Goal: Task Accomplishment & Management: Use online tool/utility

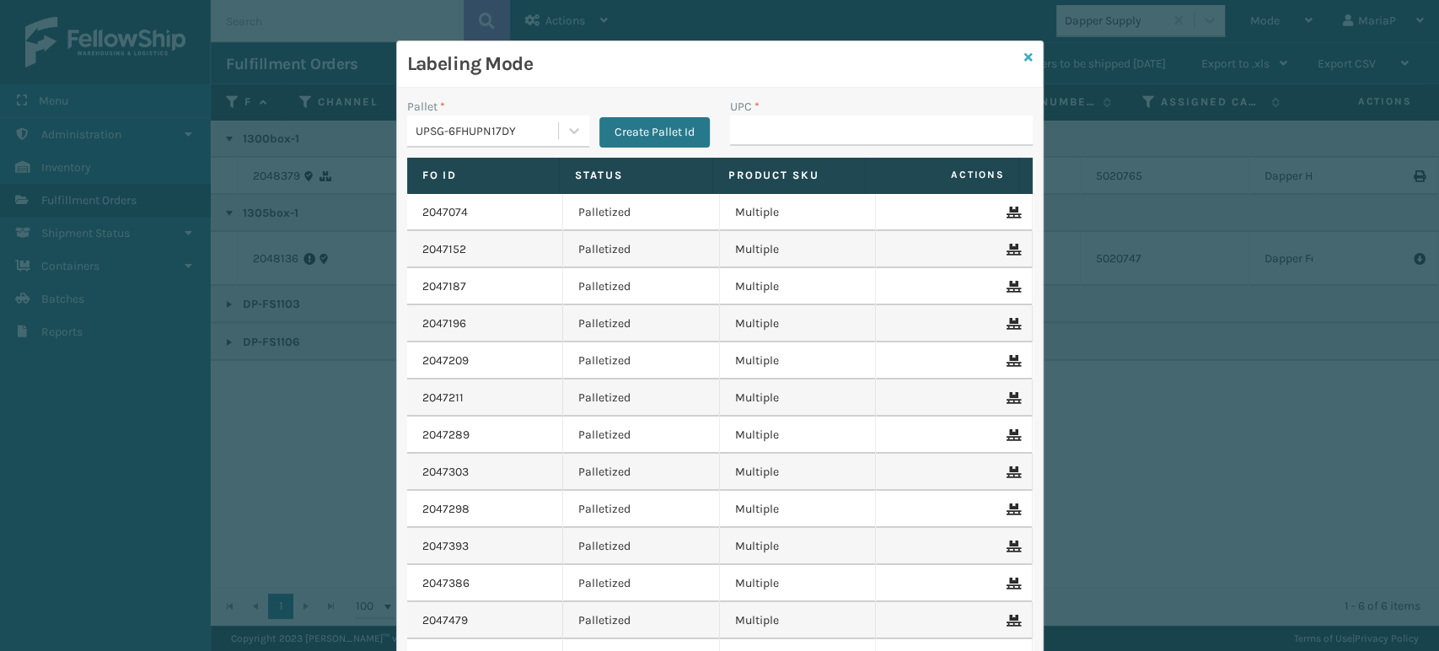
click at [1024, 52] on icon at bounding box center [1028, 57] width 8 height 12
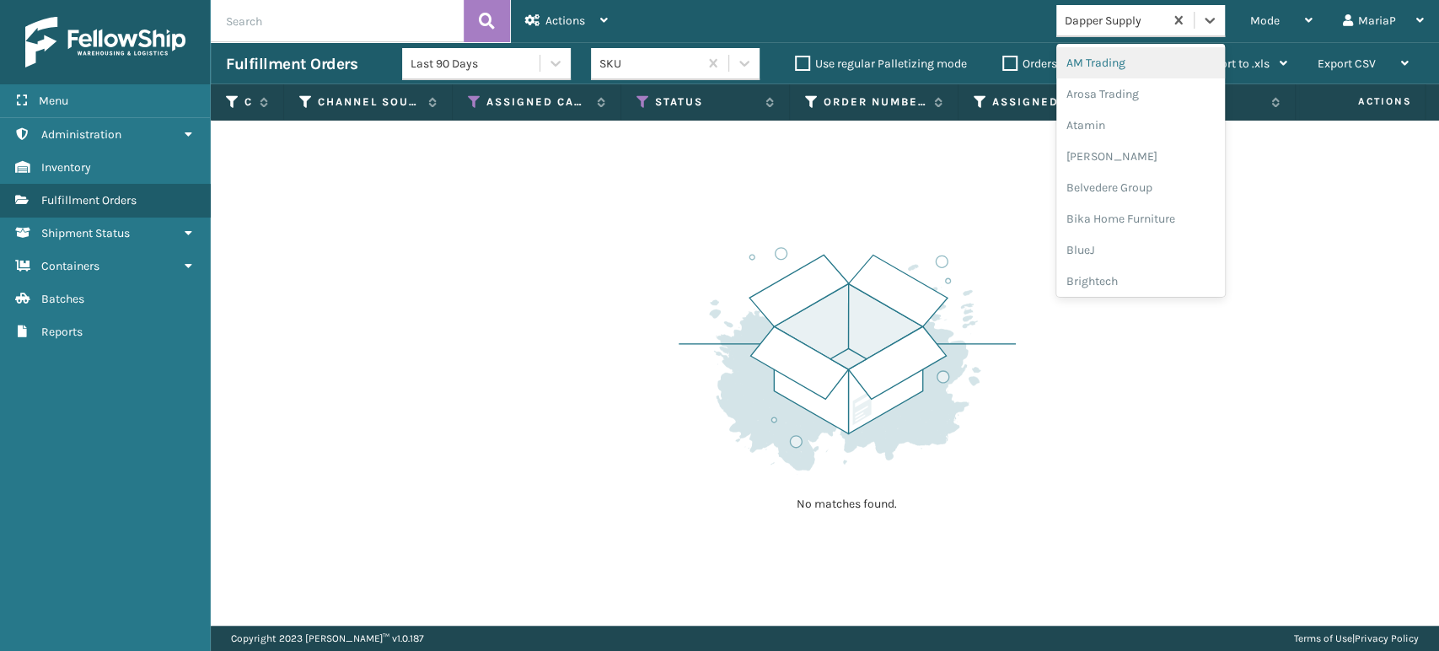
click at [1128, 30] on div "Dapper Supply" at bounding box center [1109, 21] width 107 height 28
type input "LI"
click at [1111, 123] on div "LifeStyle" at bounding box center [1140, 125] width 169 height 31
click at [1100, 30] on div "LifeStyle" at bounding box center [1109, 21] width 107 height 28
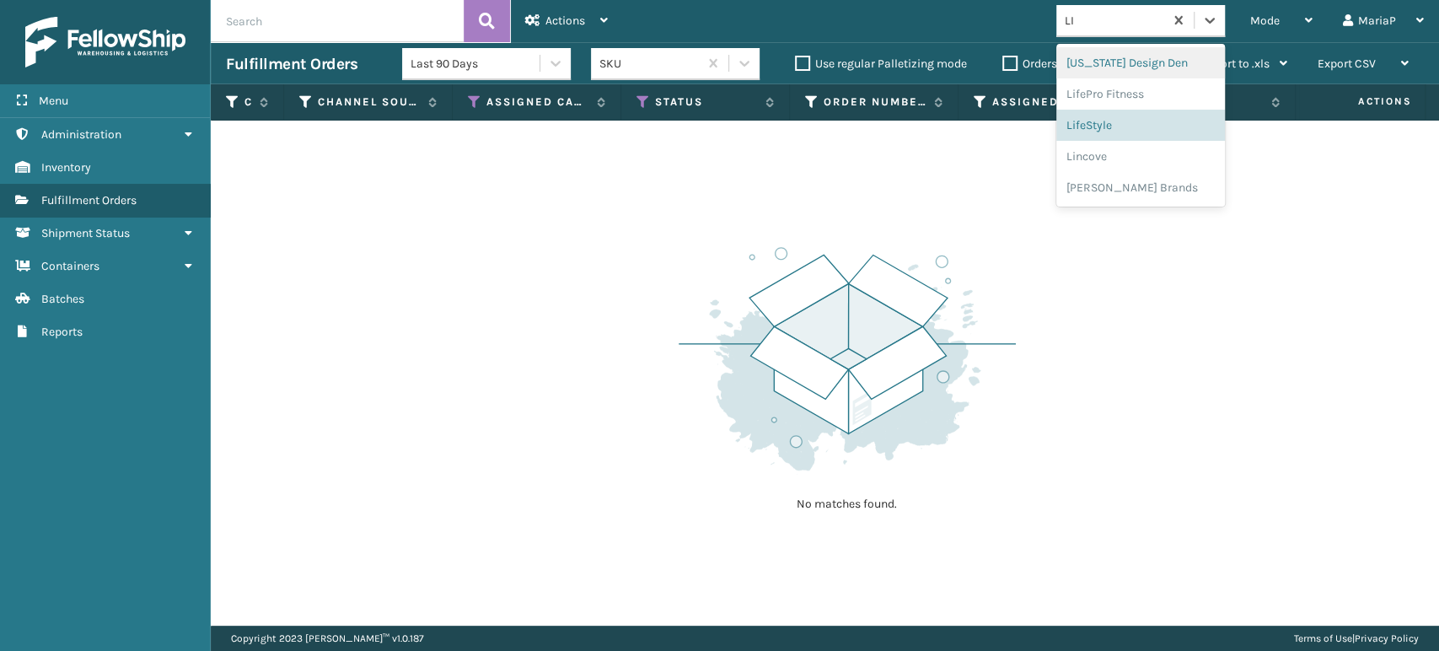
type input "LIF"
click at [1097, 91] on div "LifePro Fitness" at bounding box center [1140, 93] width 169 height 31
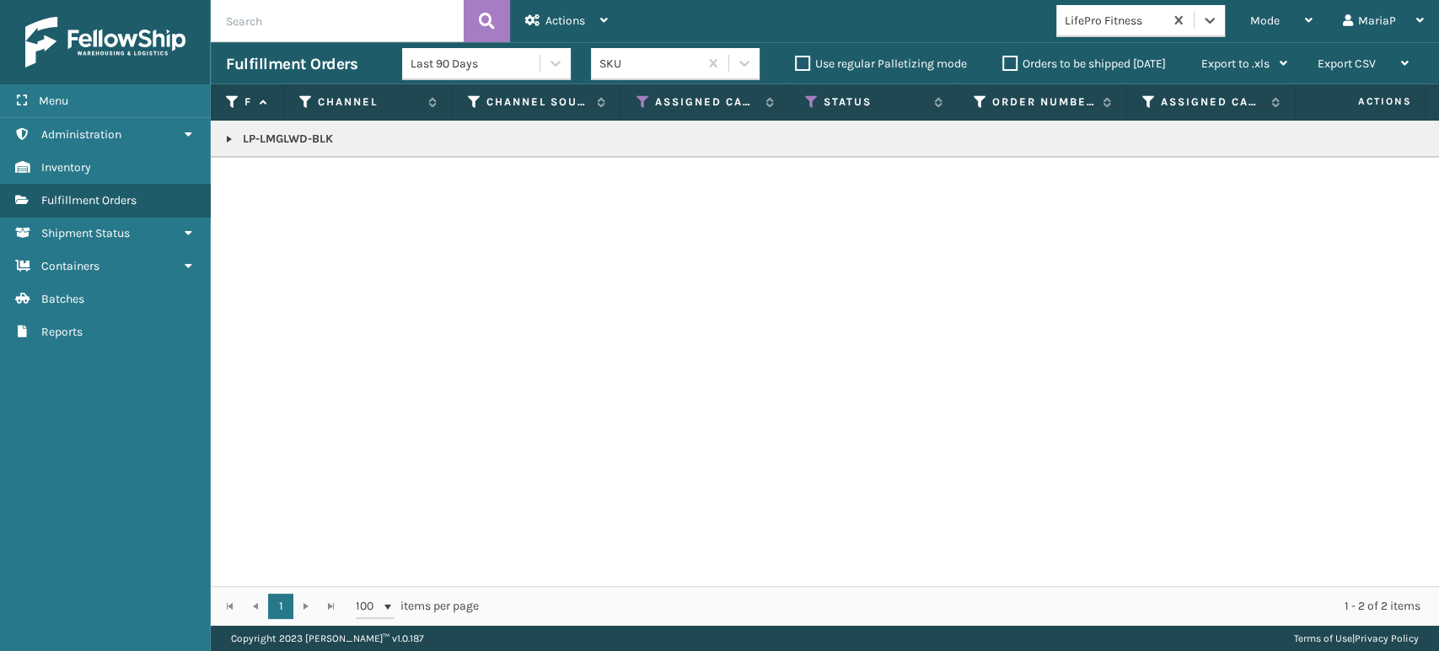
click at [224, 134] on link at bounding box center [229, 138] width 13 height 13
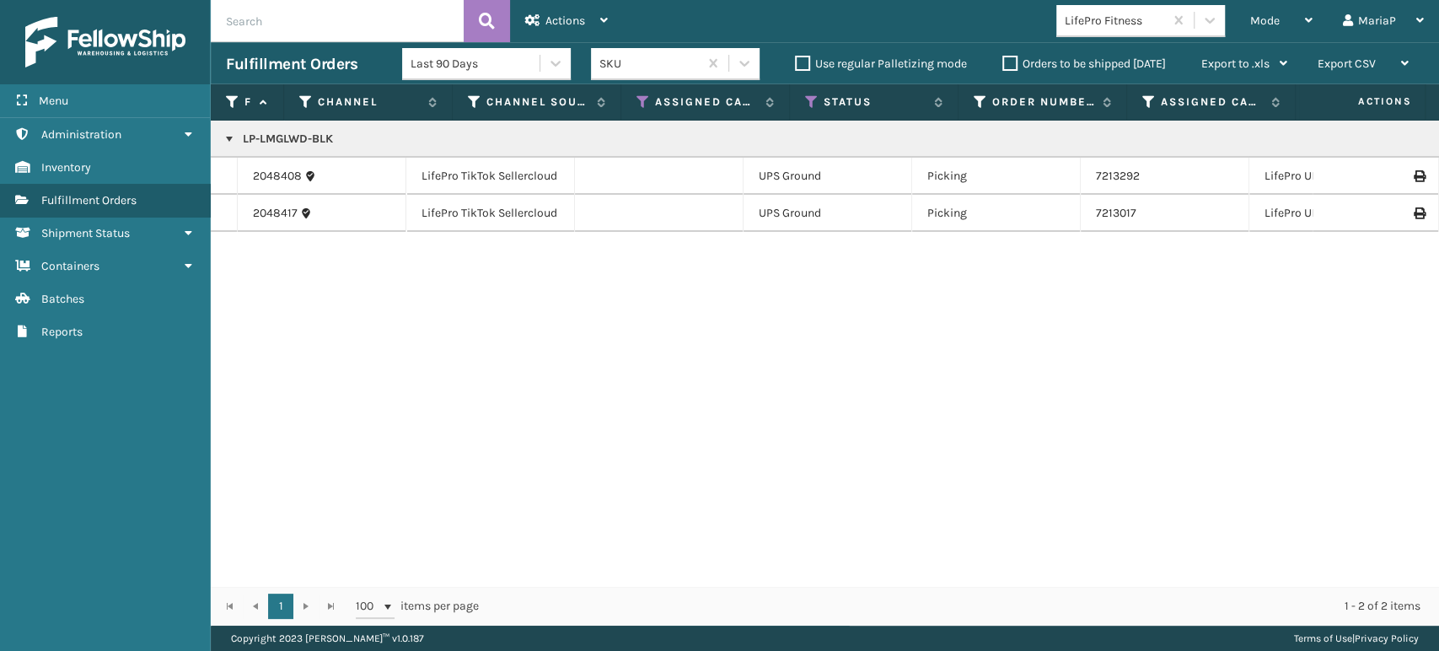
copy p "LP-LMGLWD-BLK"
click at [1292, 12] on div "Mode" at bounding box center [1281, 21] width 62 height 42
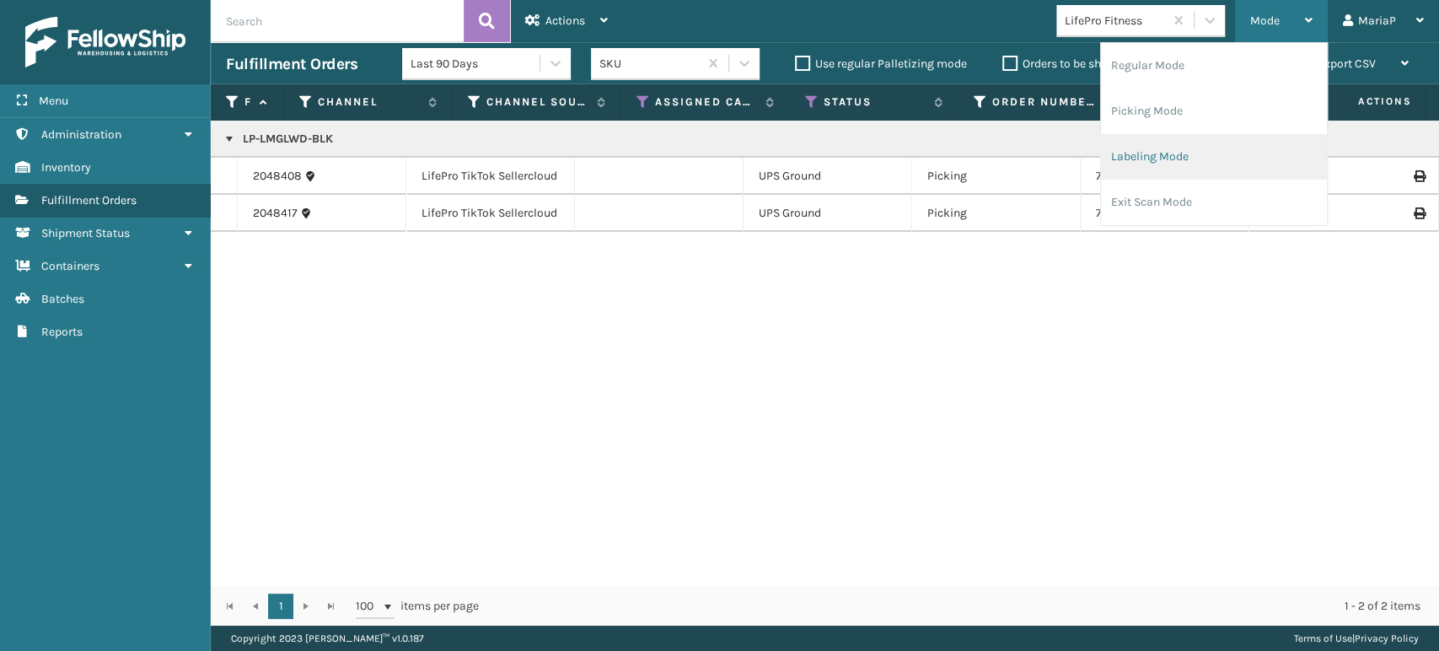
click at [1195, 158] on li "Labeling Mode" at bounding box center [1214, 157] width 226 height 46
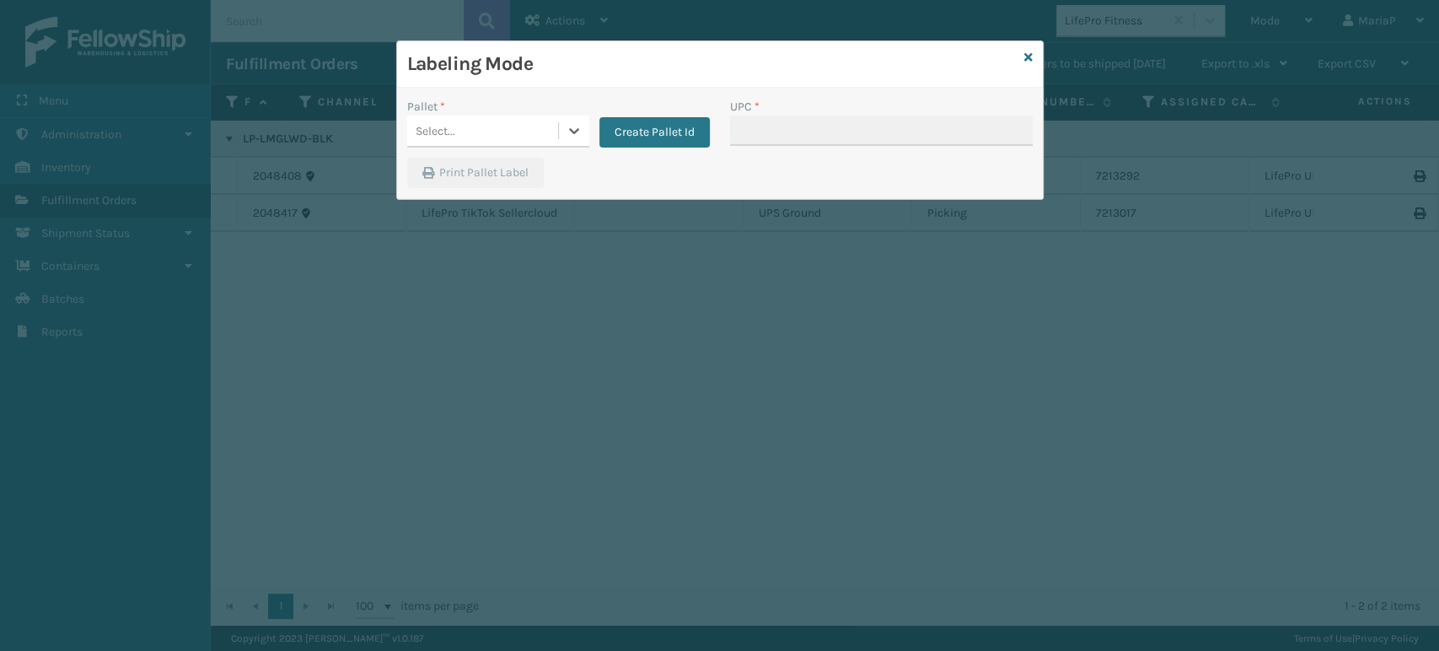
click at [530, 126] on div "Select..." at bounding box center [482, 131] width 151 height 28
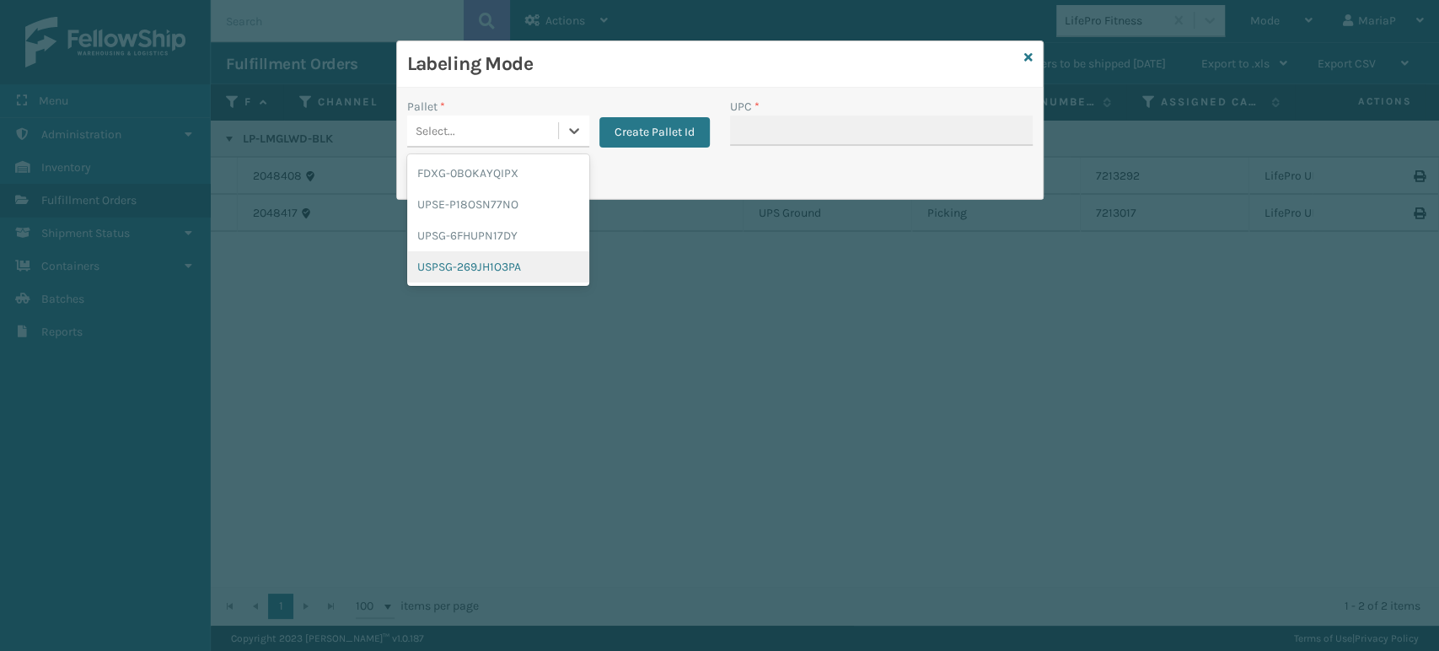
click at [510, 260] on div "USPSG-269JH1O3PA" at bounding box center [498, 266] width 182 height 31
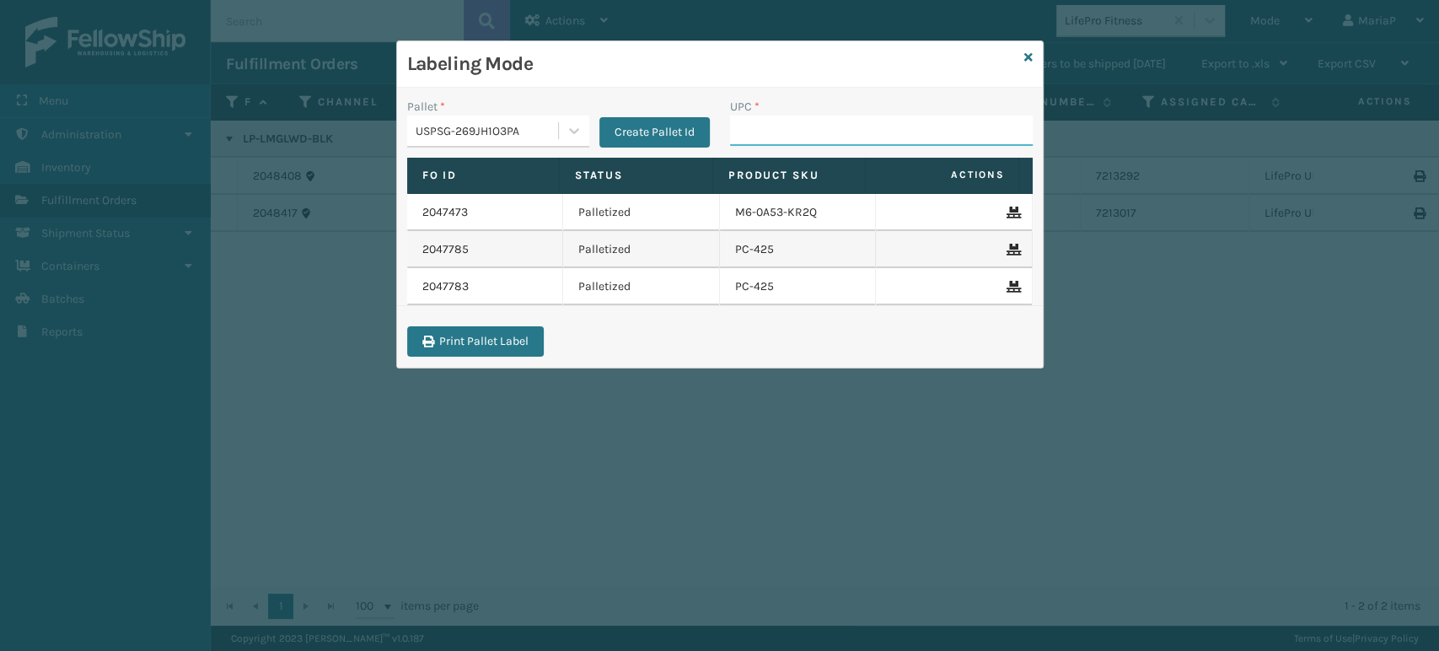
click at [803, 126] on input "UPC *" at bounding box center [881, 130] width 303 height 30
click at [479, 135] on div "USPSG-269JH1O3PA" at bounding box center [488, 131] width 144 height 18
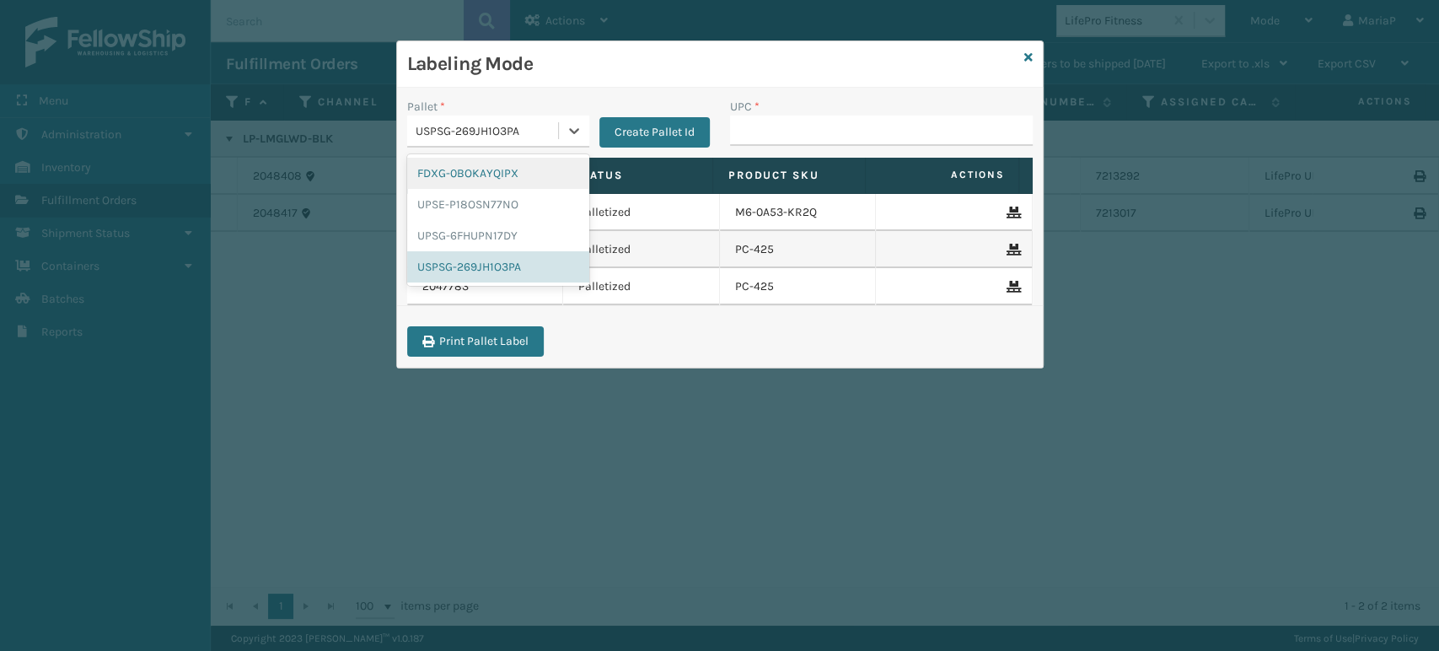
click at [481, 173] on div "FDXG-0BOKAYQIPX" at bounding box center [498, 173] width 182 height 31
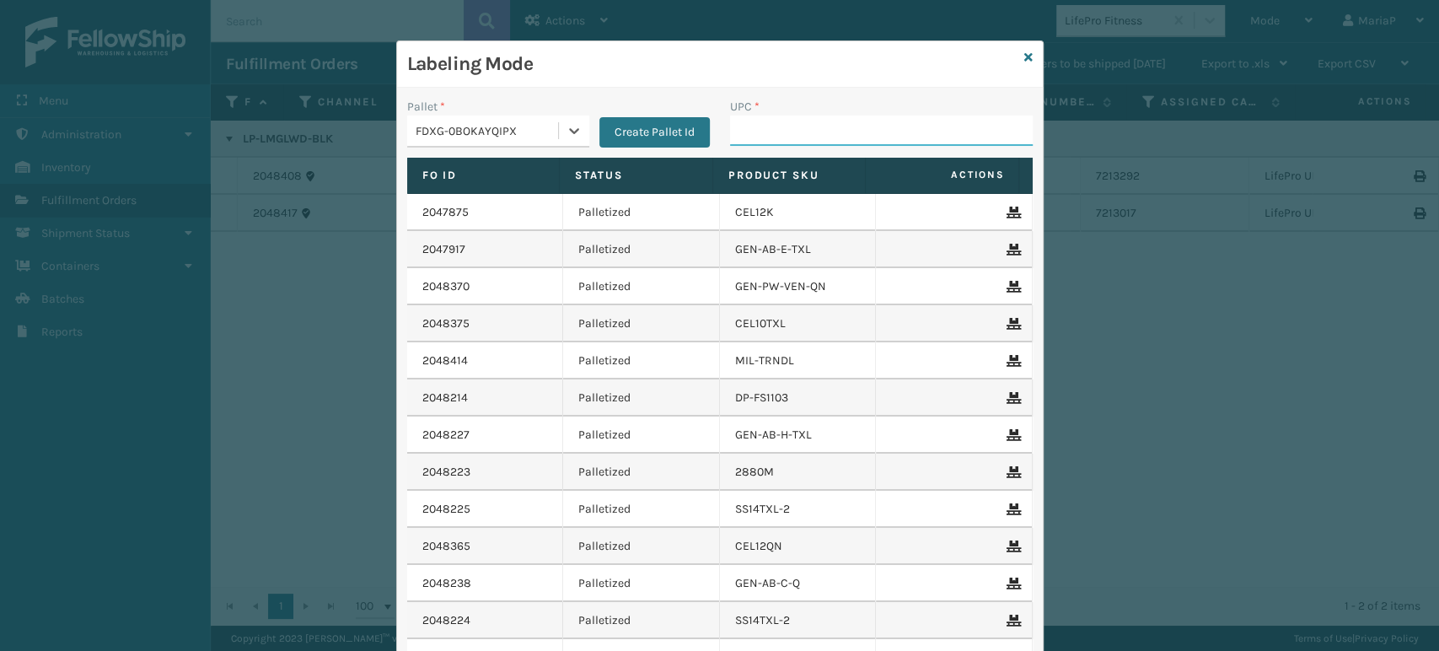
click at [775, 124] on input "UPC *" at bounding box center [881, 130] width 303 height 30
click at [796, 137] on input "UPC *" at bounding box center [881, 130] width 303 height 30
type input "8581000"
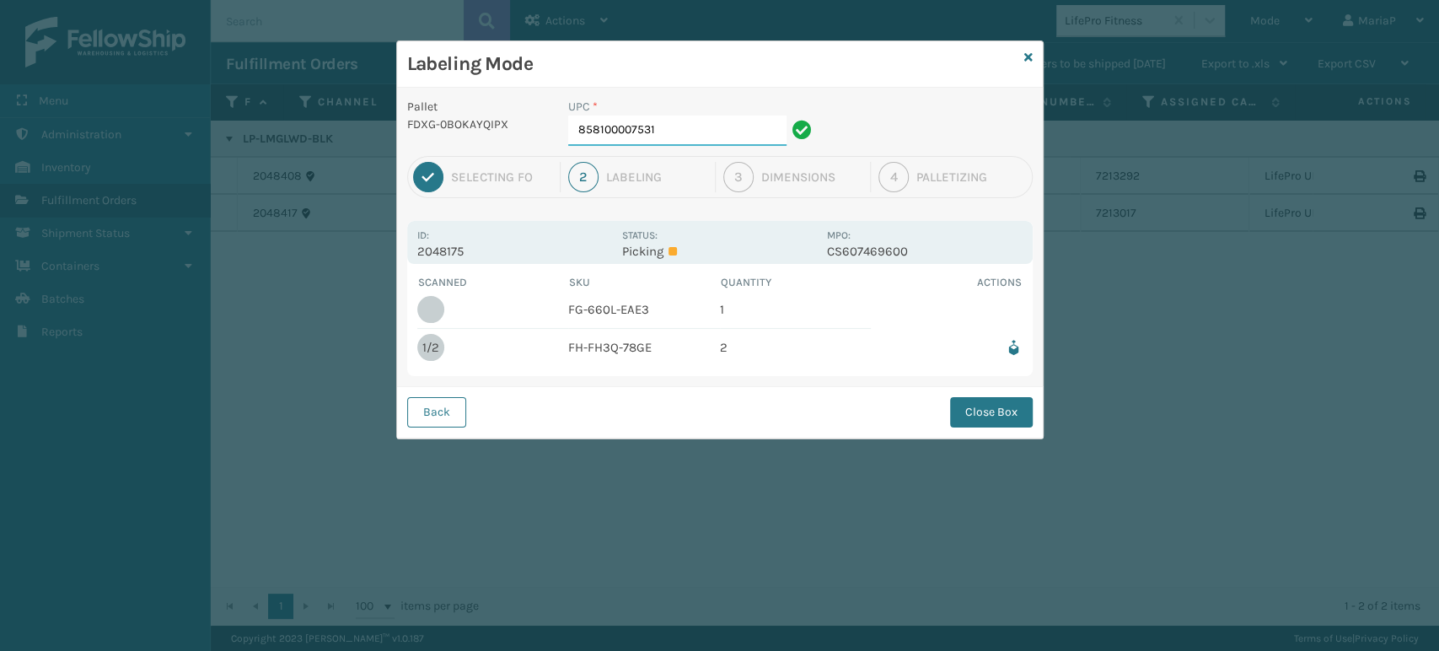
click at [673, 130] on input "858100007531" at bounding box center [677, 130] width 218 height 30
click at [425, 420] on button "Back" at bounding box center [436, 412] width 59 height 30
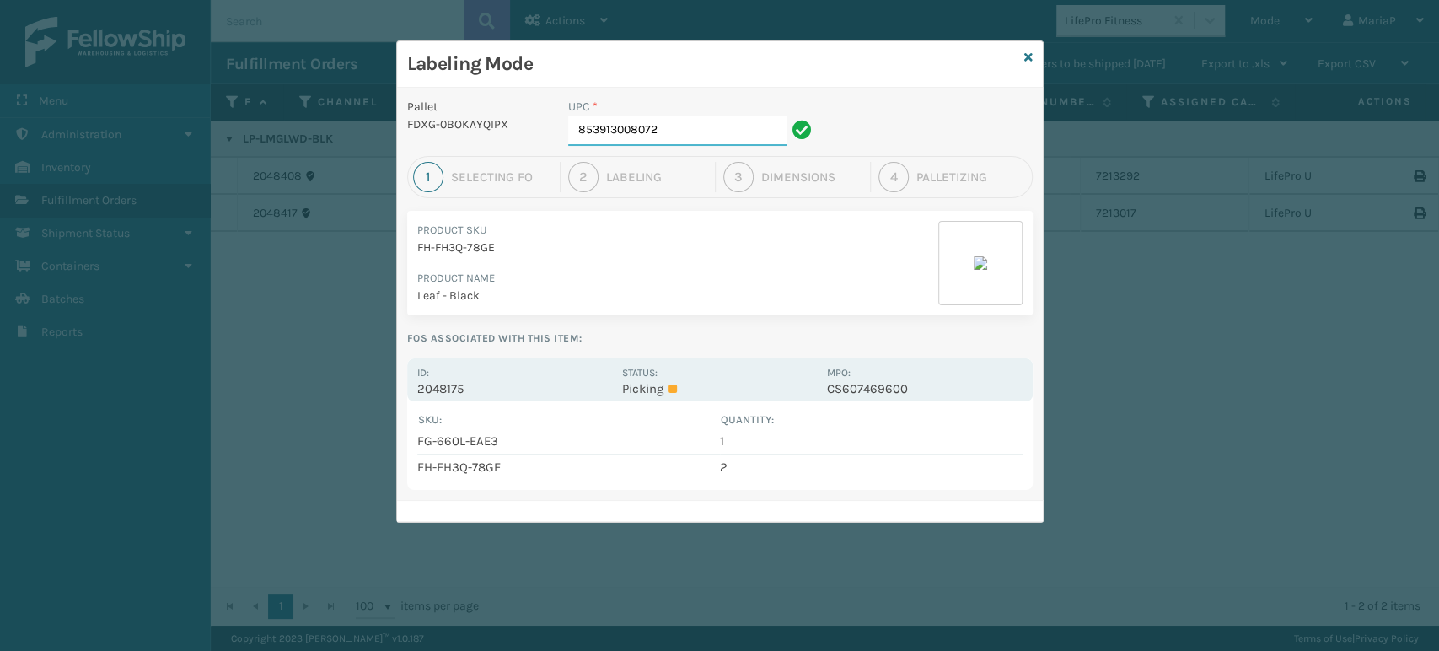
type input "853913008072"
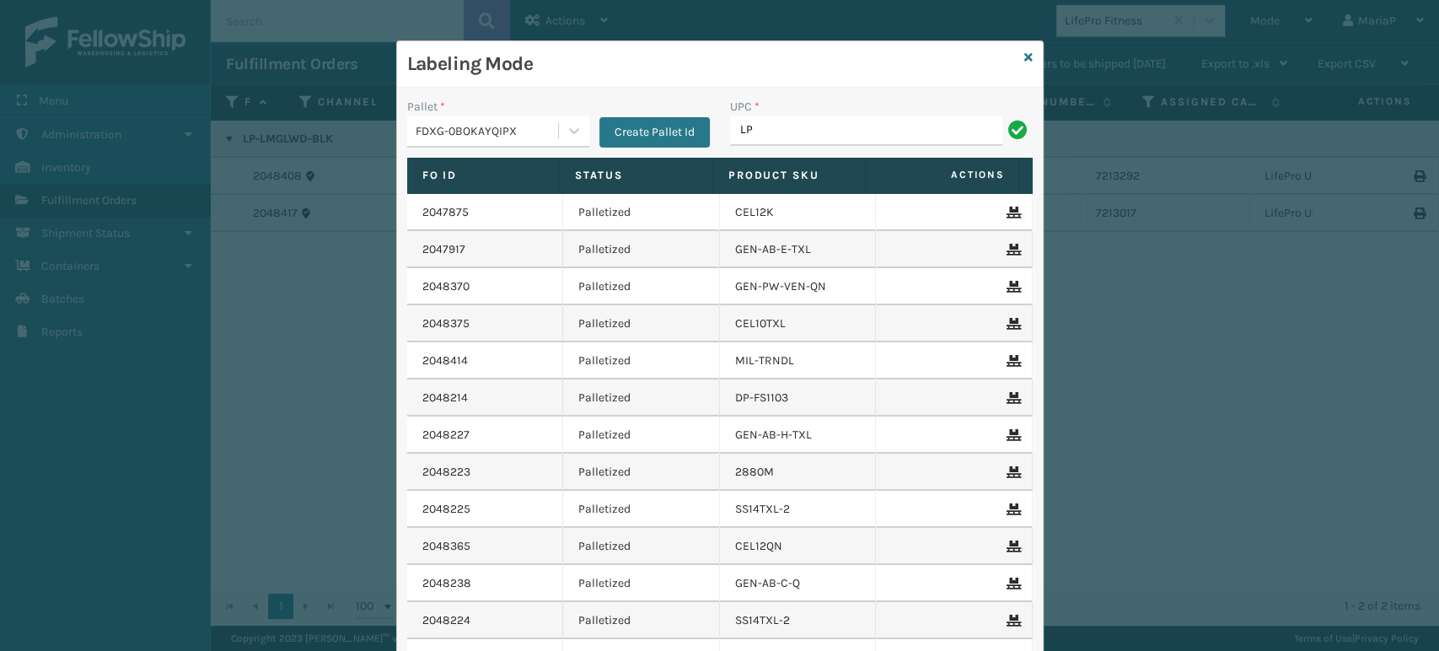
type input "L"
type input "8539130008072"
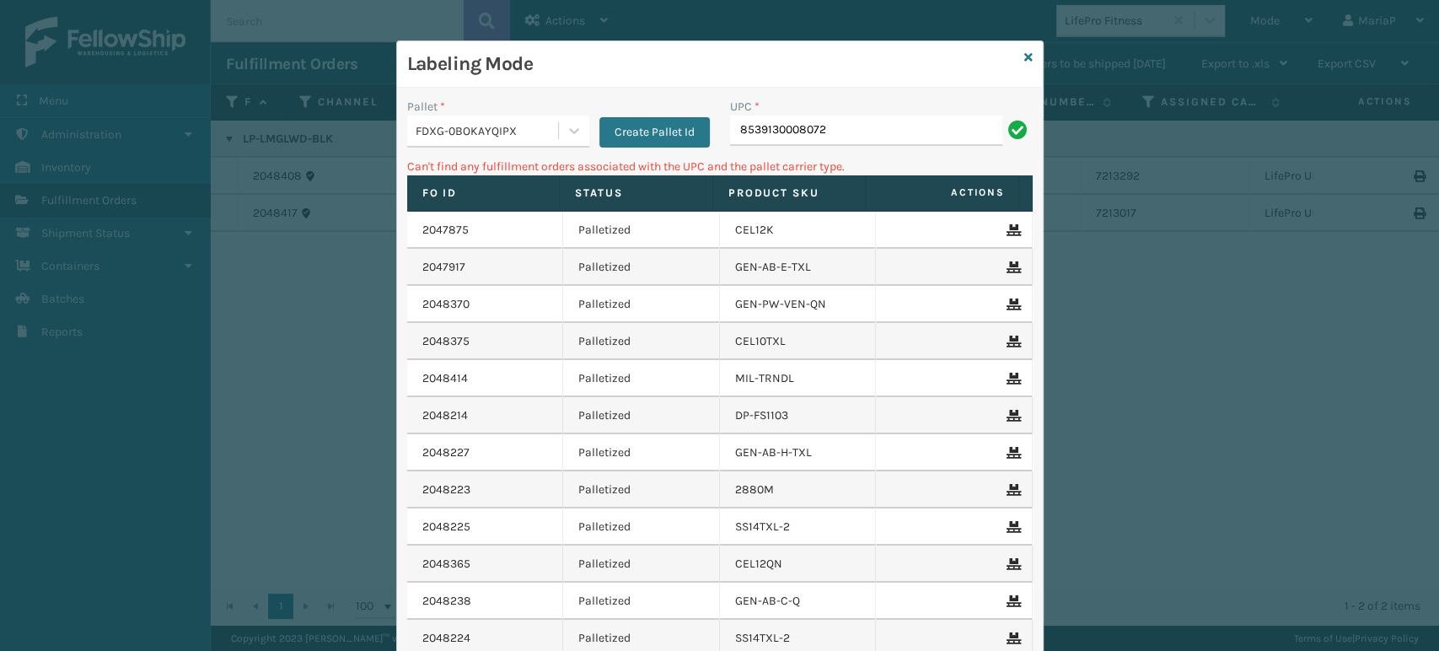
click at [764, 134] on input "8539130008072" at bounding box center [866, 130] width 272 height 30
click at [761, 129] on input "8539130008072" at bounding box center [866, 130] width 272 height 30
type input "853130008072"
type input "8"
type input "="
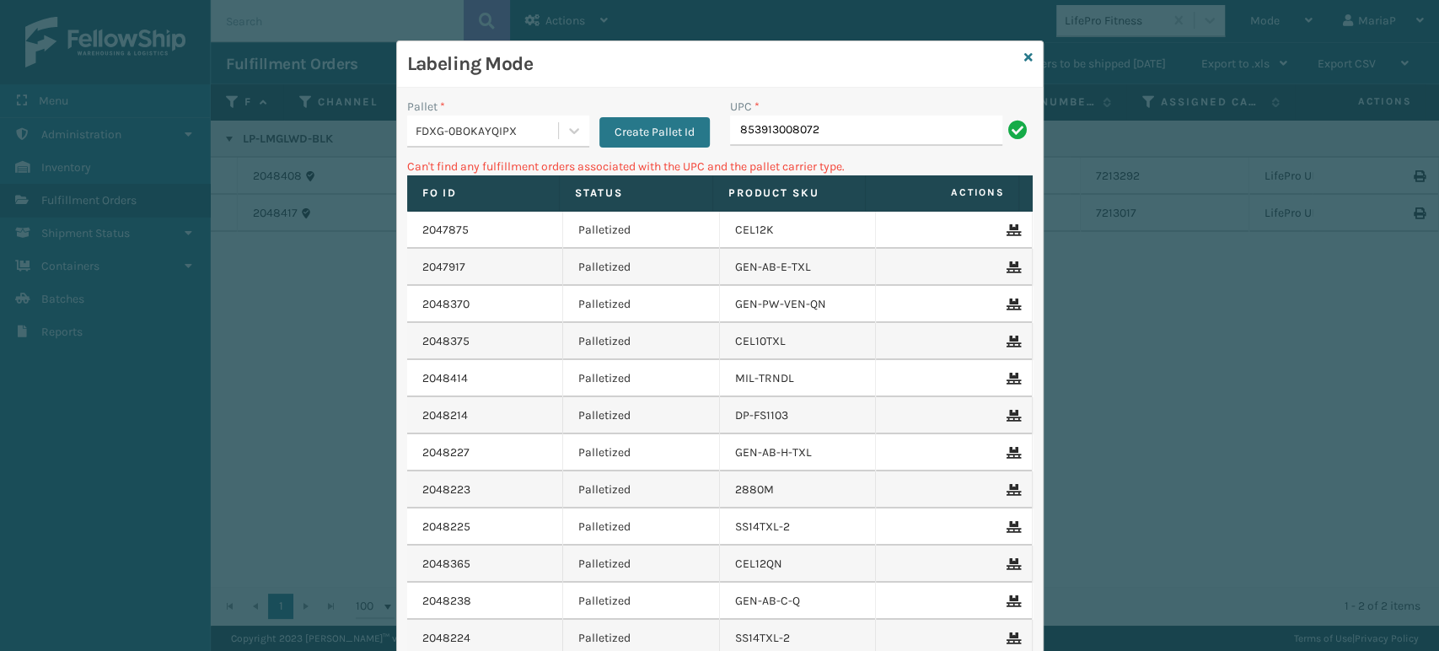
type input "853913008072"
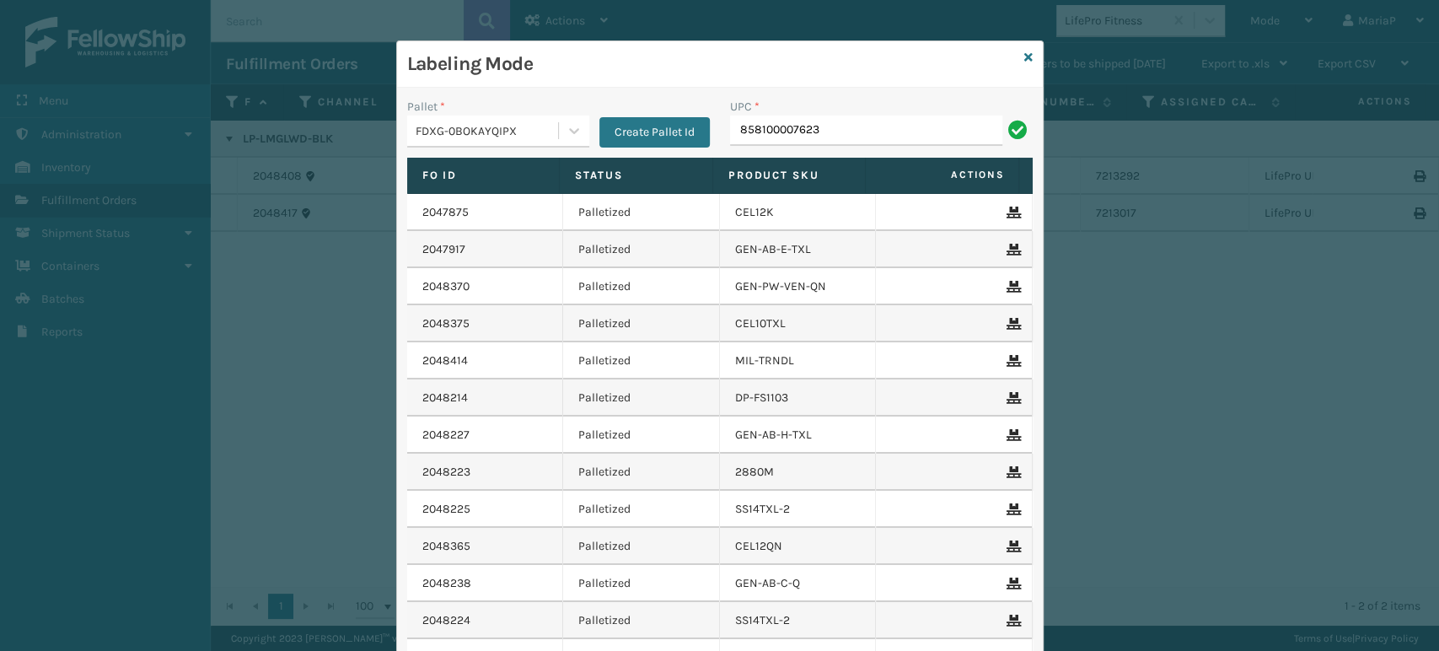
type input "858100007623"
type input "853913008072"
type input "850012486794"
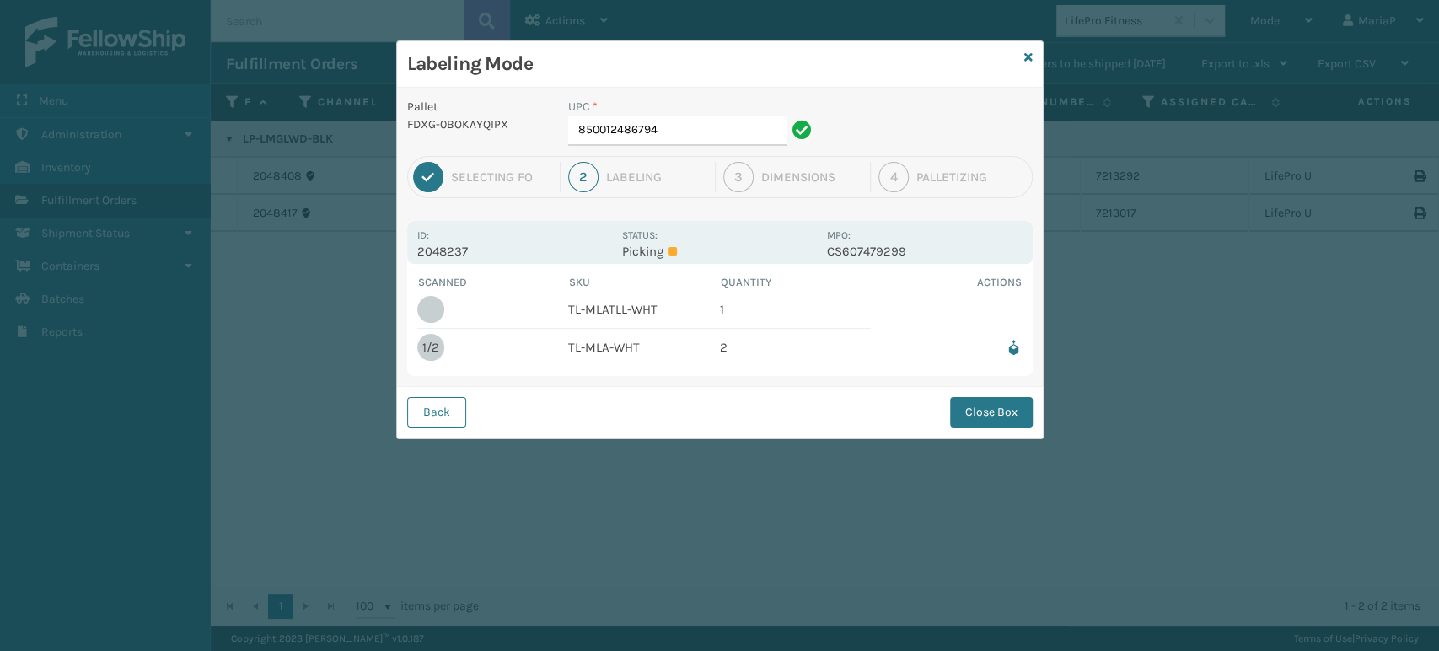
click at [738, 114] on div "UPC *" at bounding box center [692, 107] width 249 height 18
click at [736, 132] on input "850012486794" at bounding box center [677, 130] width 218 height 30
click at [1004, 404] on button "Close Box" at bounding box center [991, 412] width 83 height 30
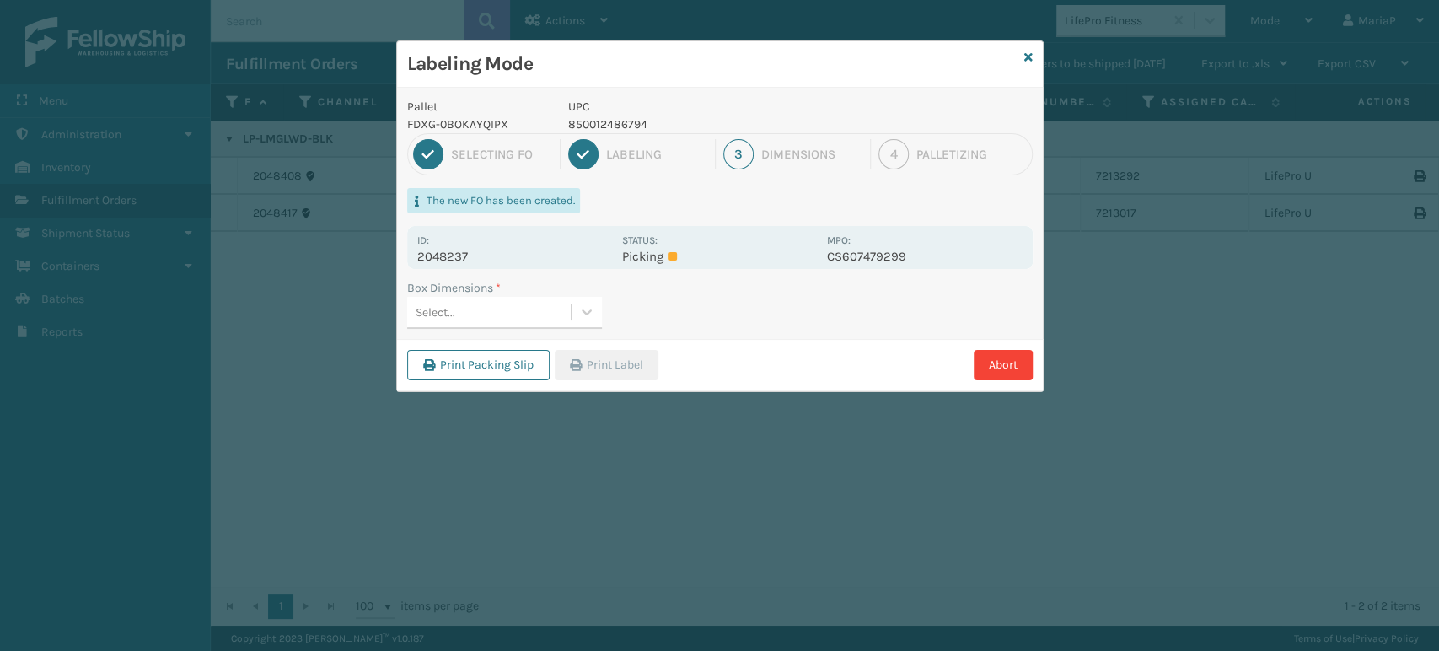
click at [527, 299] on div "Select..." at bounding box center [489, 312] width 164 height 28
type input "MED"
click at [626, 363] on button "Print Label" at bounding box center [607, 365] width 104 height 30
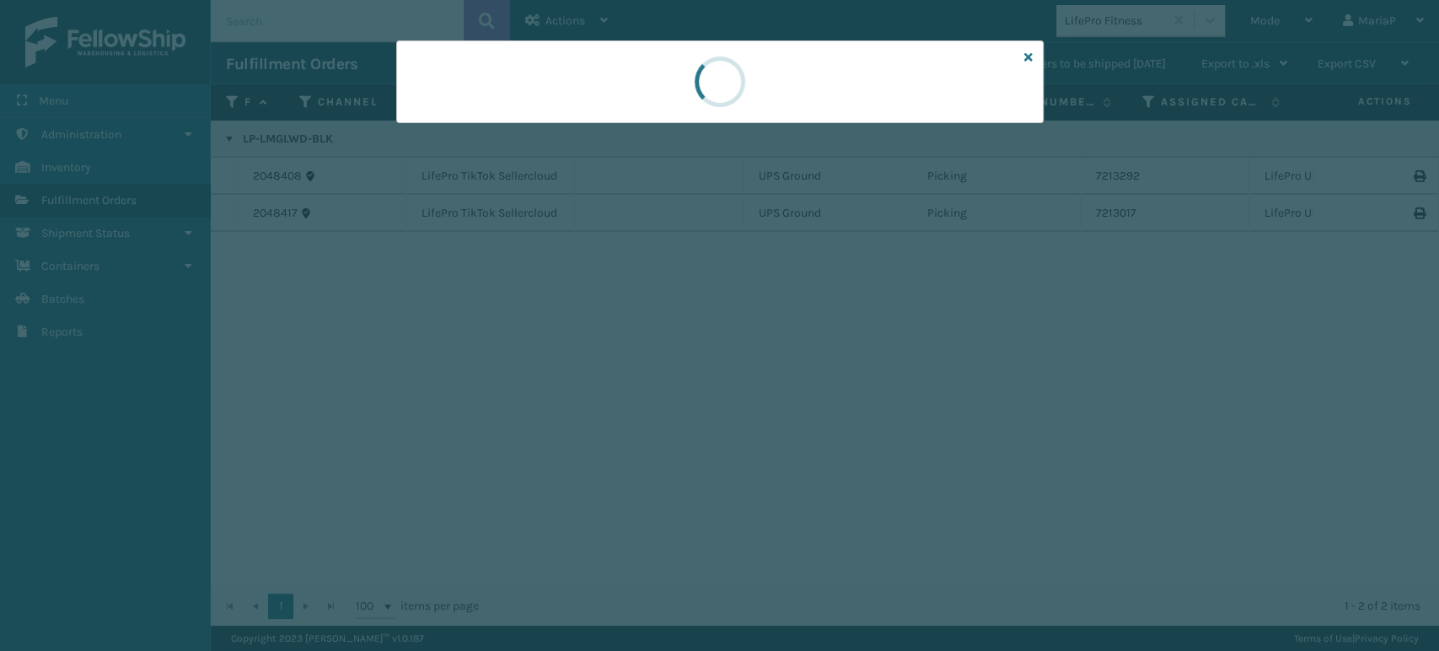
click at [626, 363] on div at bounding box center [719, 325] width 1439 height 651
click at [625, 363] on div at bounding box center [719, 325] width 1439 height 651
click at [621, 366] on div at bounding box center [719, 325] width 1439 height 651
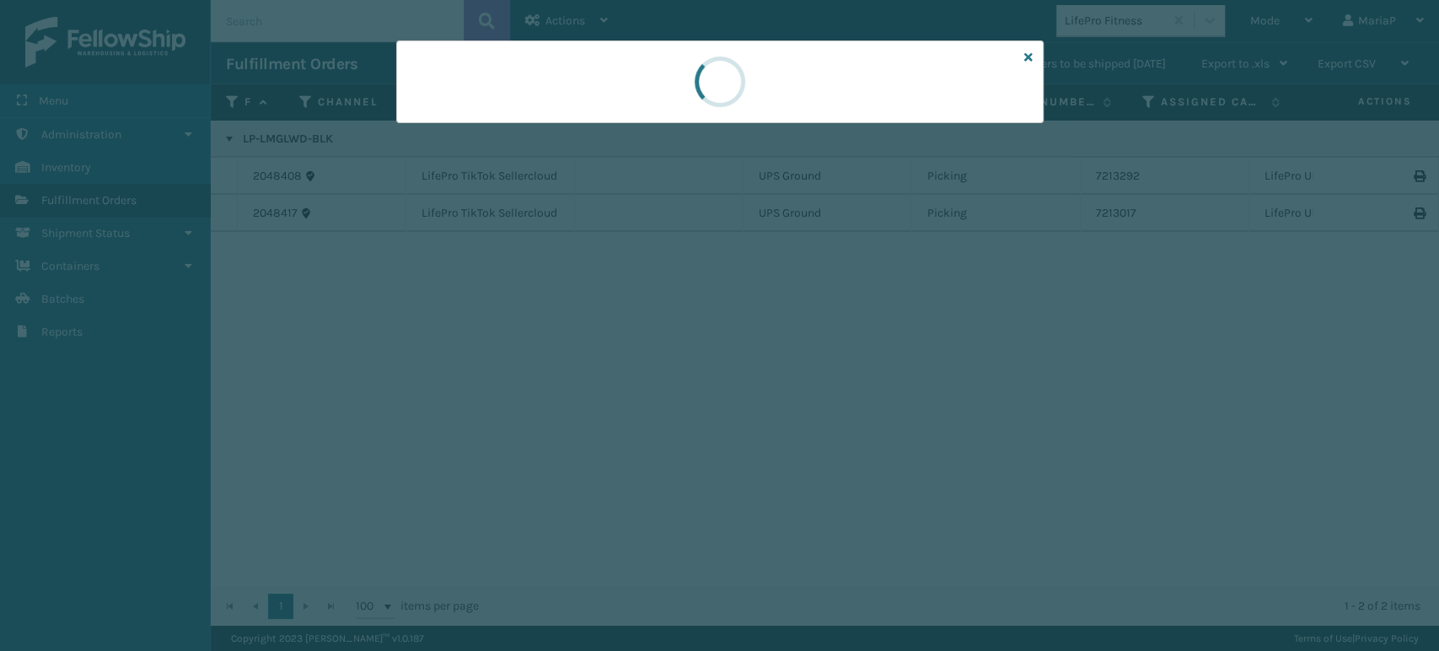
click at [621, 366] on div at bounding box center [719, 325] width 1439 height 651
click at [621, 364] on div at bounding box center [719, 325] width 1439 height 651
click at [619, 362] on div at bounding box center [719, 325] width 1439 height 651
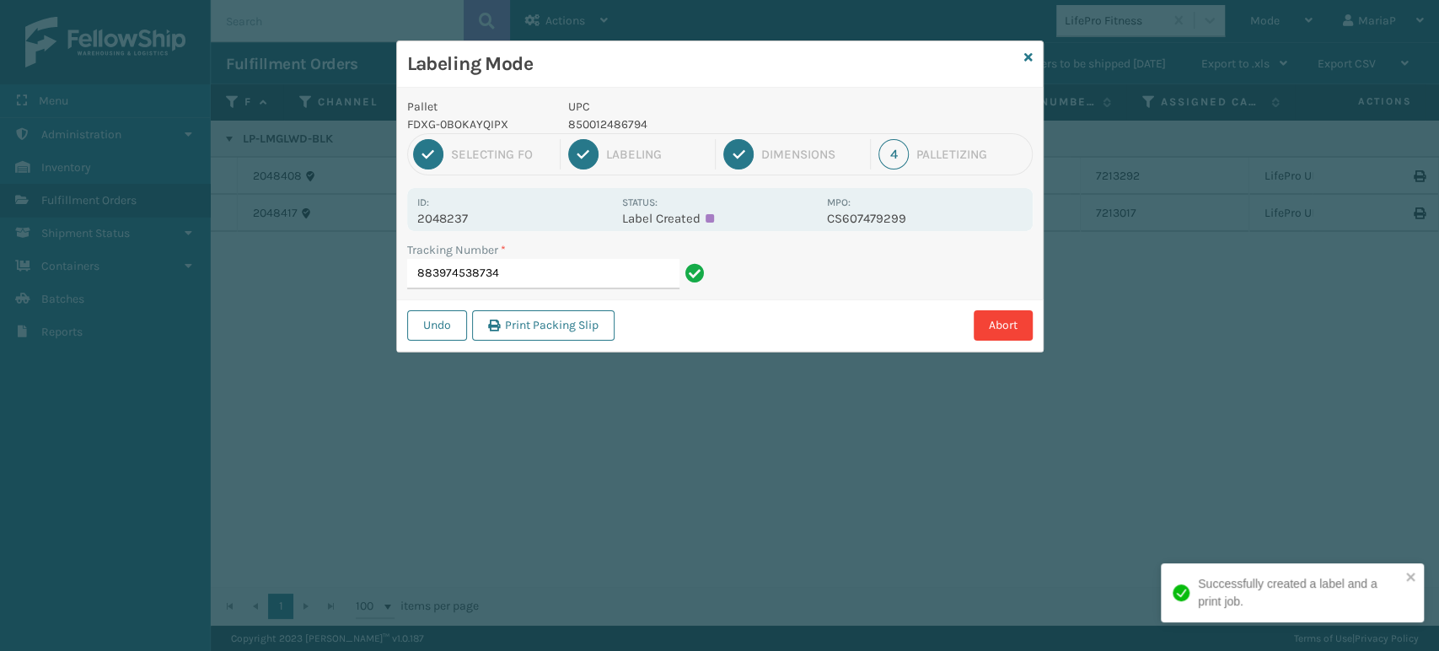
click at [614, 362] on div "Labeling Mode Pallet FDXG-0BOKAYQIPX UPC 850012486794 1 Selecting FO 2 Labeling…" at bounding box center [719, 325] width 1439 height 651
click at [613, 365] on div "Labeling Mode Pallet FDXG-0BOKAYQIPX UPC 850012486794 1 Selecting FO 2 Labeling…" at bounding box center [719, 325] width 1439 height 651
drag, startPoint x: 613, startPoint y: 365, endPoint x: 634, endPoint y: 369, distance: 21.5
click at [615, 366] on div "Labeling Mode Pallet FDXG-0BOKAYQIPX UPC 850012486794 1 Selecting FO 2 Labeling…" at bounding box center [719, 325] width 1439 height 651
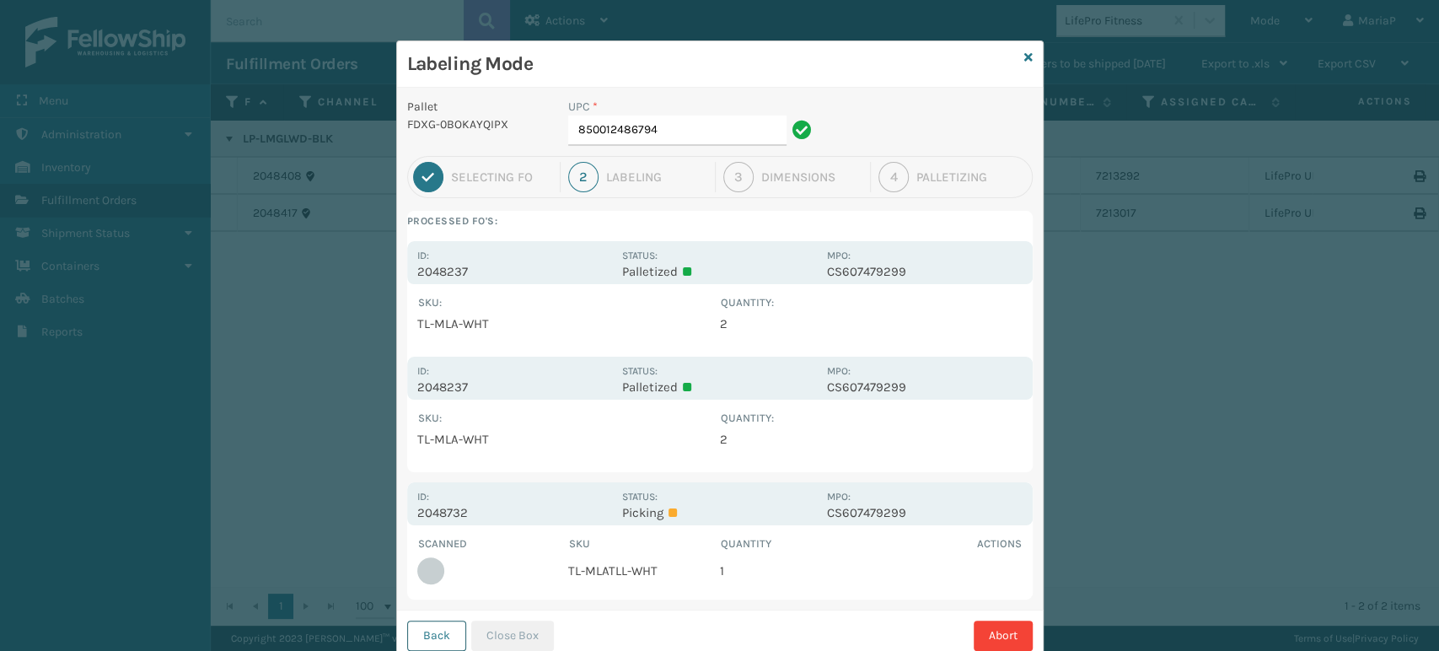
click at [416, 636] on button "Back" at bounding box center [436, 635] width 59 height 30
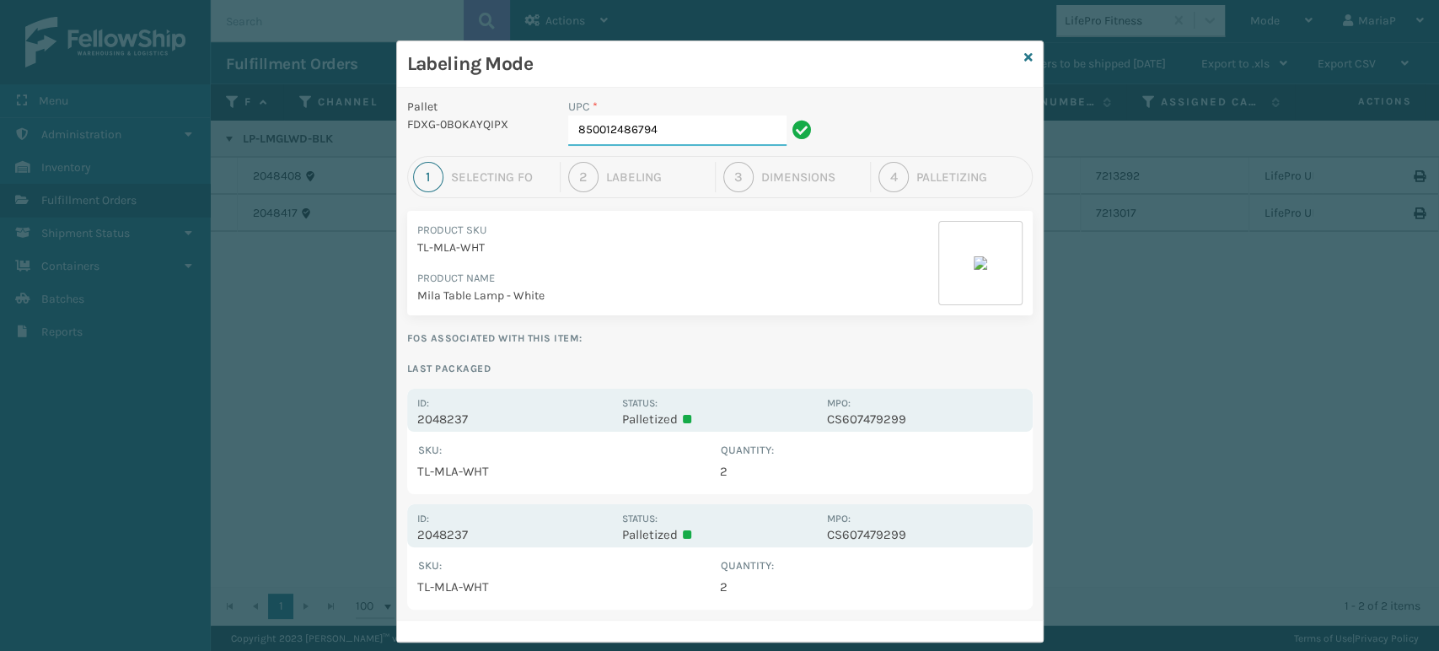
click at [696, 126] on input "850012486794" at bounding box center [677, 130] width 218 height 30
type input "850"
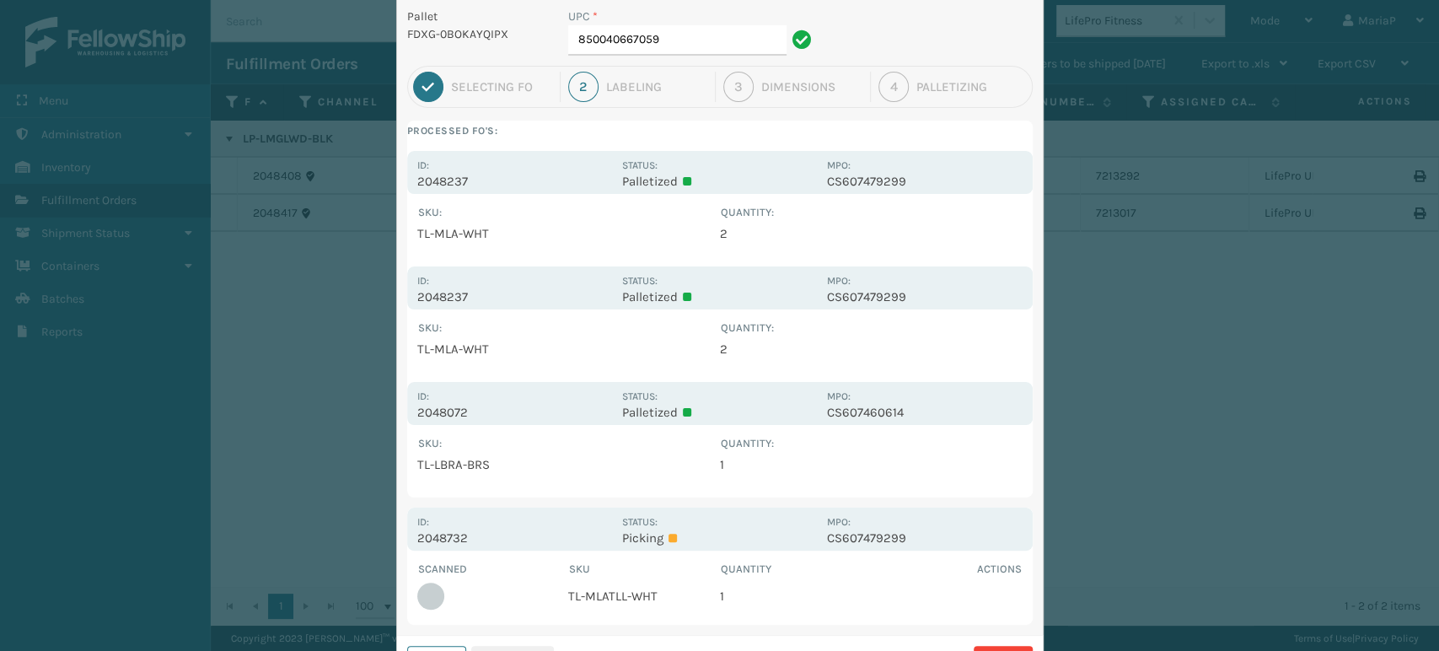
scroll to position [167, 0]
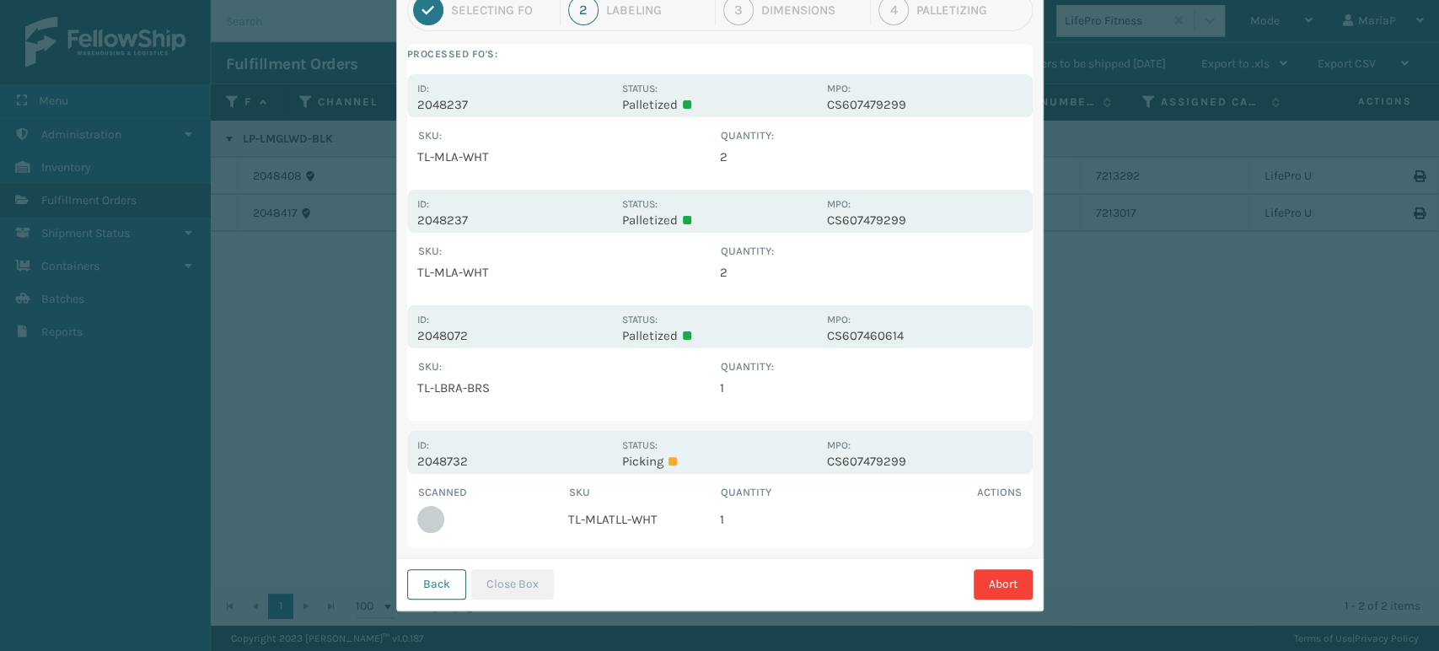
click at [445, 582] on button "Back" at bounding box center [436, 584] width 59 height 30
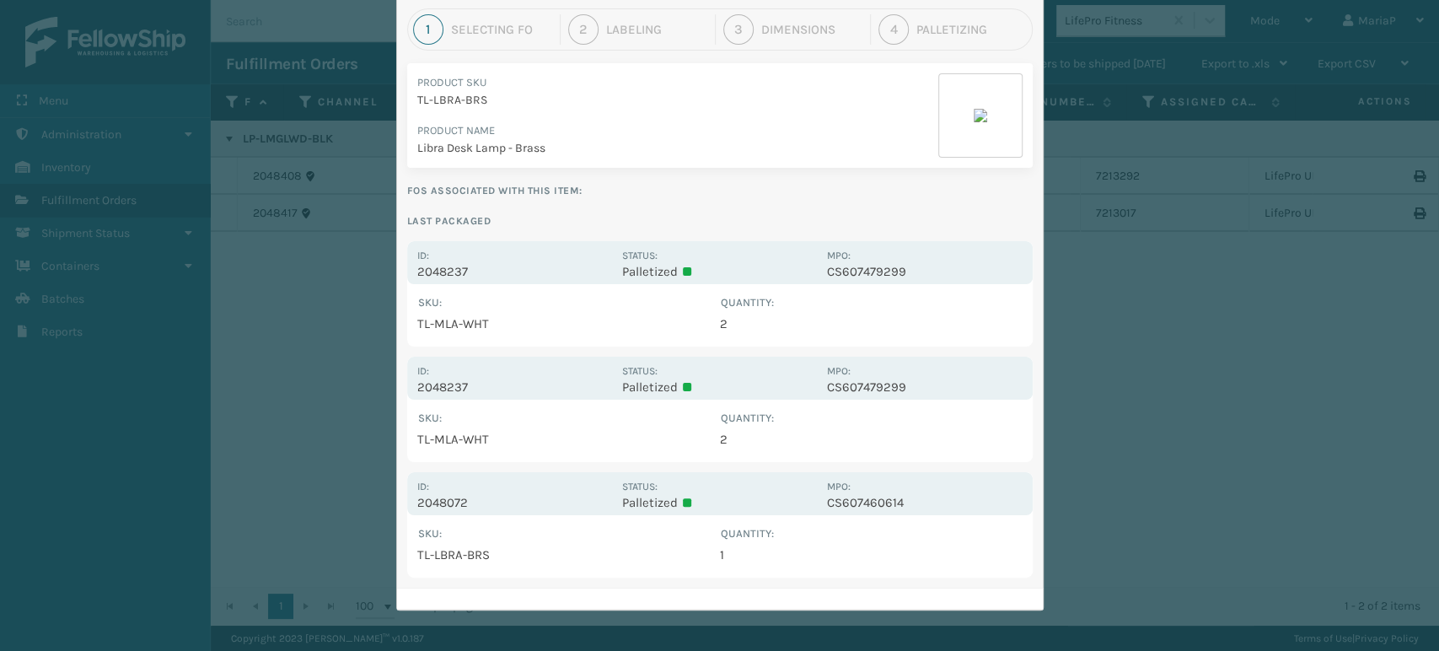
scroll to position [0, 0]
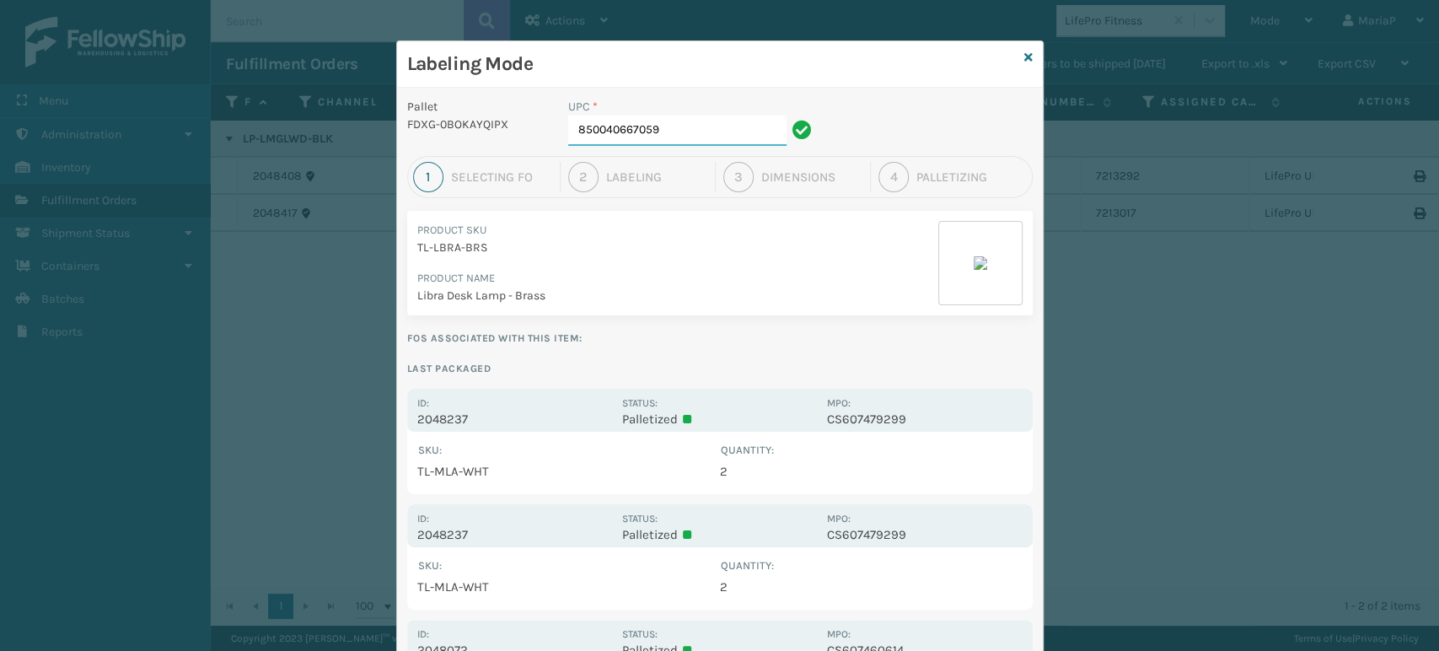
click at [666, 134] on input "850040667059" at bounding box center [677, 130] width 218 height 30
type input "8500124"
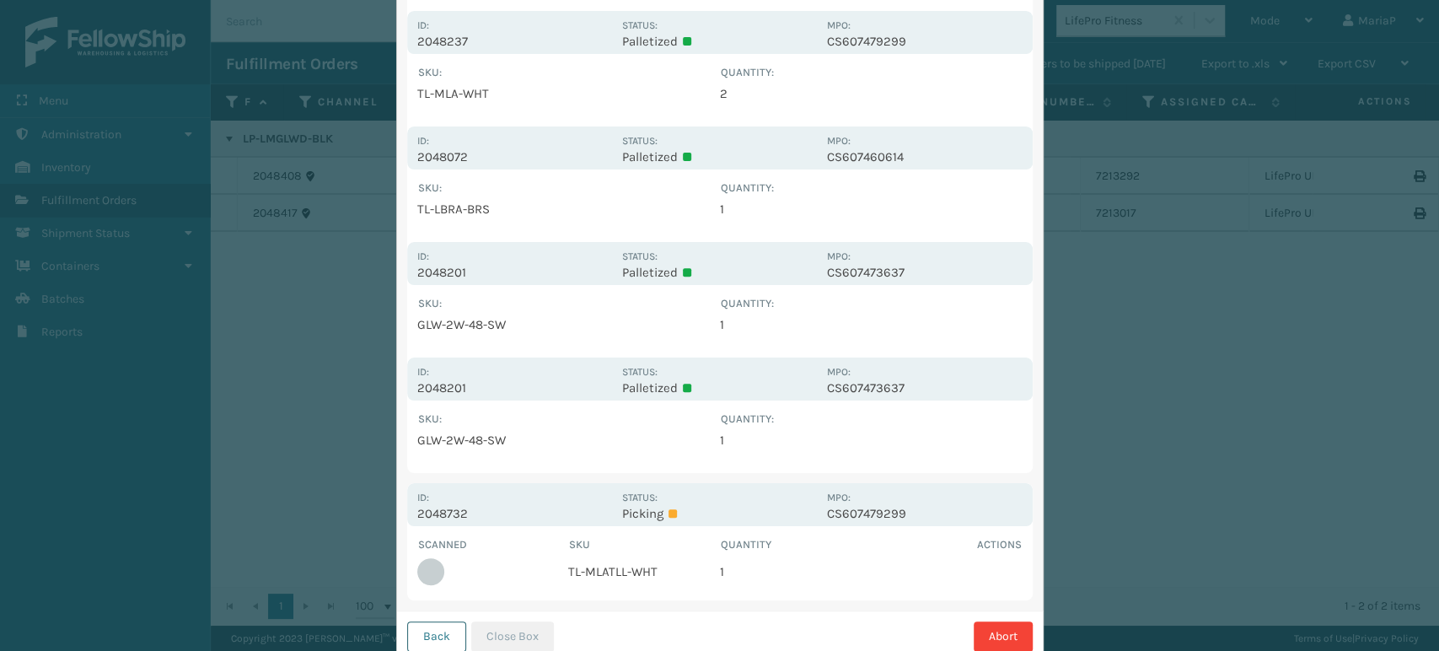
scroll to position [398, 0]
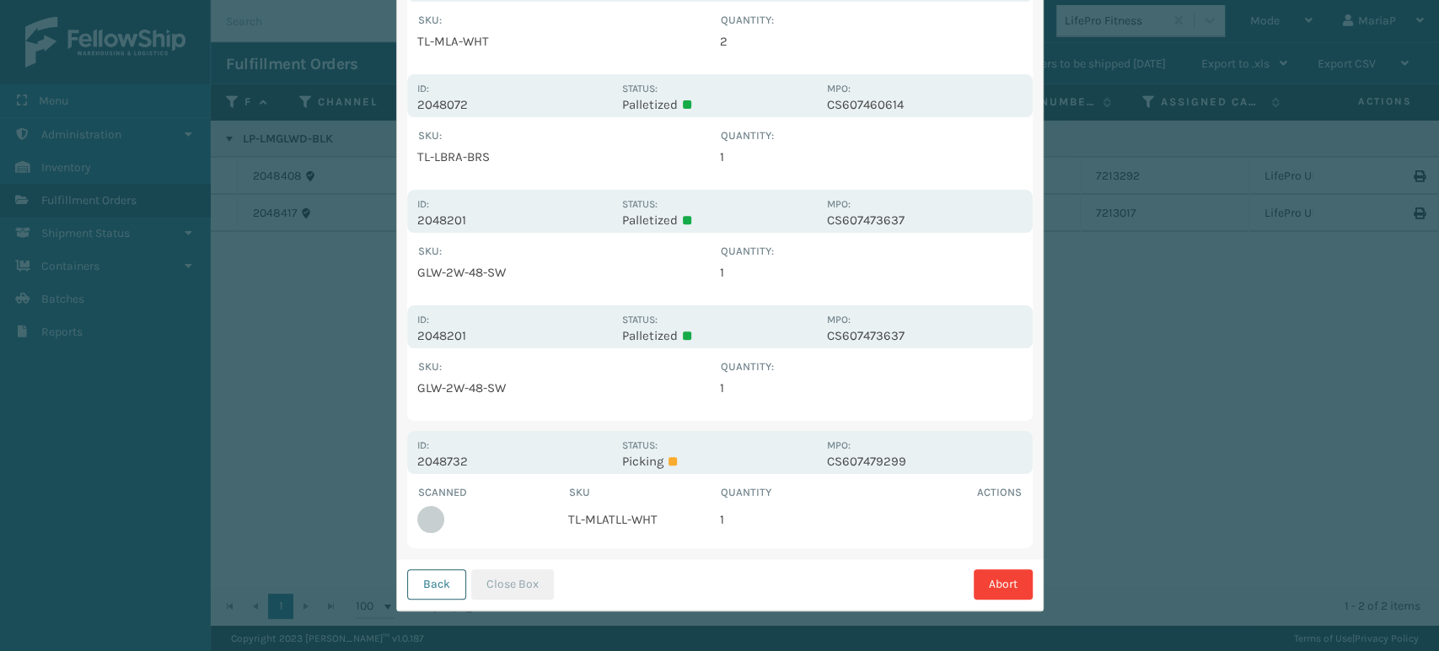
click at [413, 591] on button "Back" at bounding box center [436, 584] width 59 height 30
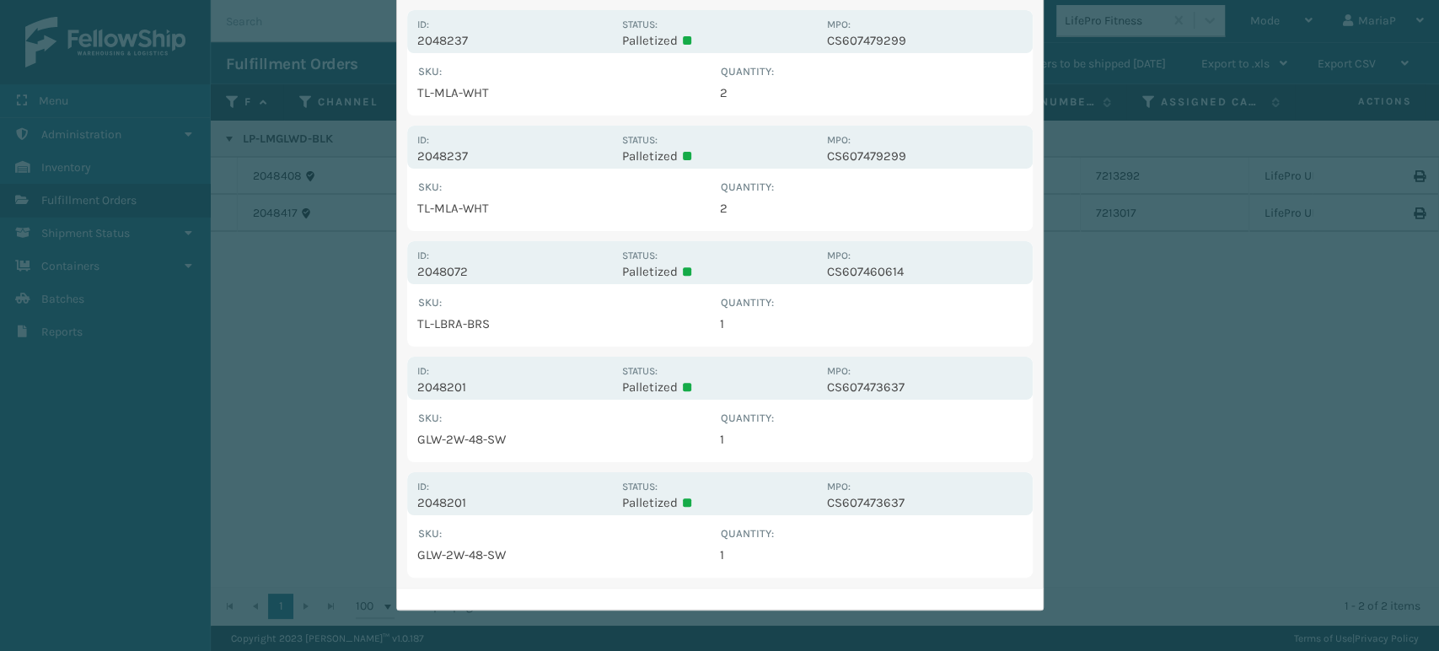
scroll to position [0, 0]
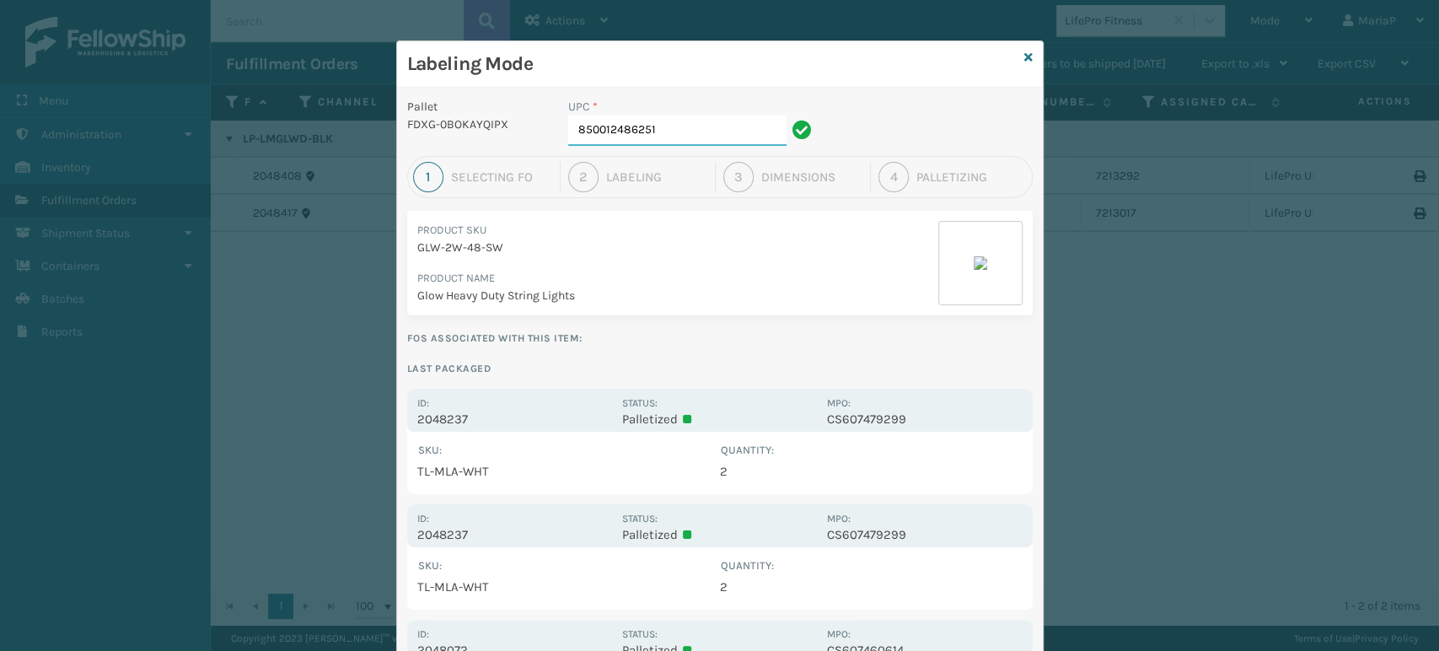
click at [655, 123] on input "850012486251" at bounding box center [677, 130] width 218 height 30
type input "858100007920"
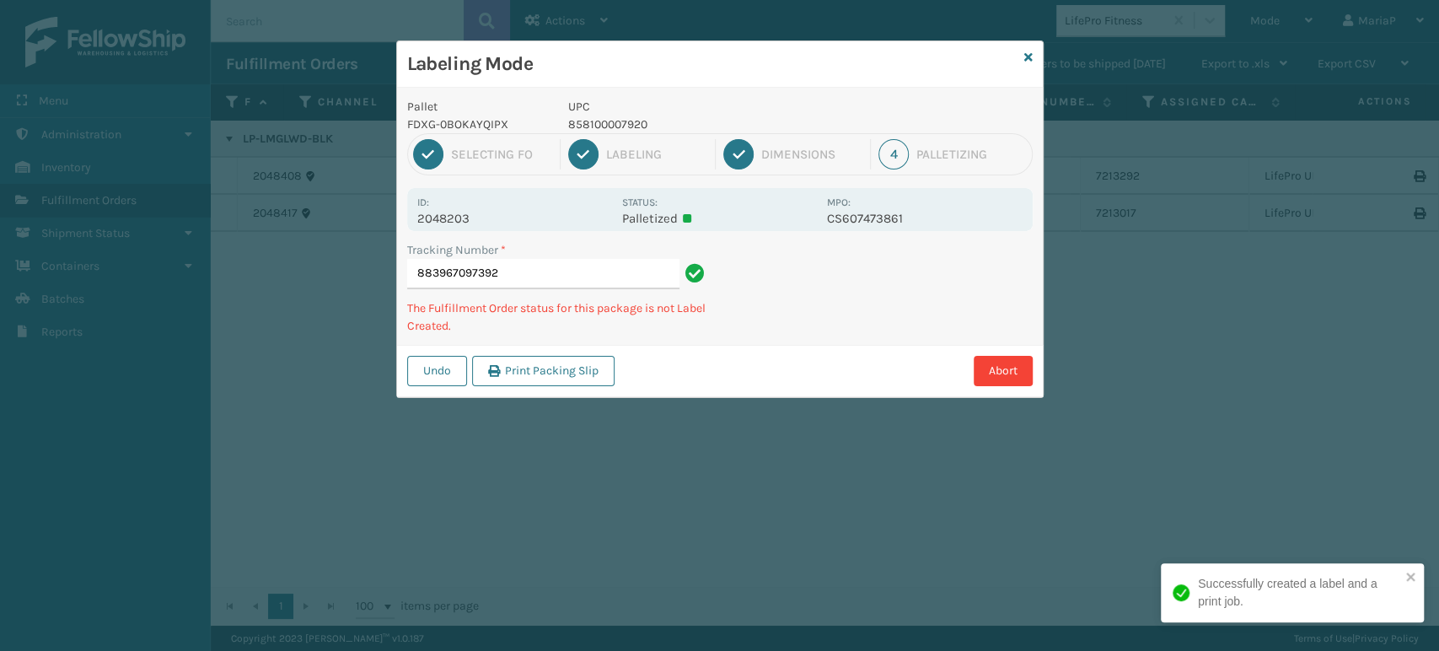
click at [582, 125] on p "858100007920" at bounding box center [692, 124] width 249 height 18
copy p "858100007920"
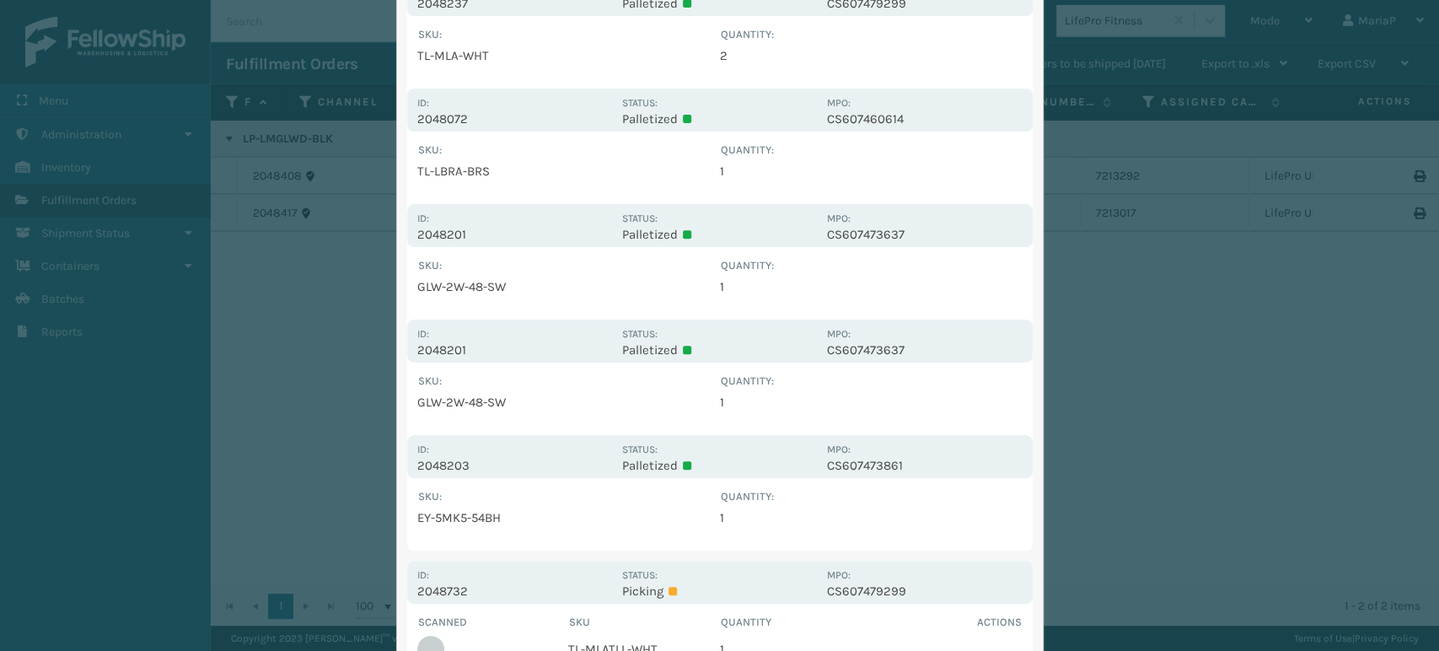
scroll to position [468, 0]
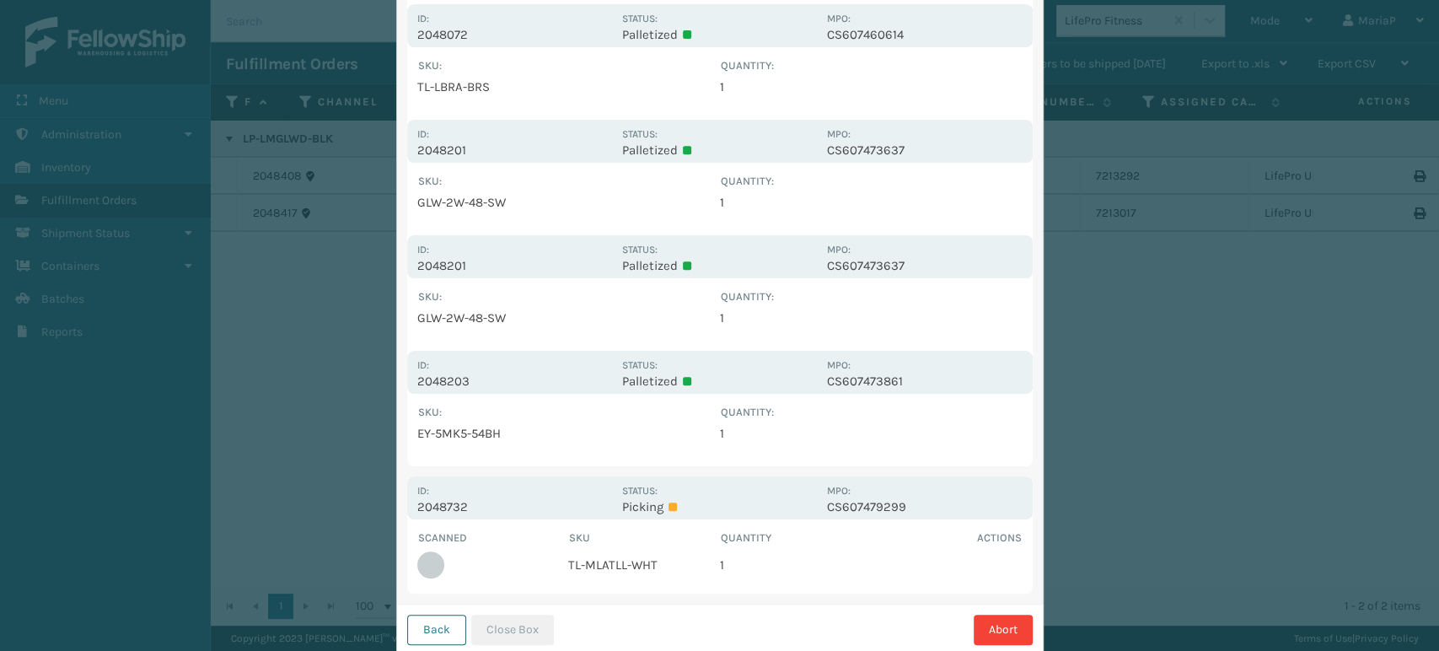
click at [435, 636] on button "Back" at bounding box center [436, 629] width 59 height 30
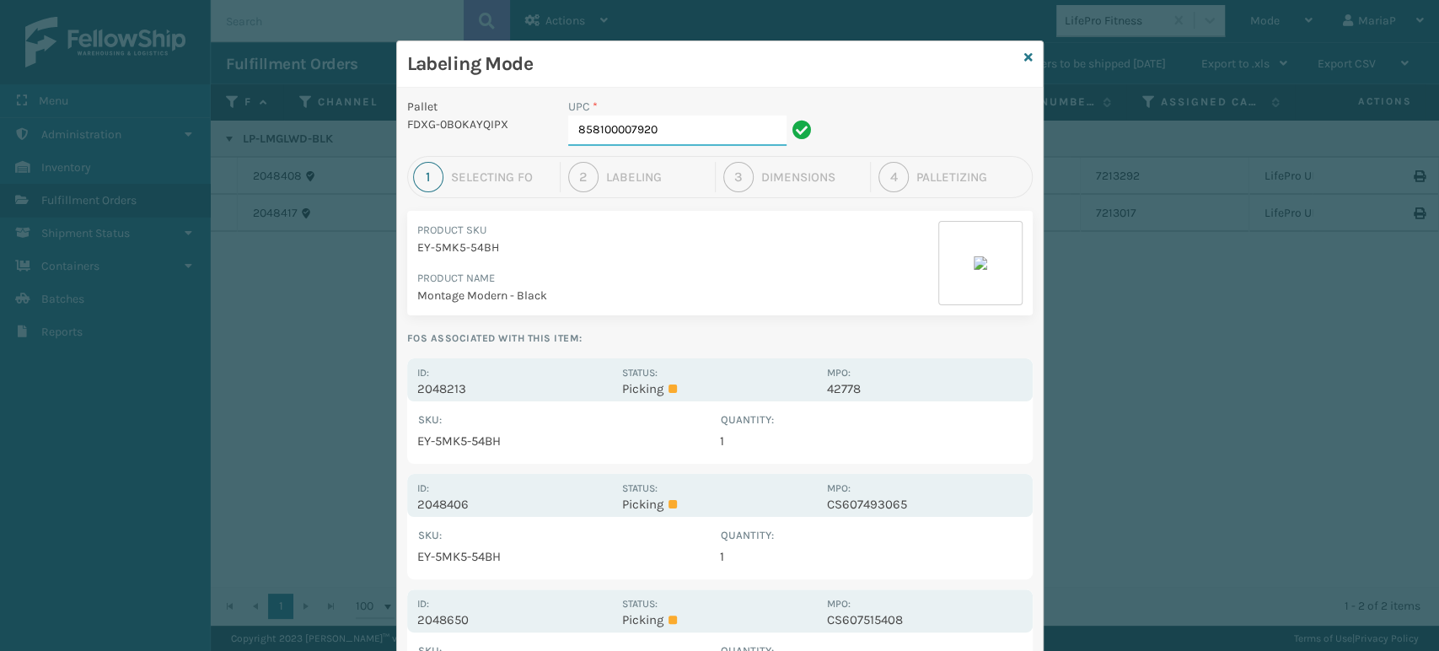
click at [689, 133] on input "858100007920" at bounding box center [677, 130] width 218 height 30
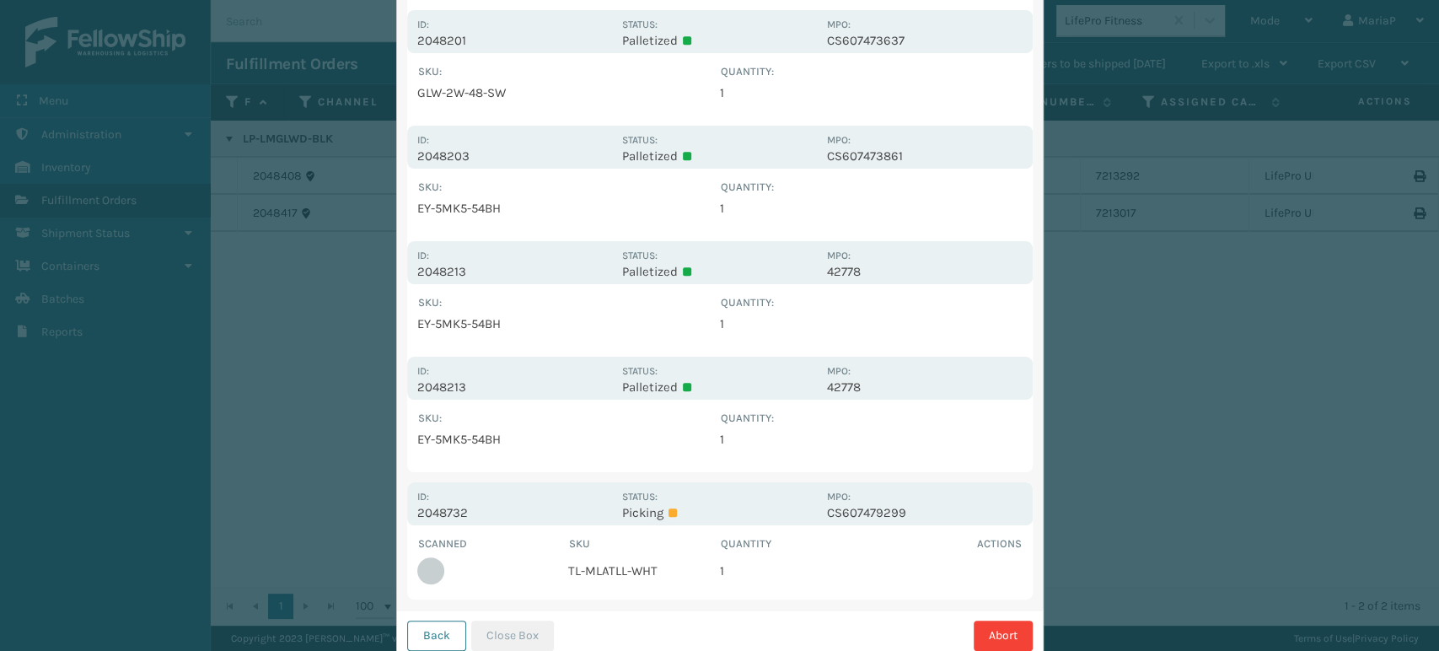
scroll to position [743, 0]
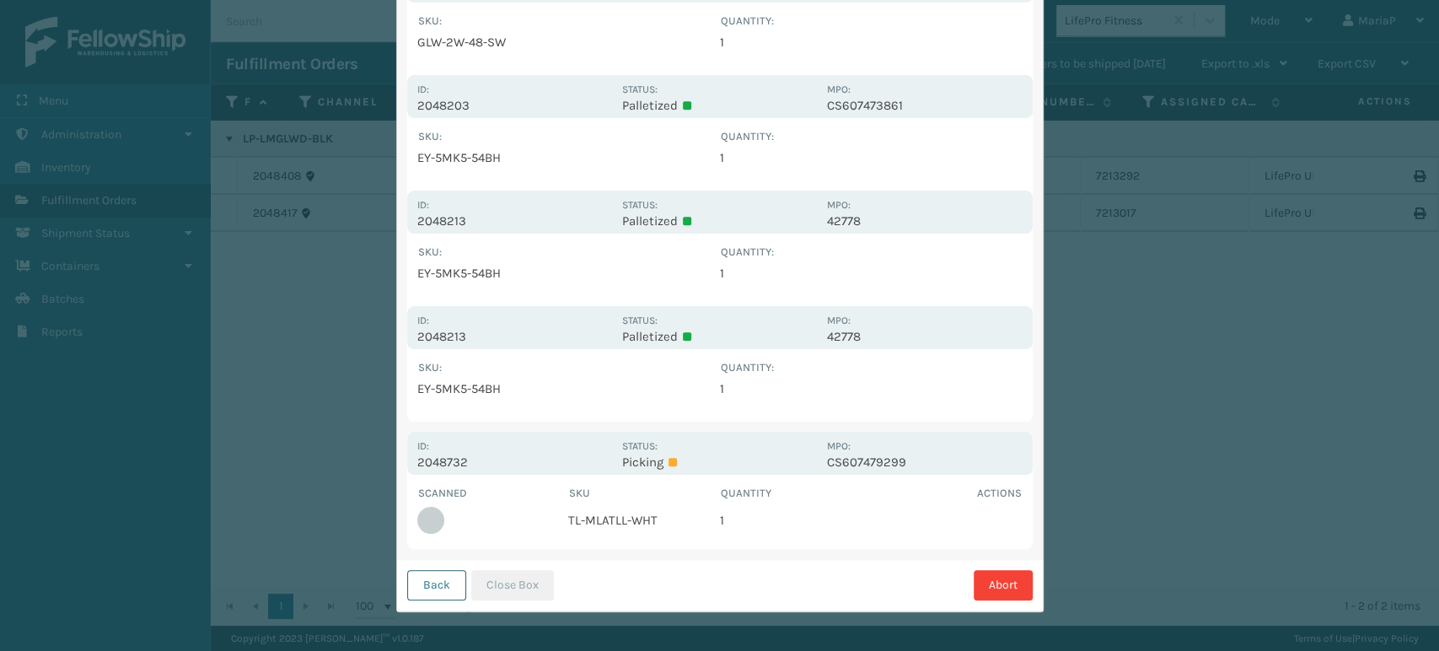
click at [428, 585] on button "Back" at bounding box center [436, 585] width 59 height 30
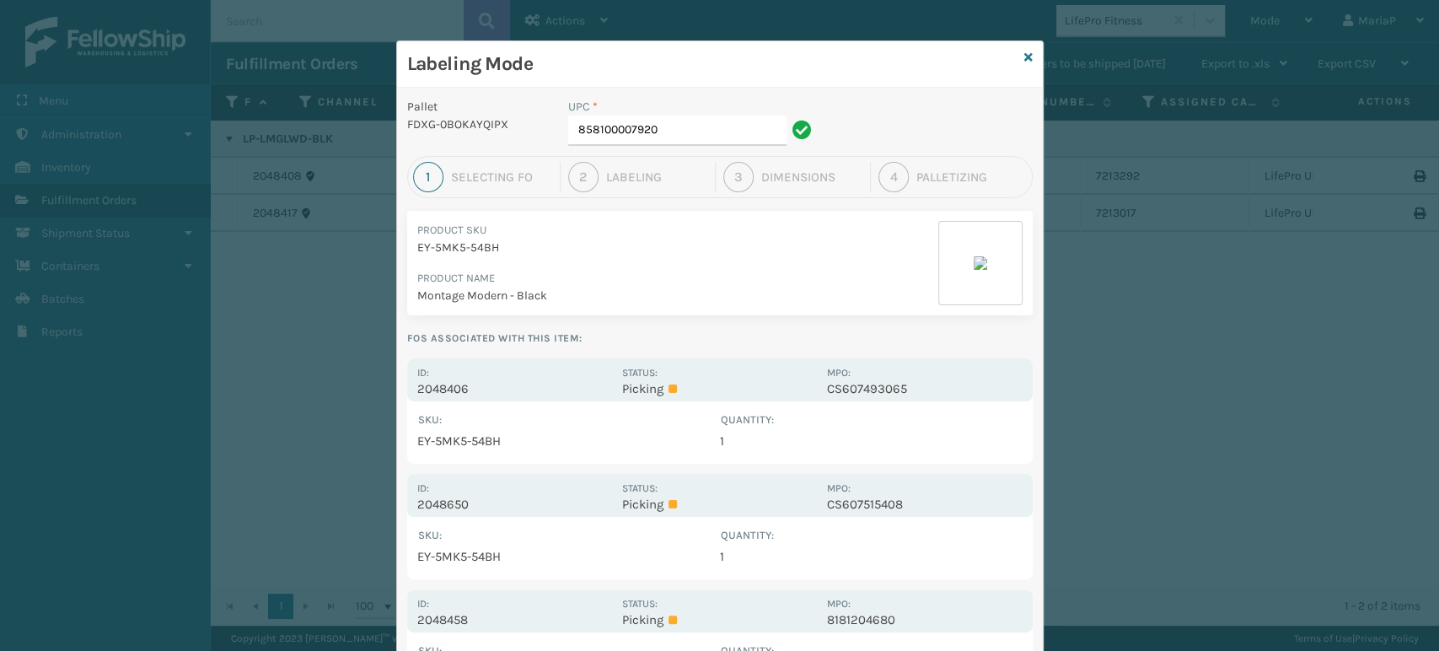
click at [1032, 41] on div "Labeling Mode" at bounding box center [720, 64] width 646 height 46
click at [1025, 48] on div "Labeling Mode" at bounding box center [720, 64] width 646 height 46
click at [1024, 60] on icon at bounding box center [1028, 57] width 8 height 12
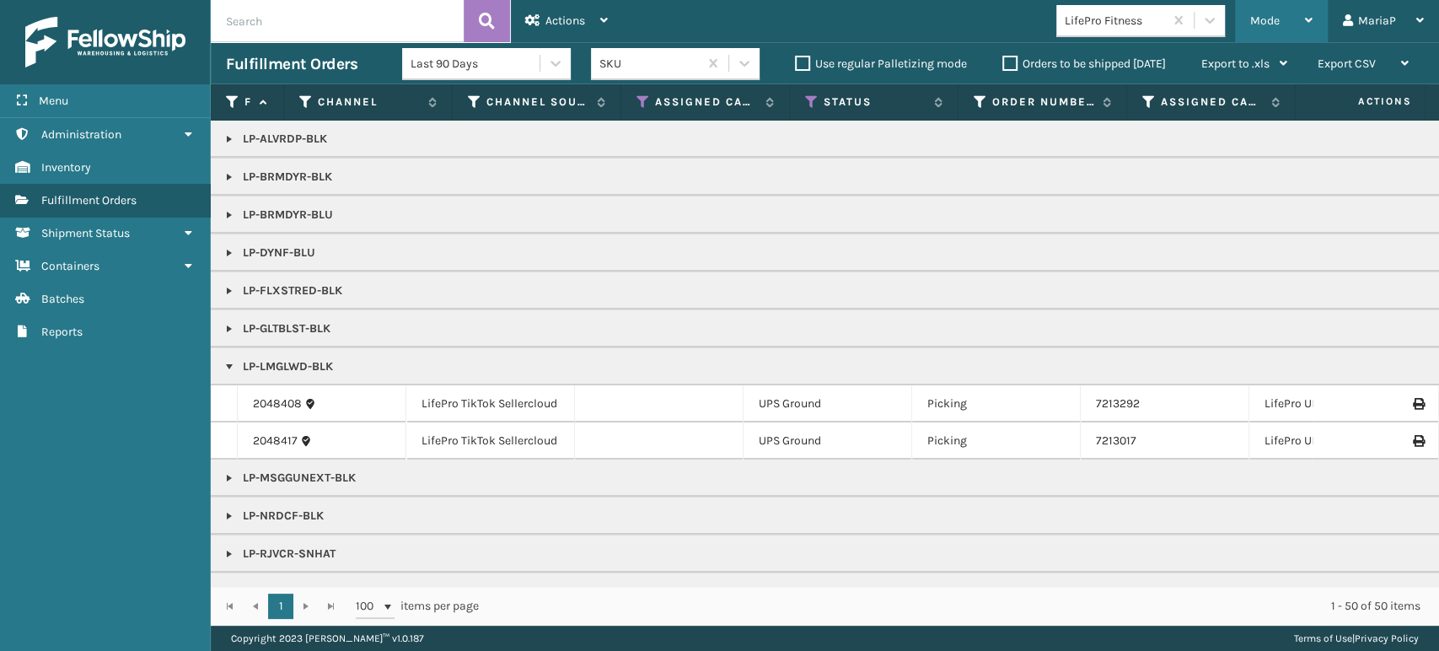
click at [1289, 13] on div "Mode" at bounding box center [1281, 21] width 62 height 42
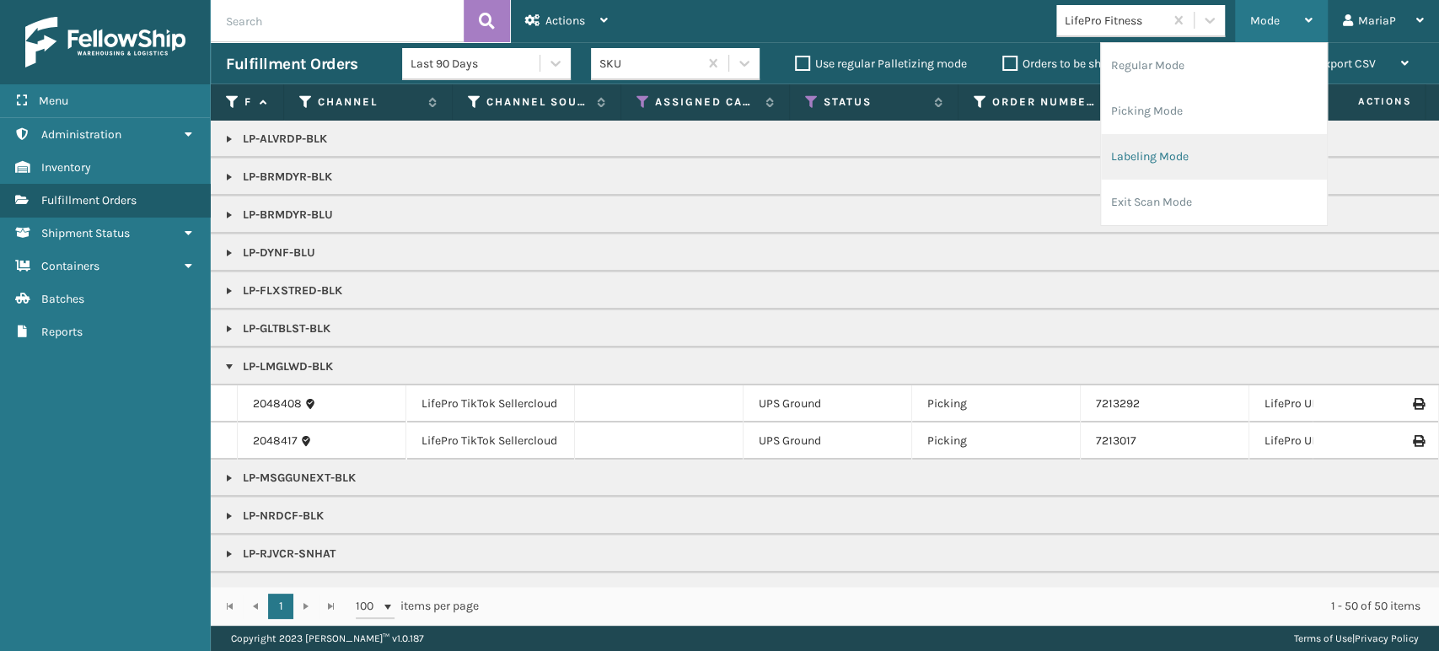
click at [1176, 147] on li "Labeling Mode" at bounding box center [1214, 157] width 226 height 46
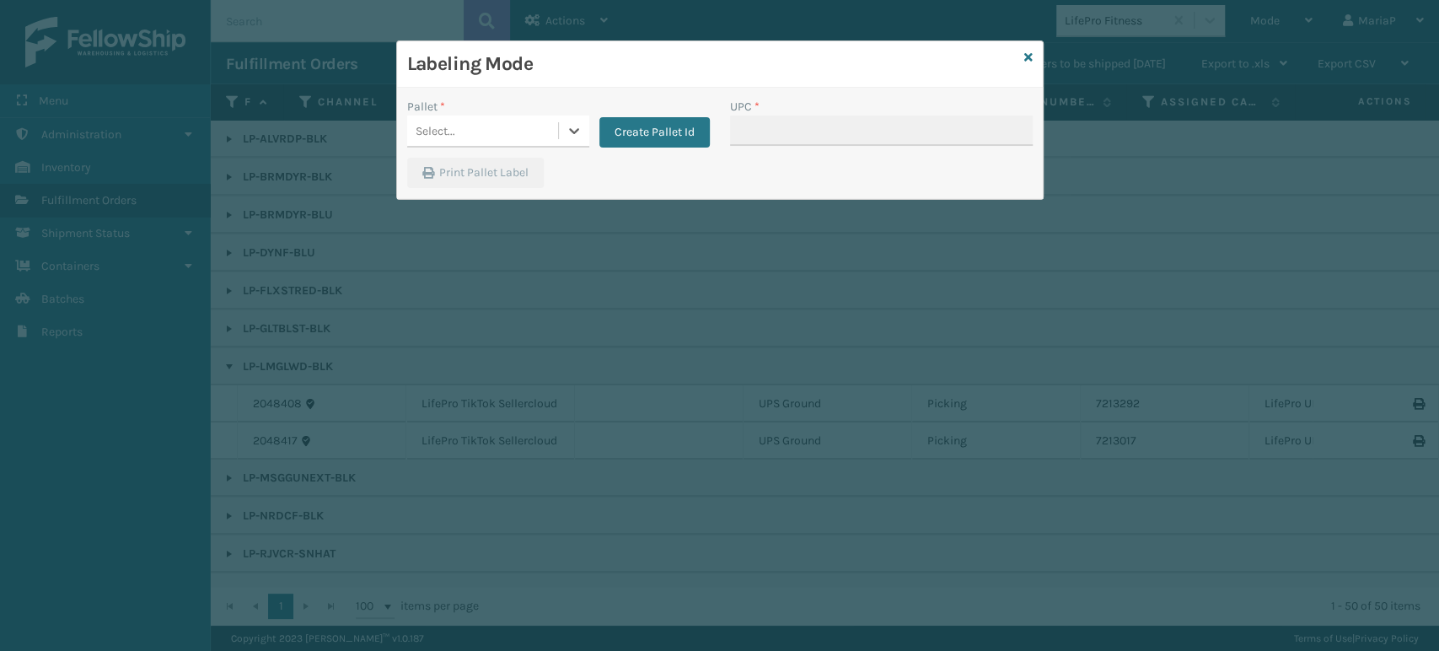
click at [529, 140] on div "Select..." at bounding box center [482, 131] width 151 height 28
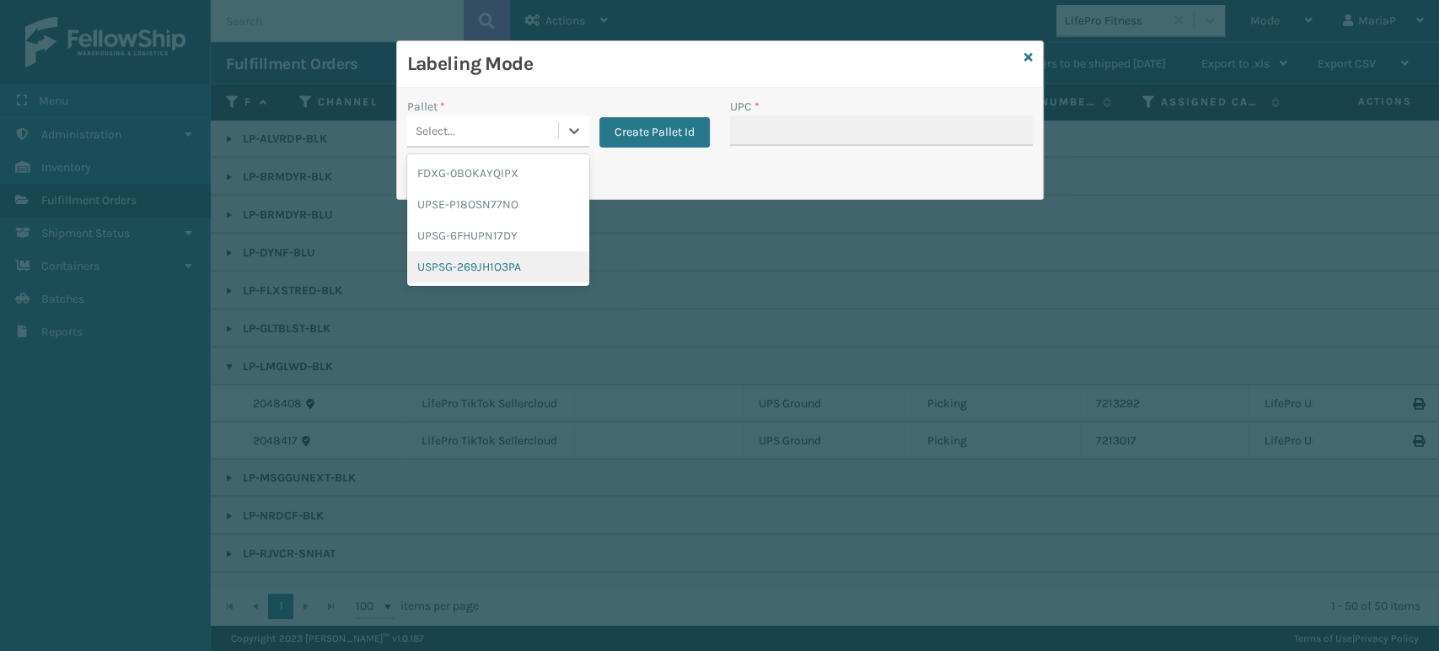
click at [501, 261] on div "USPSG-269JH1O3PA" at bounding box center [498, 266] width 182 height 31
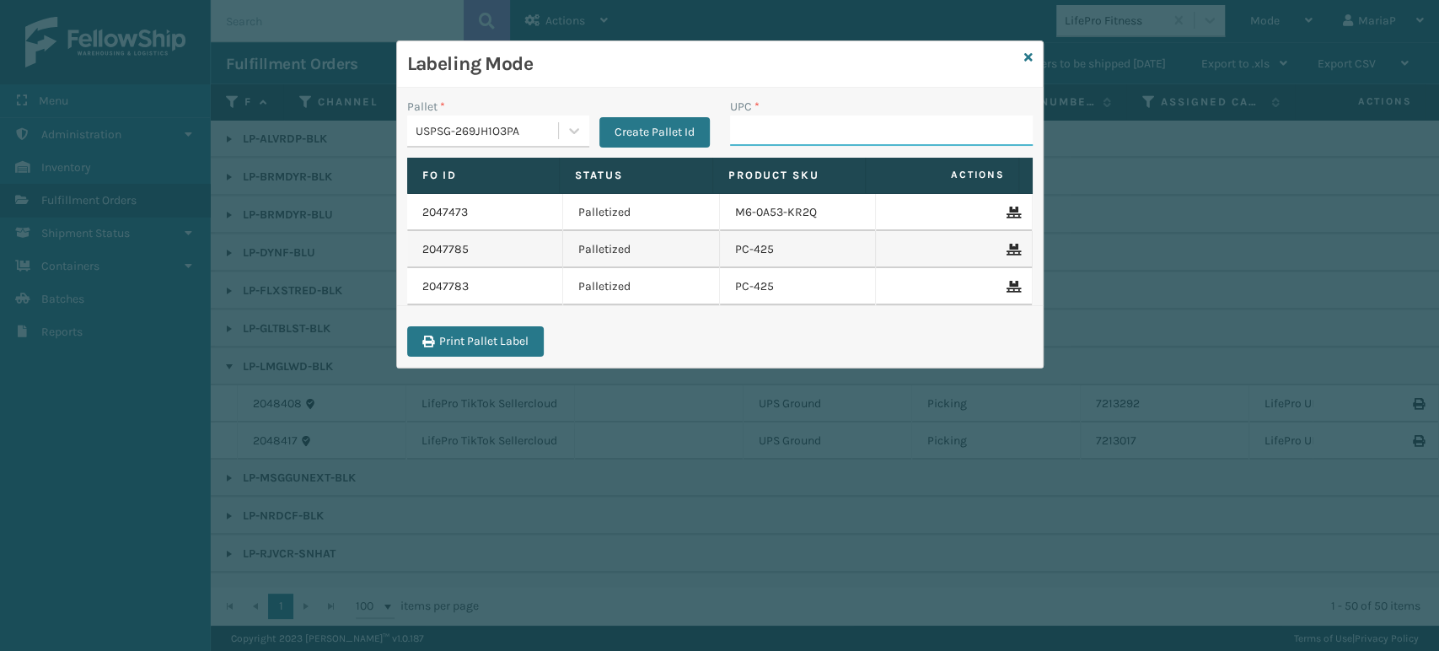
click at [736, 125] on input "UPC *" at bounding box center [881, 130] width 303 height 30
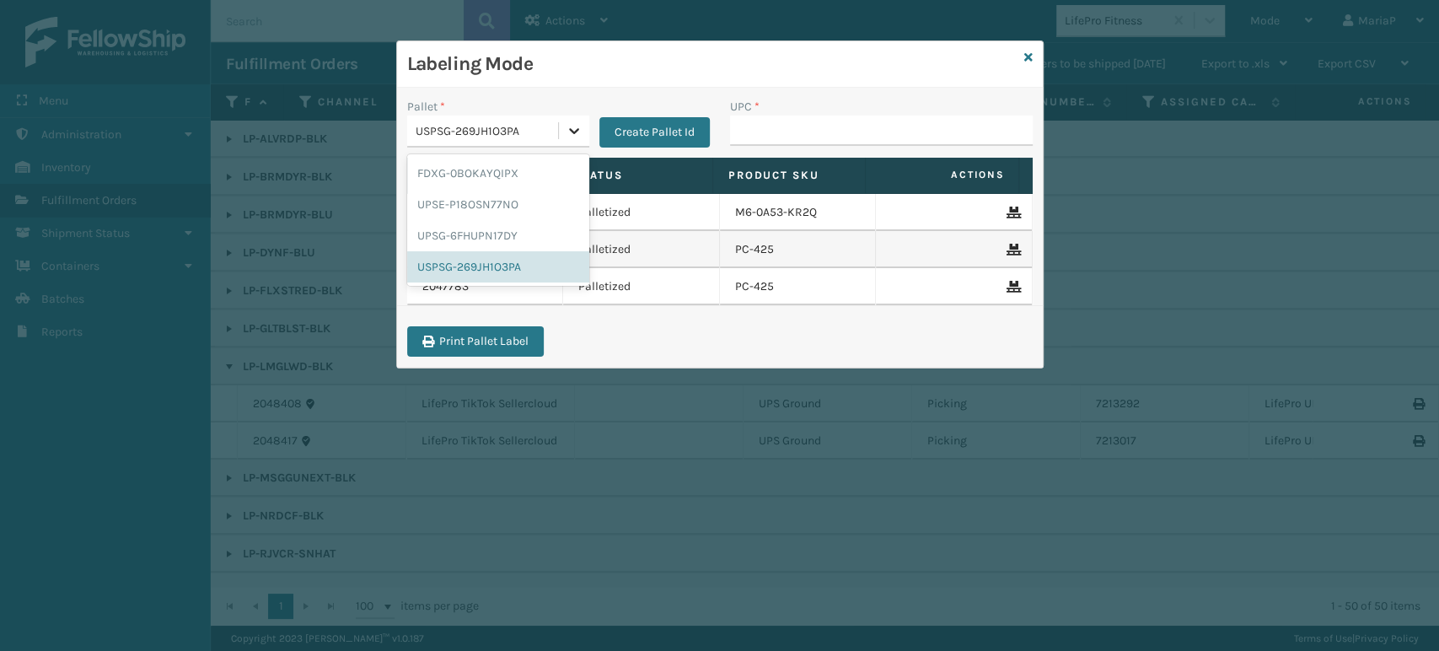
click at [571, 116] on div at bounding box center [574, 130] width 30 height 30
click at [468, 163] on div "FDXG-0BOKAYQIPX" at bounding box center [498, 173] width 182 height 31
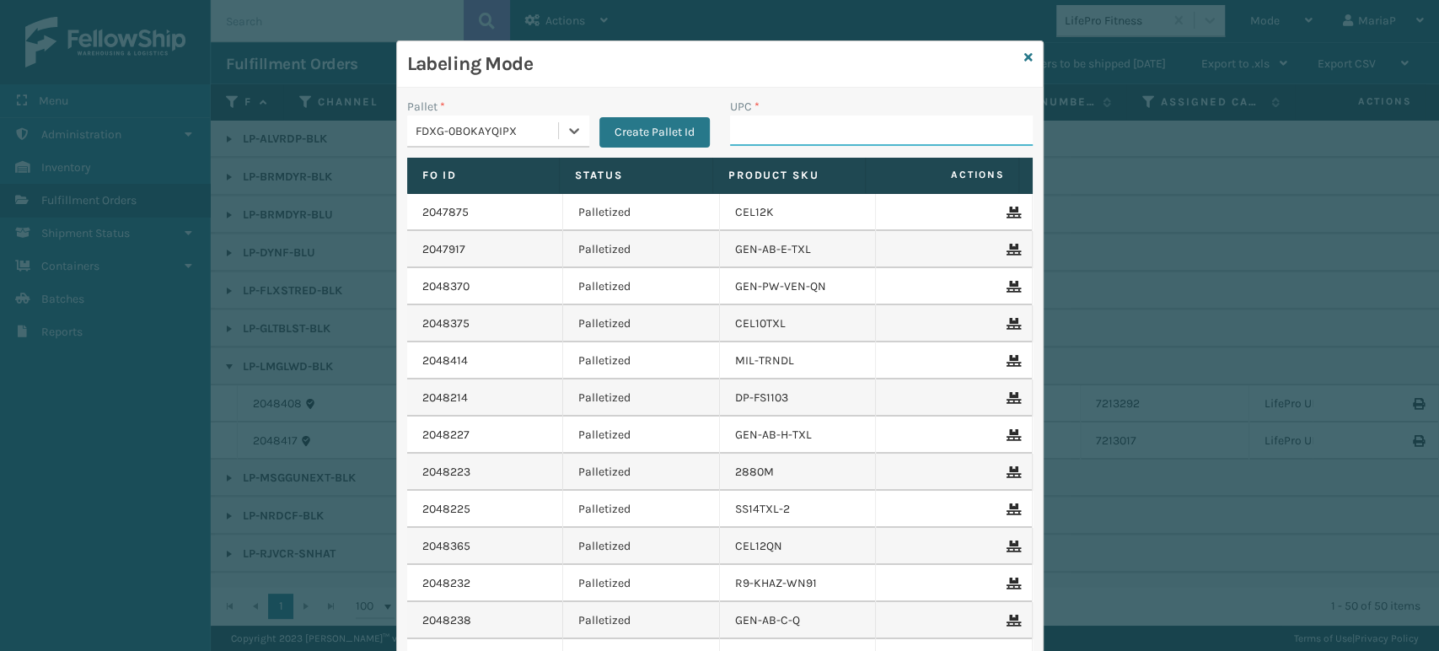
click at [820, 130] on input "UPC *" at bounding box center [881, 130] width 303 height 30
type input "853799005929"
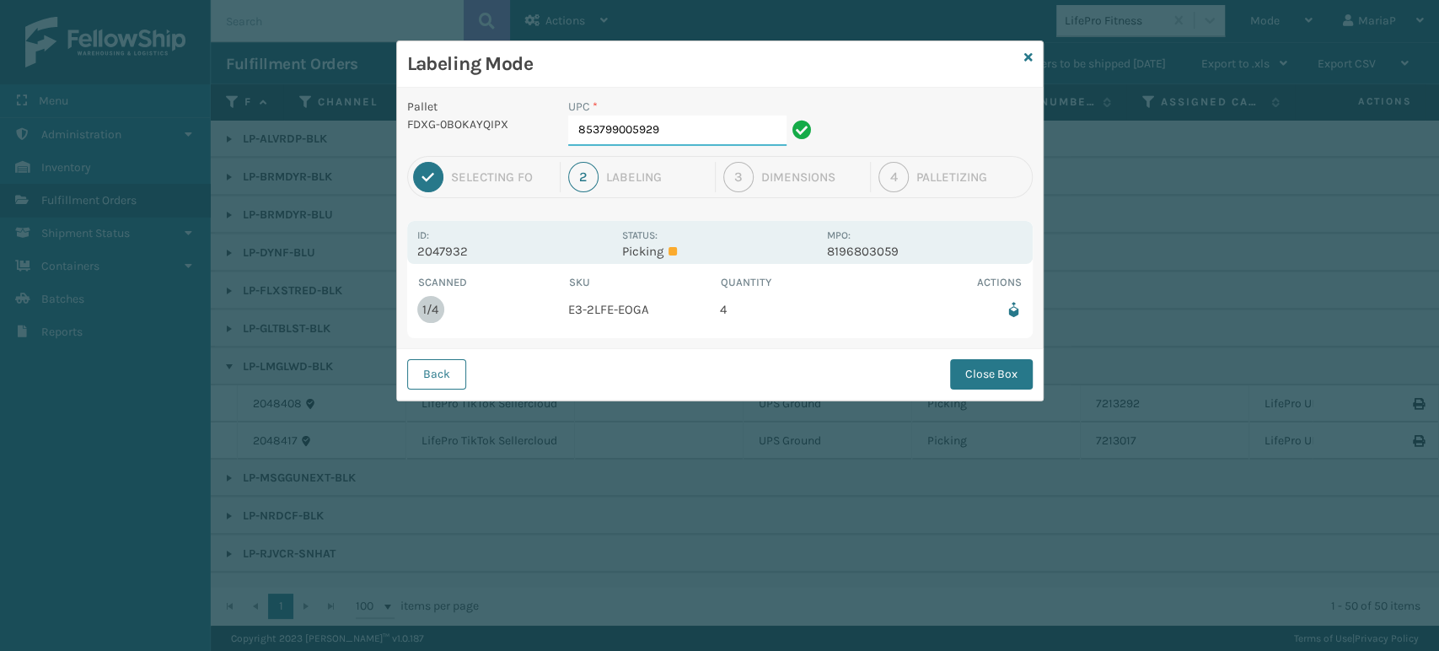
click at [732, 128] on input "853799005929" at bounding box center [677, 130] width 218 height 30
click at [1001, 383] on button "Close Box" at bounding box center [991, 374] width 83 height 30
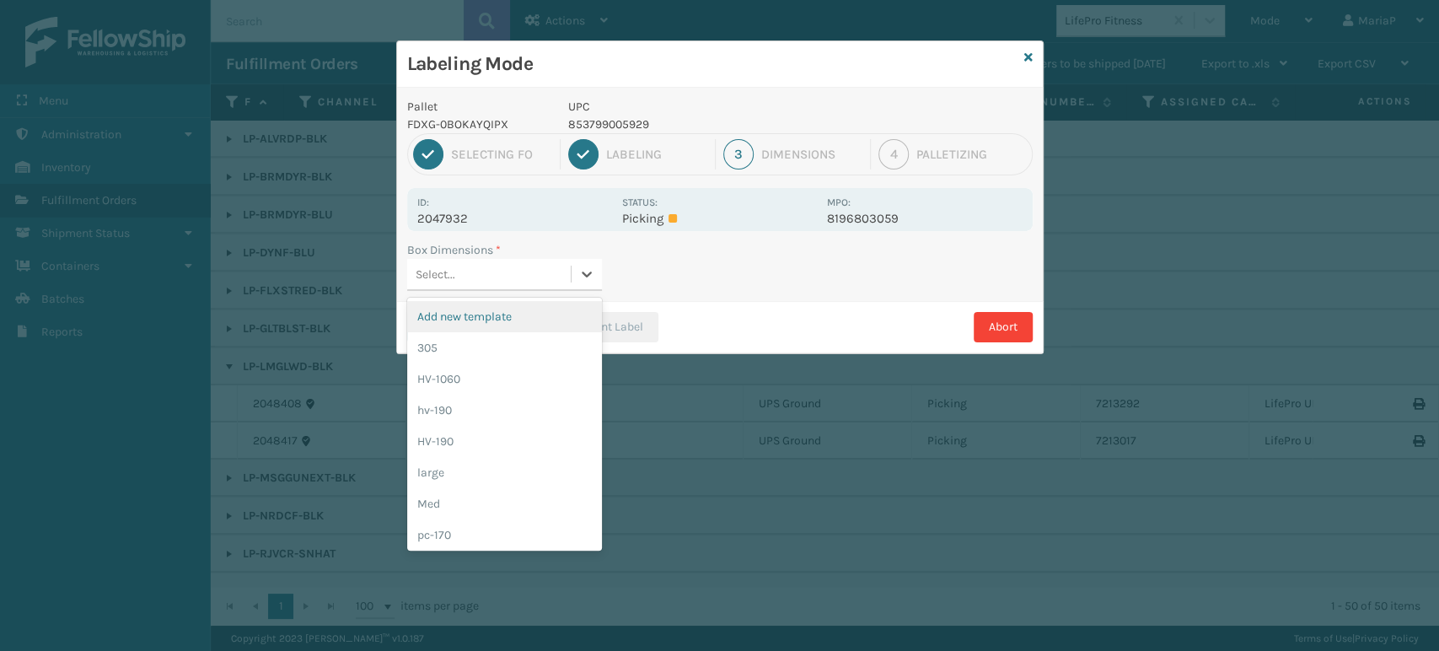
click at [531, 278] on div "Select..." at bounding box center [489, 274] width 164 height 28
type input "MD"
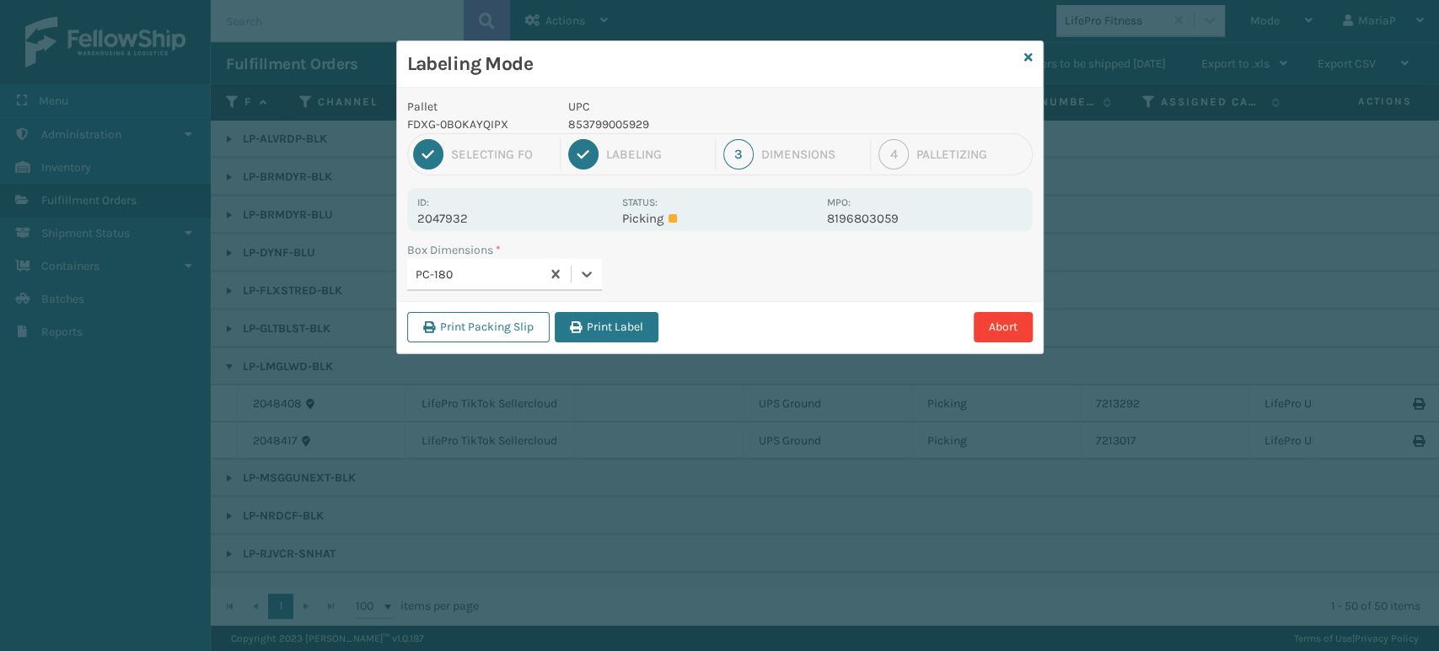
click at [512, 268] on div "PC-180" at bounding box center [479, 275] width 126 height 18
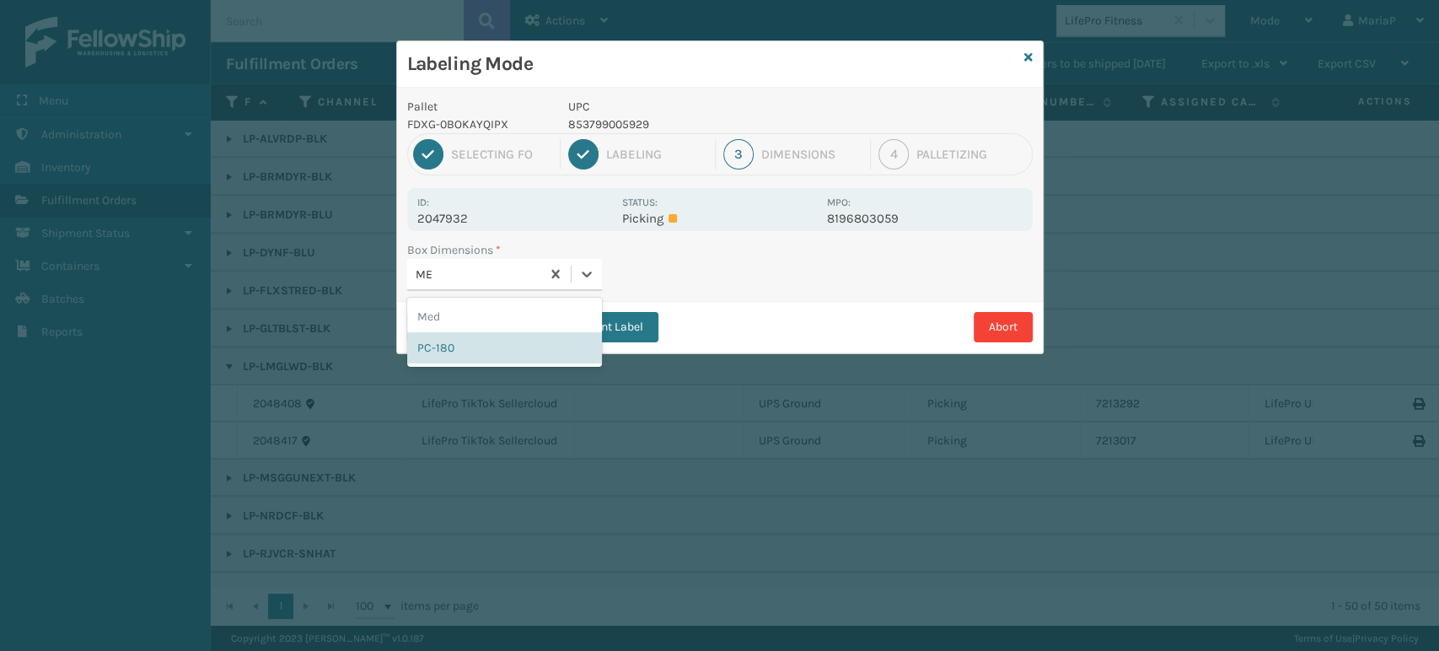
type input "MED"
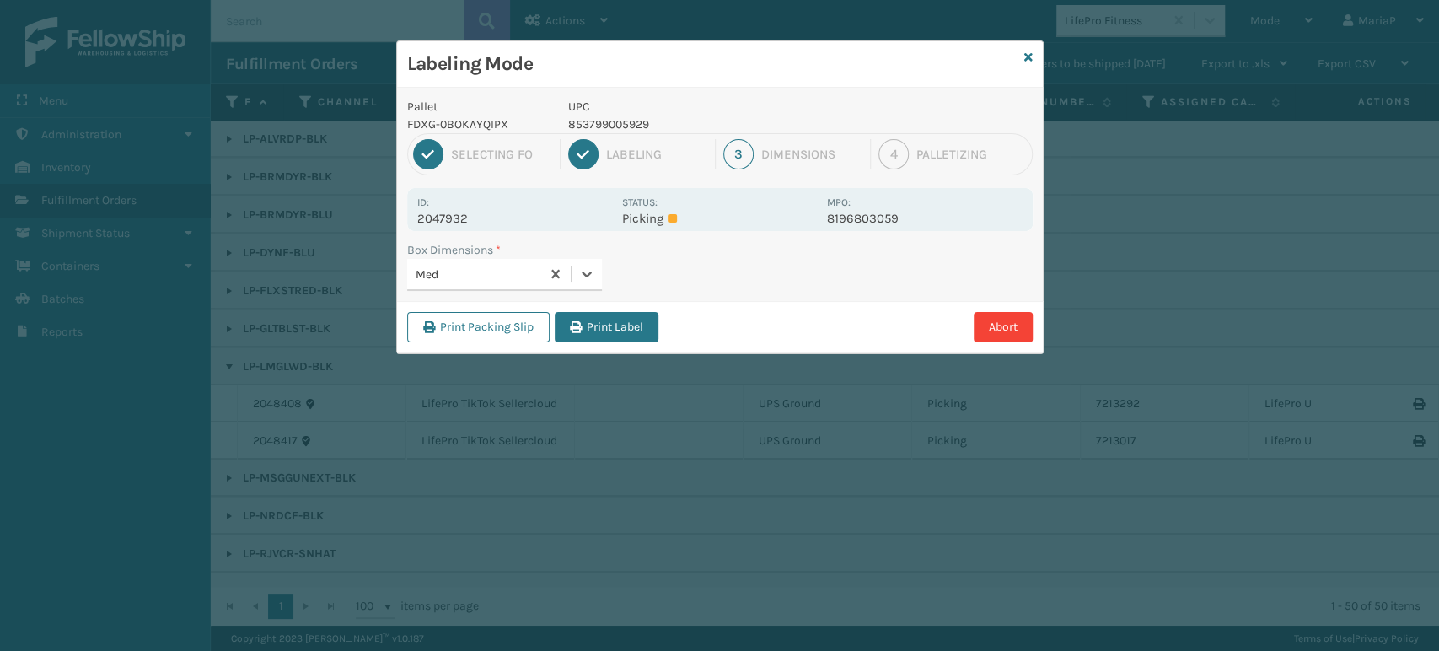
click at [583, 334] on button "Print Label" at bounding box center [607, 327] width 104 height 30
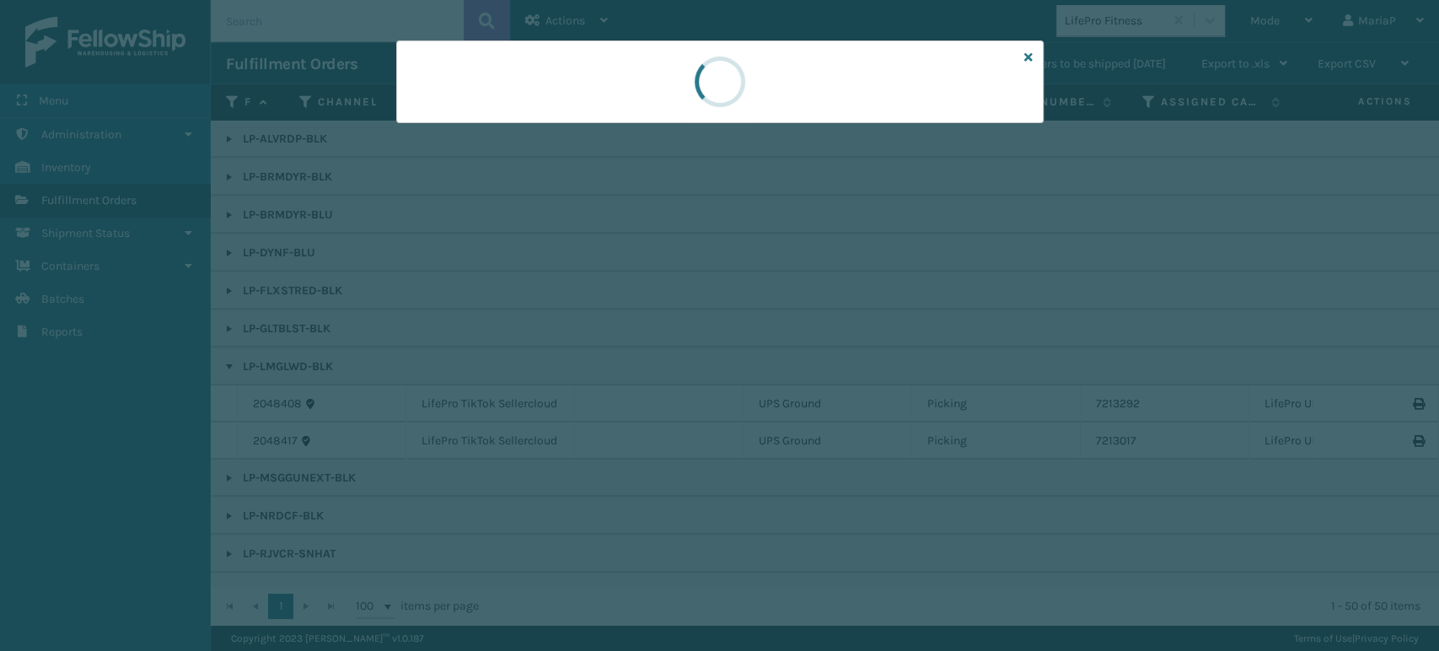
click at [585, 333] on div at bounding box center [719, 325] width 1439 height 651
click at [585, 331] on div at bounding box center [719, 325] width 1439 height 651
click at [585, 330] on div at bounding box center [719, 325] width 1439 height 651
click at [584, 329] on div at bounding box center [719, 325] width 1439 height 651
click at [582, 329] on div at bounding box center [719, 325] width 1439 height 651
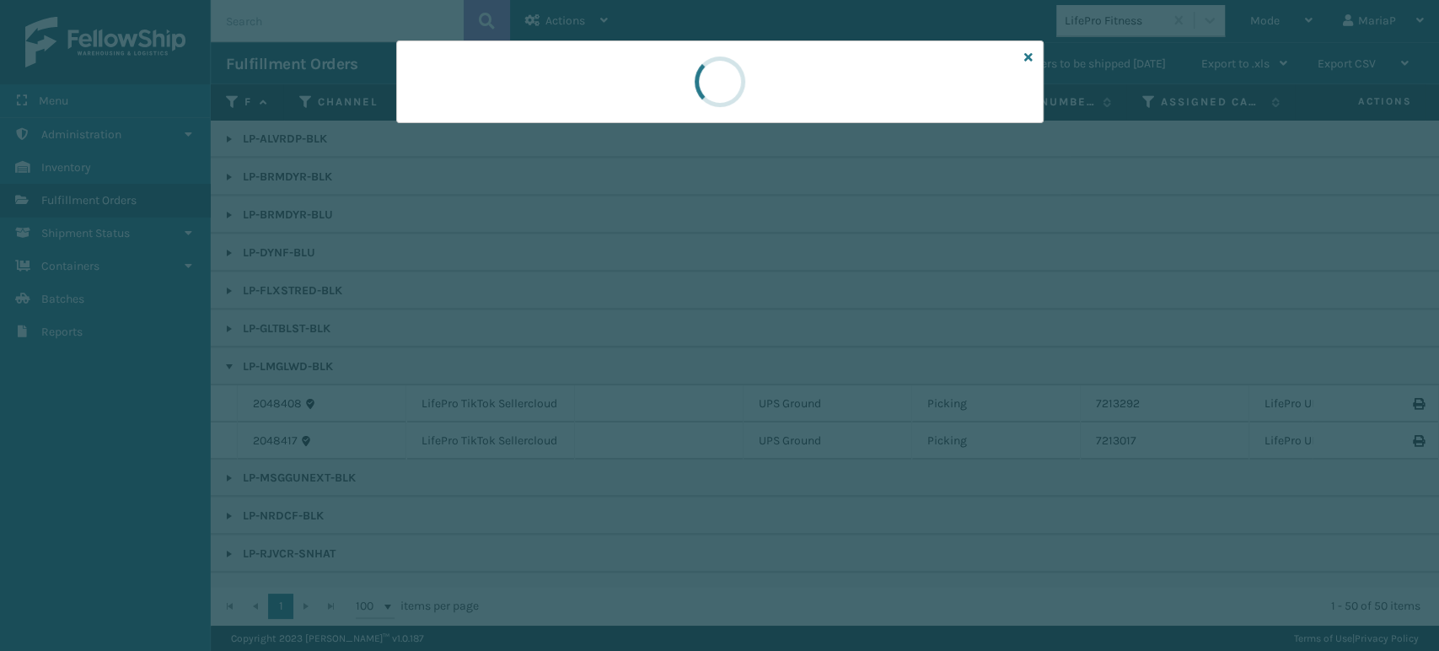
click at [578, 325] on div at bounding box center [719, 325] width 1439 height 651
click at [573, 322] on div at bounding box center [719, 325] width 1439 height 651
click at [572, 322] on div at bounding box center [719, 325] width 1439 height 651
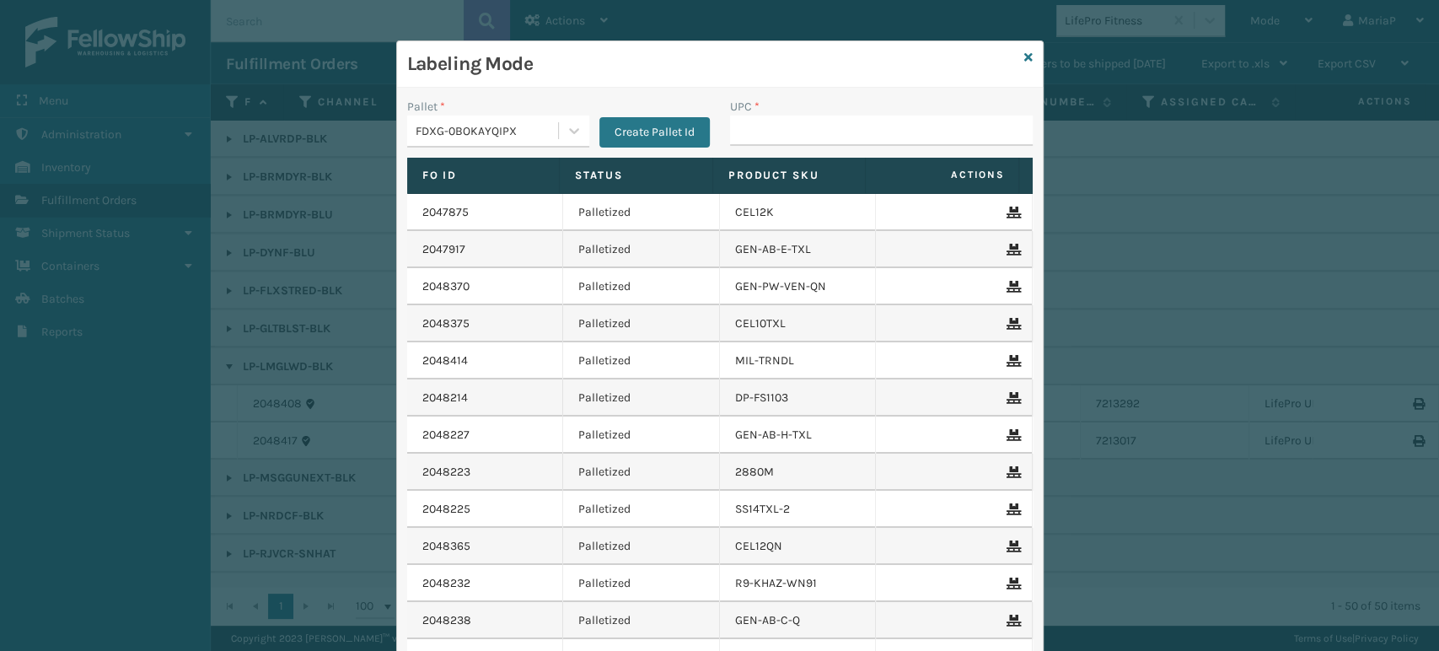
drag, startPoint x: 816, startPoint y: 142, endPoint x: 847, endPoint y: 146, distance: 31.5
click at [816, 141] on input "UPC *" at bounding box center [881, 130] width 303 height 30
click at [853, 141] on input "85" at bounding box center [866, 130] width 272 height 30
type input "858100007920"
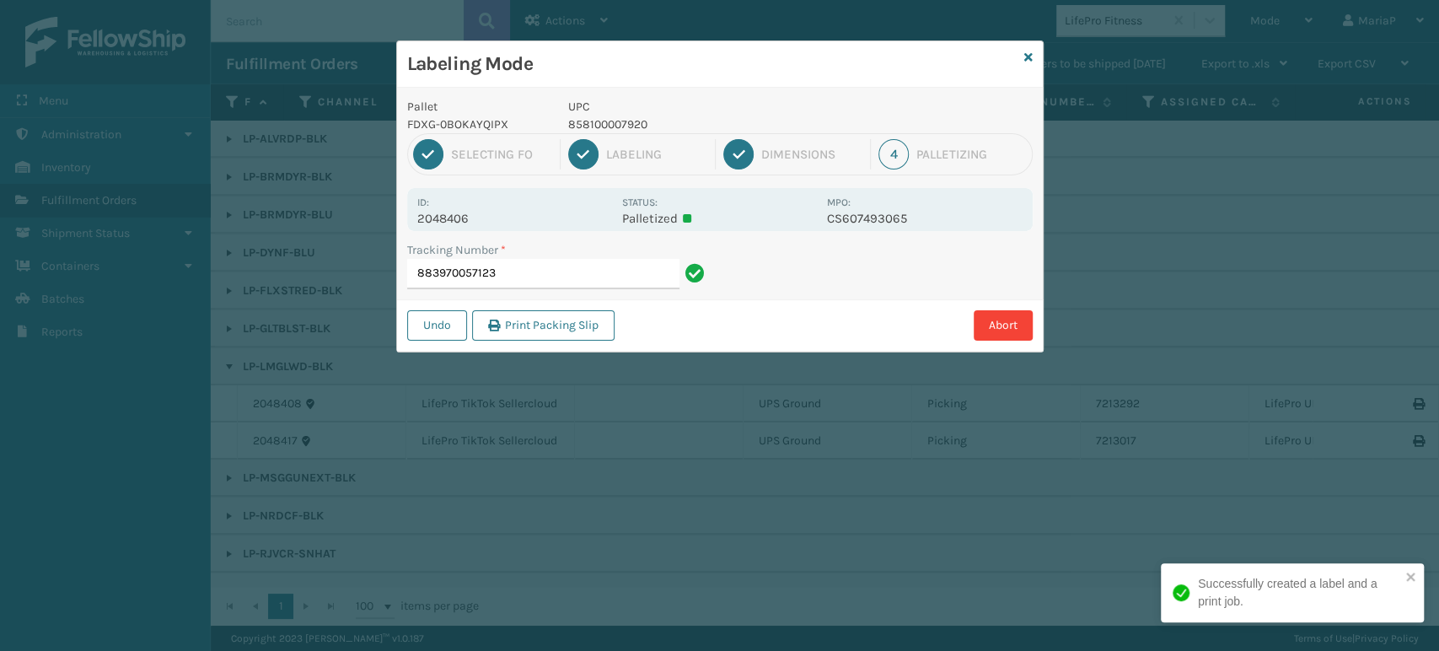
click at [599, 124] on p "858100007920" at bounding box center [692, 124] width 249 height 18
copy p "858100007920"
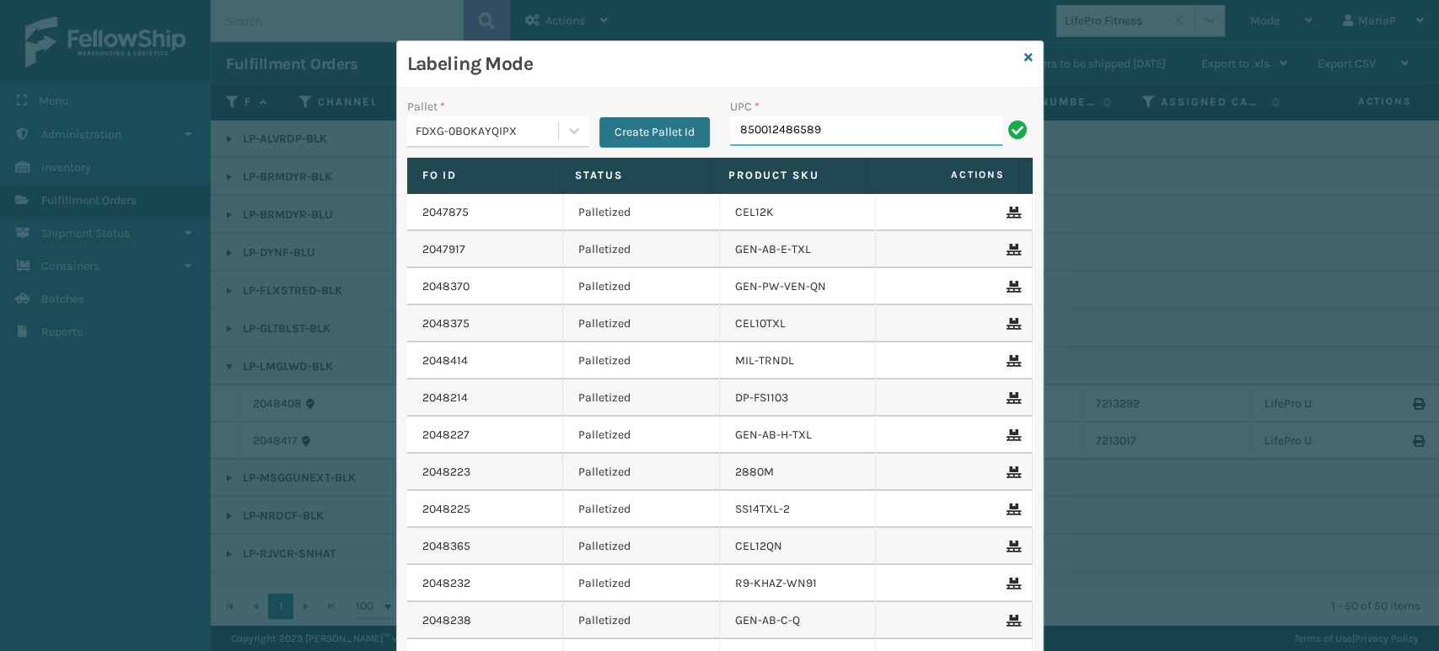
type input "850012486589"
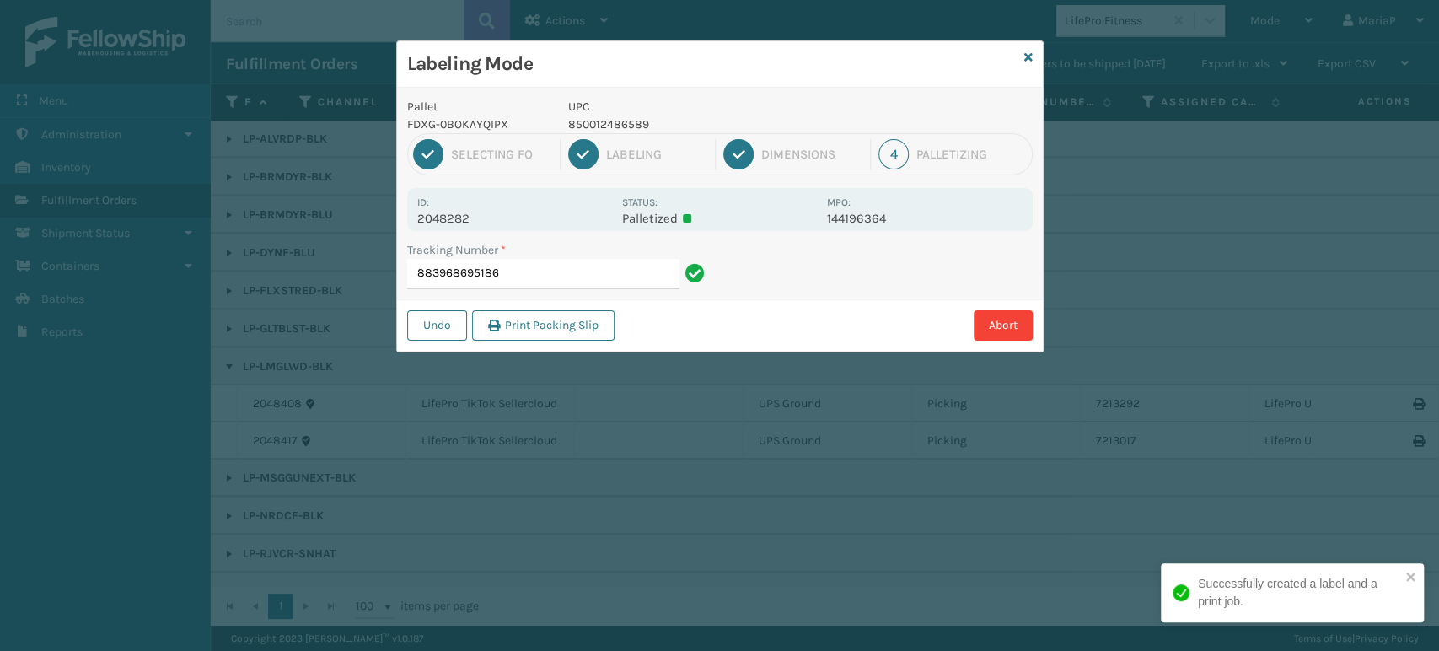
drag, startPoint x: 603, startPoint y: 133, endPoint x: 600, endPoint y: 120, distance: 13.7
click at [601, 131] on div "Pallet FDXG-0BOKAYQIPX UPC 850012486589 1 Selecting FO 2 Labeling 3 Dimensions …" at bounding box center [720, 220] width 646 height 264
click at [600, 120] on p "850012486589" at bounding box center [692, 124] width 249 height 18
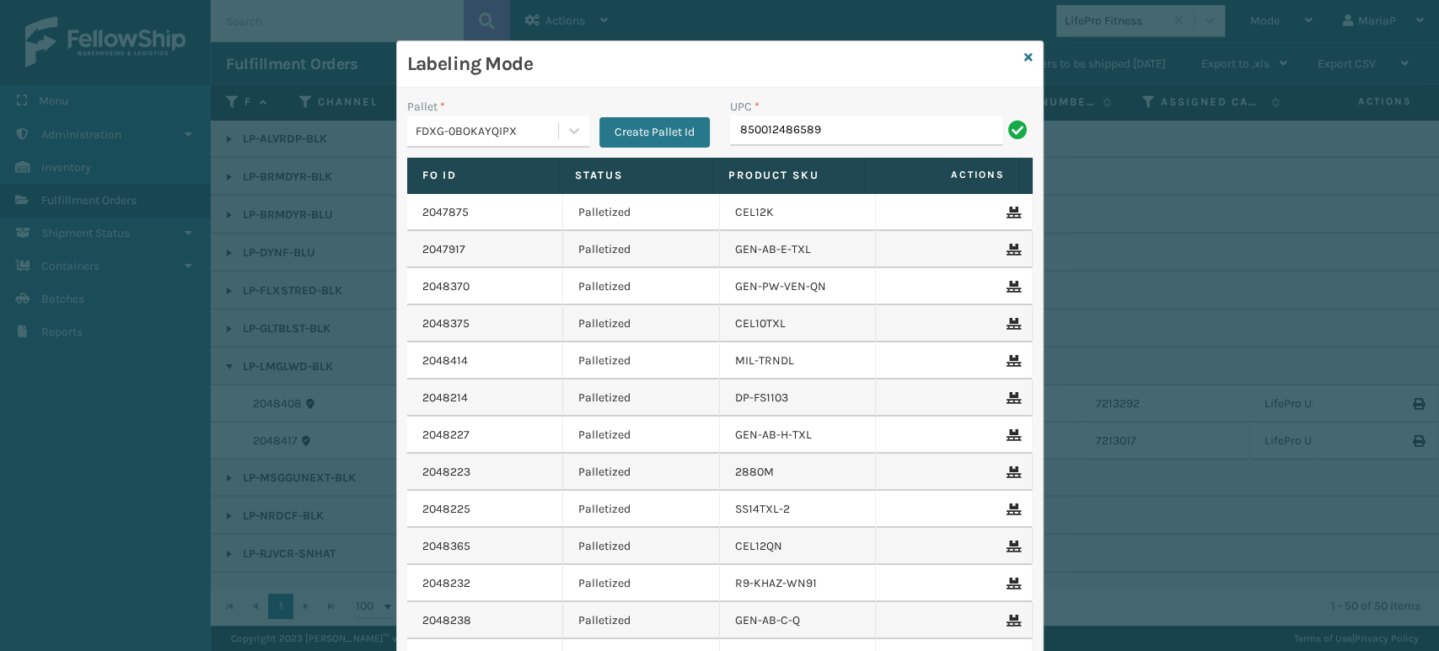
type input "850012486589"
type input "85001"
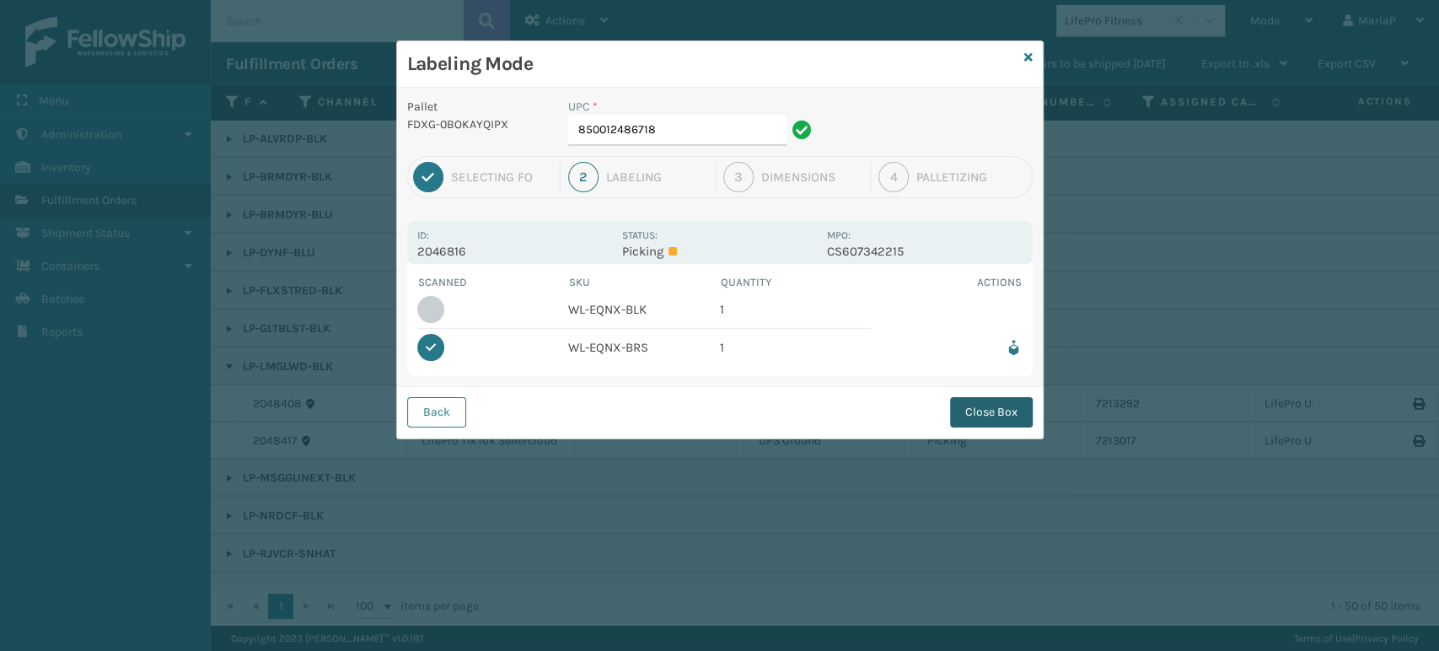
click at [978, 402] on button "Close Box" at bounding box center [991, 412] width 83 height 30
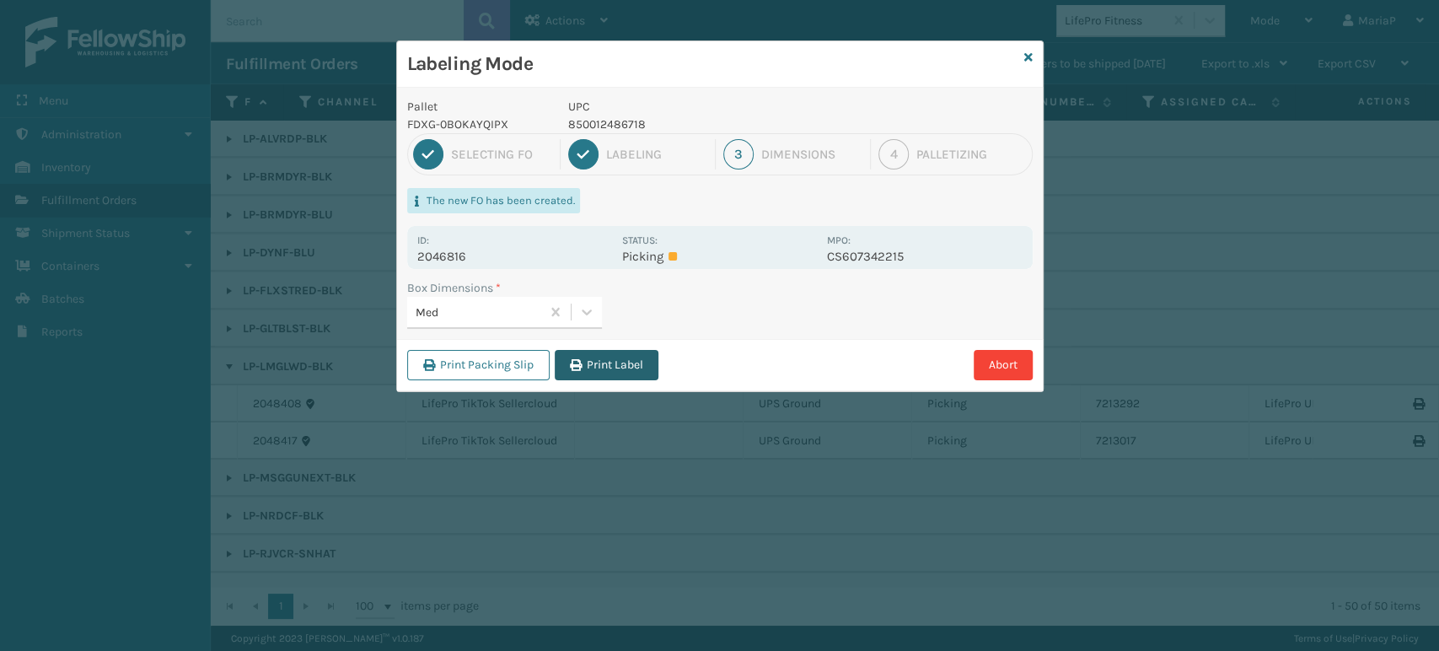
click at [615, 355] on button "Print Label" at bounding box center [607, 365] width 104 height 30
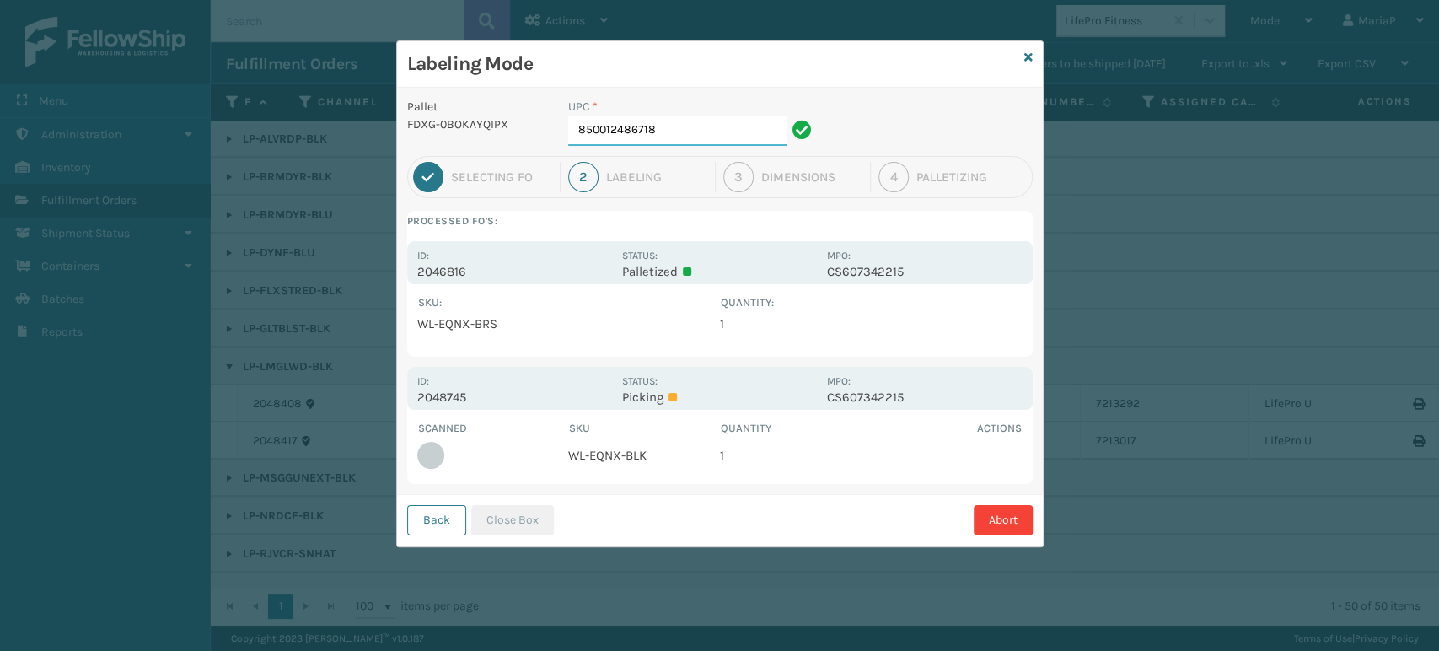
click at [661, 126] on input "850012486718" at bounding box center [677, 130] width 218 height 30
click at [674, 136] on input "850012486718" at bounding box center [677, 130] width 218 height 30
type input "850012486701"
click at [476, 520] on button "Close Box" at bounding box center [512, 520] width 83 height 30
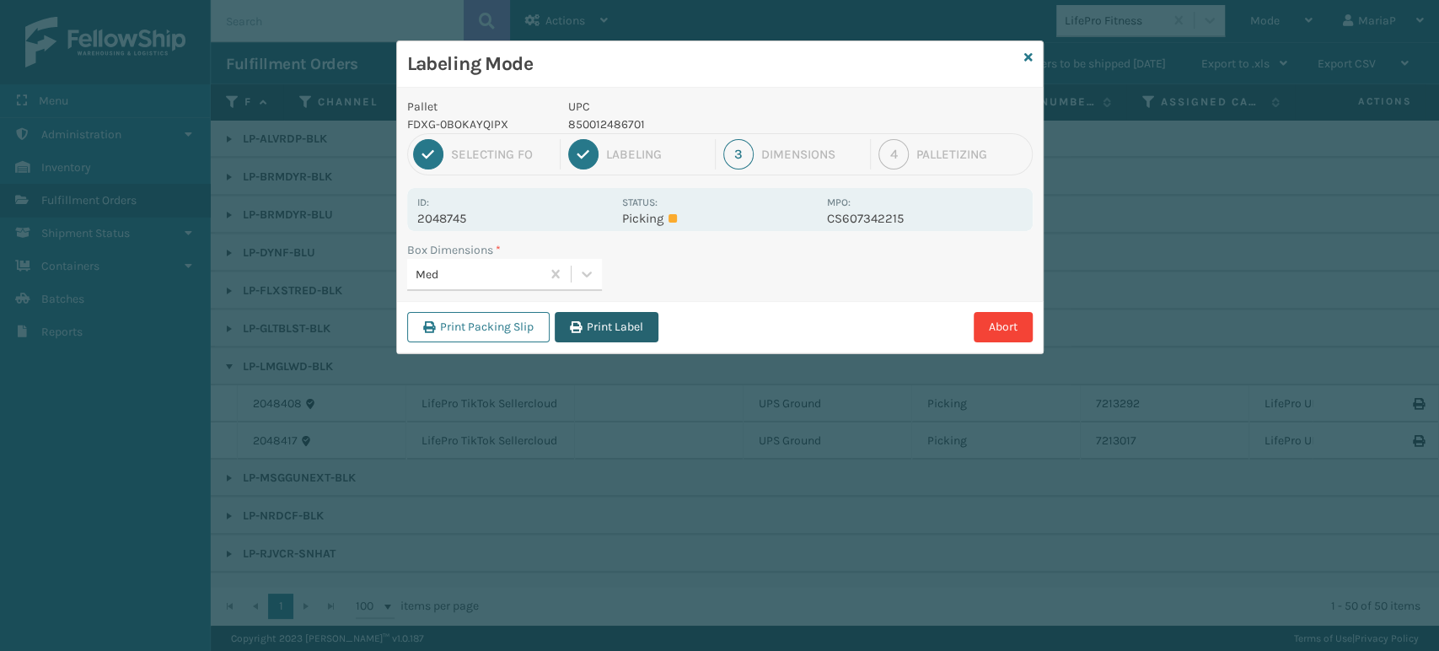
click at [614, 341] on button "Print Label" at bounding box center [607, 327] width 104 height 30
click at [614, 339] on div "Labeling Mode Pallet FDXG-0BOKAYQIPX UPC 850012486701 1 Selecting FO 2 Labeling…" at bounding box center [719, 325] width 1439 height 651
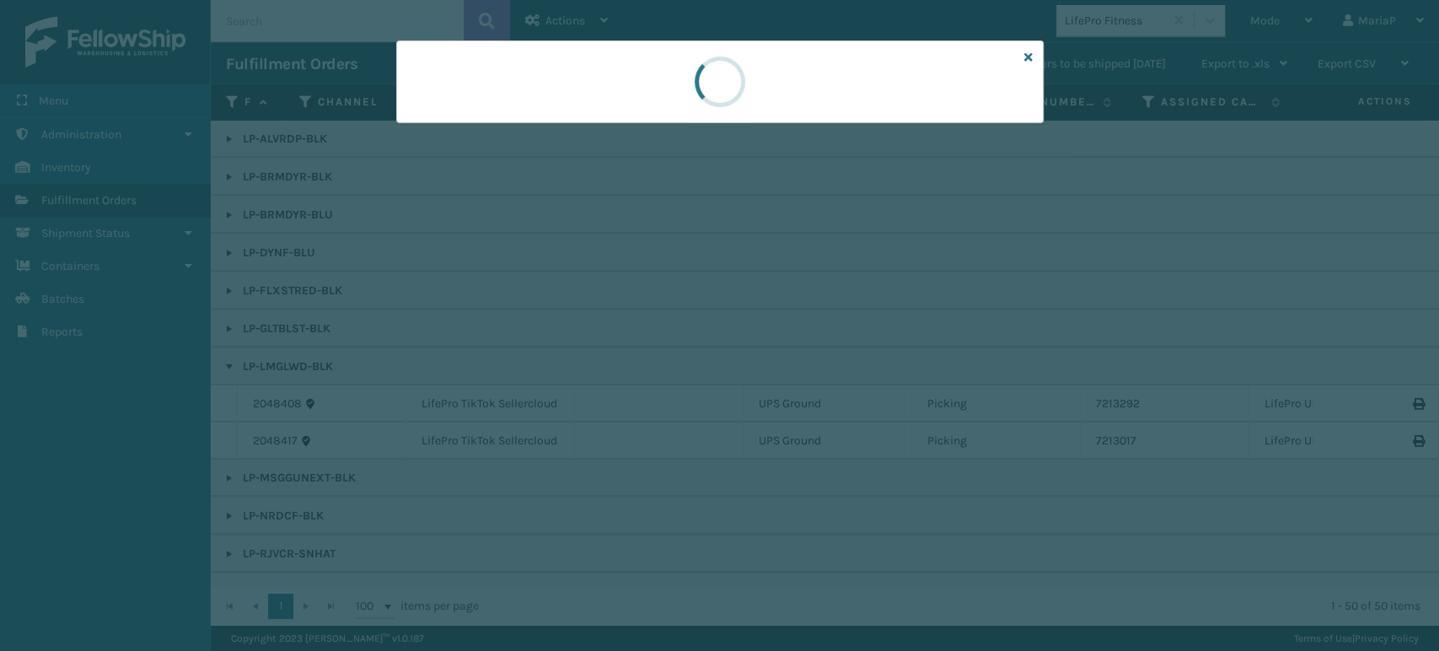
click at [614, 335] on div at bounding box center [719, 325] width 1439 height 651
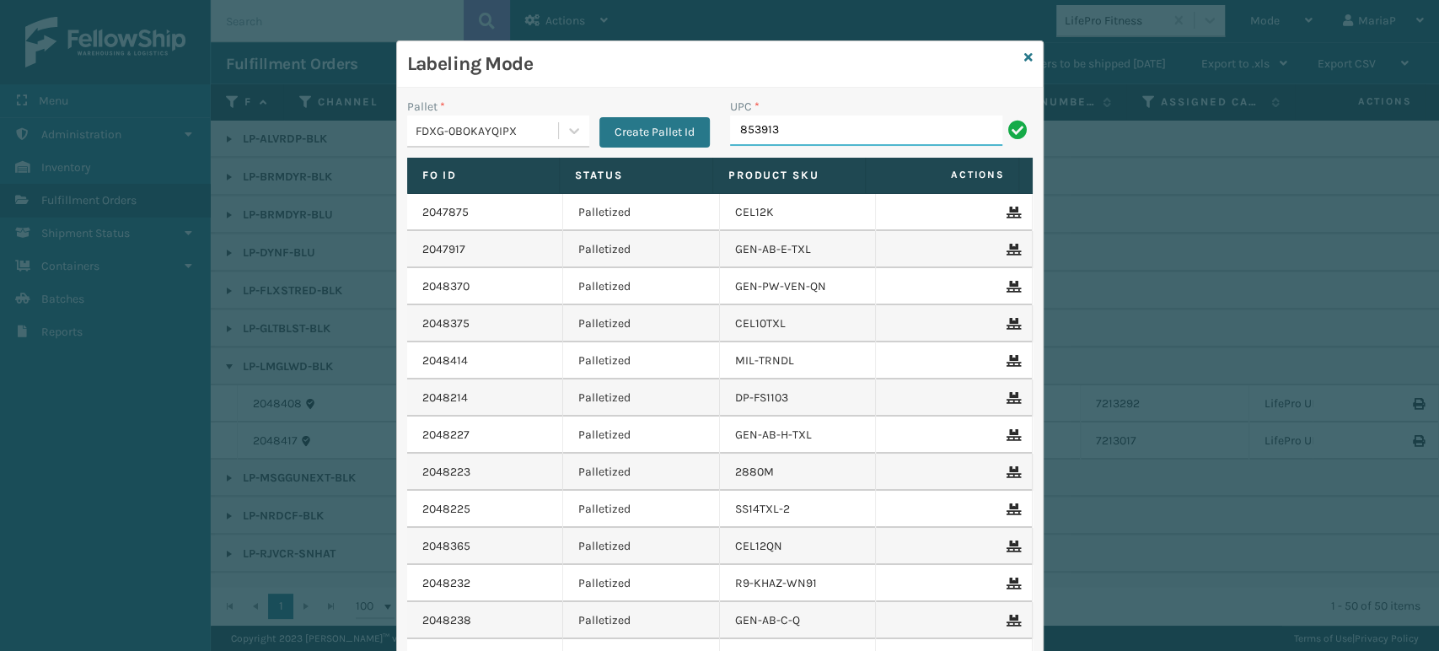
type input "8539130"
type input "8500"
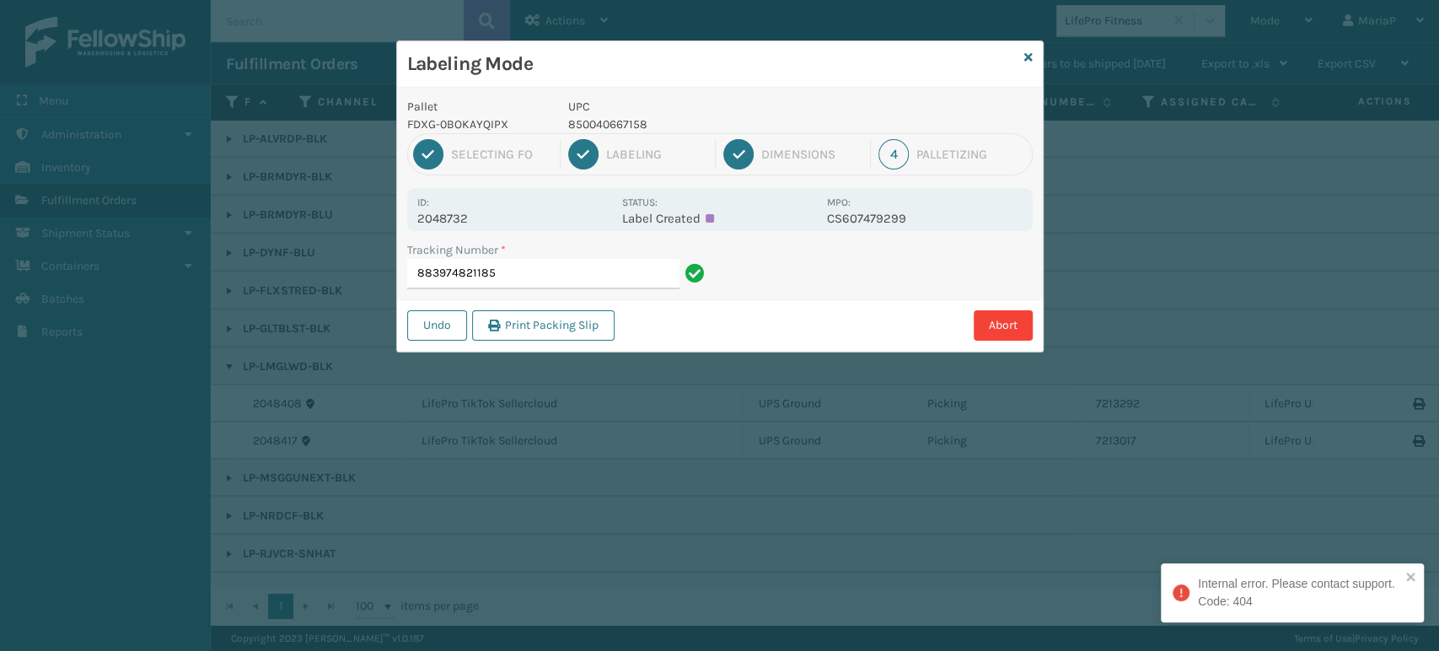
type input "883974821185"
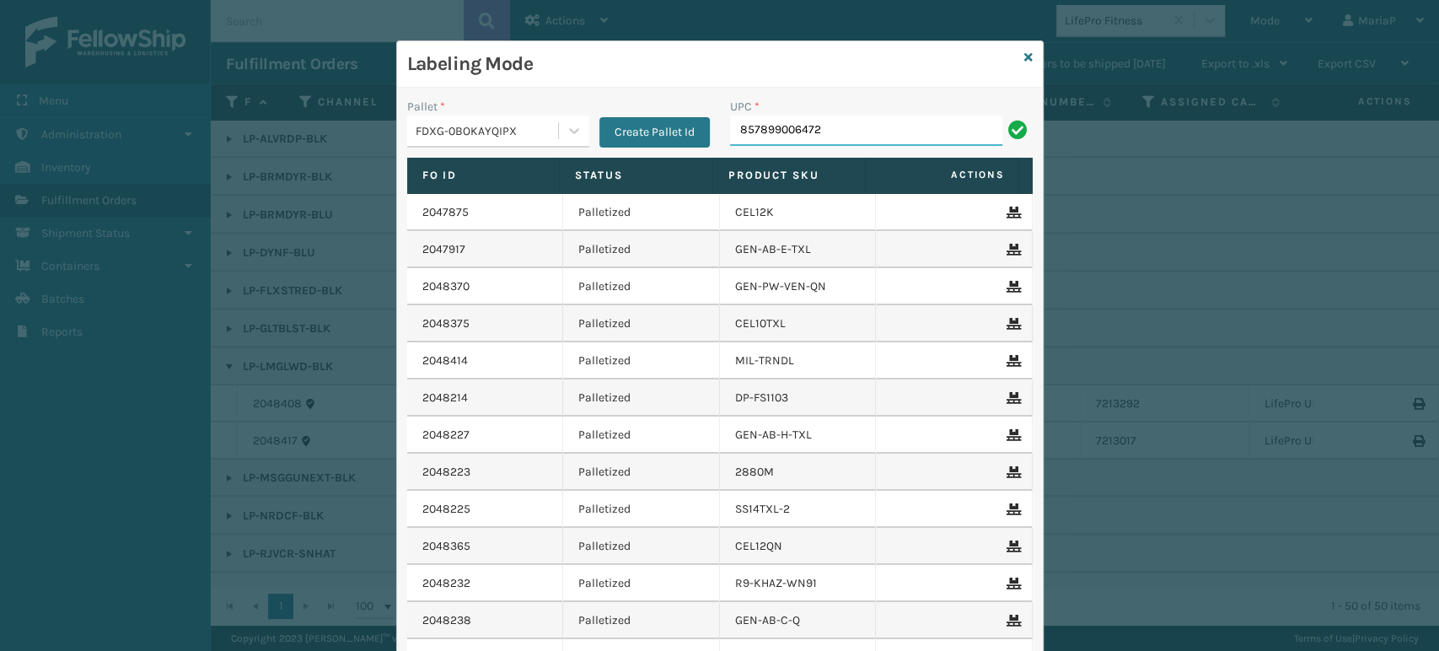
type input "857899006472"
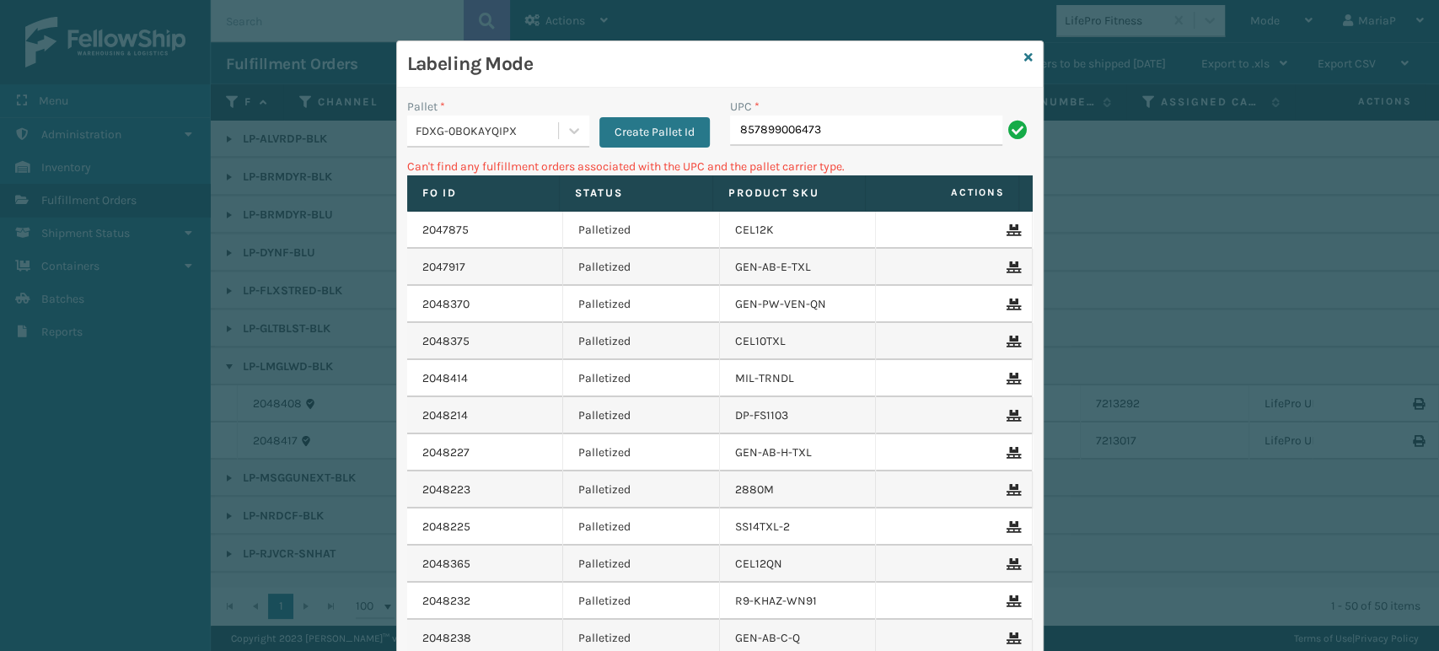
type input "857899006473"
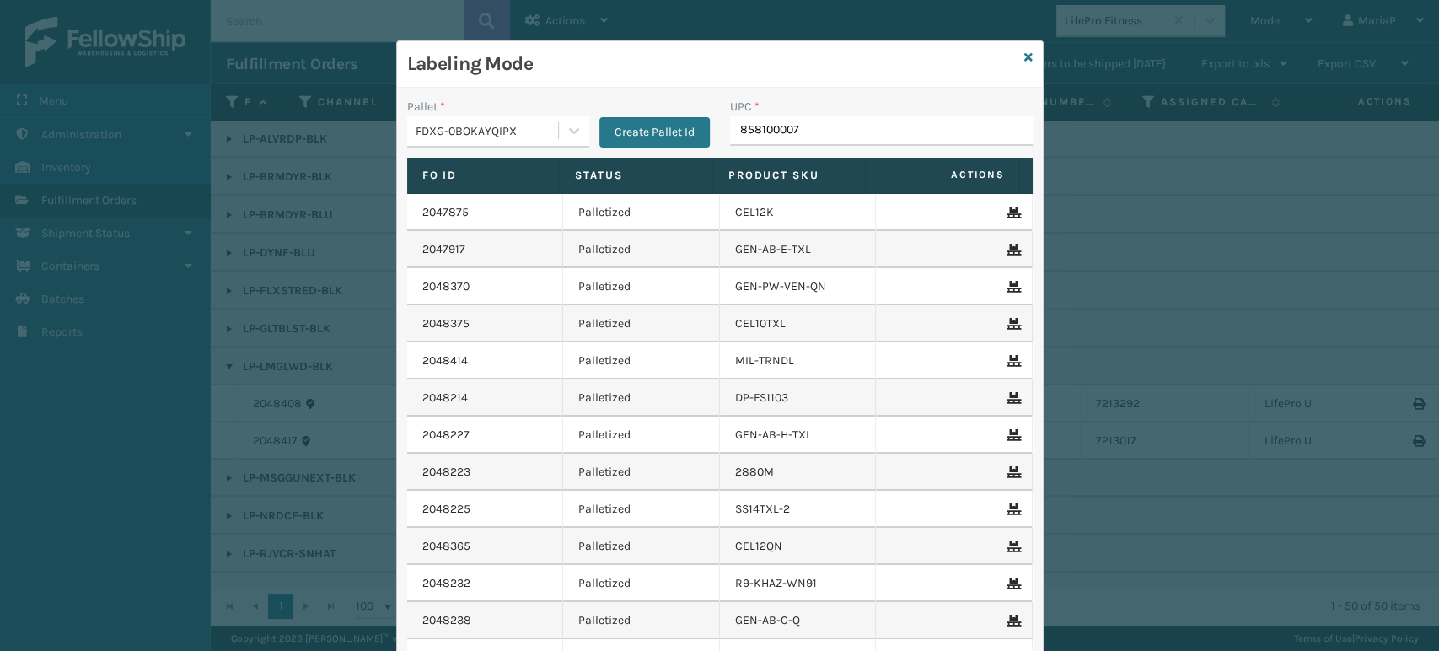
type input "8581000075"
type input "858100007"
type input "8500126466"
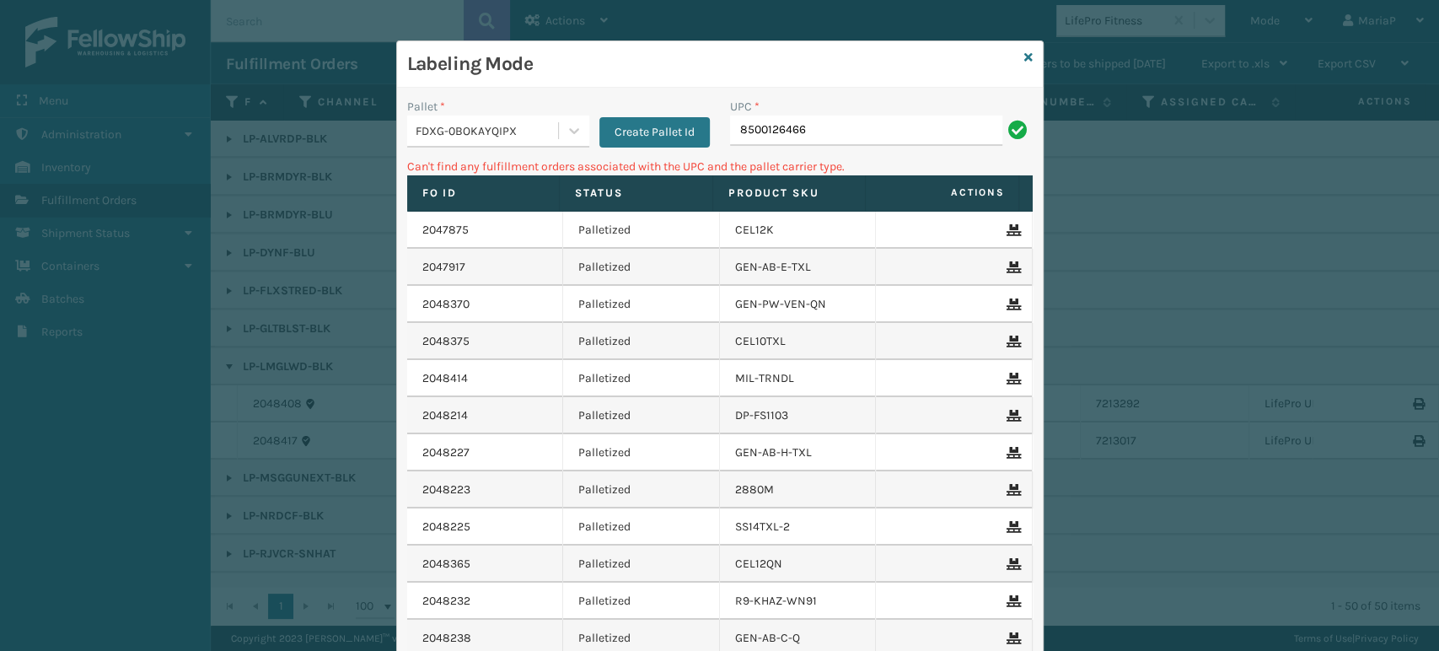
click at [770, 130] on input "8500126466" at bounding box center [866, 130] width 272 height 30
type input "850012486466"
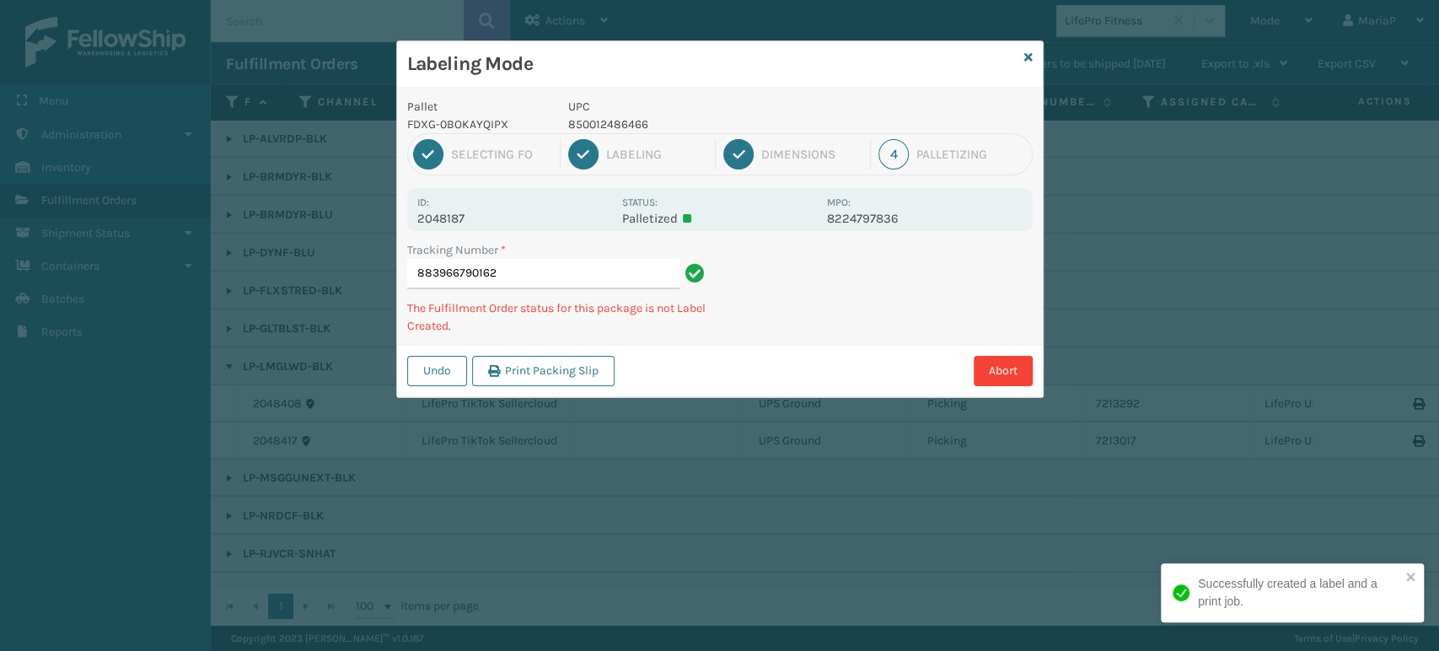
click at [604, 125] on p "850012486466" at bounding box center [692, 124] width 249 height 18
copy p "850012486466"
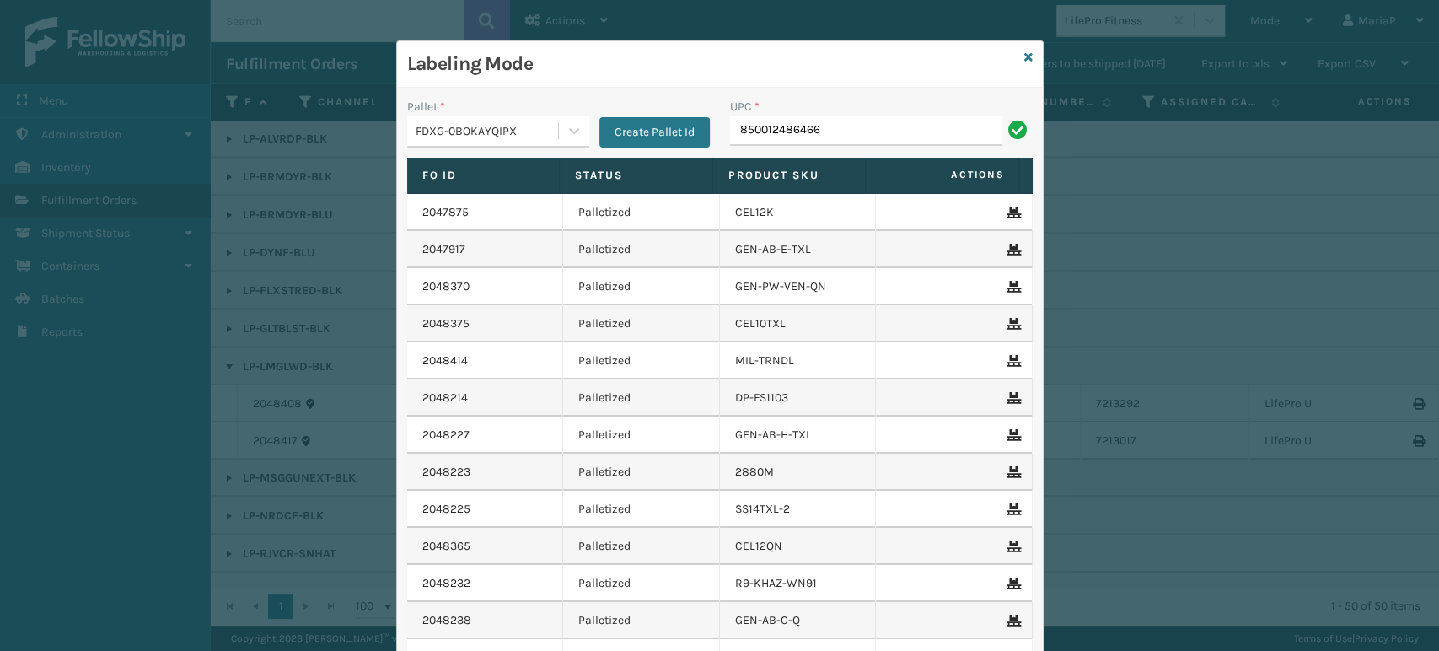
type input "850012486466"
type input "858100007906"
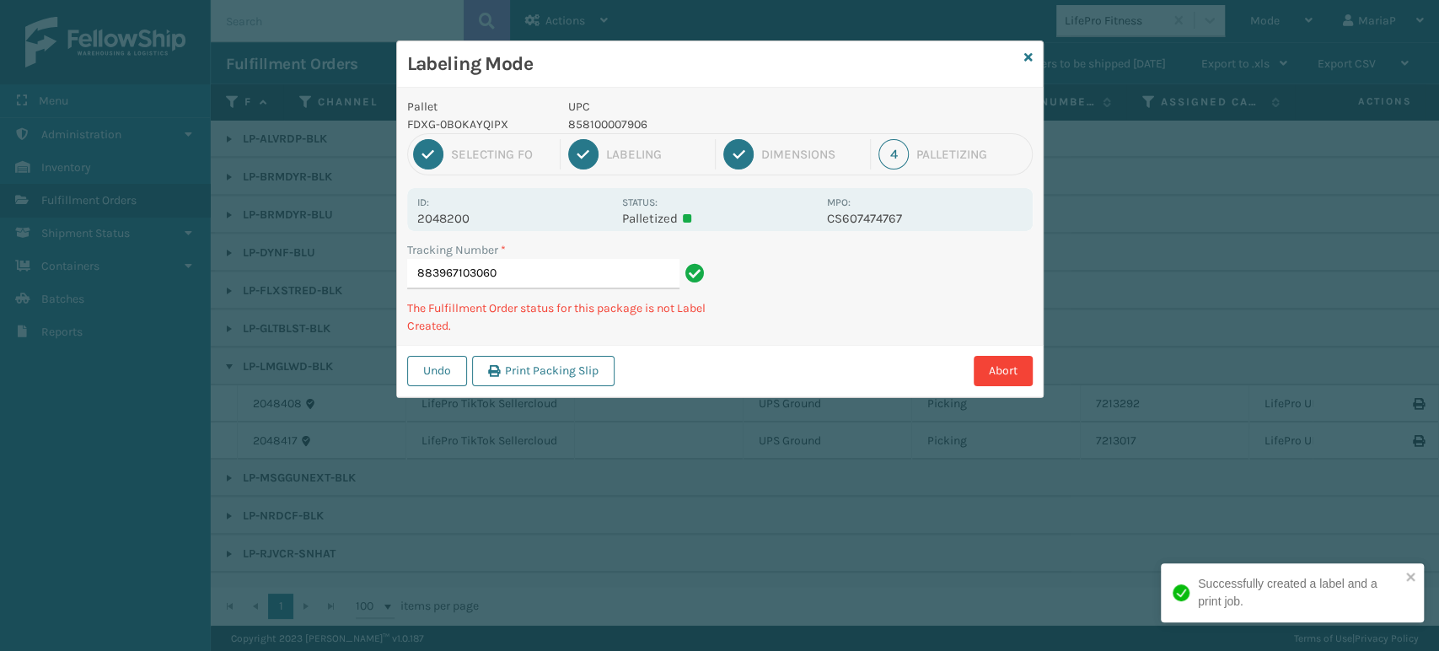
click at [611, 126] on p "858100007906" at bounding box center [692, 124] width 249 height 18
copy p "858100007906"
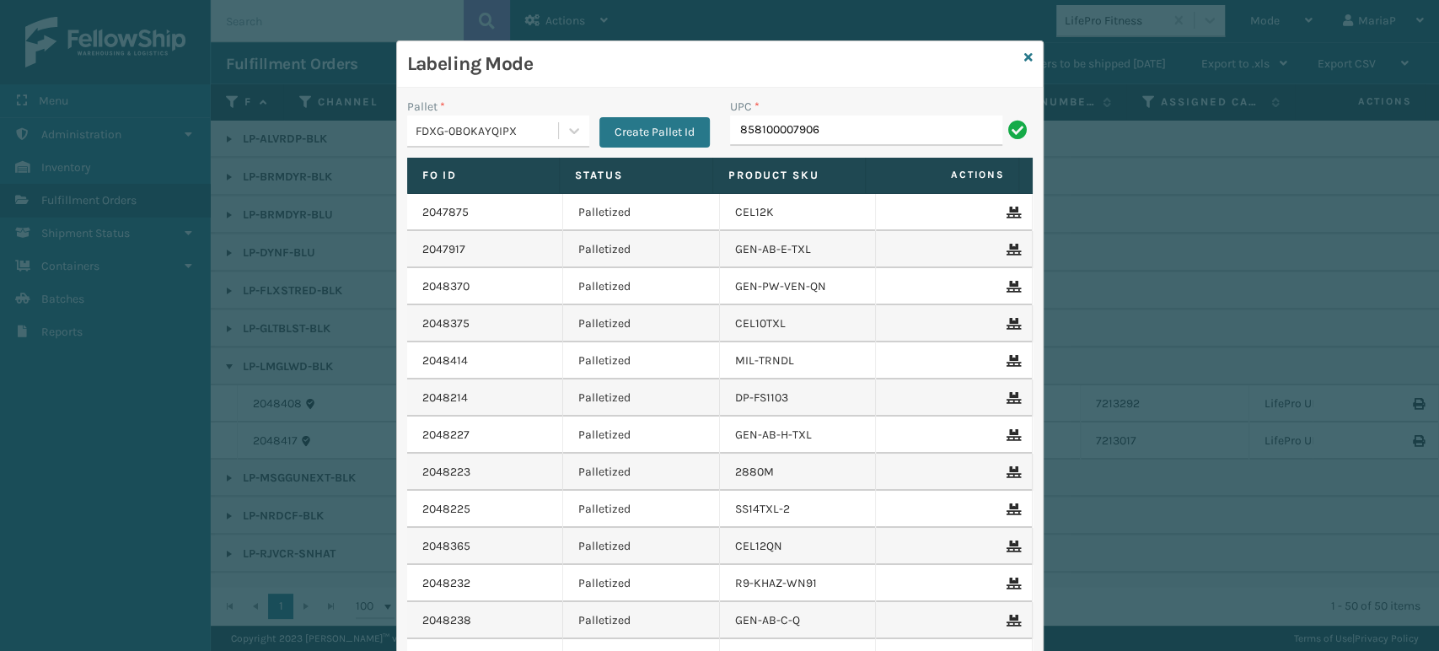
type input "858100007906"
type input "810164"
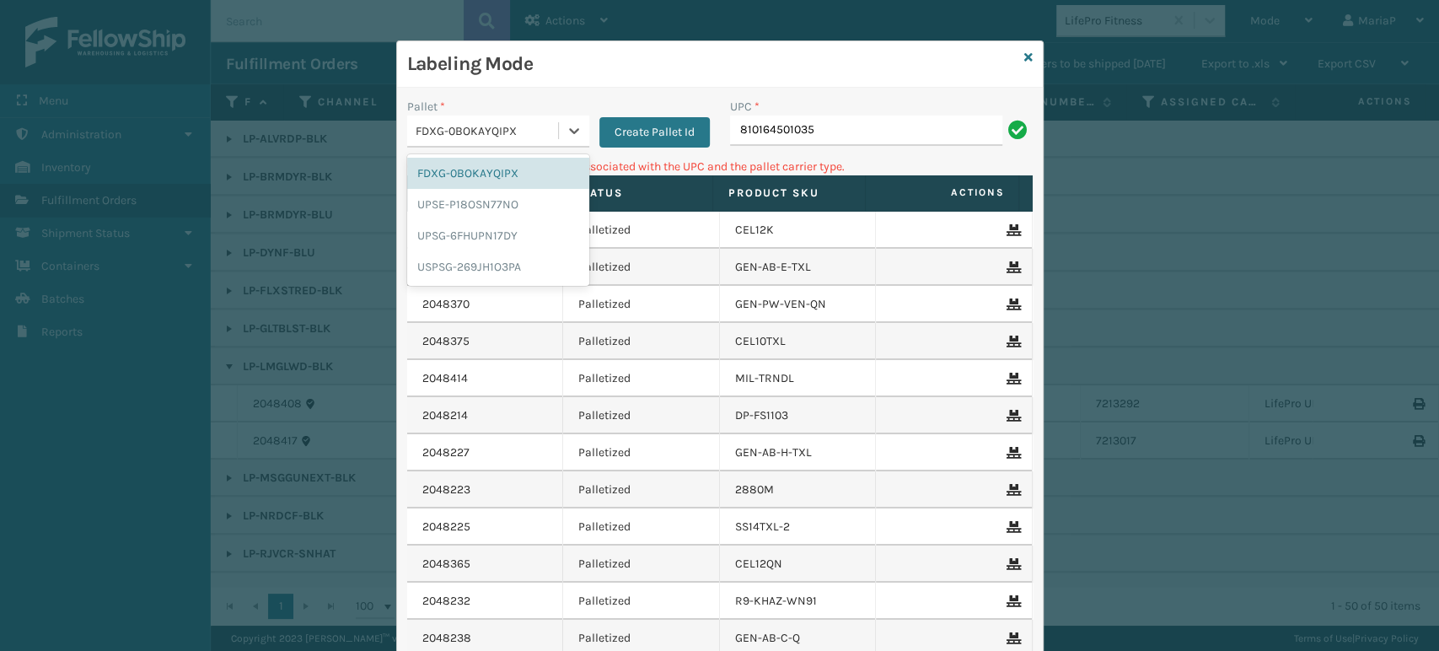
click at [453, 131] on div "FDXG-0BOKAYQIPX" at bounding box center [488, 131] width 144 height 18
click at [487, 235] on div "UPSG-6FHUPN17DY" at bounding box center [498, 235] width 182 height 31
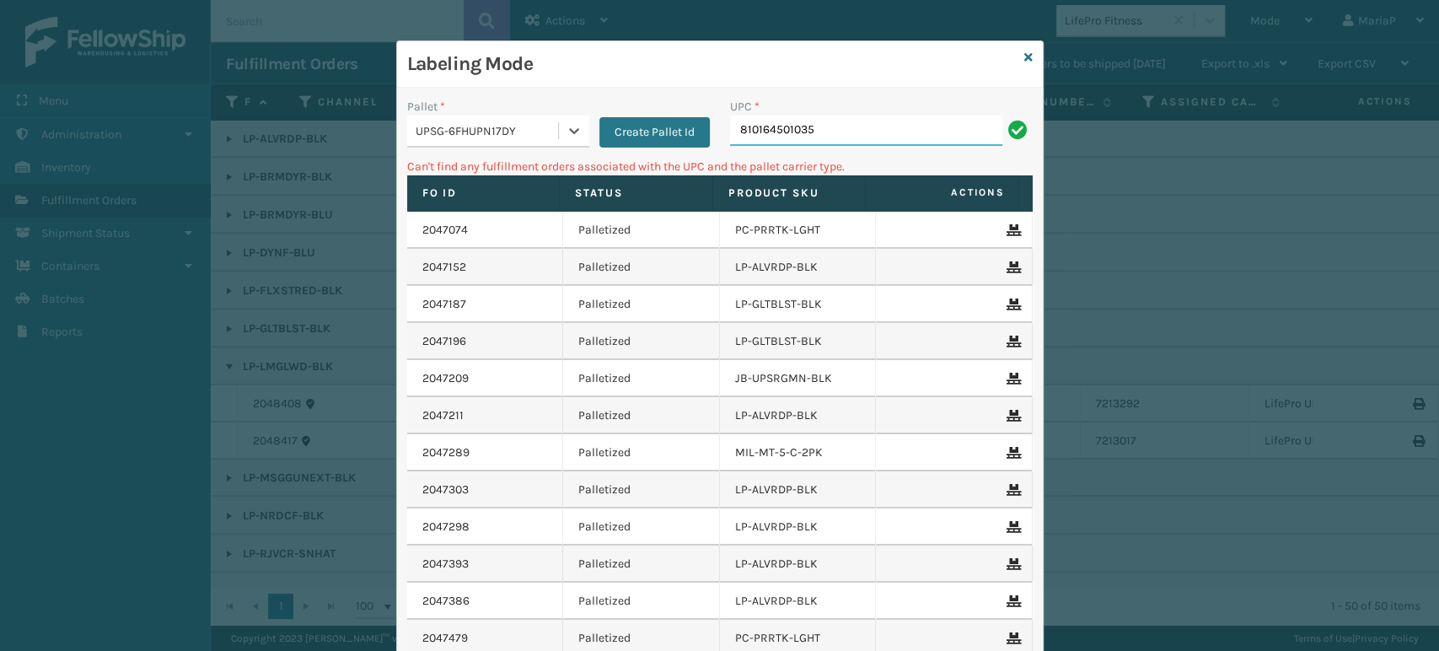
click at [801, 133] on input "810164501035" at bounding box center [866, 130] width 272 height 30
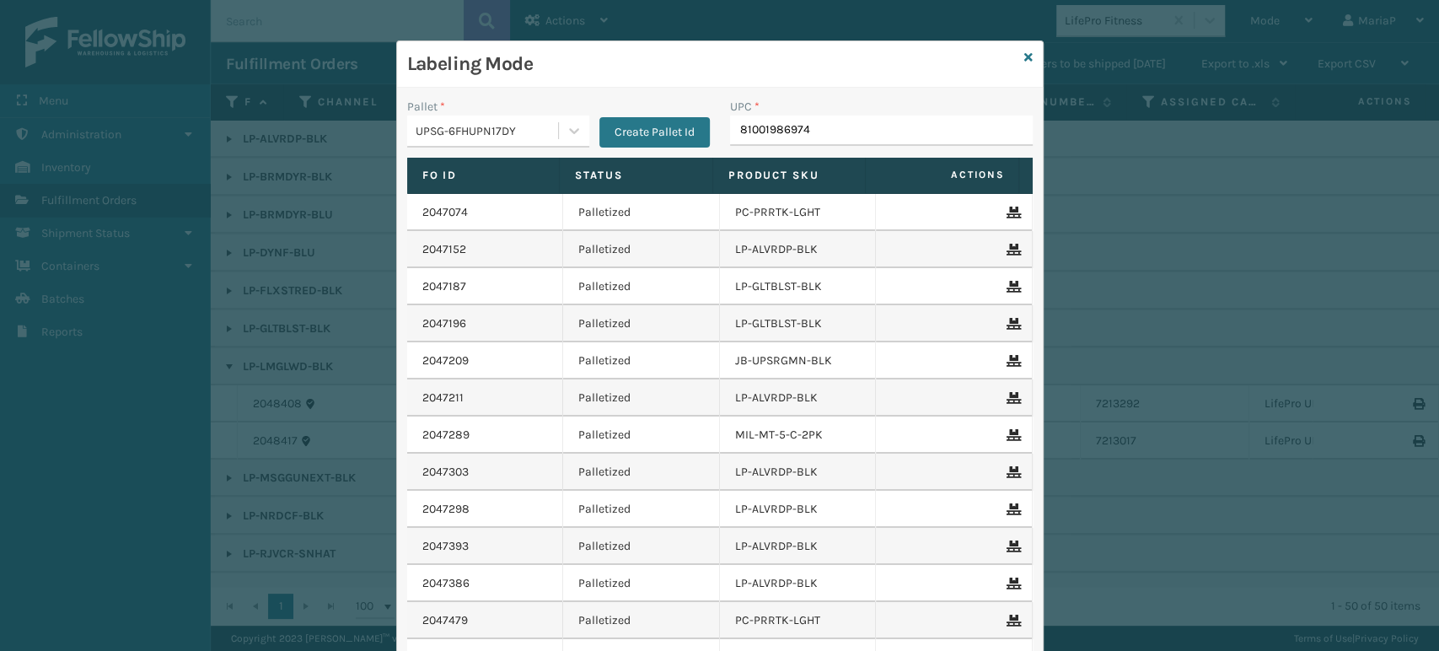
type input "810019869747"
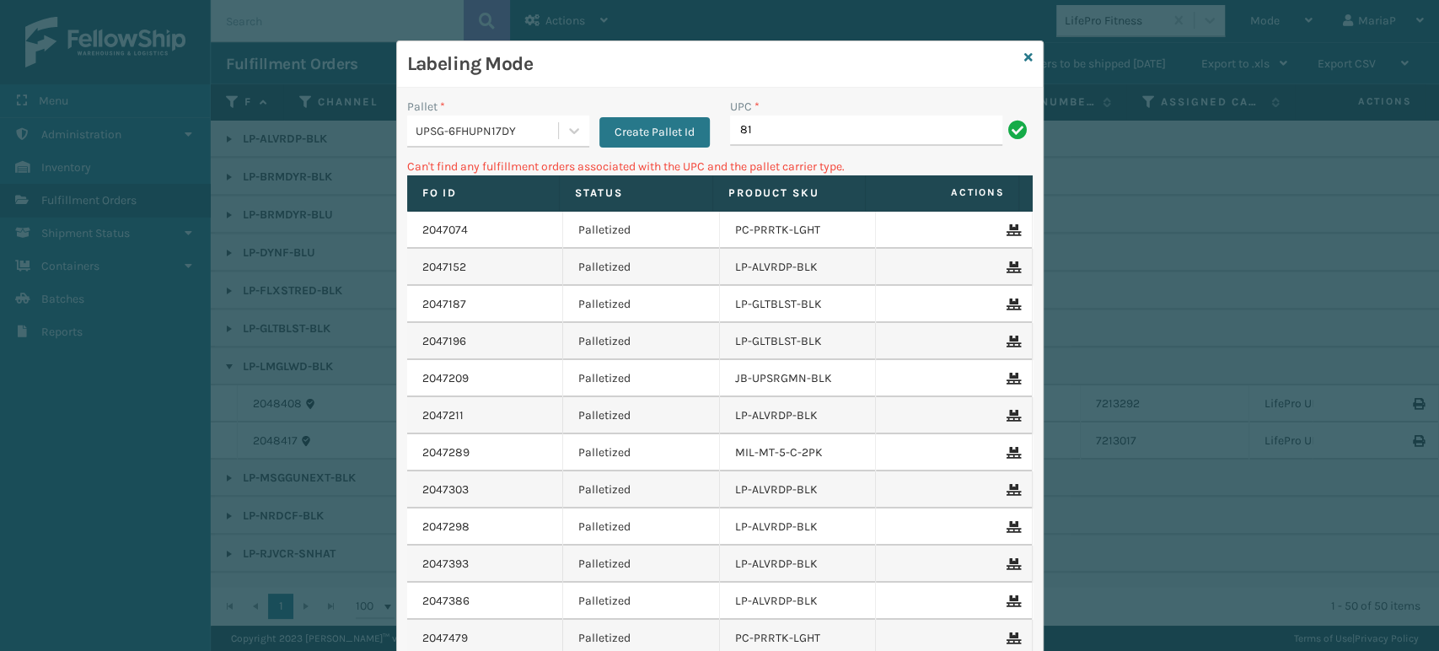
type input "8"
type input "KM-MD-1SS"
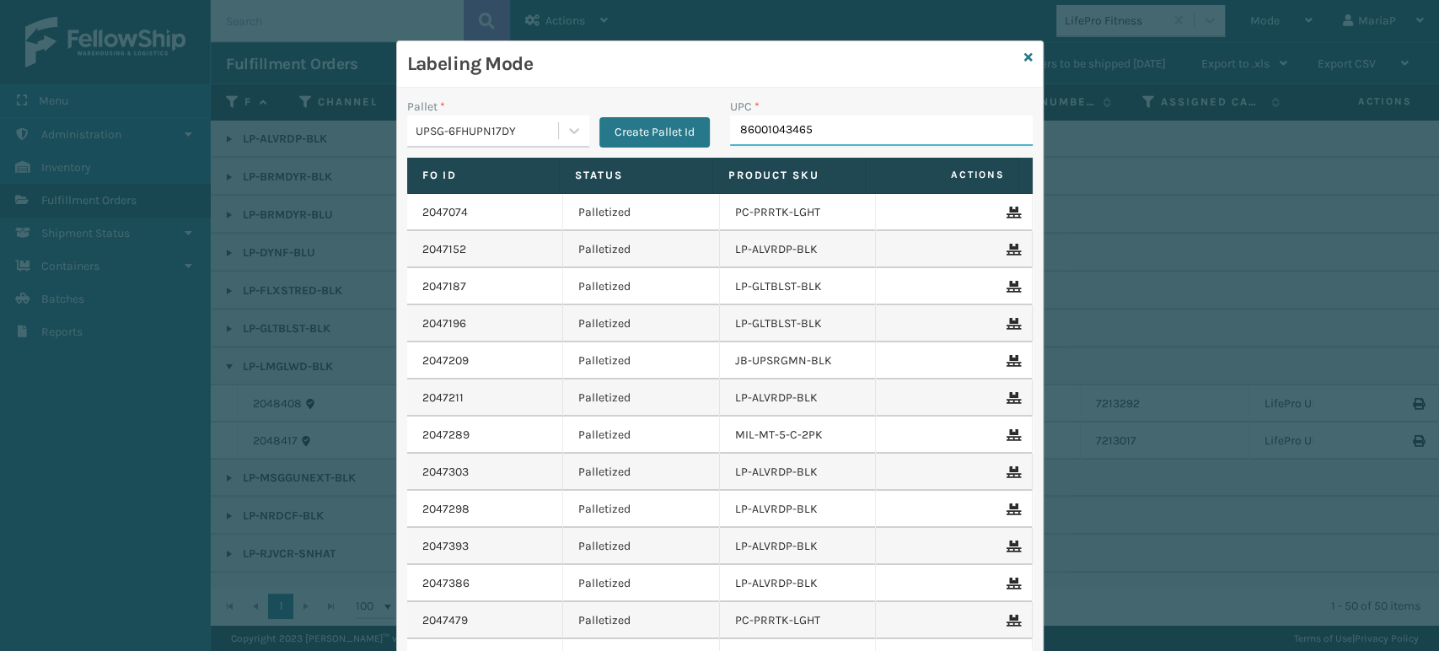
type input "860010434659"
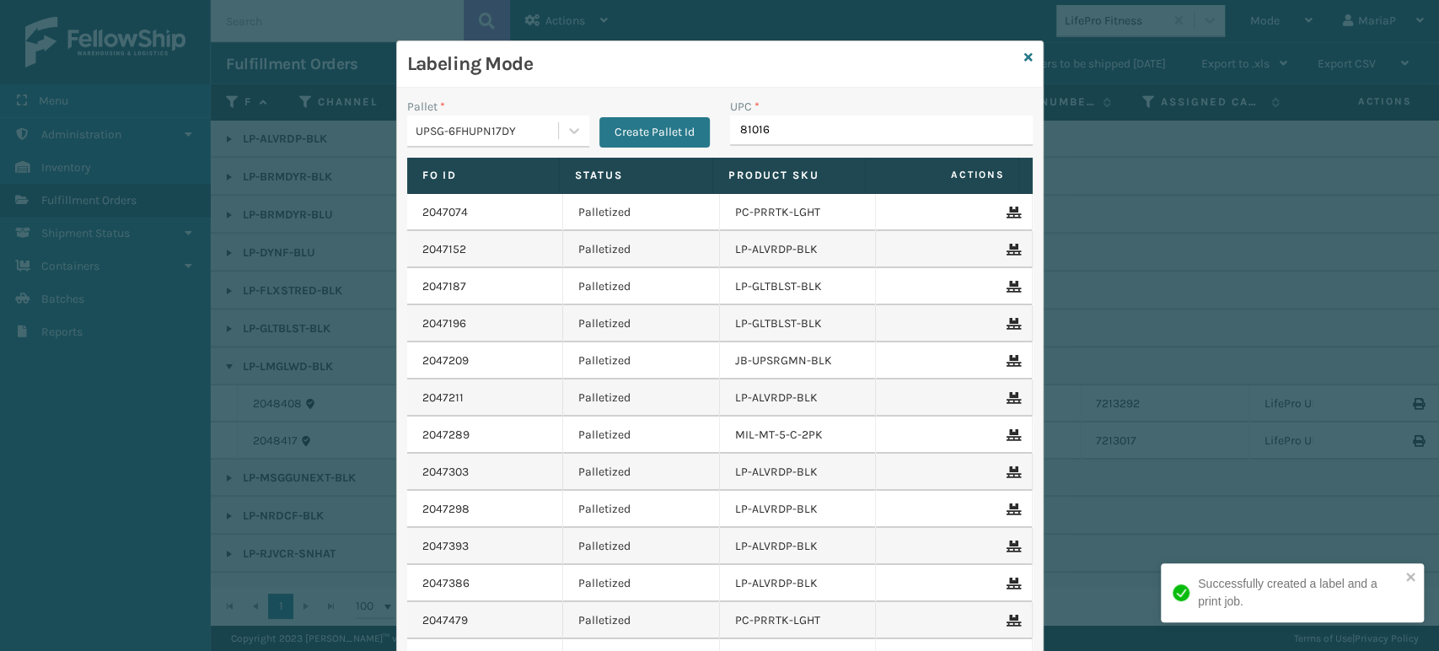
type input "810164"
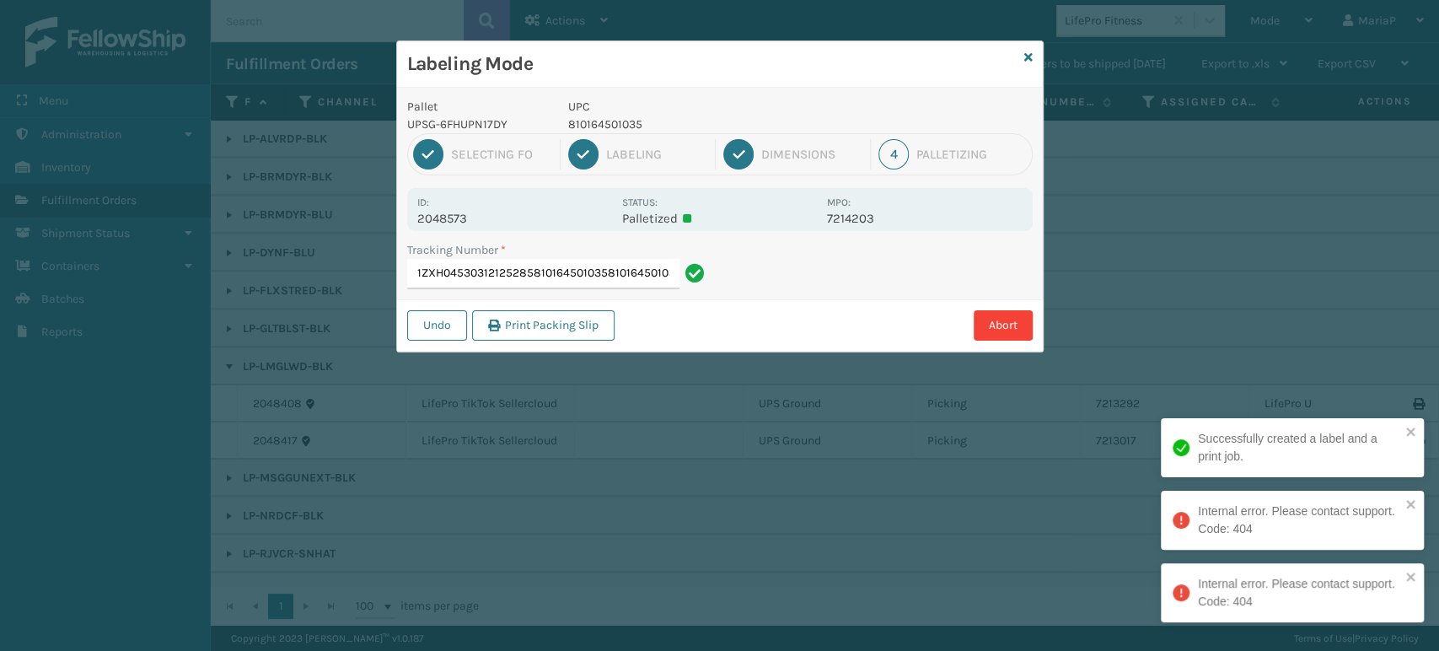
type input "1ZXH04530312125285810164501035810164501035"
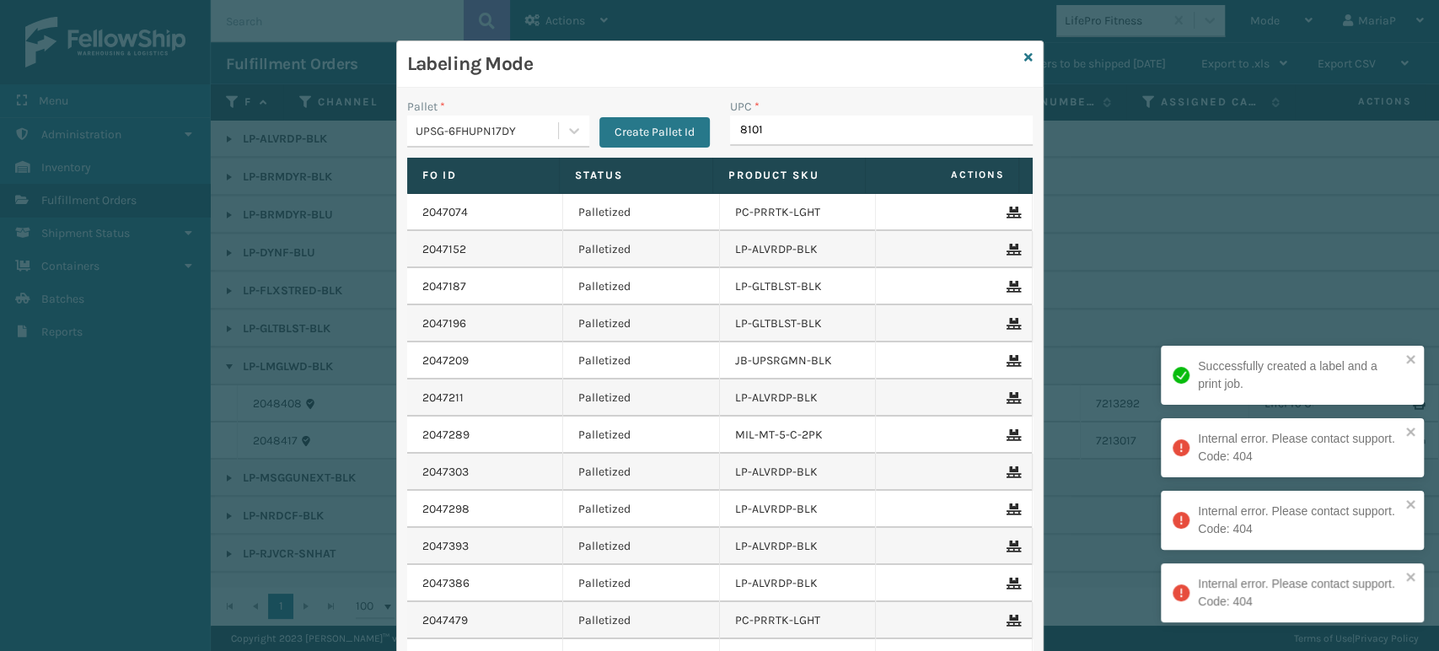
type input "81016"
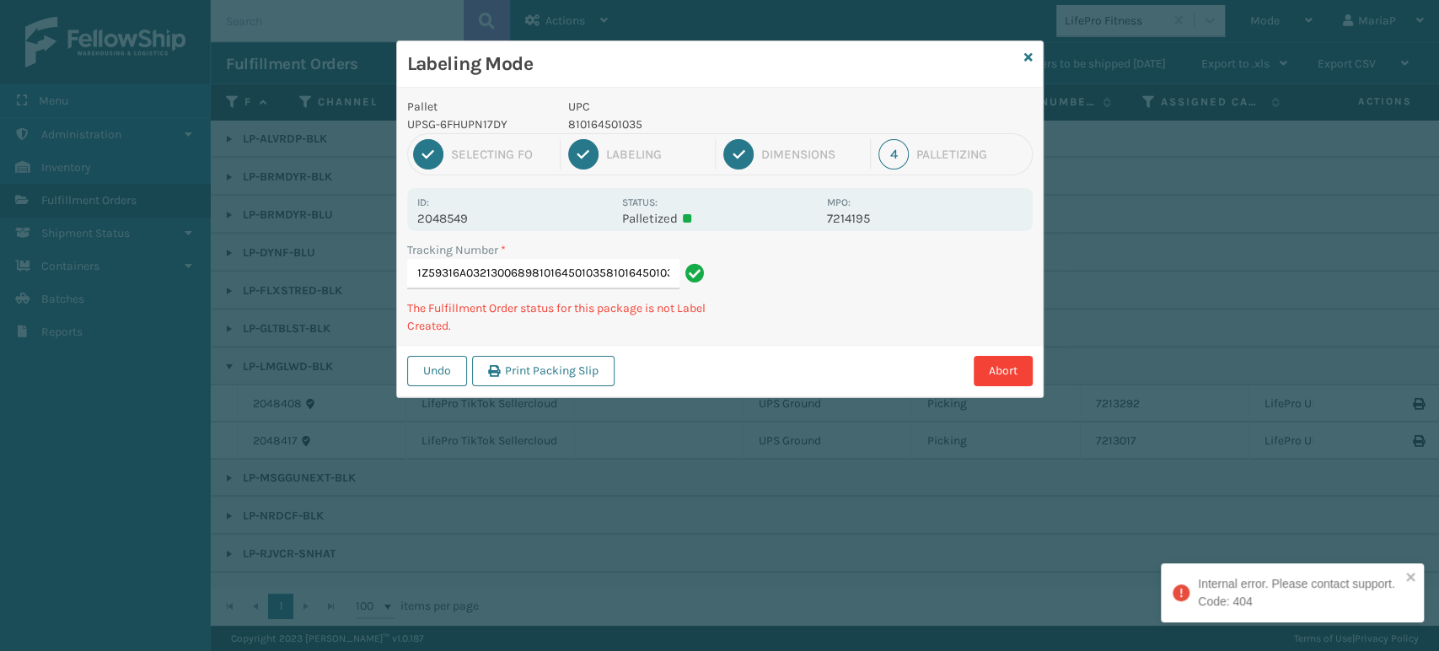
type input "1Z59316A0321300689810164501035810164501035"
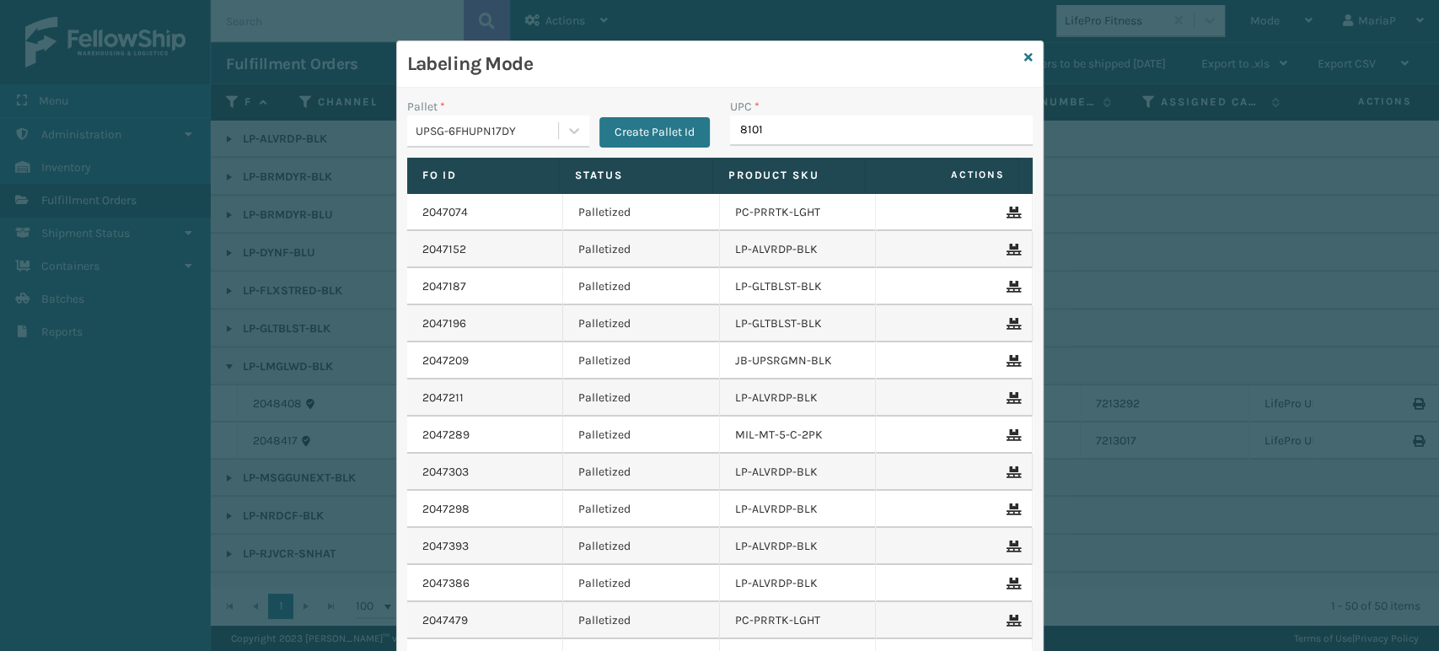
type input "81016"
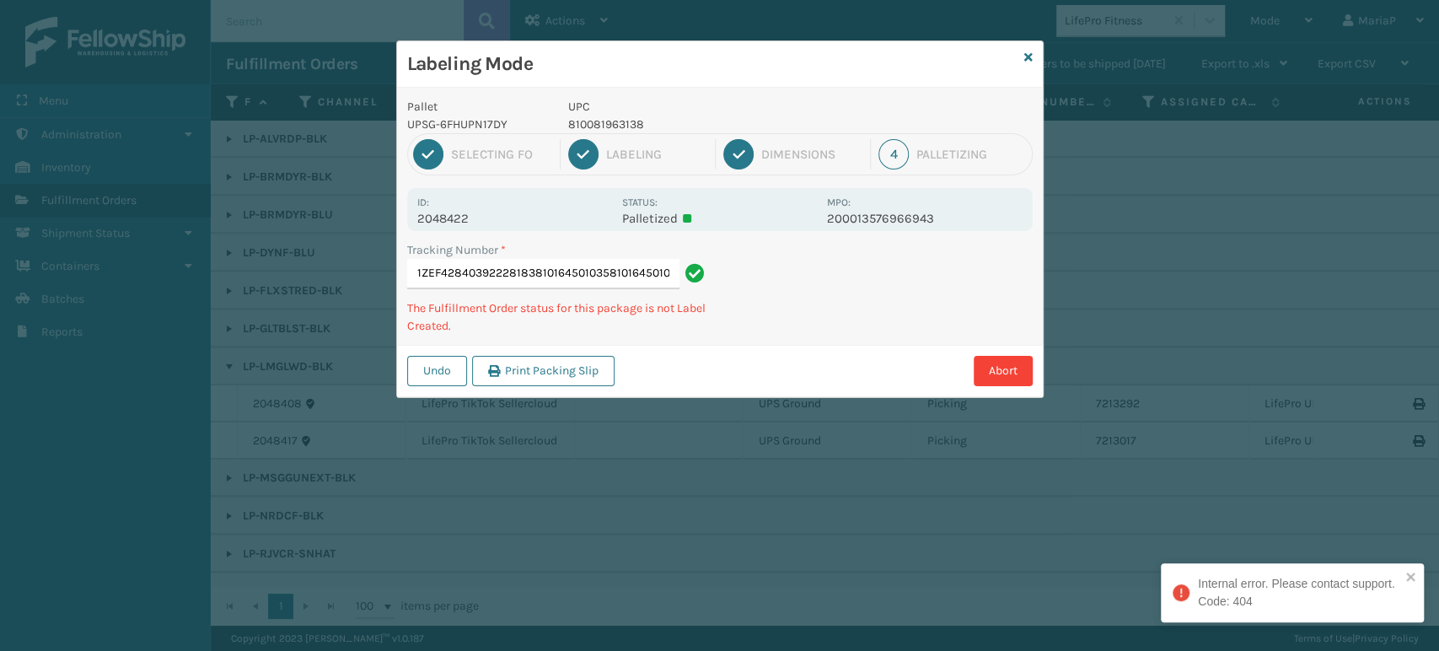
type input "1ZEF42840392228183810164501035810164501035"
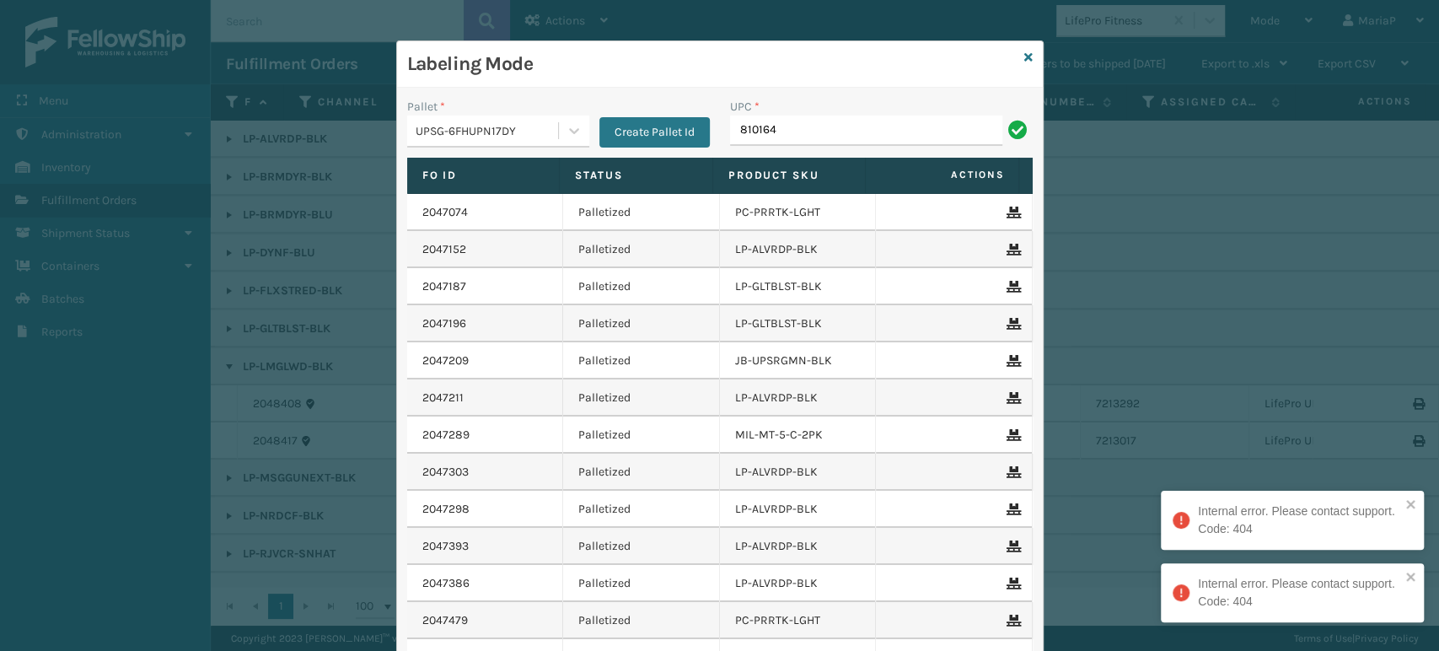
type input "8101645"
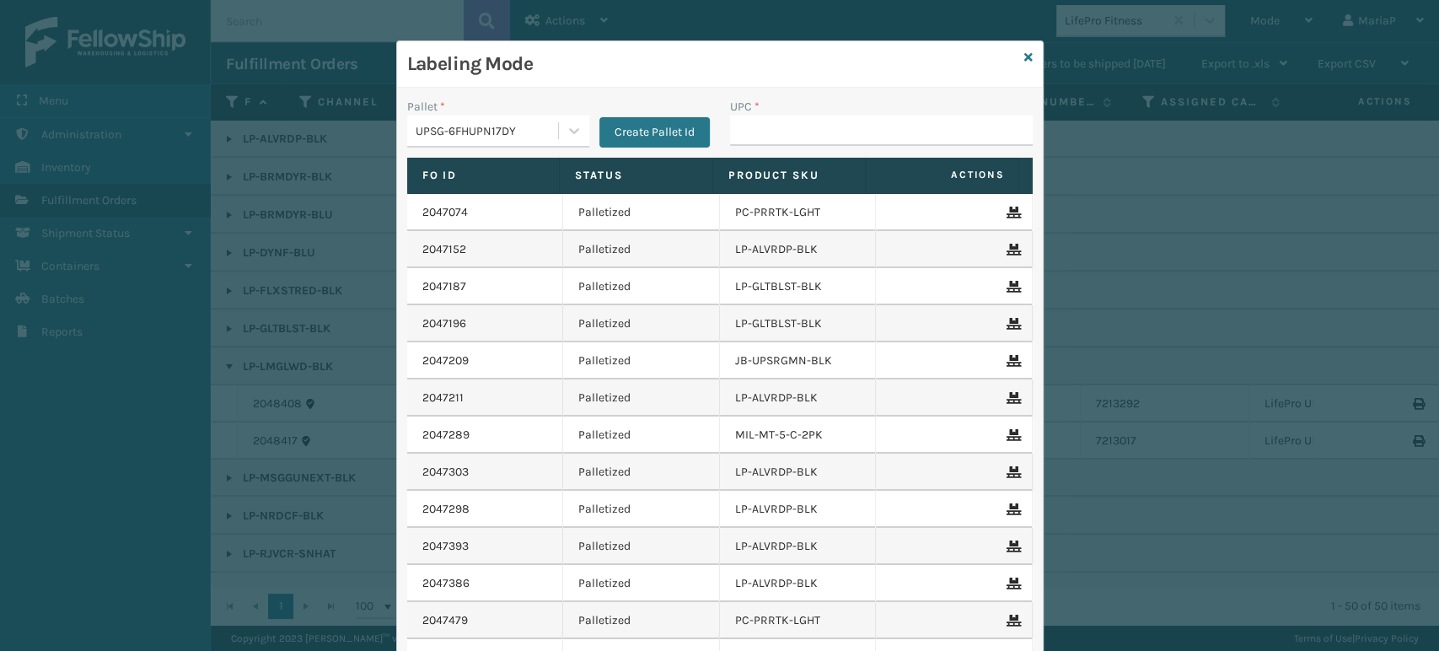
click at [824, 144] on input "UPC *" at bounding box center [881, 130] width 303 height 30
type input "810161332274"
type input "810"
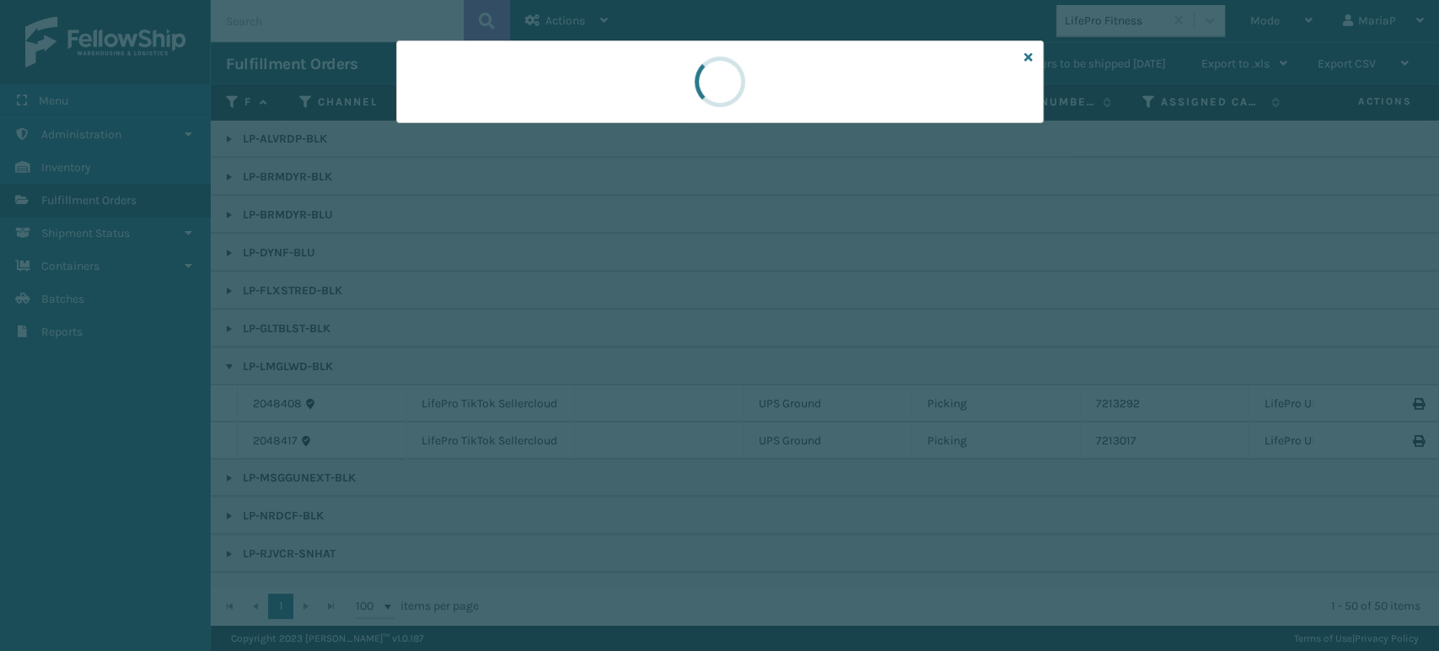
click at [803, 145] on div at bounding box center [719, 325] width 1439 height 651
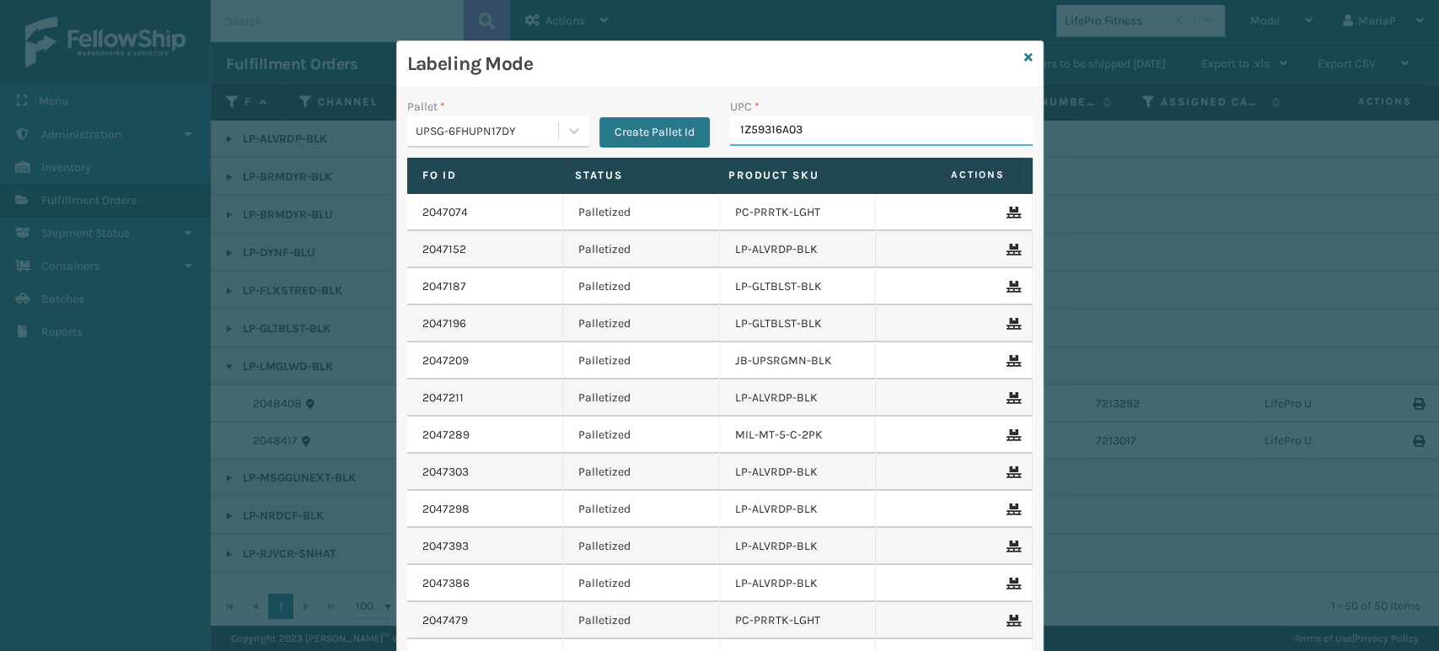
type input "1Z59316A033"
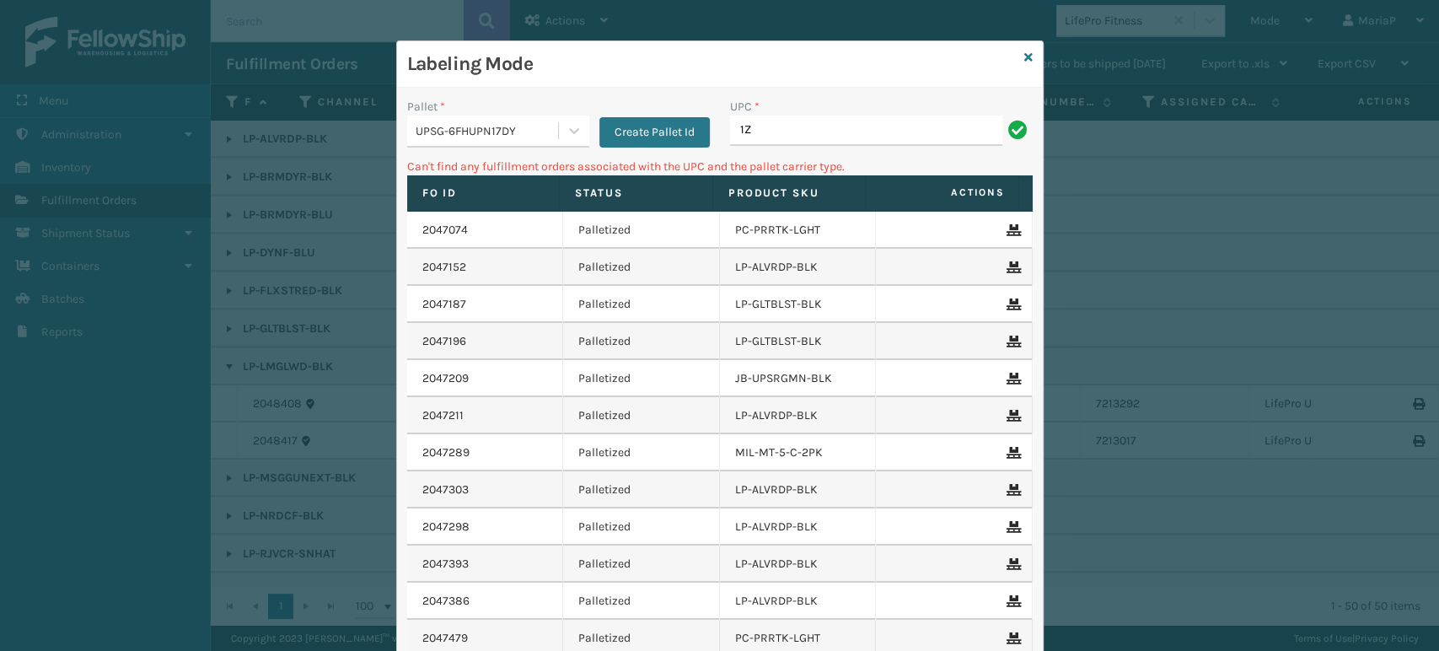
type input "1"
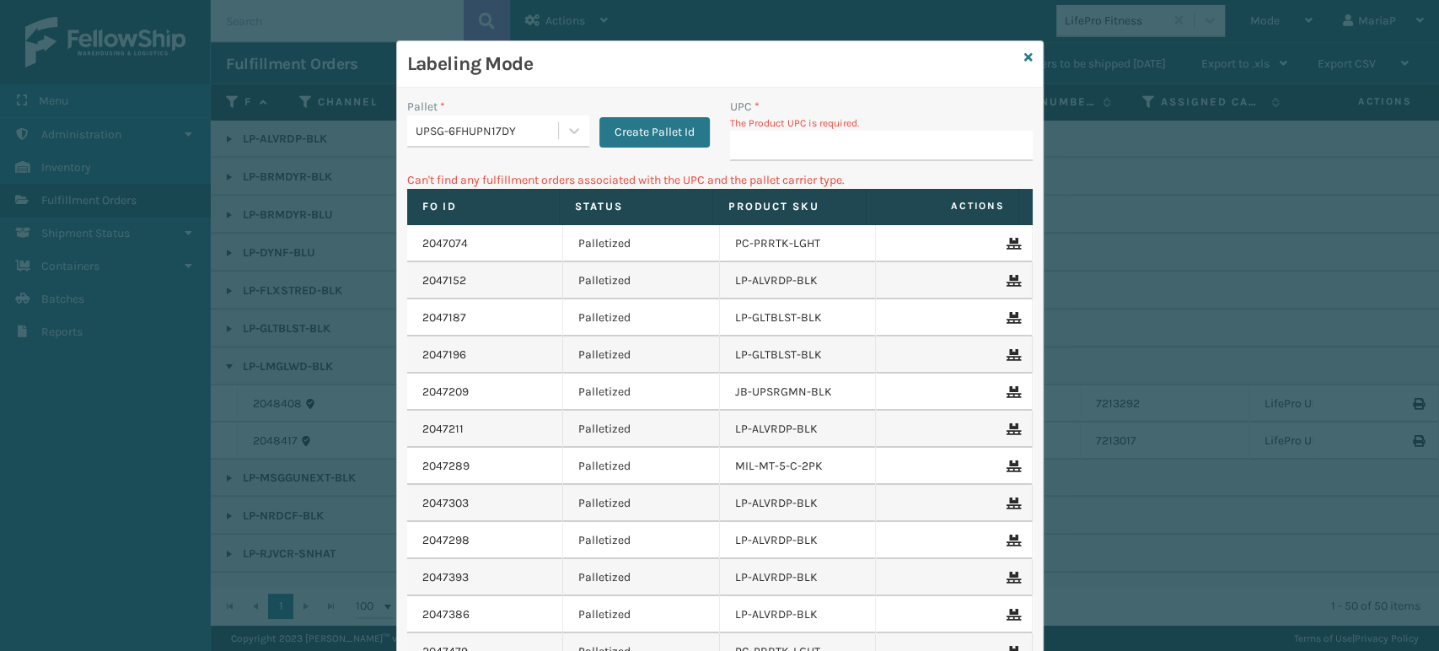
click at [1016, 53] on div "Labeling Mode" at bounding box center [720, 64] width 646 height 46
click at [1024, 54] on icon at bounding box center [1028, 57] width 8 height 12
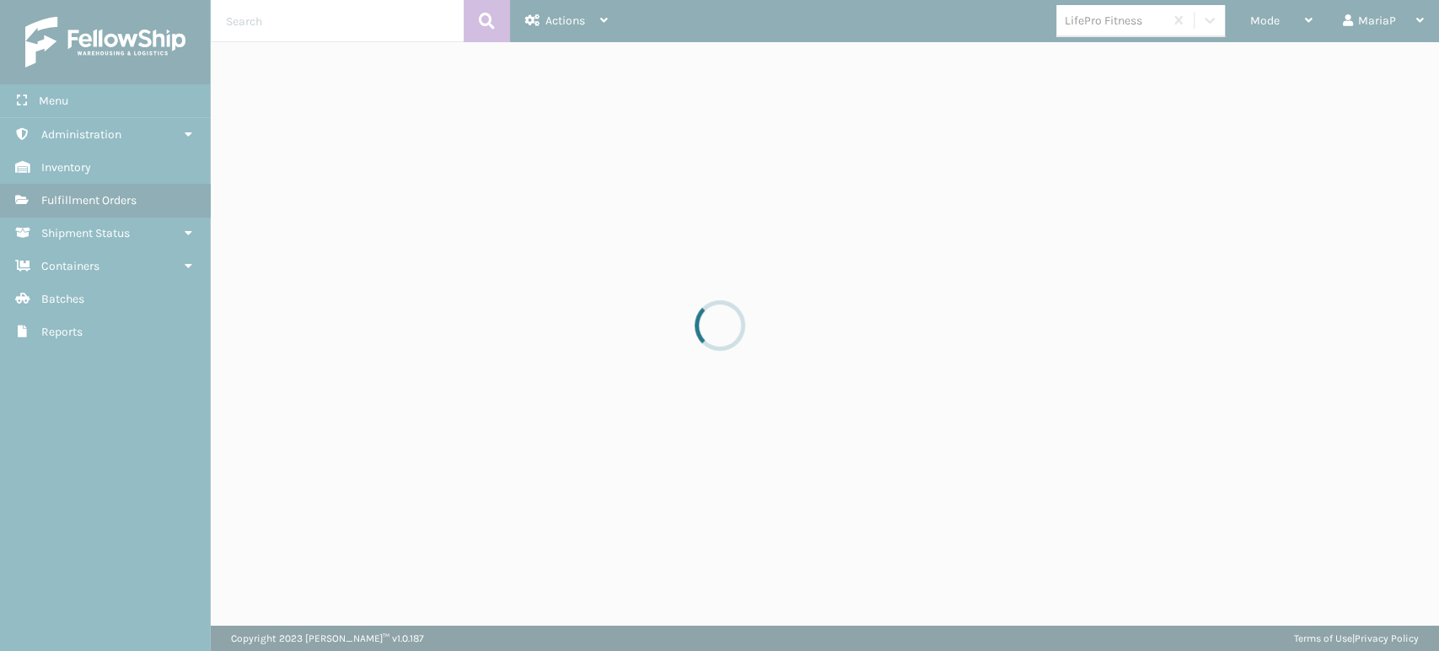
click at [1108, 15] on div at bounding box center [719, 325] width 1439 height 651
click at [1108, 19] on div "LifePro Fitness" at bounding box center [1115, 21] width 100 height 18
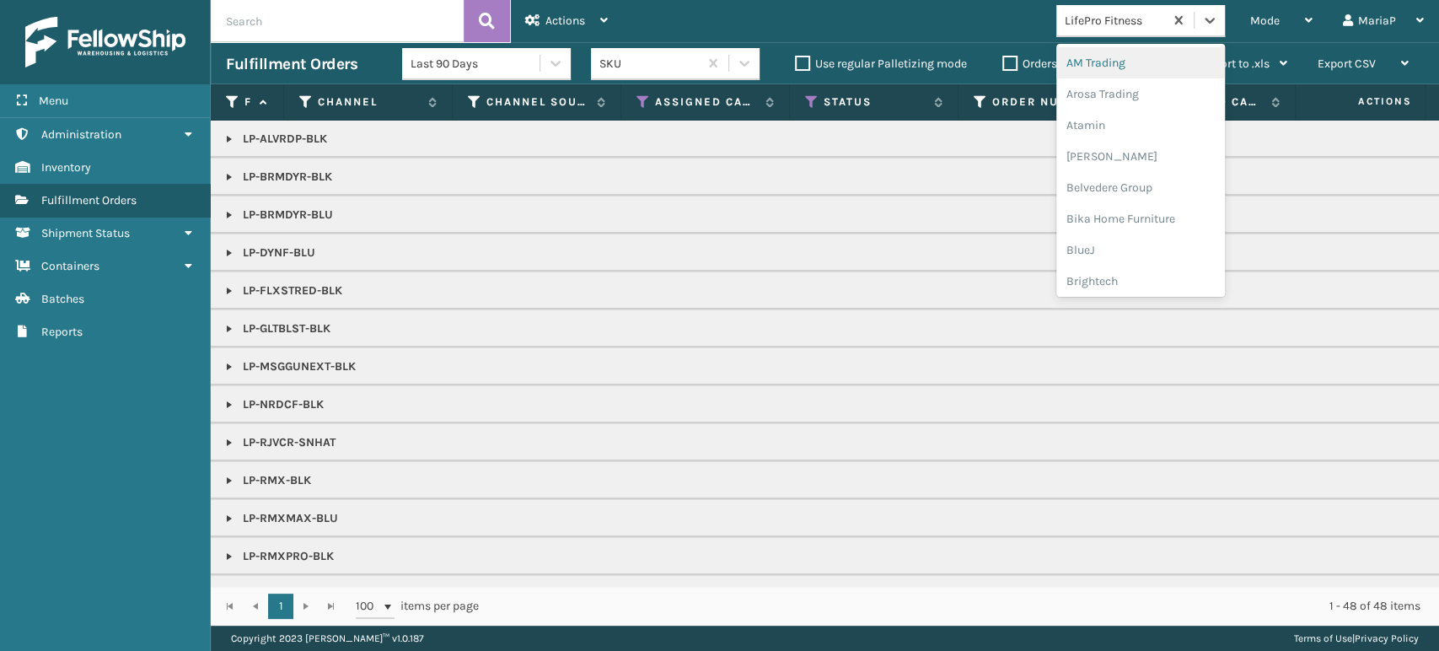
click at [1109, 20] on div "LifePro Fitness" at bounding box center [1115, 21] width 100 height 18
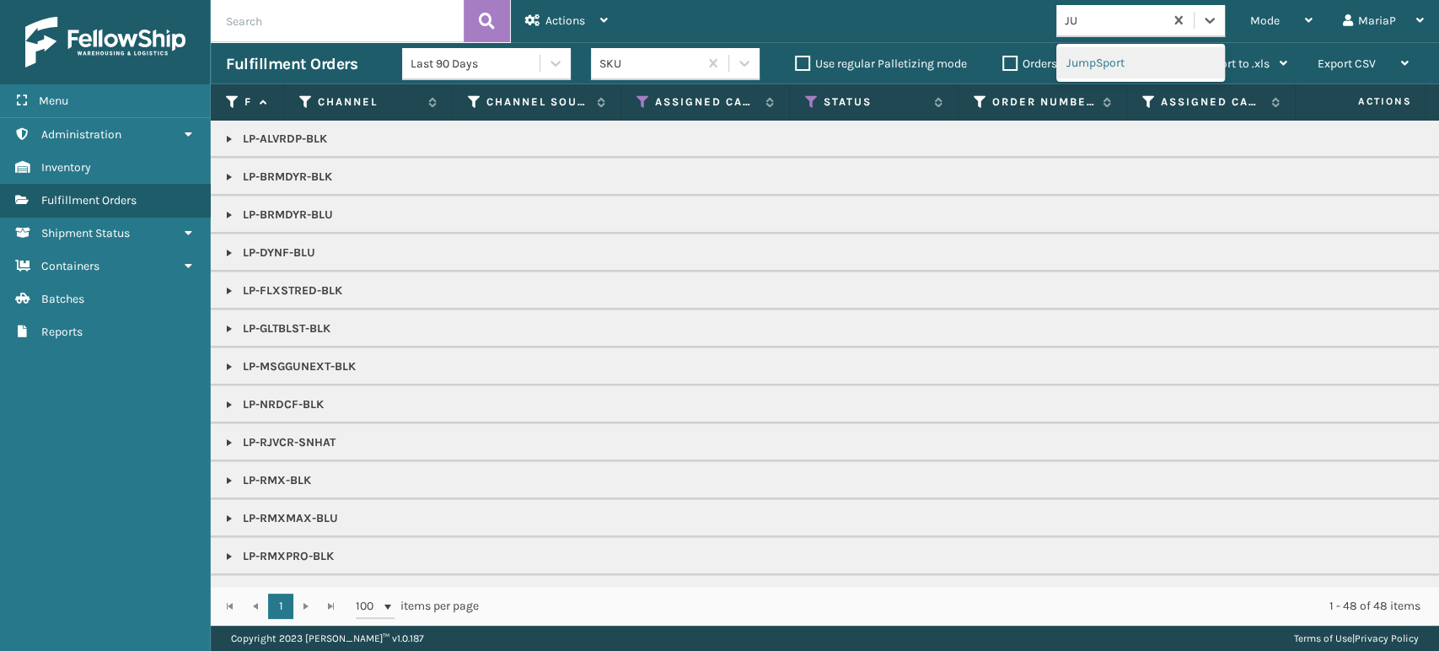
type input "JUM"
click at [1132, 62] on div "JumpSport" at bounding box center [1140, 62] width 169 height 31
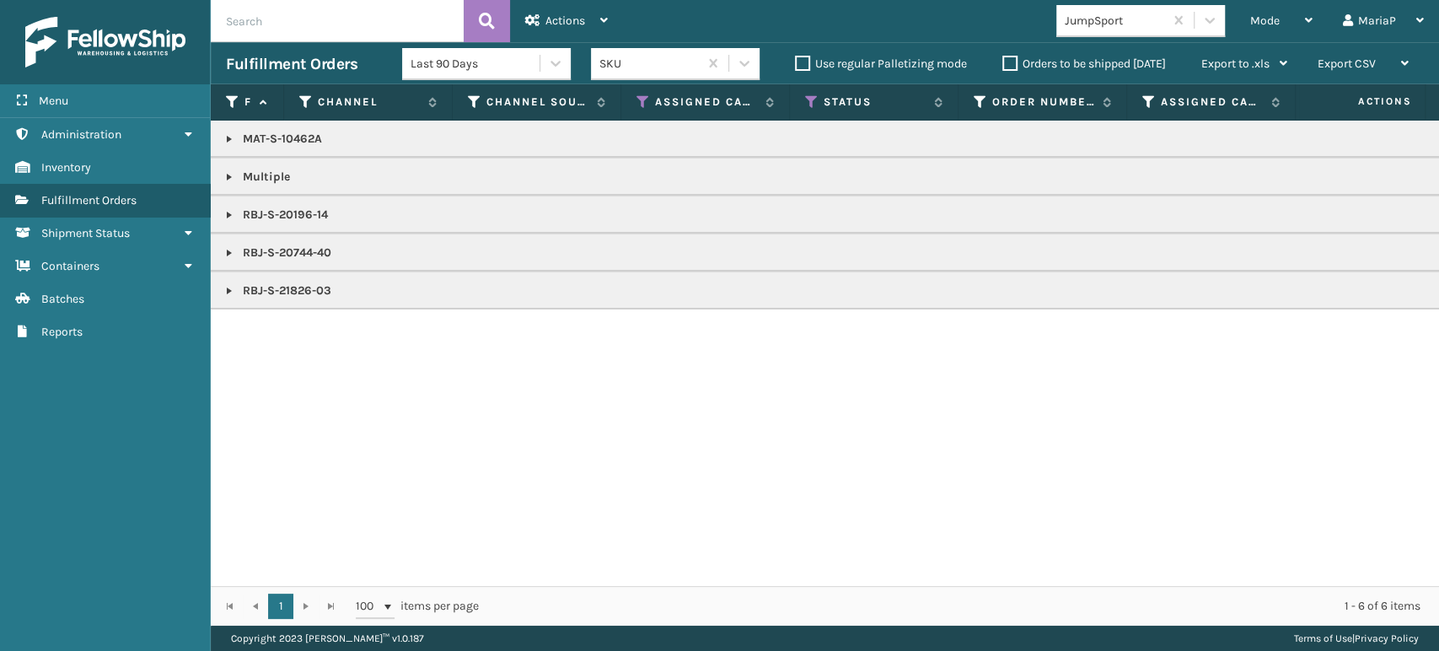
copy p "MAT-S-10462A"
click at [1257, 17] on span "Mode" at bounding box center [1265, 20] width 30 height 14
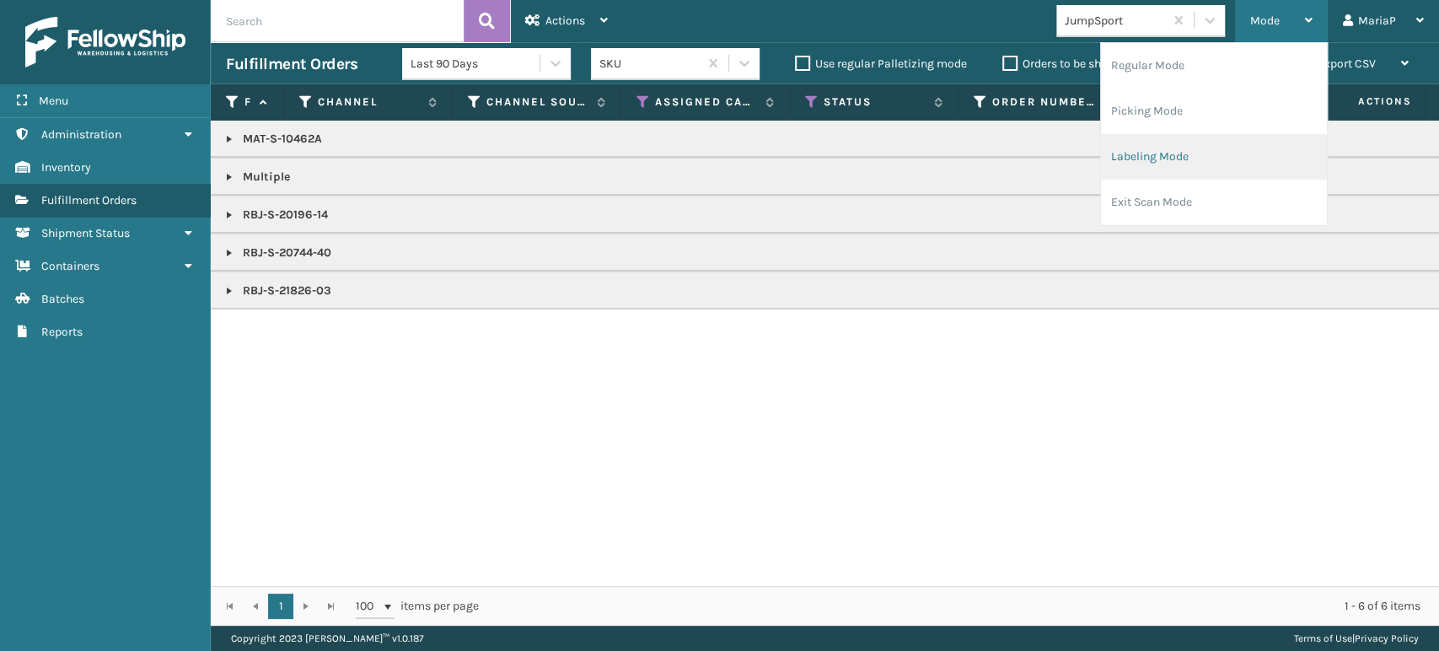
click at [1169, 152] on li "Labeling Mode" at bounding box center [1214, 157] width 226 height 46
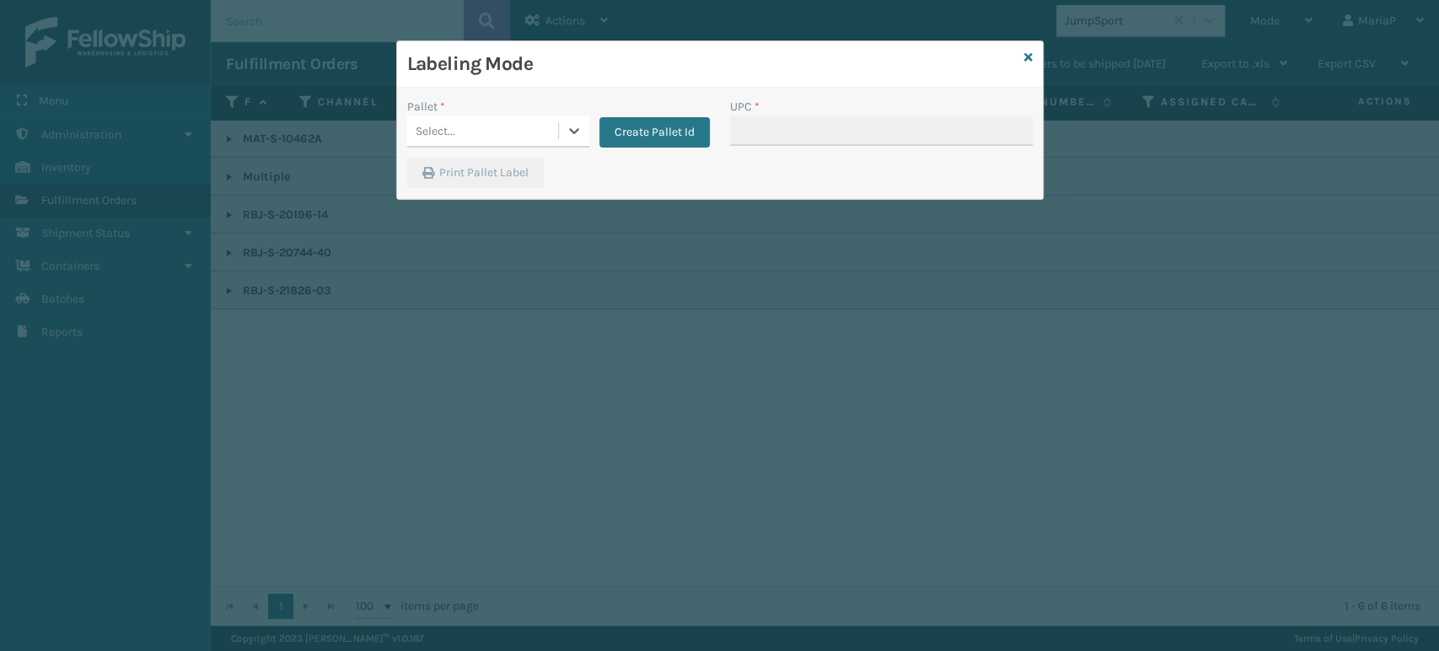
click at [526, 119] on div "Select..." at bounding box center [482, 131] width 151 height 28
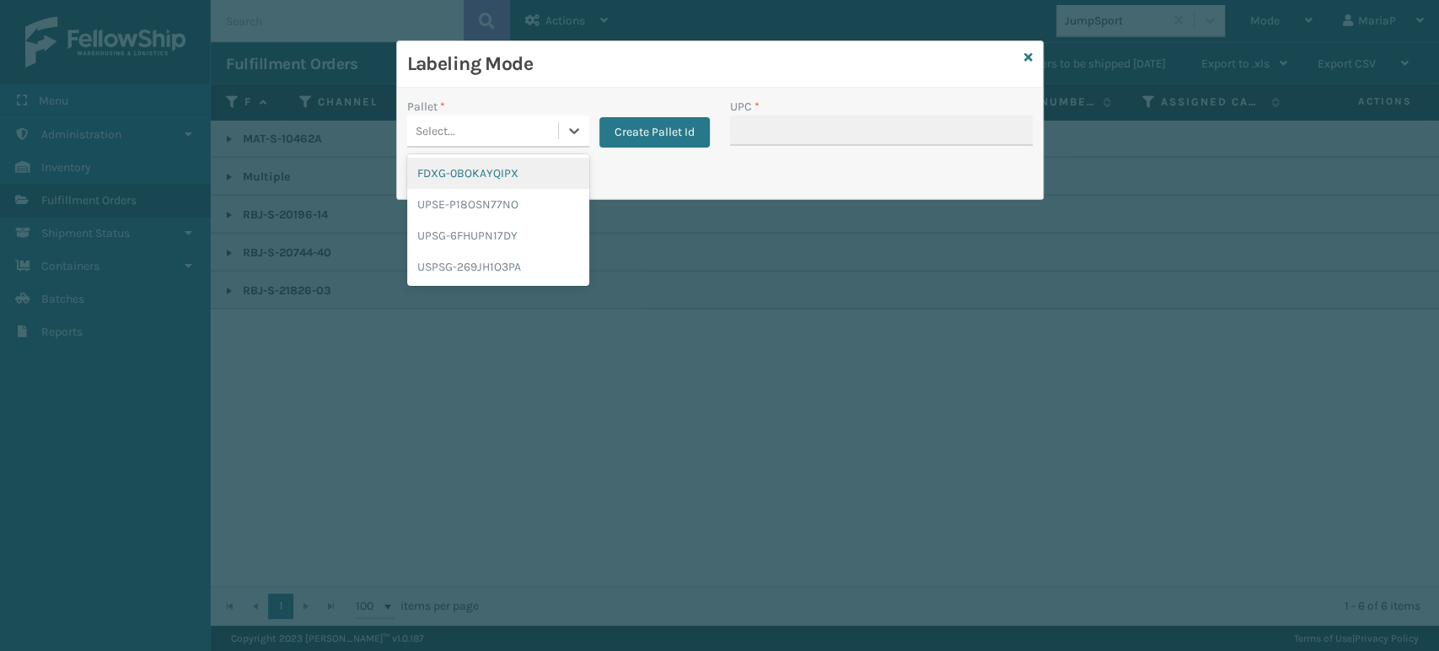
drag, startPoint x: 496, startPoint y: 172, endPoint x: 632, endPoint y: 152, distance: 138.0
click at [496, 171] on div "FDXG-0BOKAYQIPX" at bounding box center [498, 173] width 182 height 31
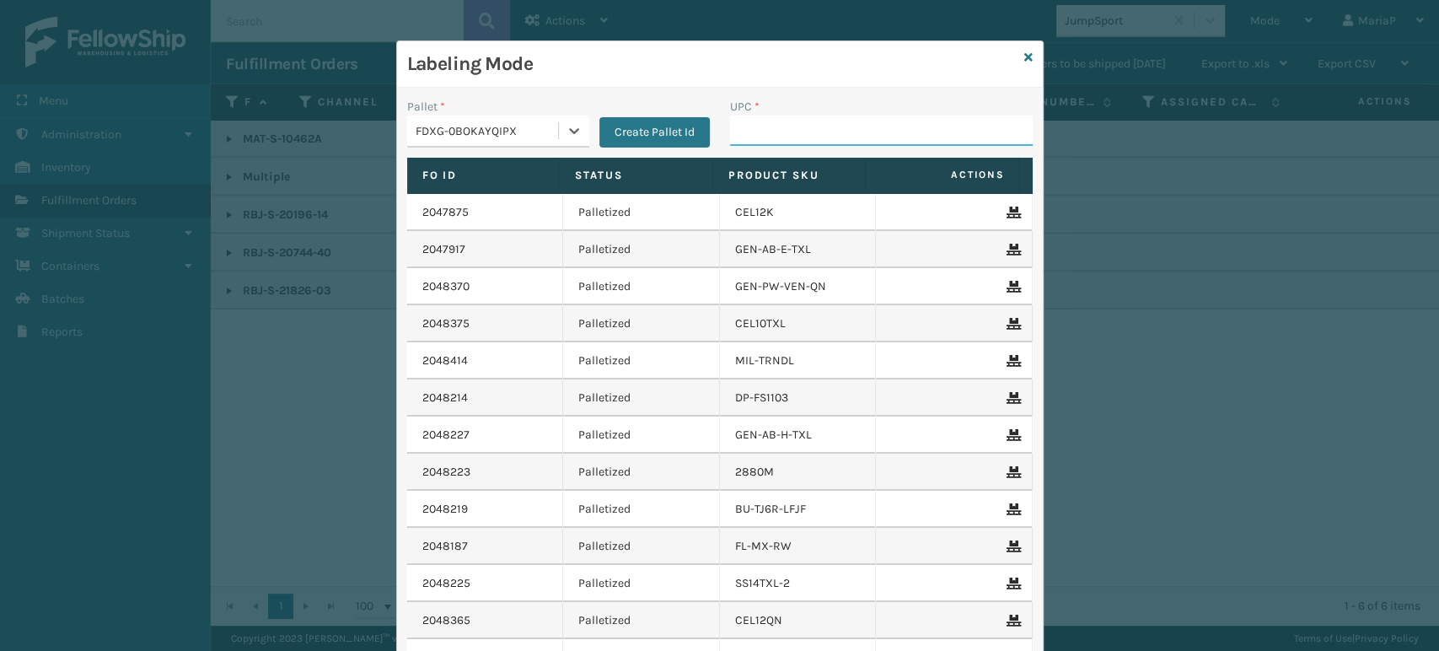
click at [751, 126] on input "UPC *" at bounding box center [881, 130] width 303 height 30
paste input "MAT-S-10462A"
type input "MAT-S-10462A"
type input "RBJ-S-20744-40"
type input "F"
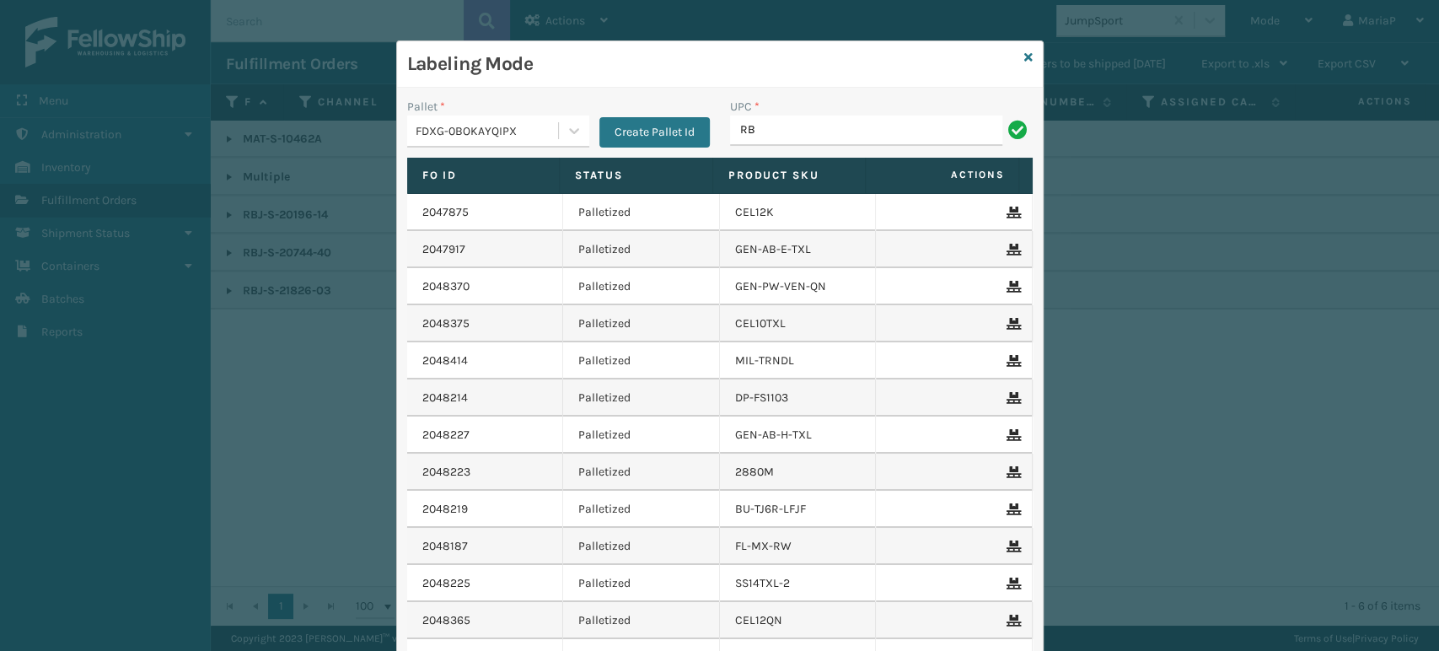
type input "RBJ-S-20744-40"
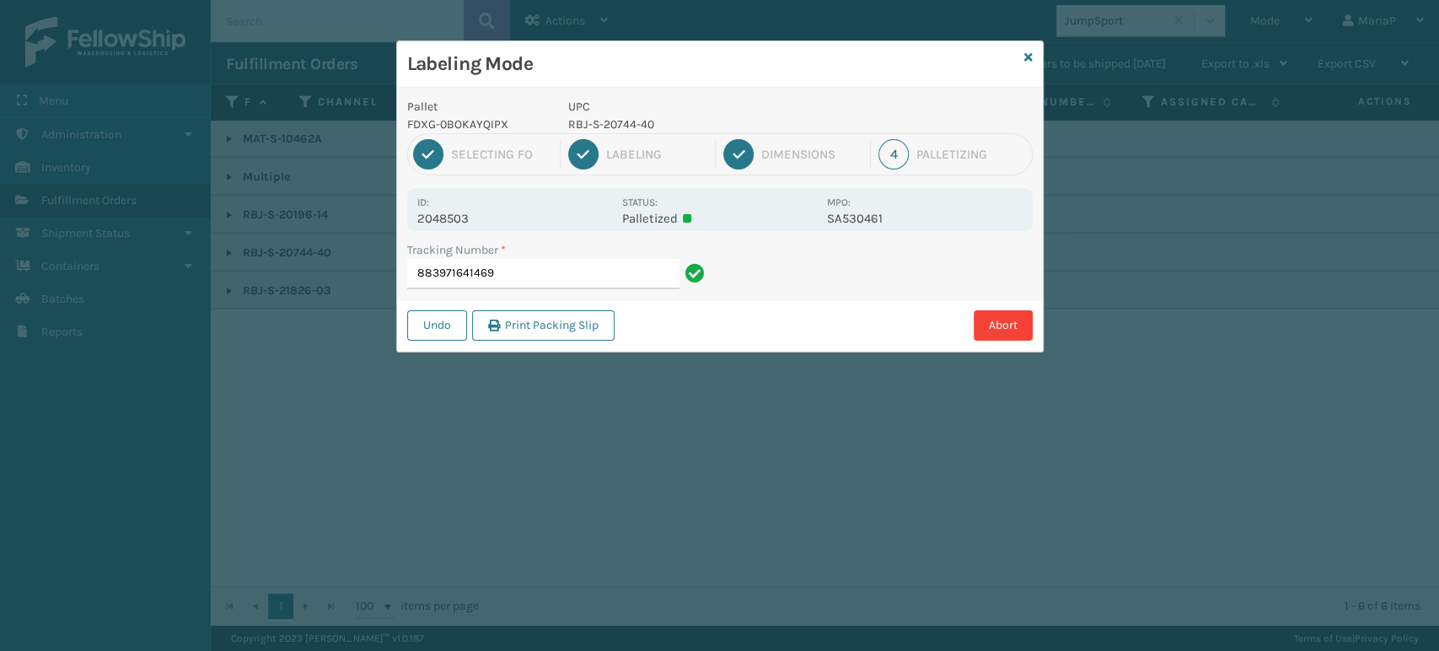
type input "883971641469R"
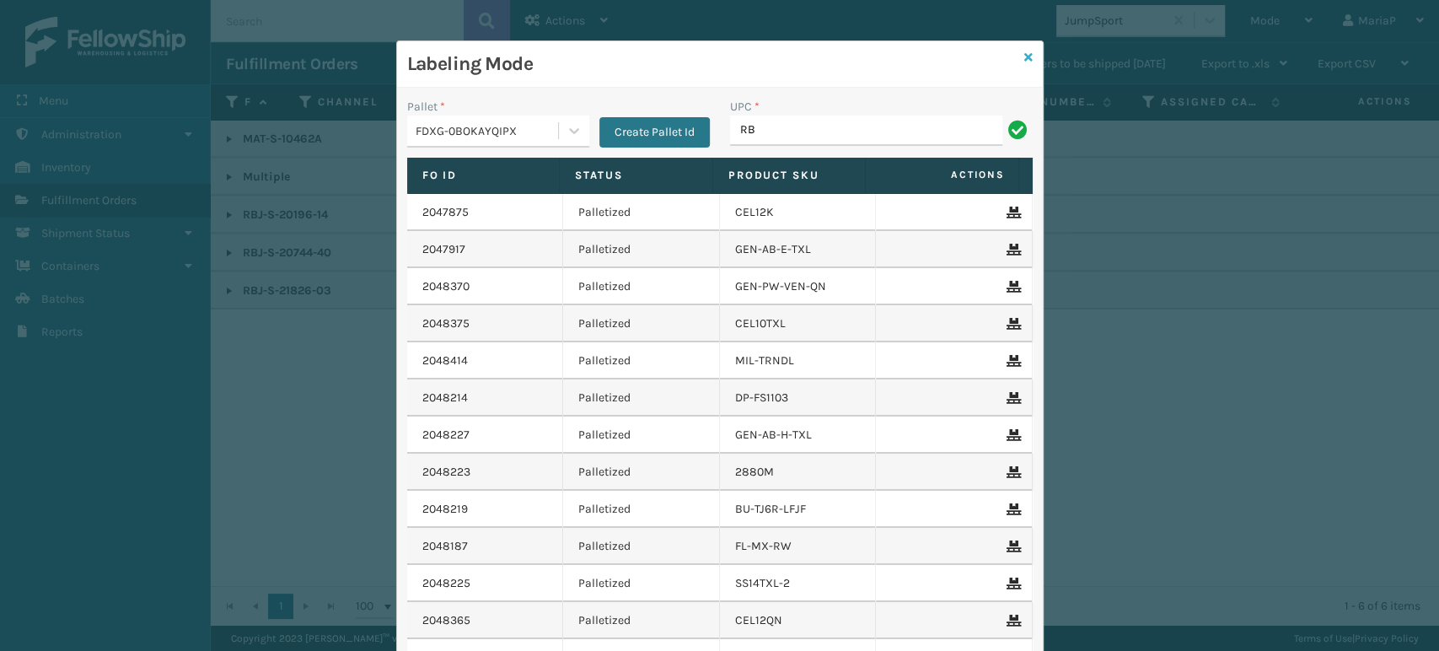
type input "RB"
click at [1024, 55] on icon at bounding box center [1028, 57] width 8 height 12
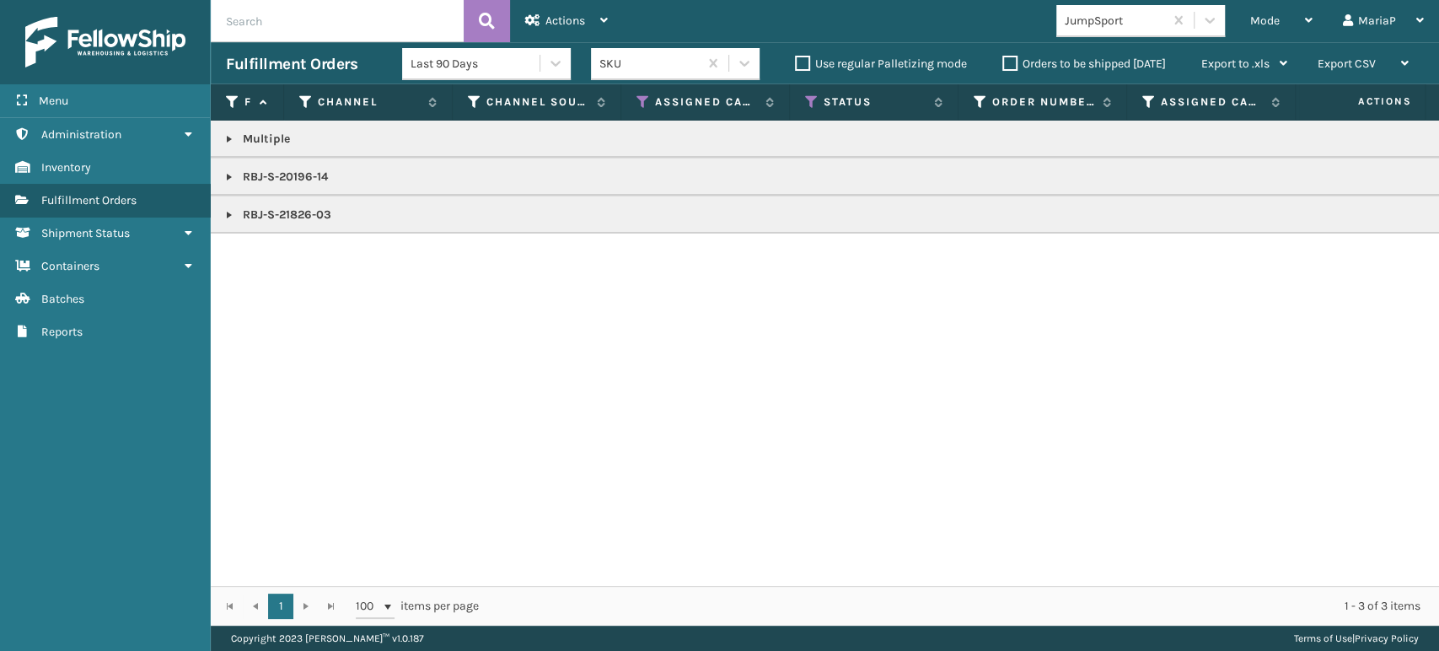
click at [231, 137] on link at bounding box center [229, 138] width 13 height 13
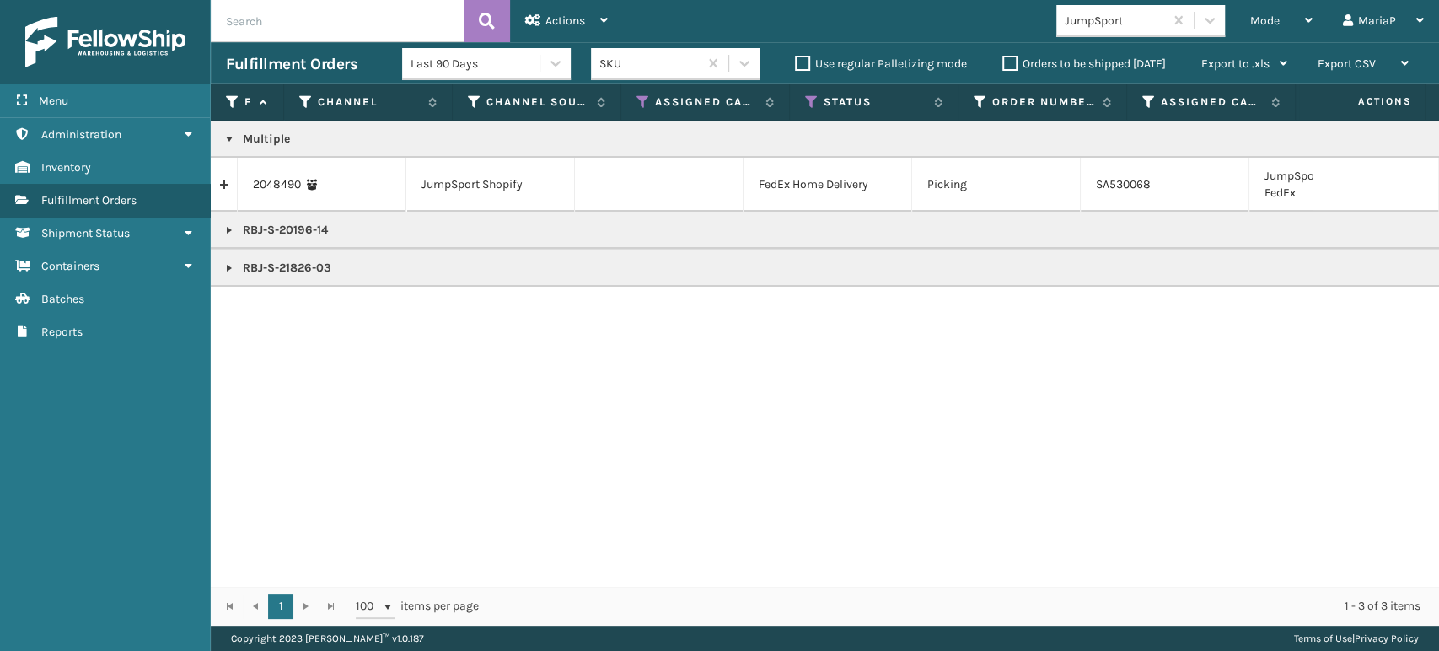
click at [221, 186] on link at bounding box center [224, 184] width 26 height 27
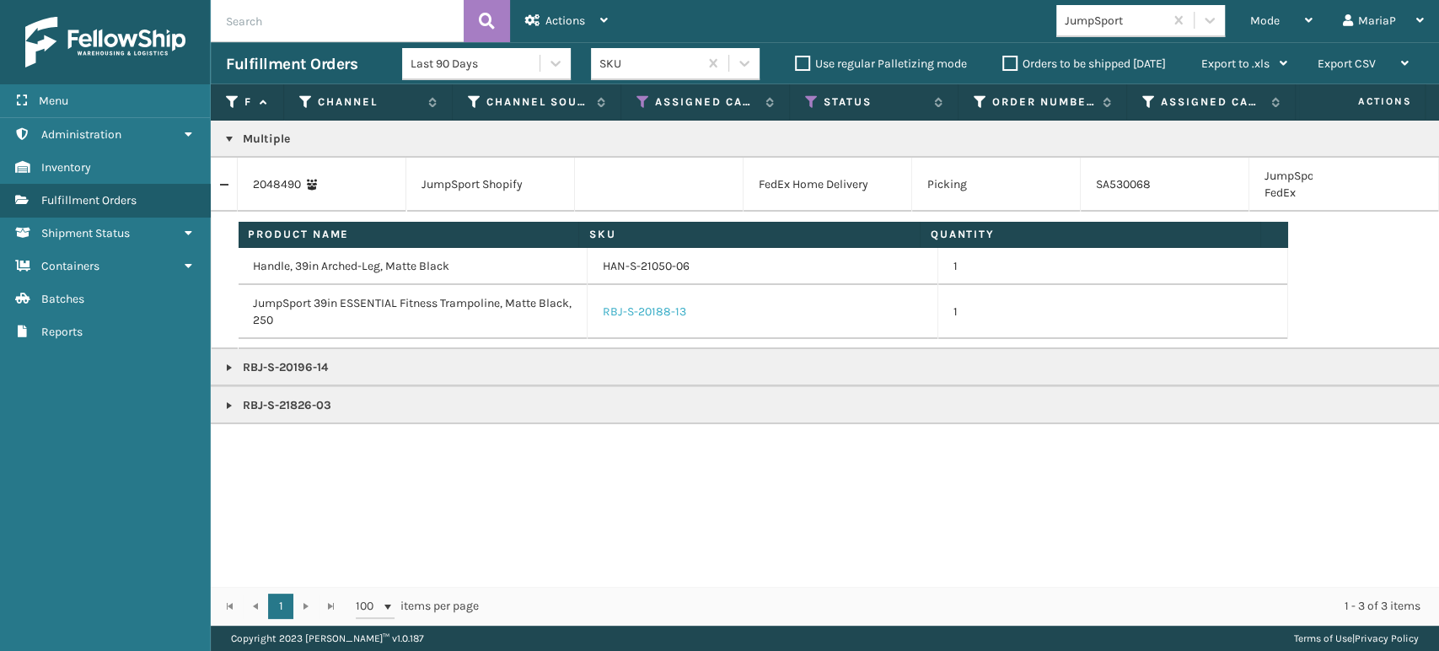
click at [641, 303] on link "RBJ-S-20188-13" at bounding box center [644, 311] width 83 height 17
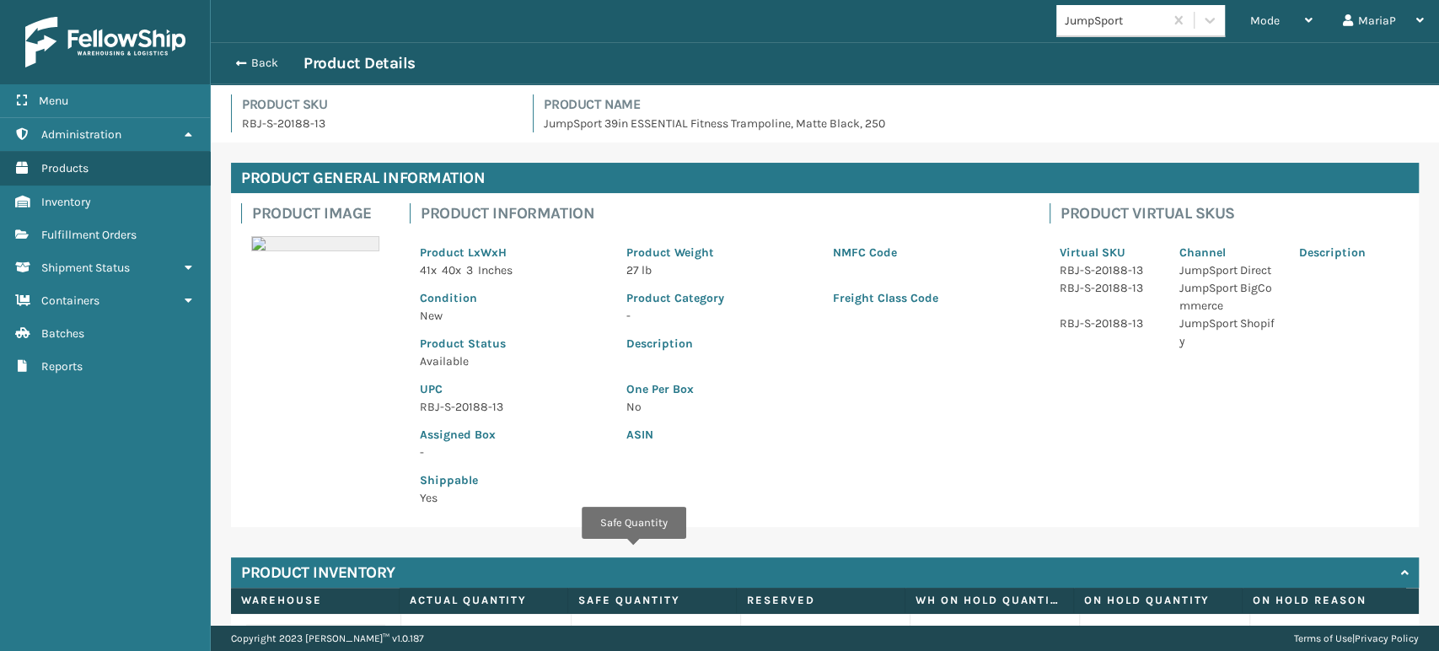
scroll to position [125, 0]
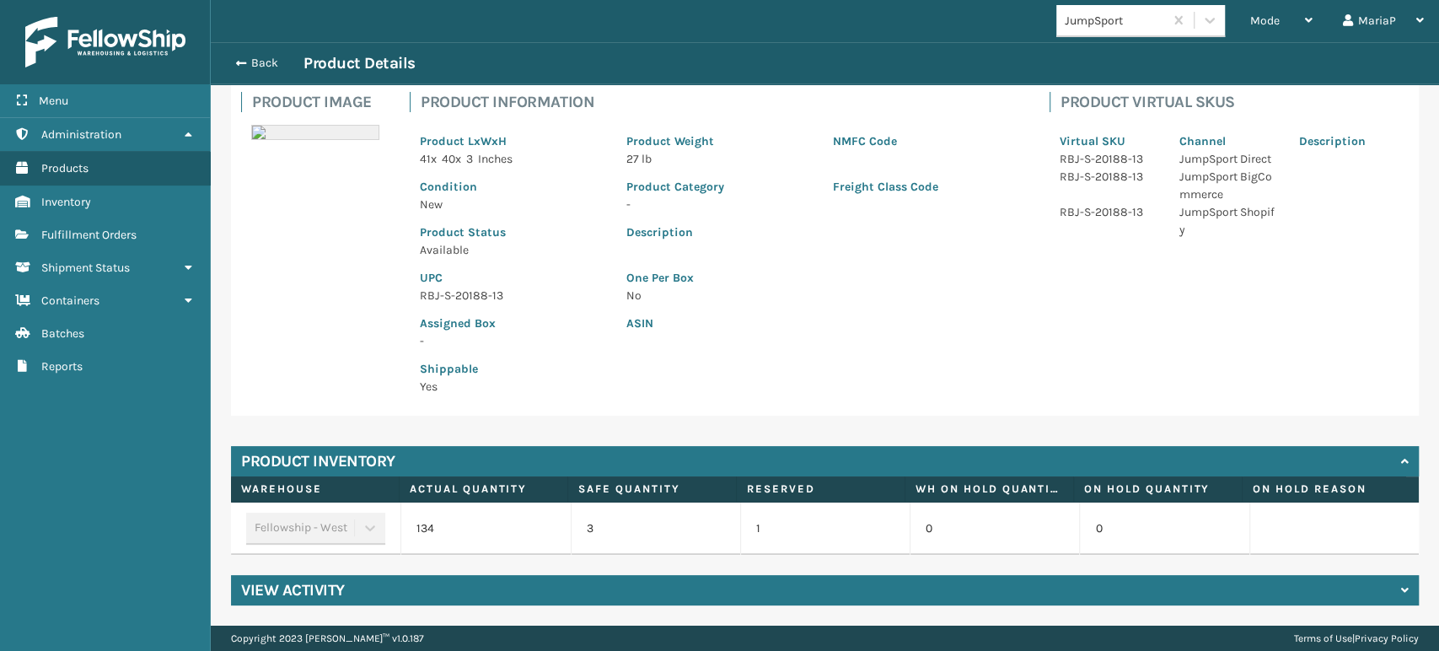
click at [473, 287] on p "RBJ-S-20188-13" at bounding box center [513, 296] width 186 height 18
click at [224, 56] on div "Back Product Details" at bounding box center [825, 63] width 1228 height 42
click at [235, 62] on span "button" at bounding box center [238, 63] width 10 height 12
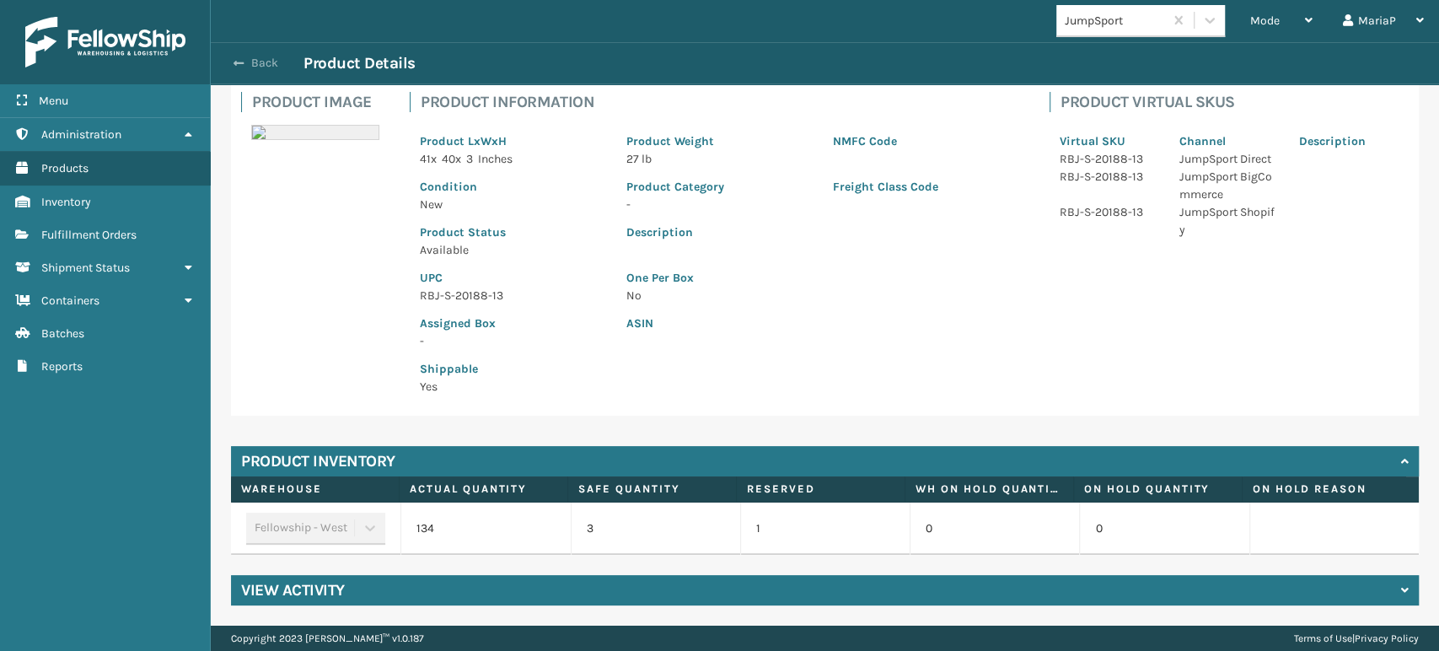
click at [236, 62] on span "button" at bounding box center [238, 63] width 10 height 12
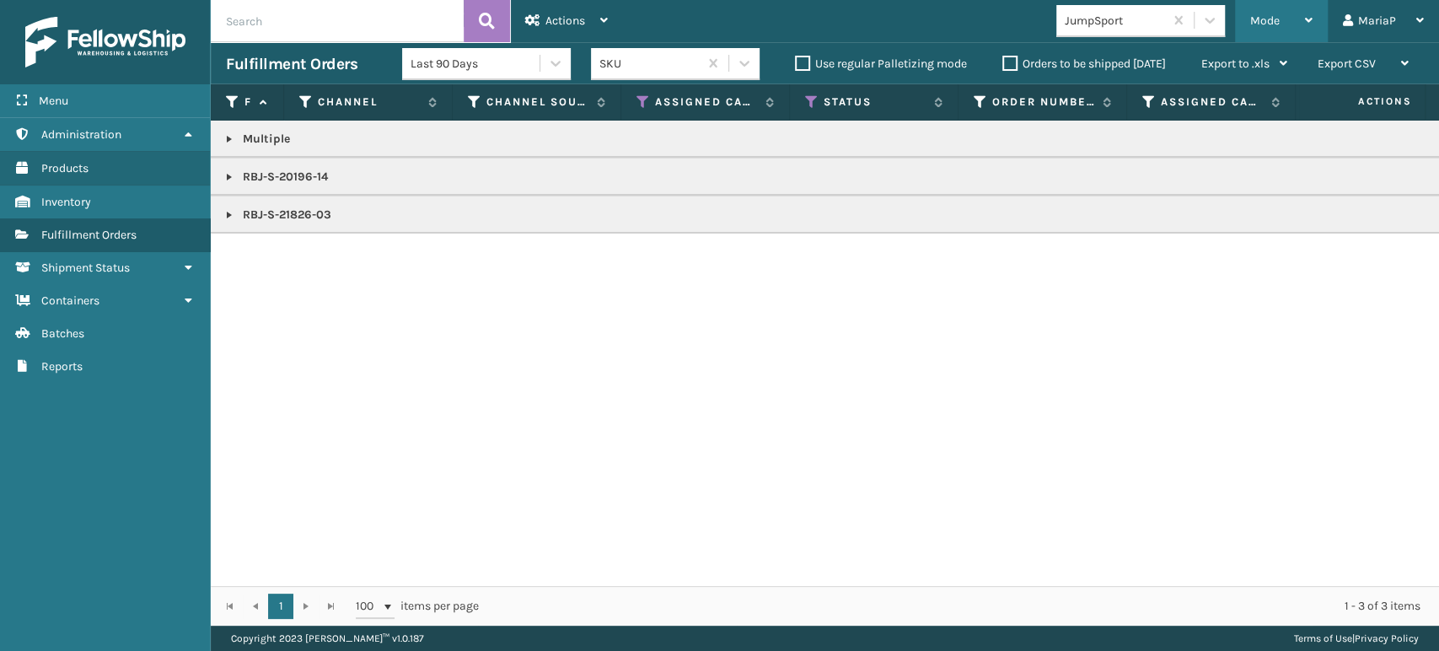
click at [1274, 18] on span "Mode" at bounding box center [1265, 20] width 30 height 14
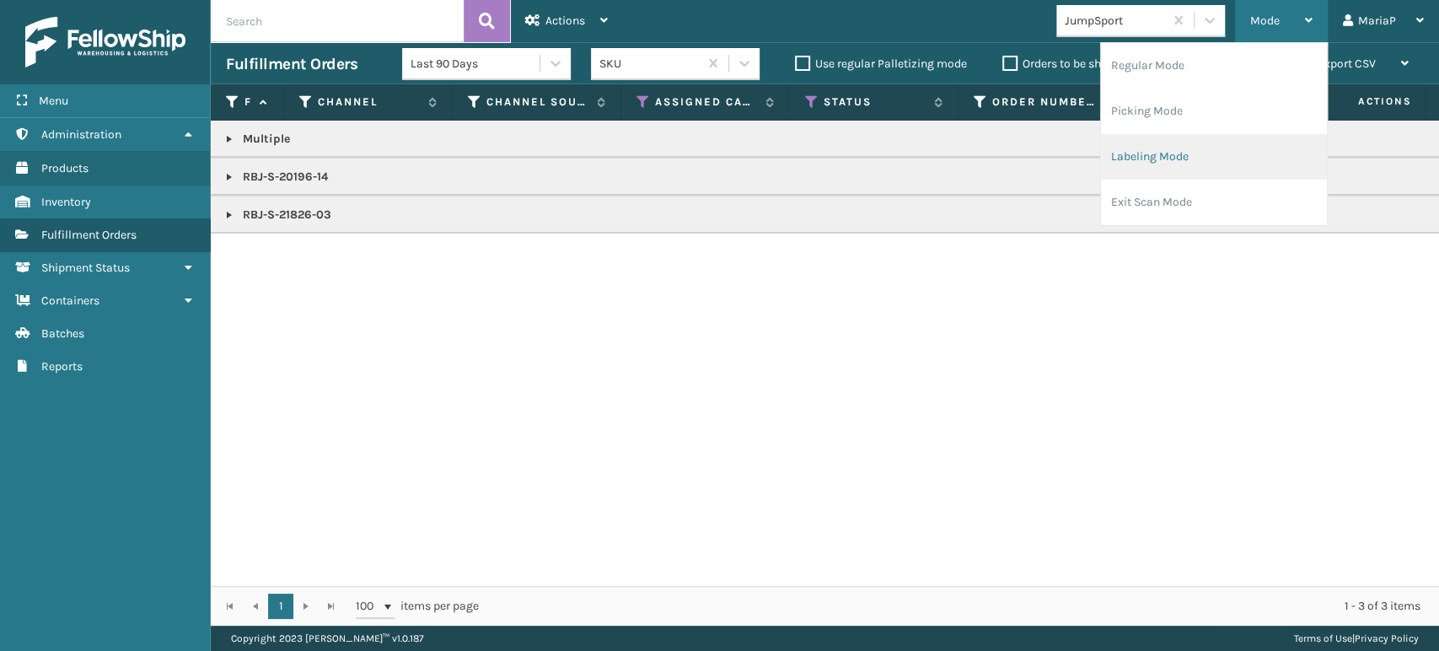
click at [1167, 148] on li "Labeling Mode" at bounding box center [1214, 157] width 226 height 46
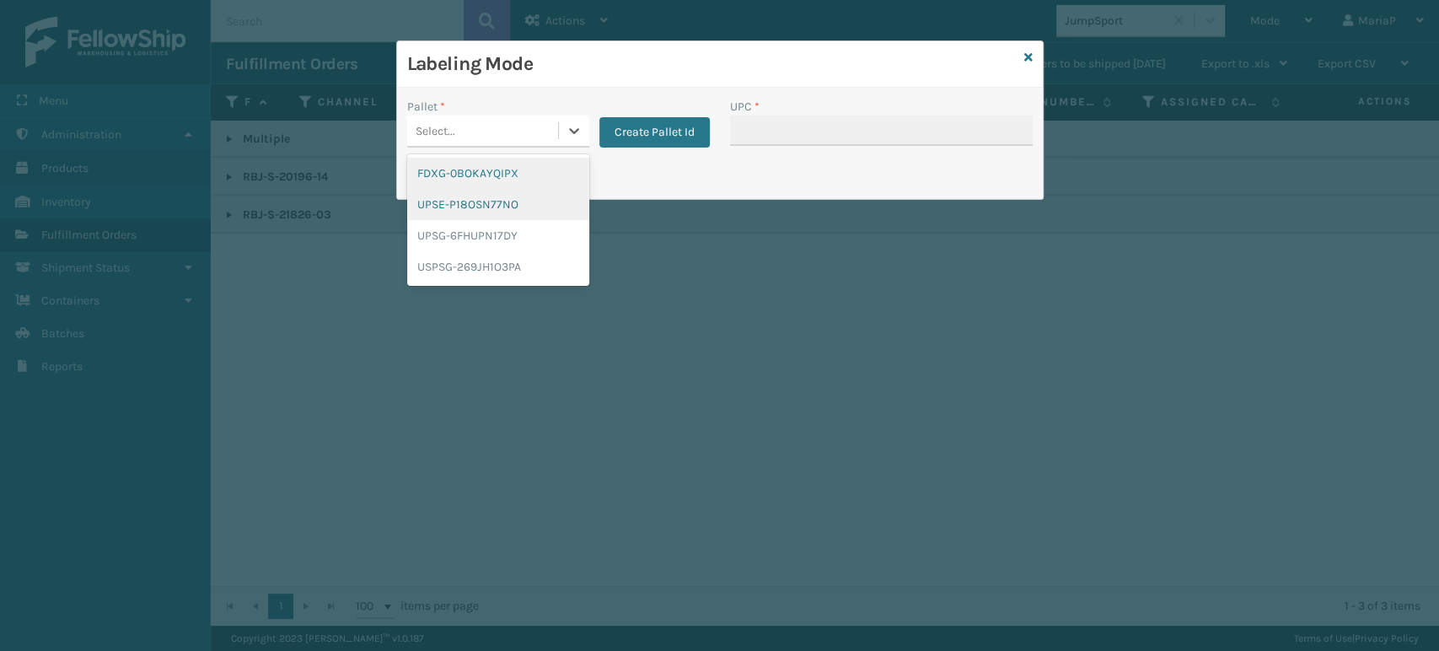
drag, startPoint x: 518, startPoint y: 128, endPoint x: 511, endPoint y: 191, distance: 63.7
click at [519, 128] on div "Select..." at bounding box center [482, 131] width 151 height 28
click at [500, 169] on div "FDXG-0BOKAYQIPX" at bounding box center [498, 173] width 182 height 31
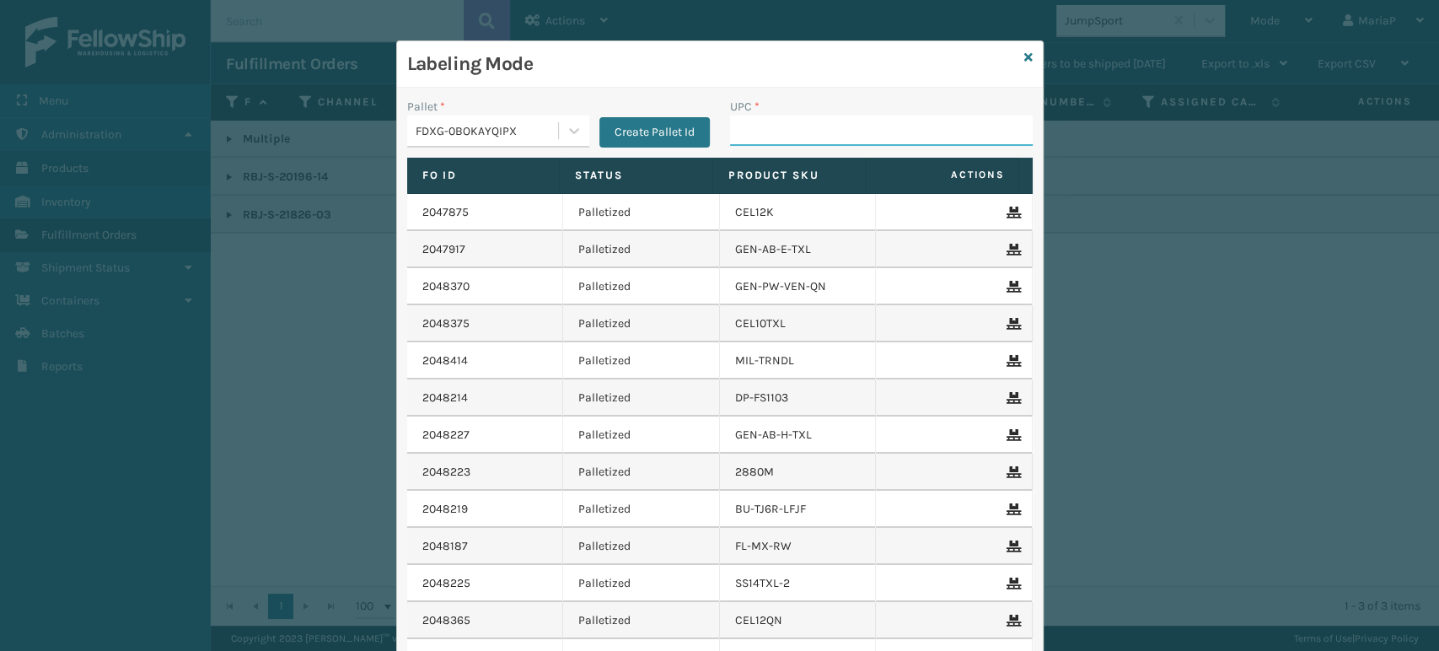
click at [762, 135] on input "UPC *" at bounding box center [881, 130] width 303 height 30
paste input "RBJ-S-20188-13"
type input "RBJ-S-20188-13"
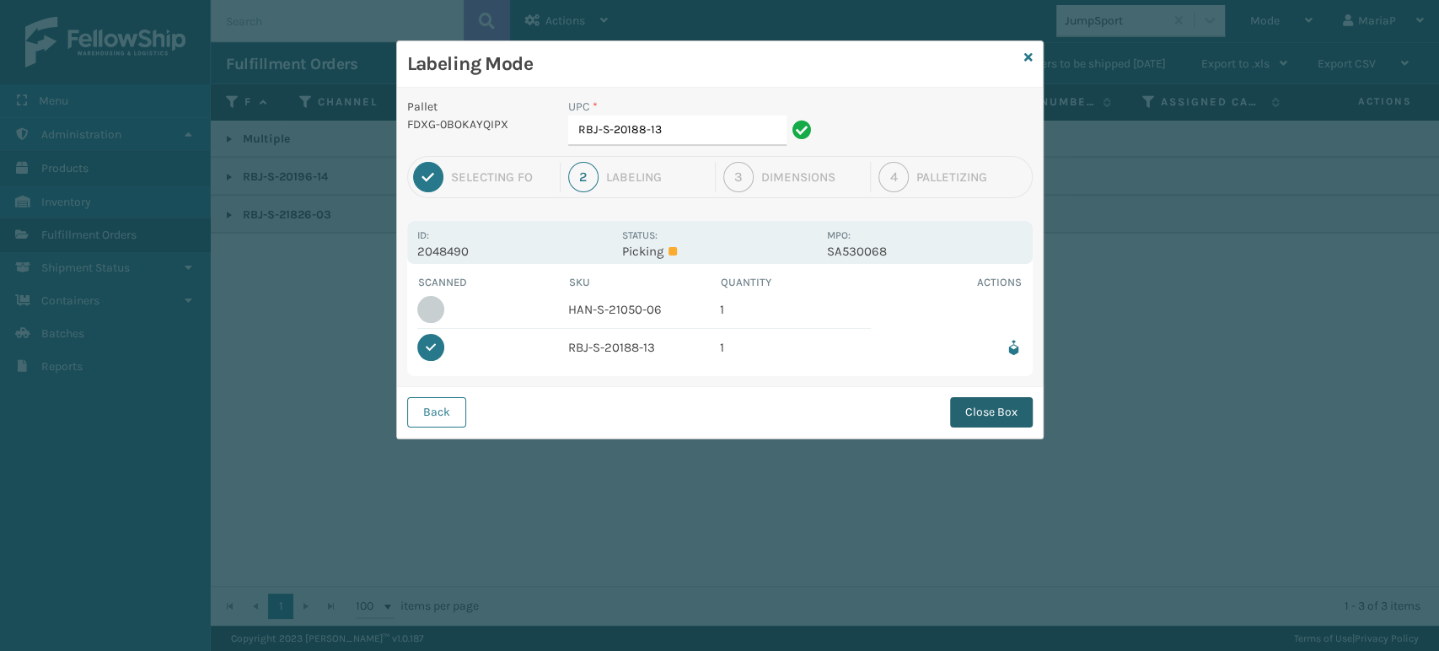
click at [985, 401] on button "Close Box" at bounding box center [991, 412] width 83 height 30
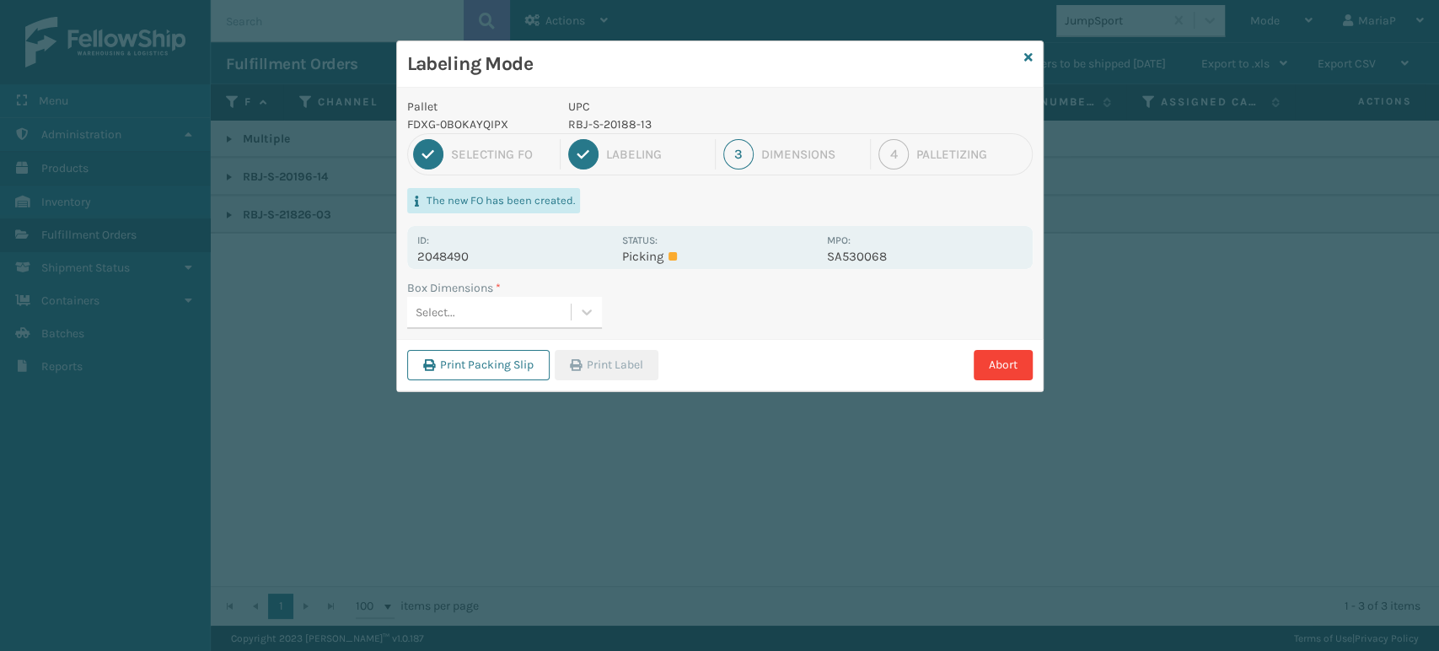
click at [1053, 514] on div "Labeling Mode Pallet FDXG-0BOKAYQIPX UPC RBJ-S-20188-13 1 Selecting FO 2 Labeli…" at bounding box center [719, 325] width 1439 height 651
click at [500, 313] on div "Select..." at bounding box center [489, 312] width 164 height 28
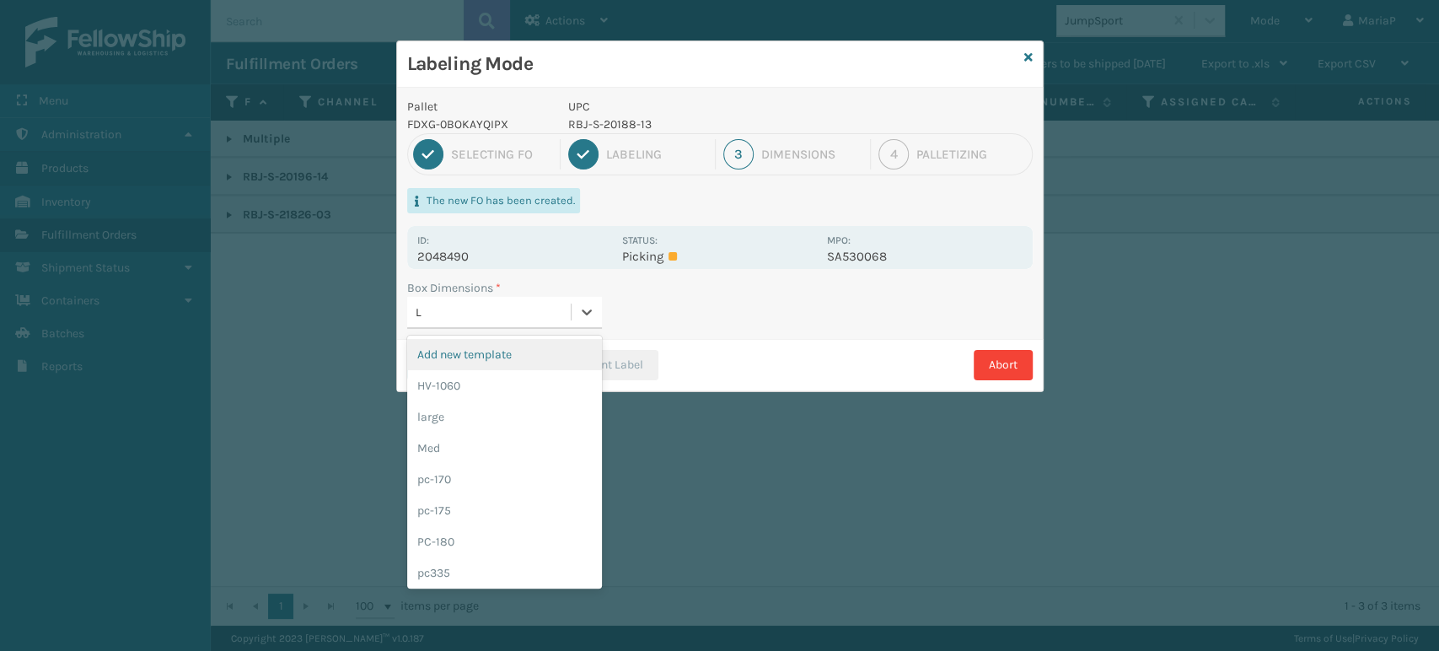
type input "LA"
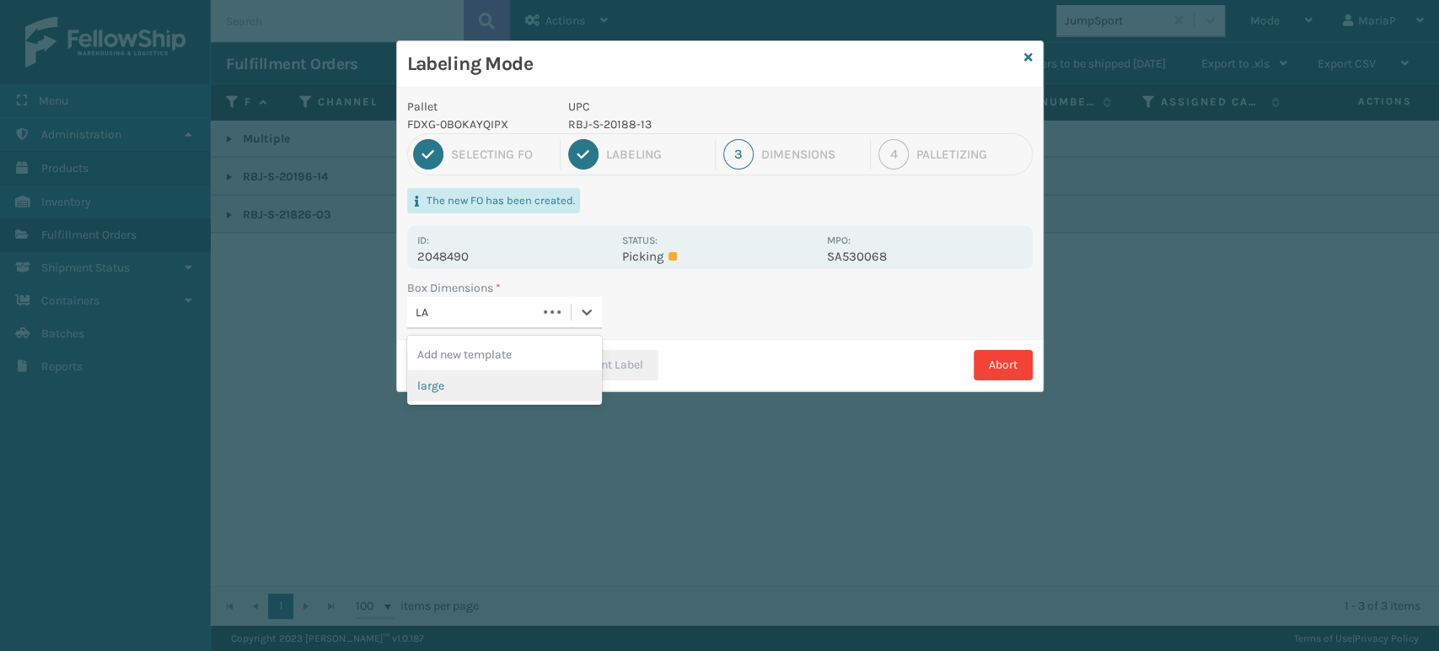
click at [485, 396] on div "large" at bounding box center [504, 385] width 195 height 31
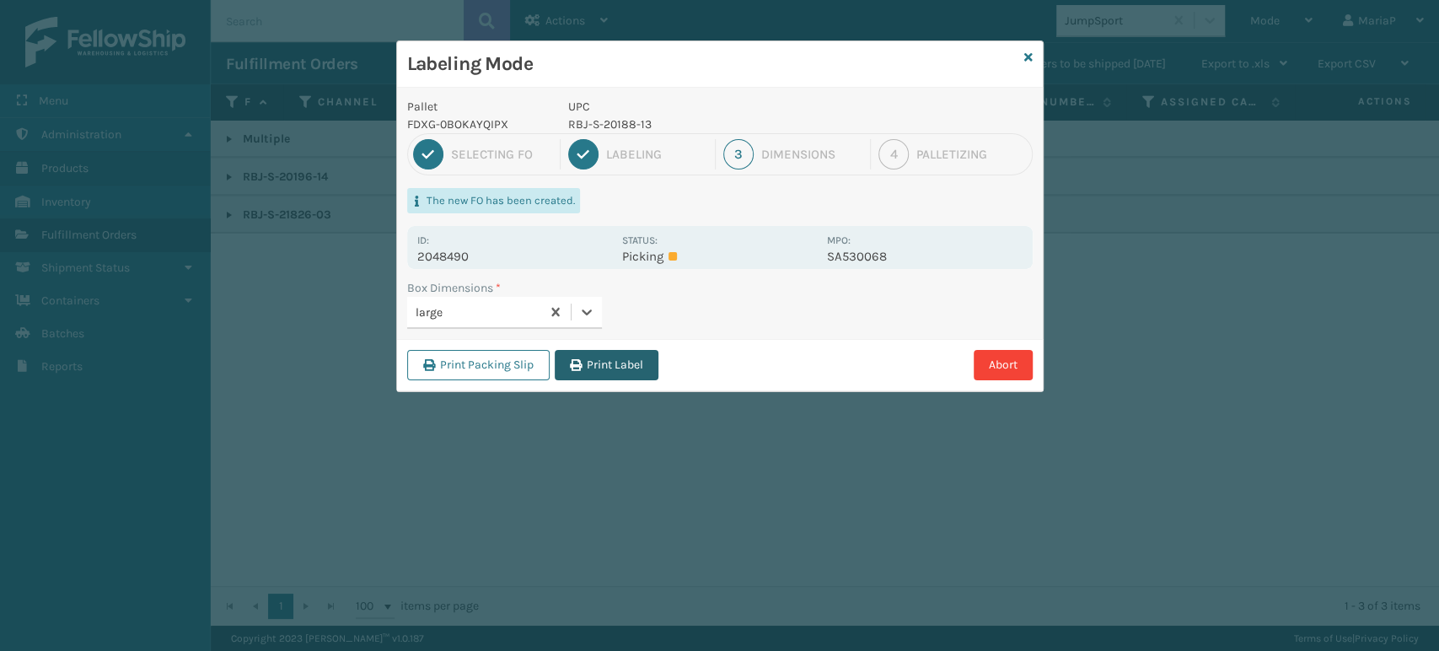
click at [592, 373] on button "Print Label" at bounding box center [607, 365] width 104 height 30
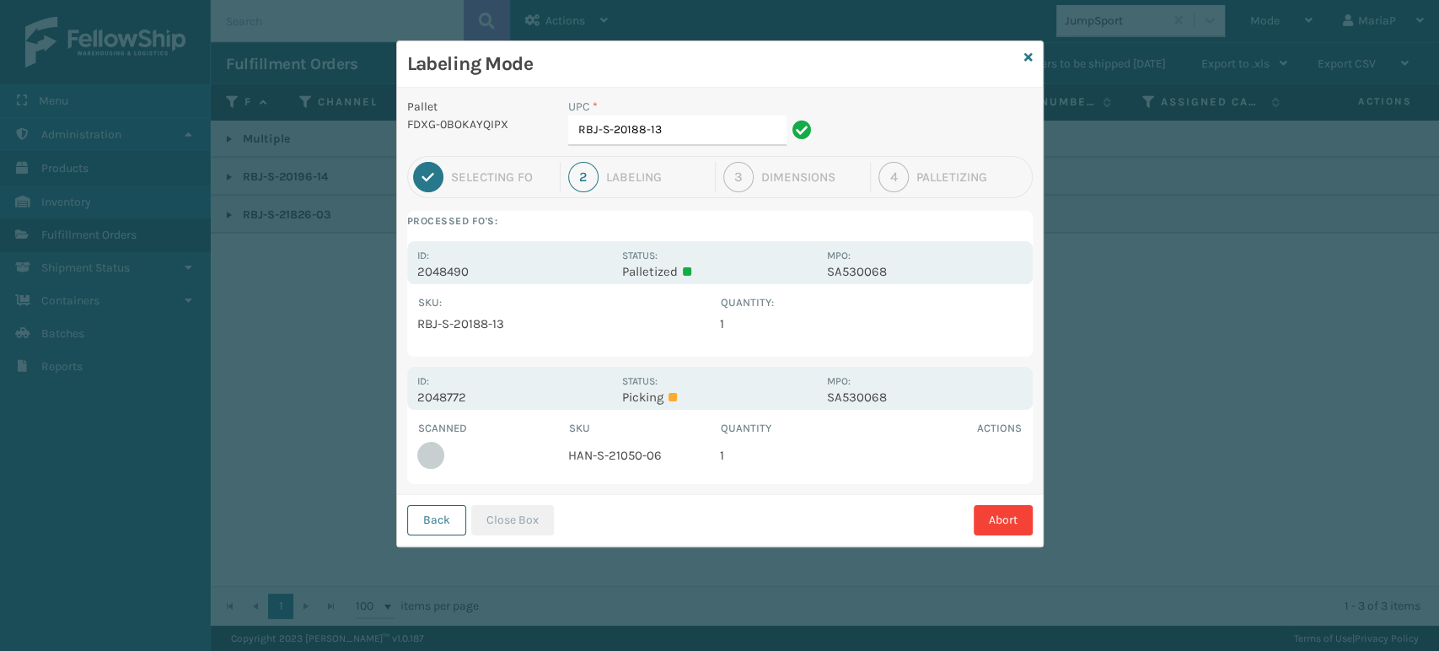
click at [447, 524] on button "Back" at bounding box center [436, 520] width 59 height 30
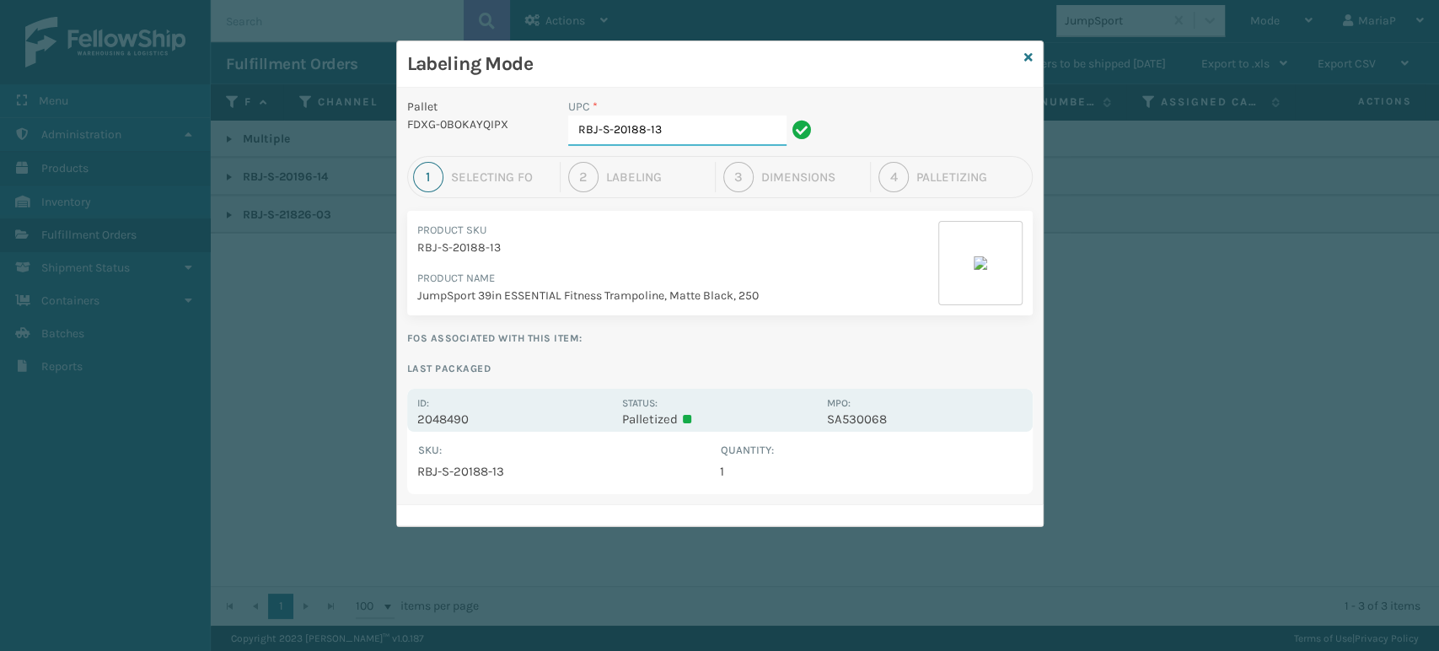
drag, startPoint x: 598, startPoint y: 133, endPoint x: 722, endPoint y: 130, distance: 124.0
click at [722, 130] on input "RBJ-S-20188-13" at bounding box center [677, 130] width 218 height 30
click at [644, 132] on input "RBJ" at bounding box center [677, 130] width 218 height 30
type input "RBJ"
click at [1030, 52] on icon at bounding box center [1028, 57] width 8 height 12
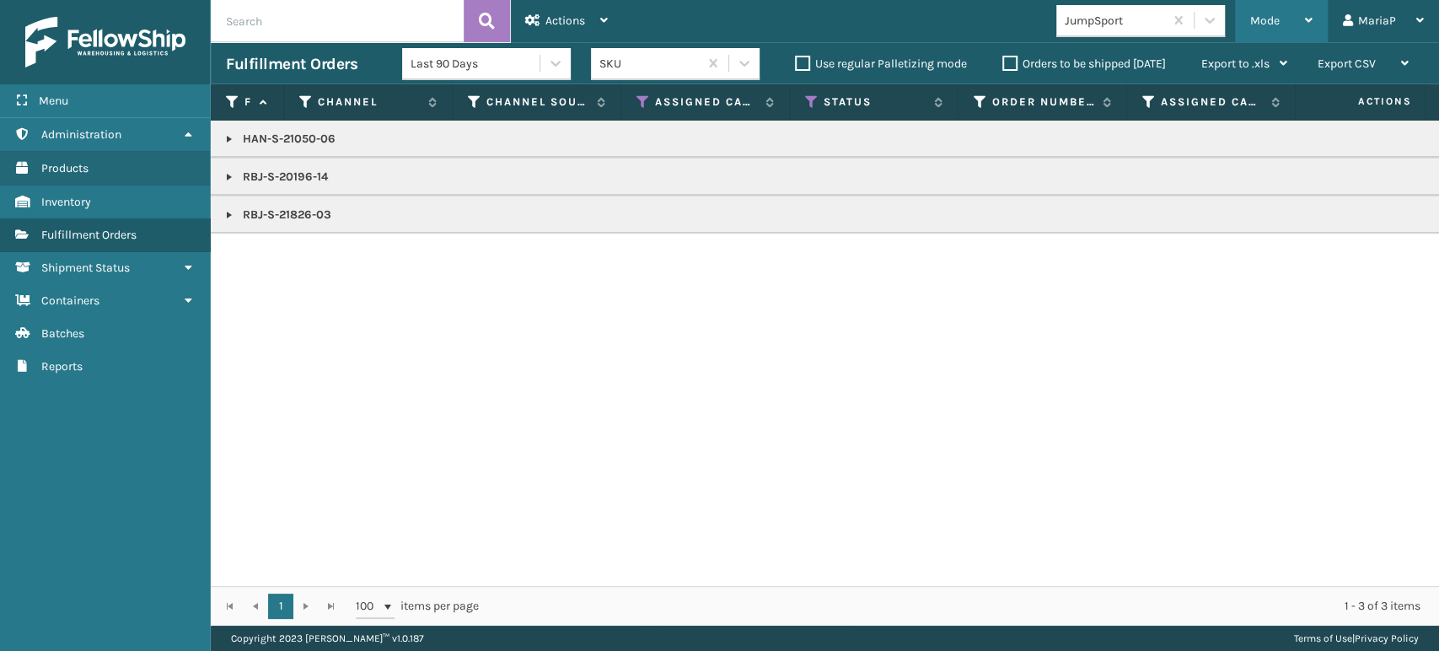
drag, startPoint x: 1293, startPoint y: 17, endPoint x: 1302, endPoint y: 63, distance: 47.3
click at [1291, 16] on div "Mode" at bounding box center [1281, 21] width 62 height 42
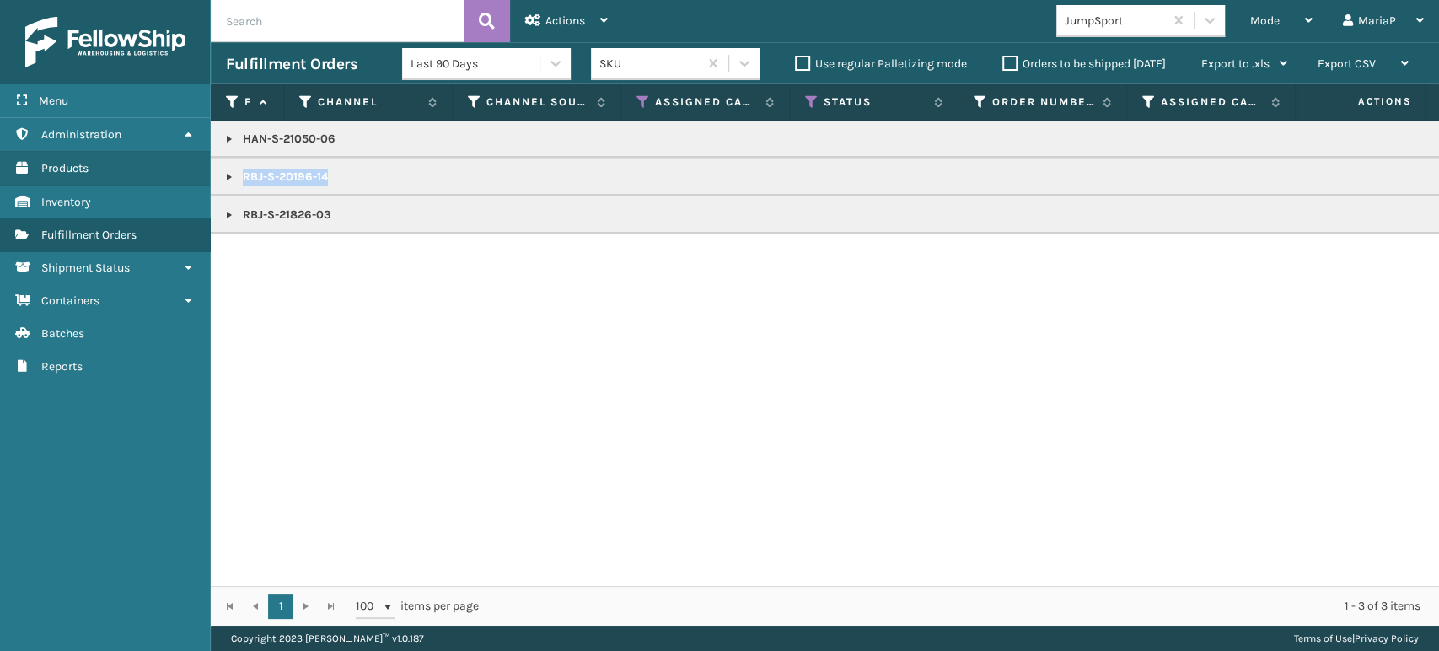
copy p "RBJ-S-20196-14"
click at [1257, 13] on div "Mode" at bounding box center [1281, 21] width 62 height 42
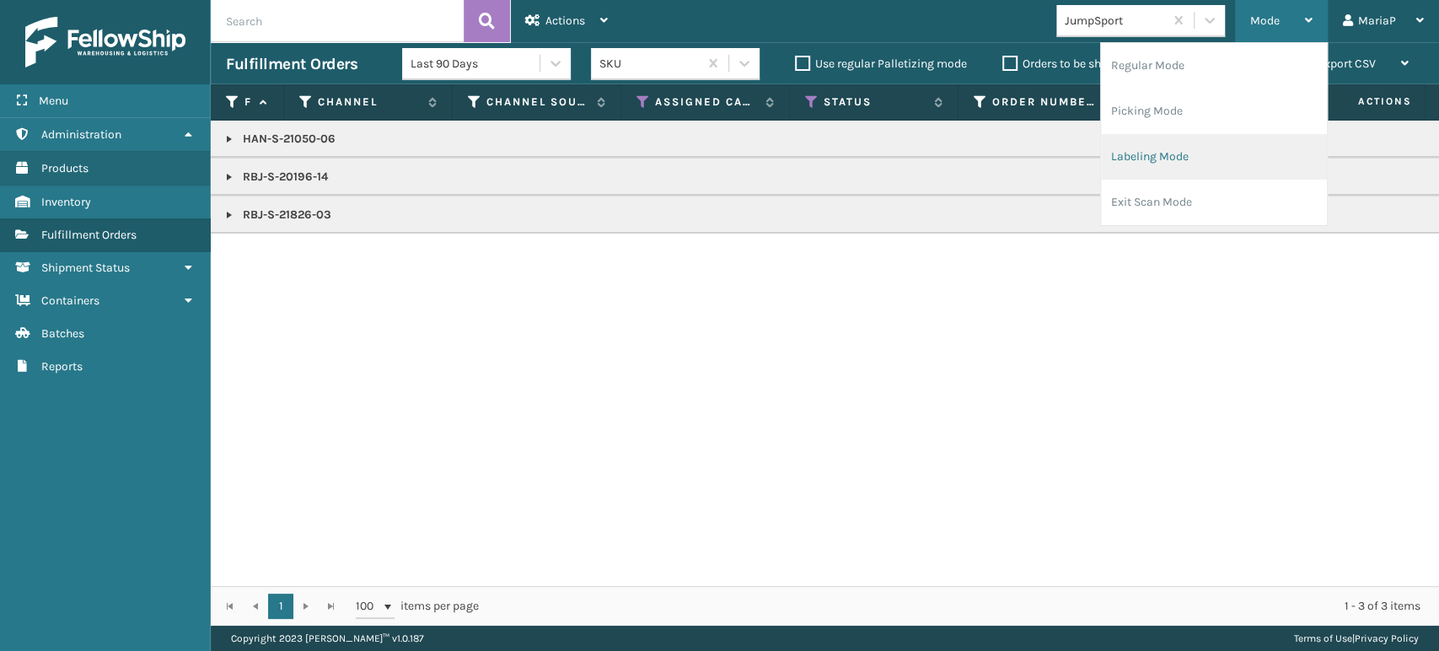
click at [1152, 158] on li "Labeling Mode" at bounding box center [1214, 157] width 226 height 46
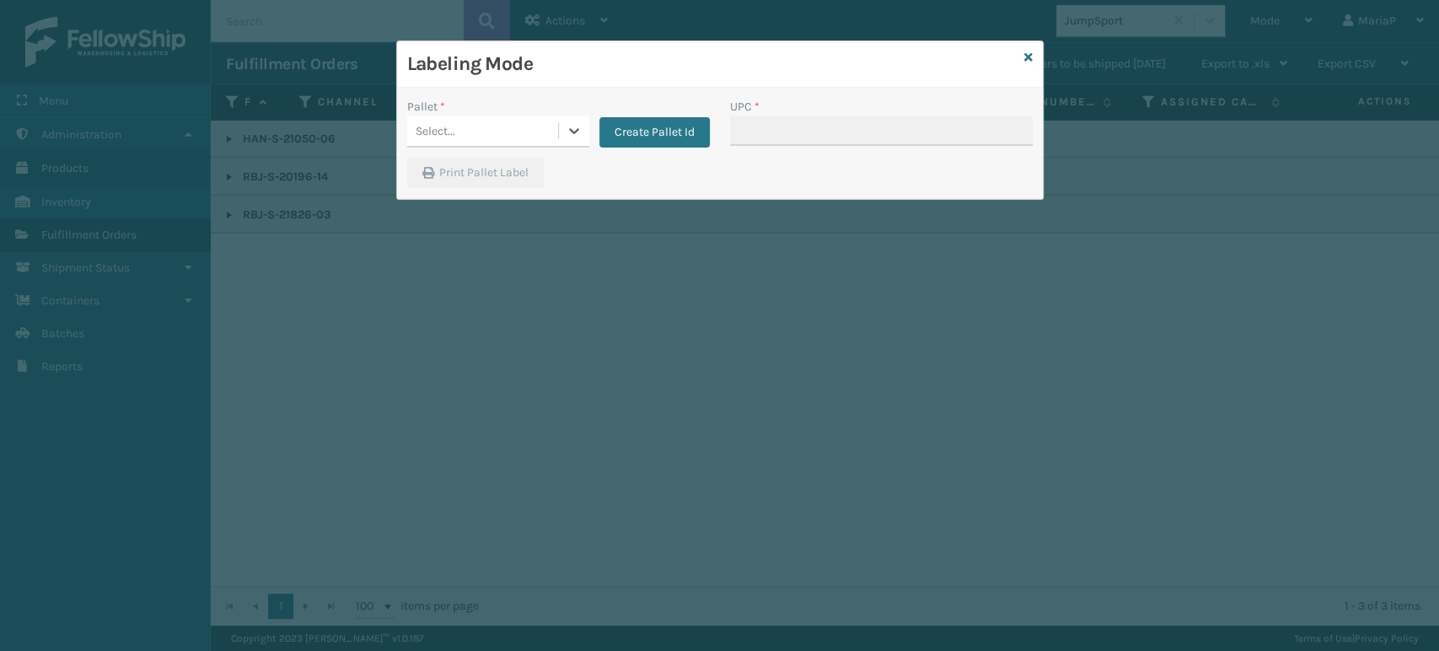
click at [480, 131] on div "Select..." at bounding box center [482, 131] width 151 height 28
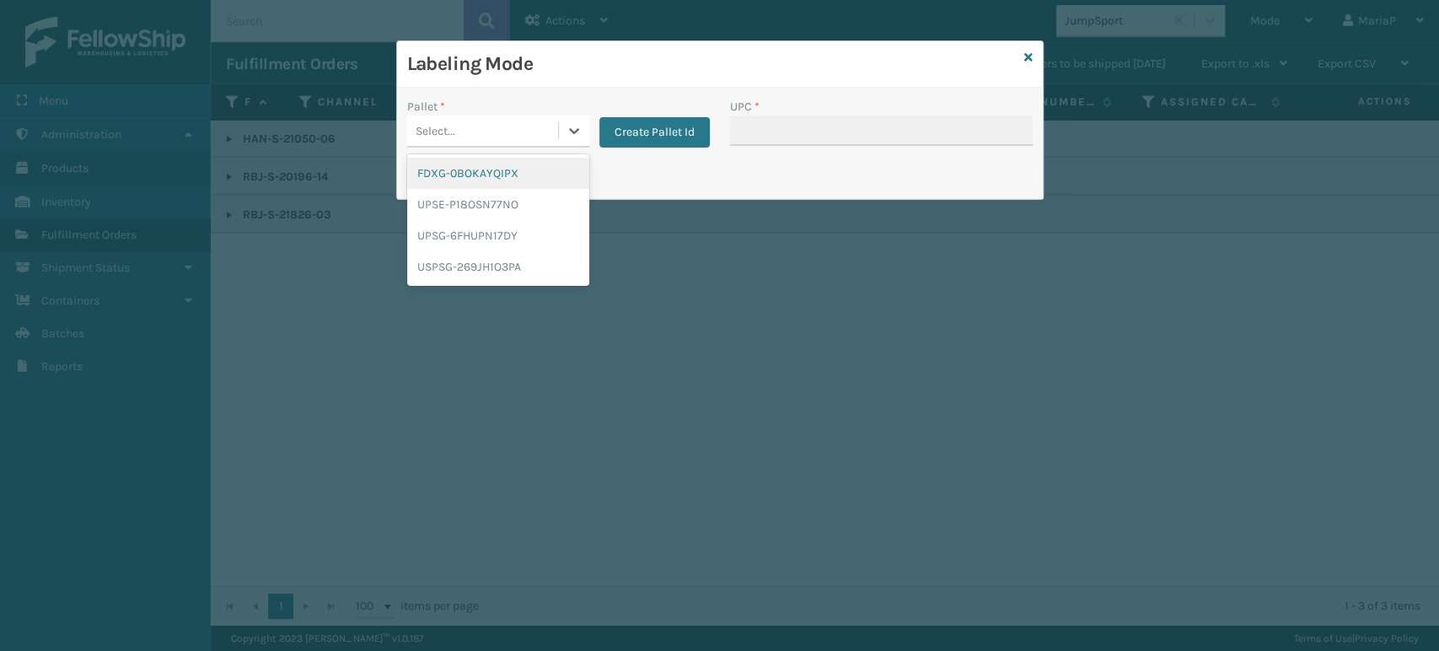
click at [509, 165] on div "FDXG-0BOKAYQIPX" at bounding box center [498, 173] width 182 height 31
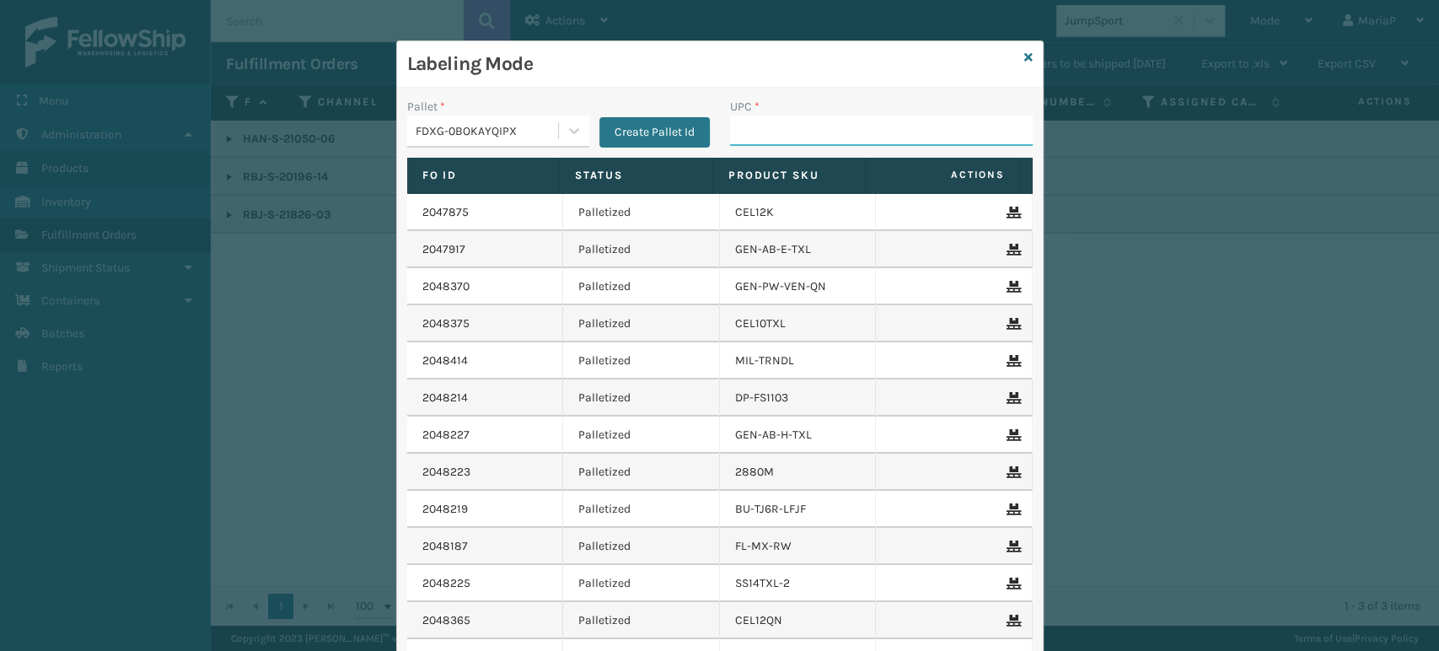
click at [769, 126] on input "UPC *" at bounding box center [881, 130] width 303 height 30
paste input "RBJ-S-20196-14"
type input "RBJ-S-20196-14"
type input "HAN-S-21050-06"
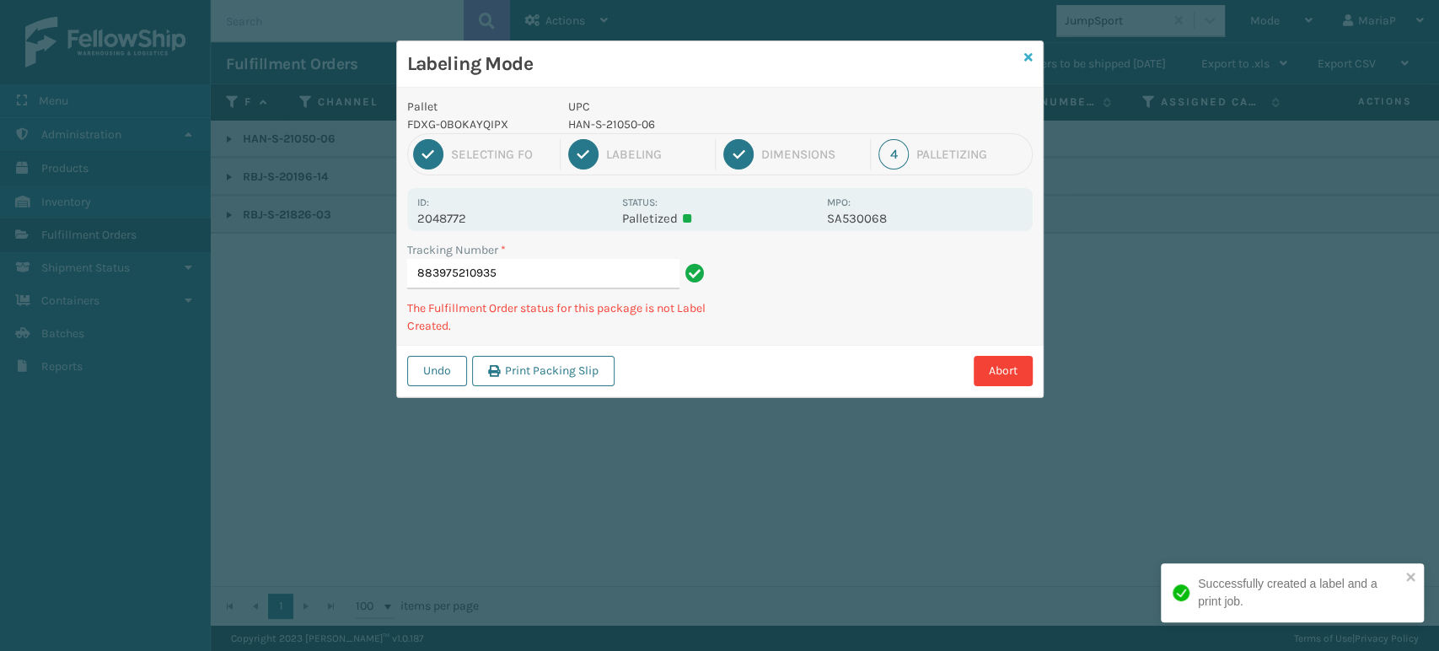
click at [1030, 59] on icon at bounding box center [1028, 57] width 8 height 12
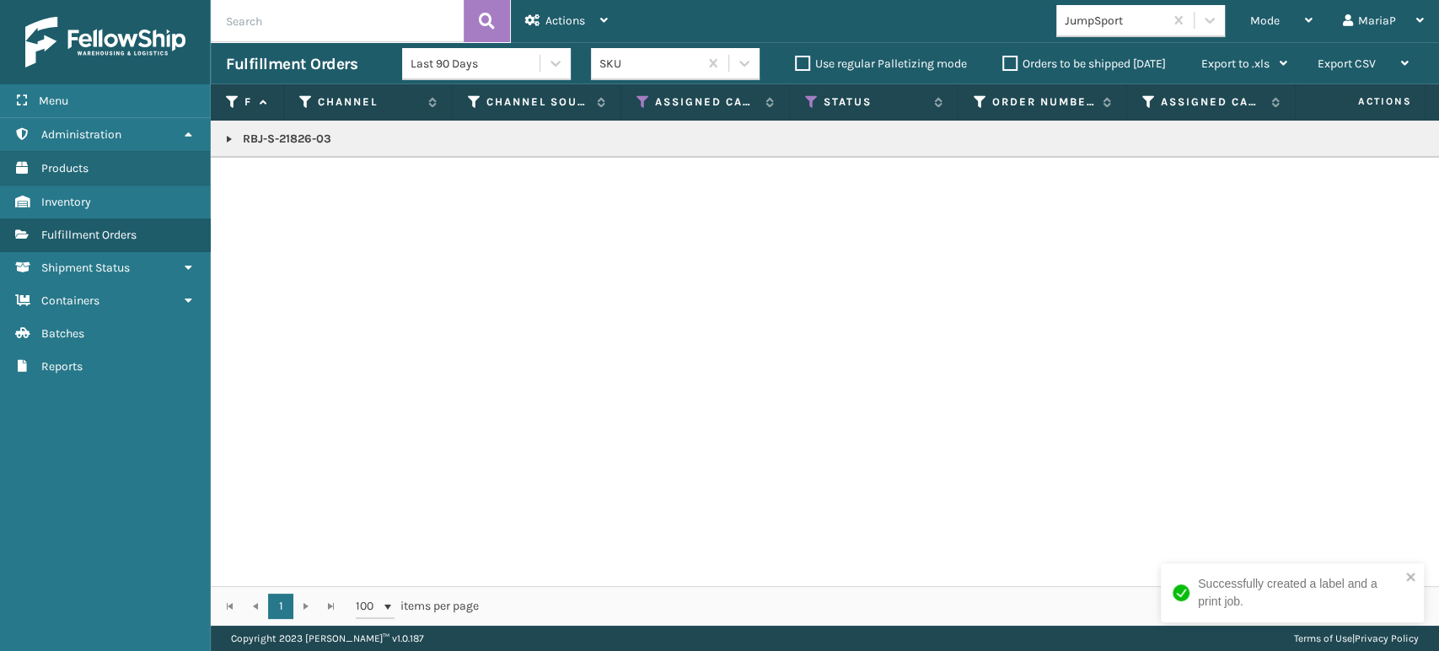
copy p "RBJ-S-21826-03"
click at [1269, 22] on span "Mode" at bounding box center [1265, 20] width 30 height 14
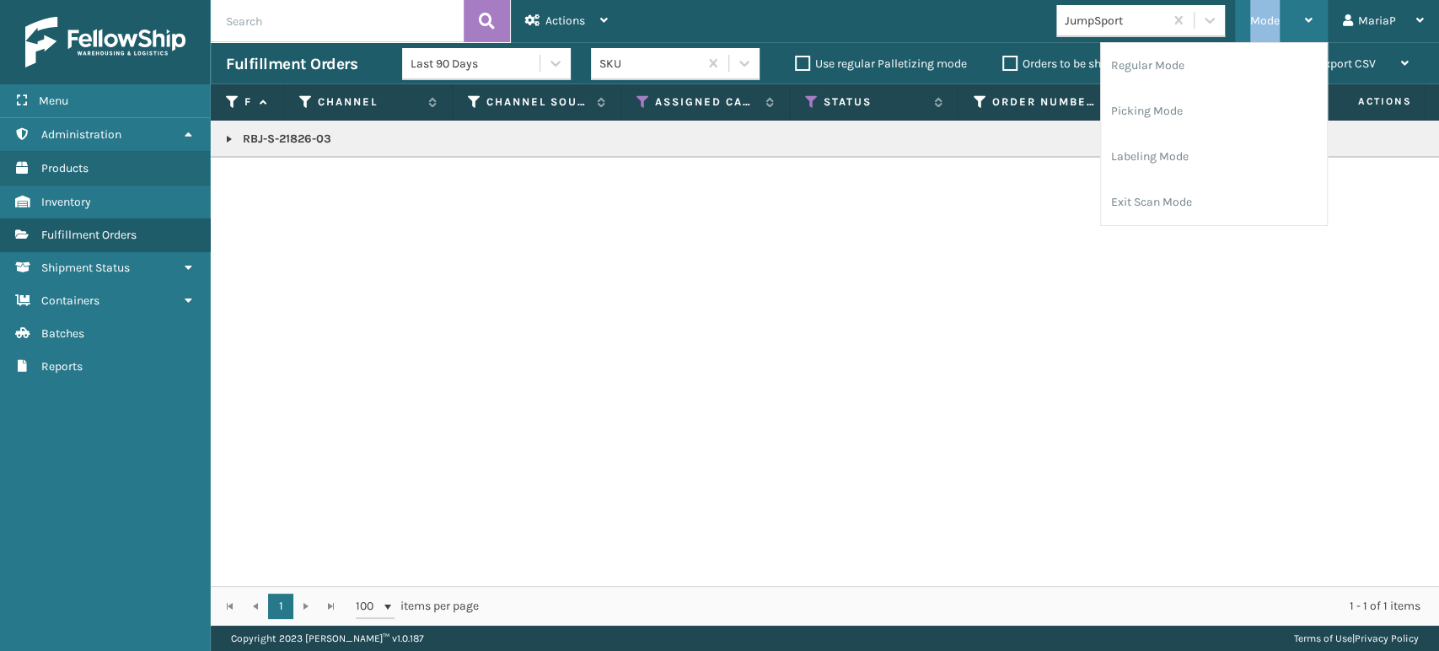
click at [1269, 22] on span "Mode" at bounding box center [1265, 20] width 30 height 14
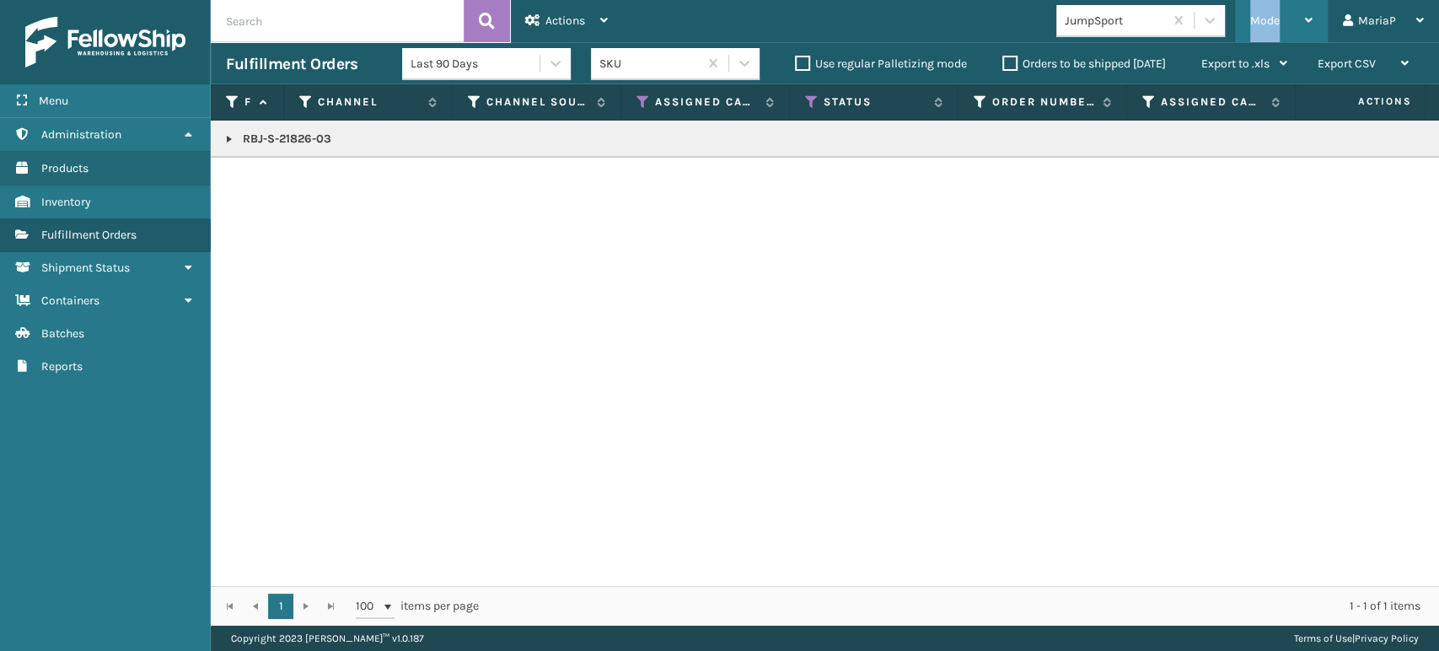
click at [1268, 19] on span "Mode" at bounding box center [1265, 20] width 30 height 14
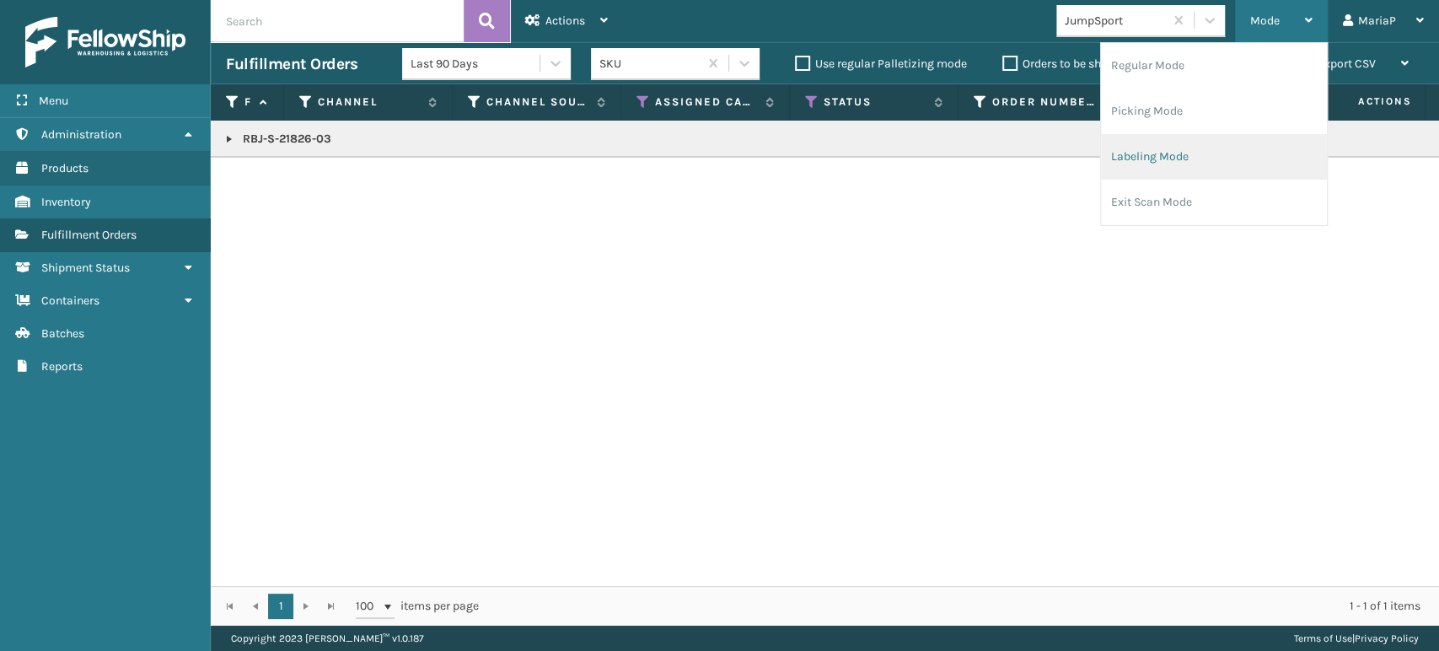
click at [1194, 153] on li "Labeling Mode" at bounding box center [1214, 157] width 226 height 46
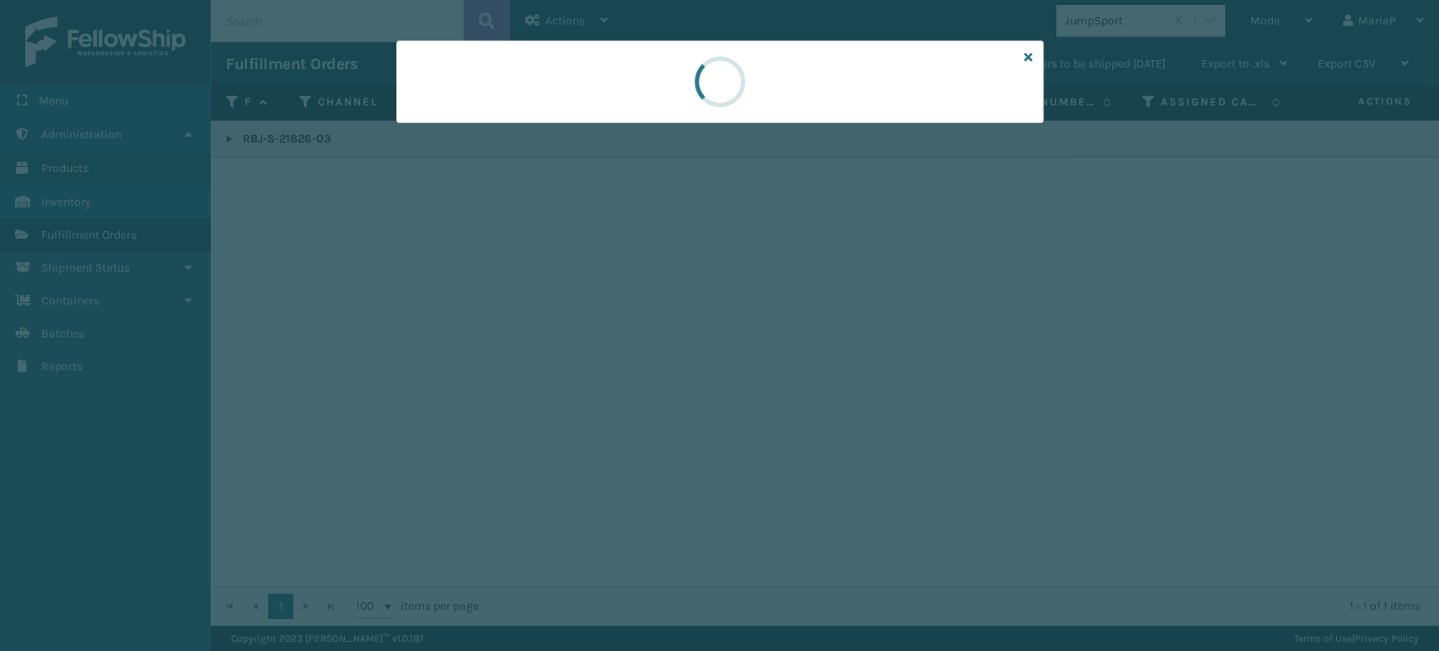
click at [487, 120] on div at bounding box center [719, 81] width 647 height 83
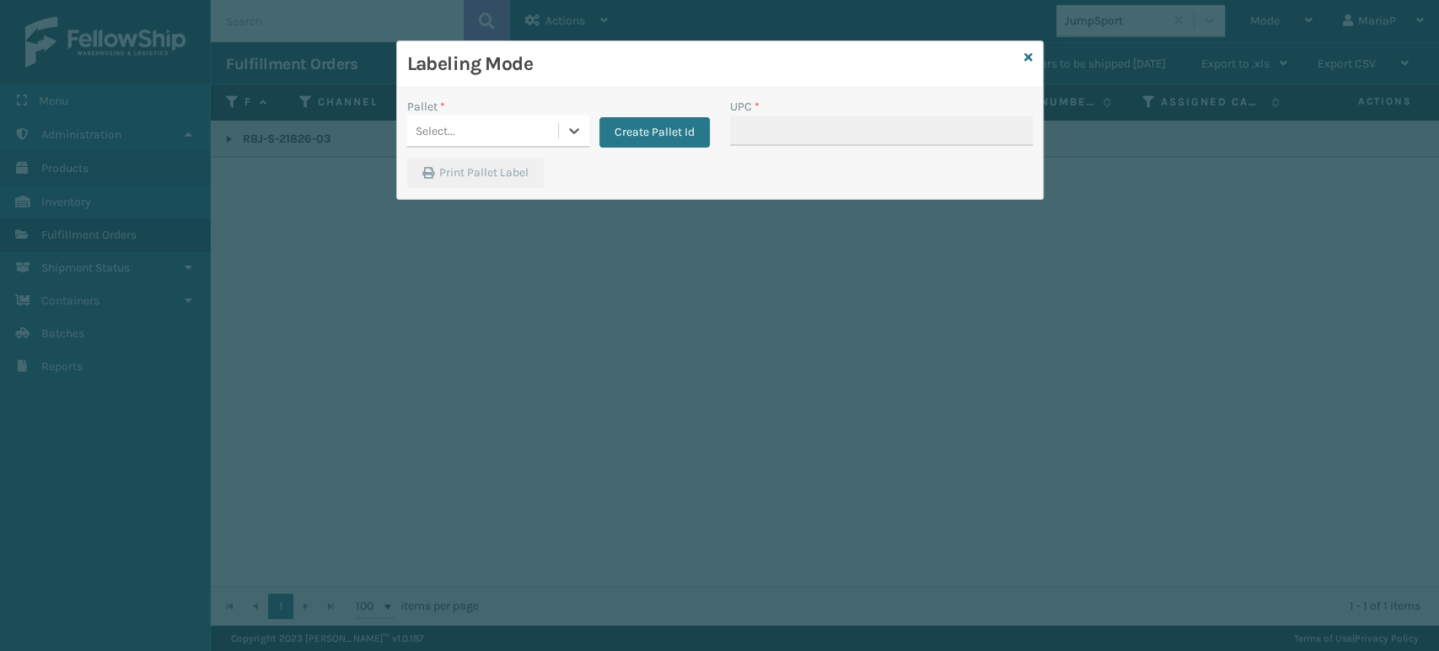
click at [487, 120] on div "Select..." at bounding box center [482, 131] width 151 height 28
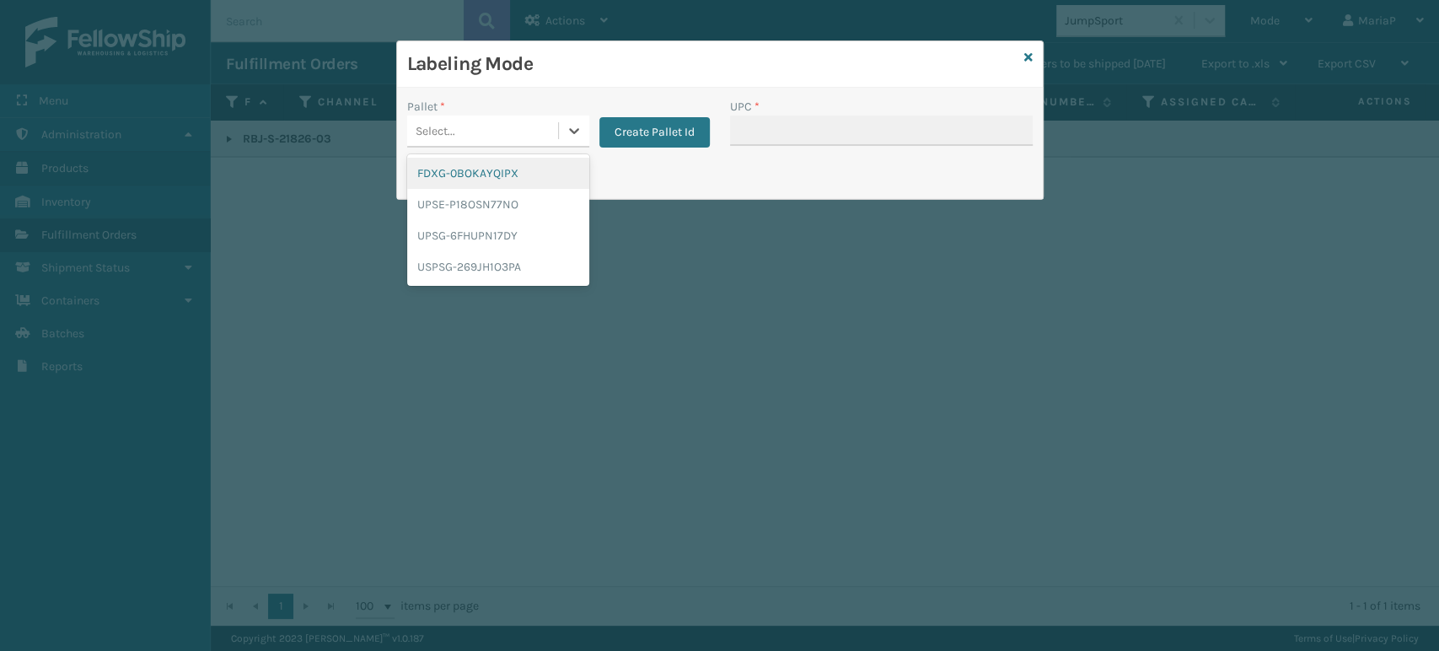
click at [515, 165] on div "FDXG-0BOKAYQIPX" at bounding box center [498, 173] width 182 height 31
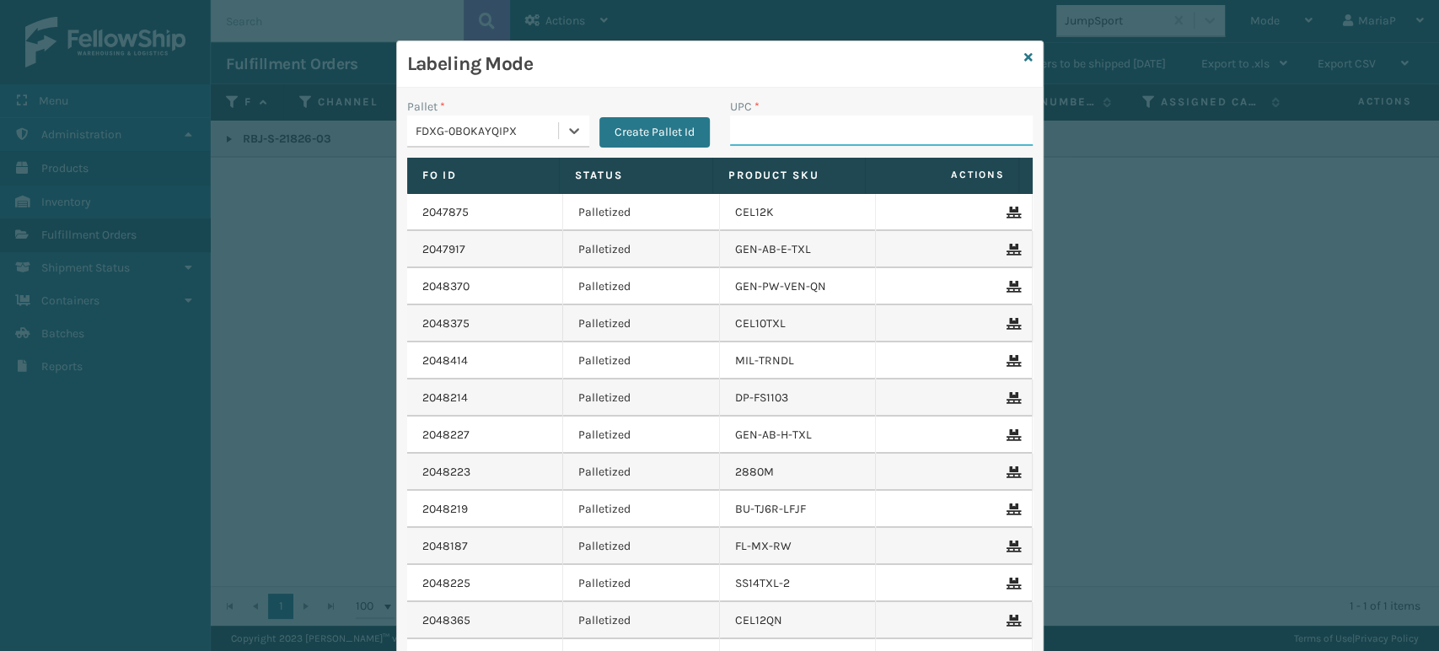
click at [743, 128] on input "UPC *" at bounding box center [881, 130] width 303 height 30
paste input "RBJ-S-21826-03"
type input "RBJ-S-21826-03"
type input "8500605590"
type input "0688880"
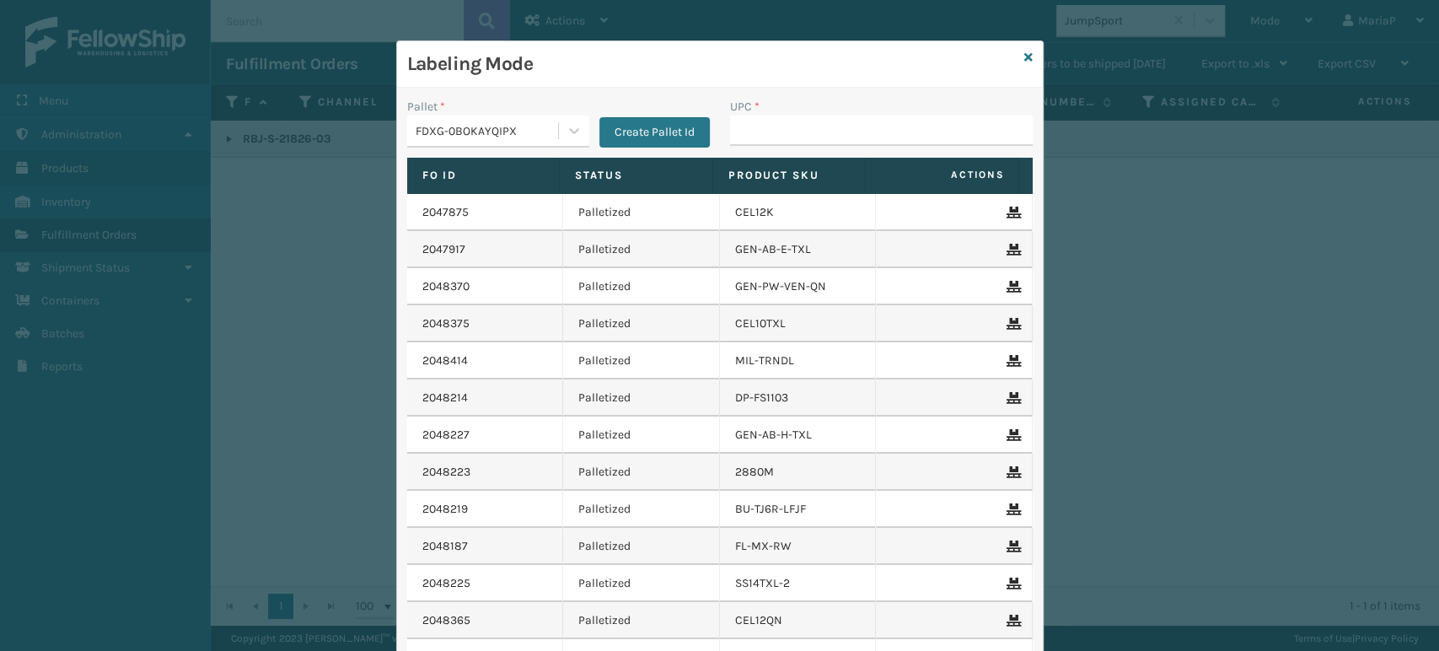
click at [520, 133] on div "FDXG-0BOKAYQIPX" at bounding box center [488, 131] width 144 height 18
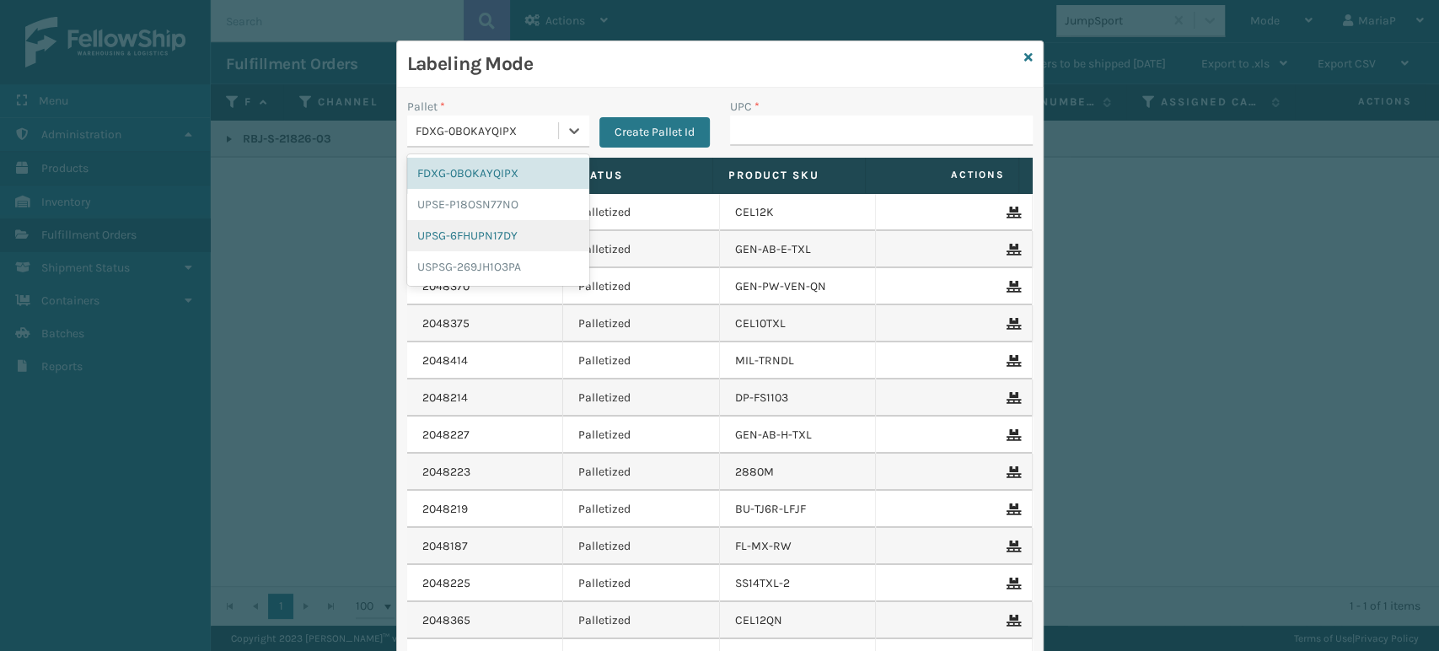
click at [519, 234] on div "UPSG-6FHUPN17DY" at bounding box center [498, 235] width 182 height 31
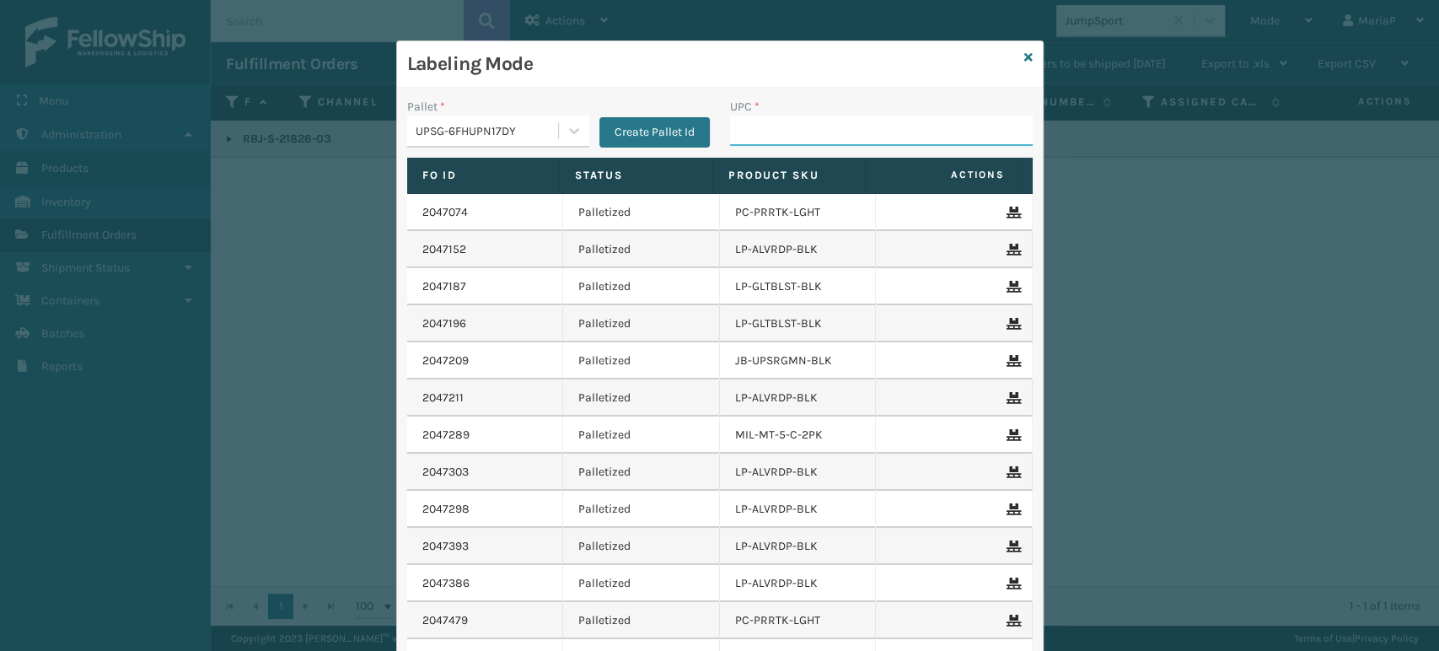
click at [783, 131] on input "UPC *" at bounding box center [881, 130] width 303 height 30
type input "8100909"
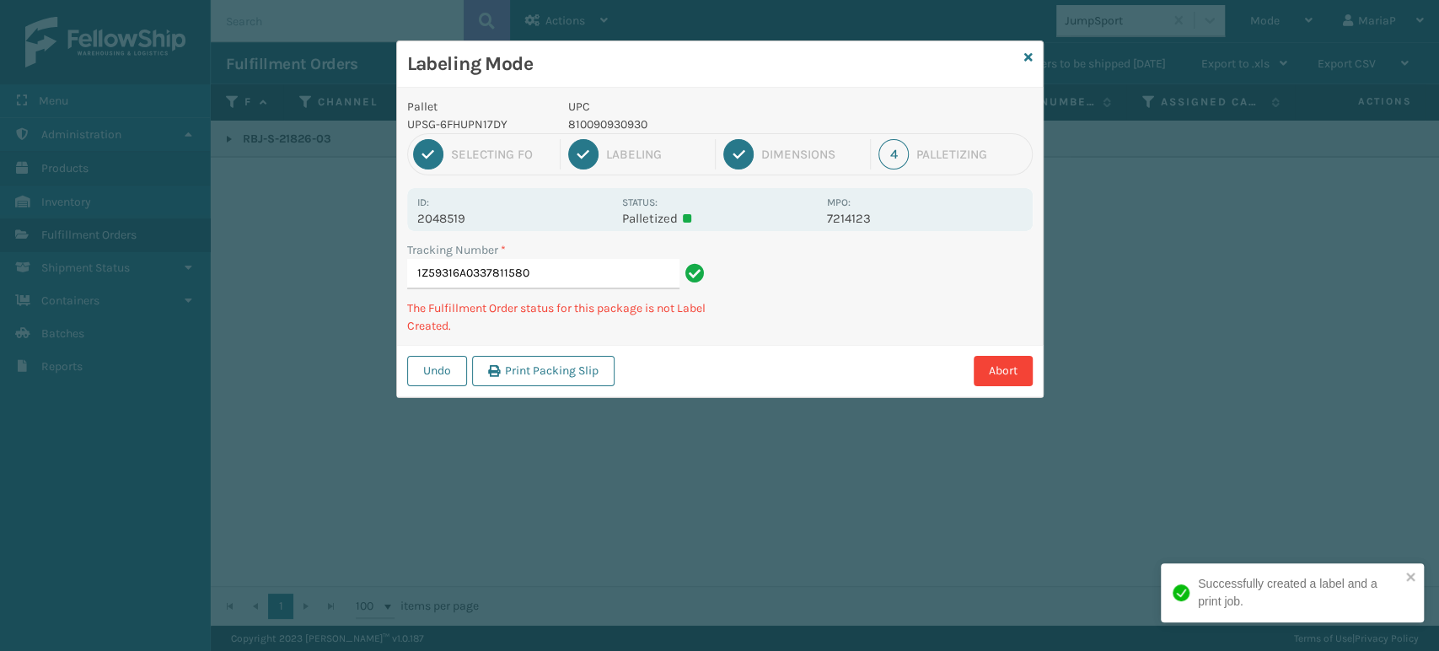
click at [620, 125] on p "810090930930" at bounding box center [692, 124] width 249 height 18
copy p "810090930930"
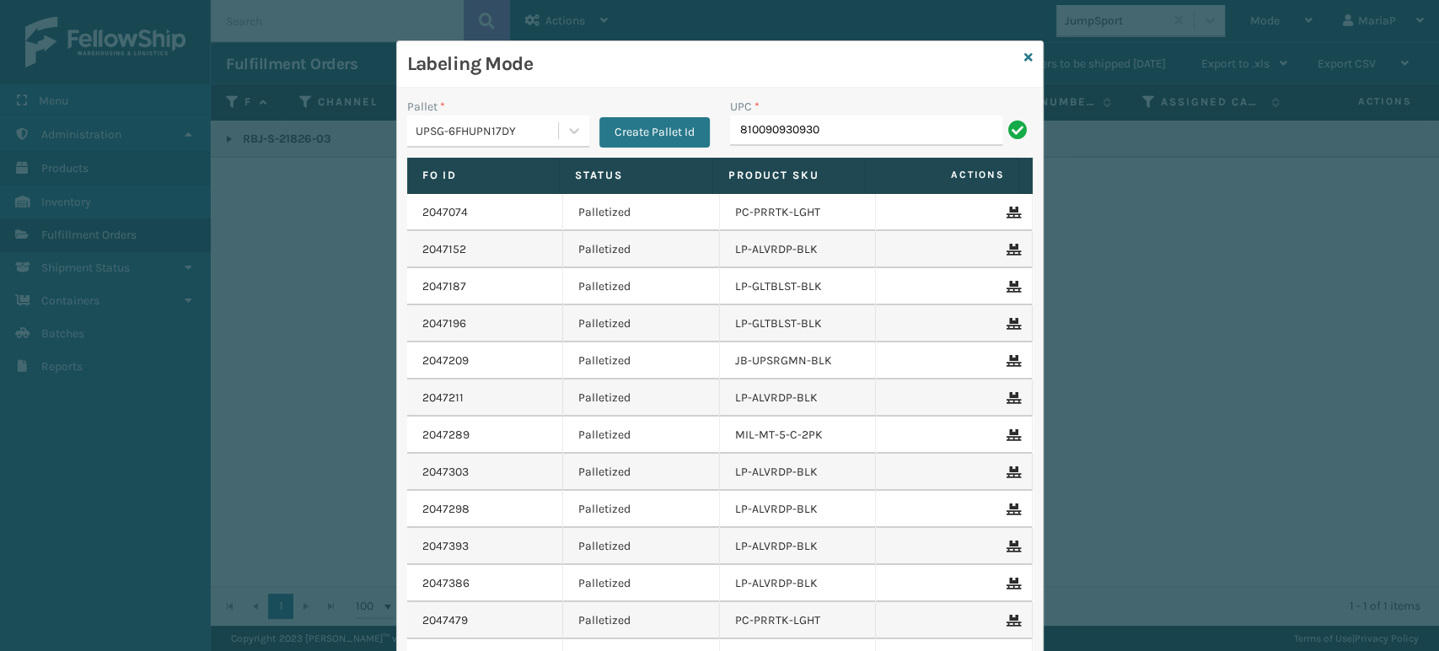
type input "810090930930"
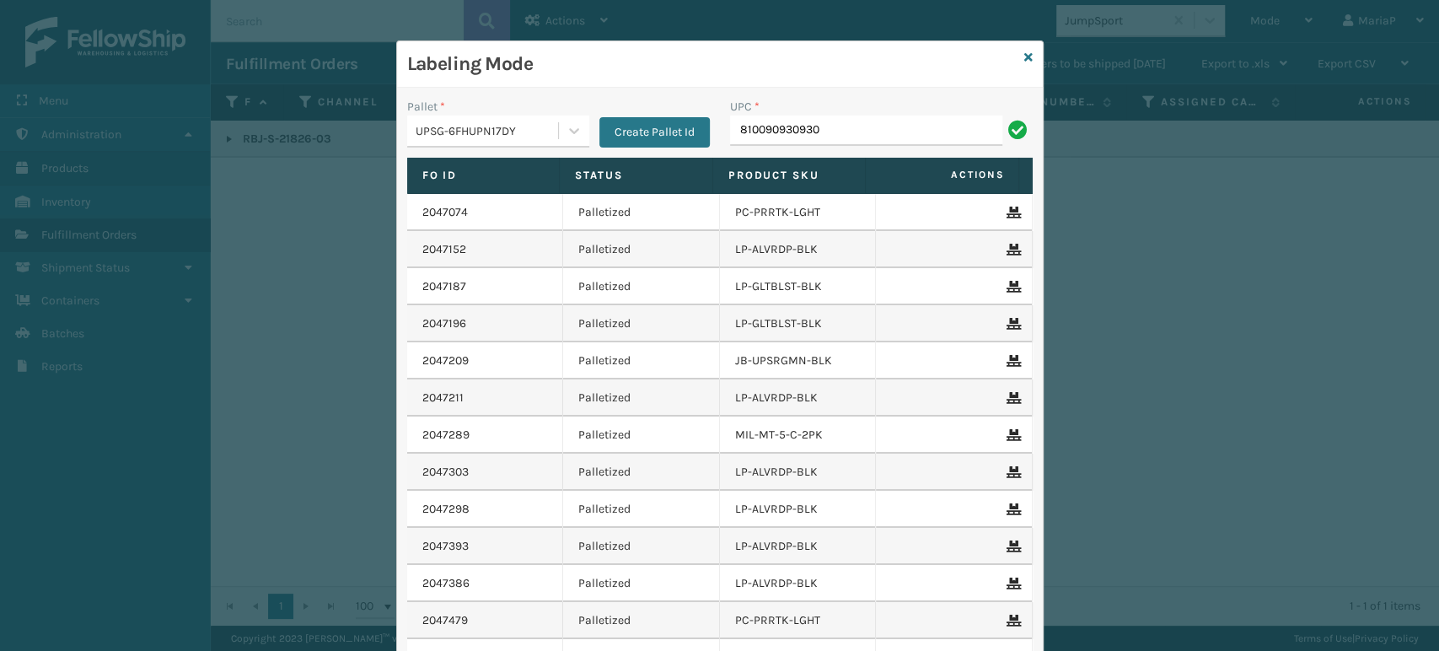
type input "810090930930"
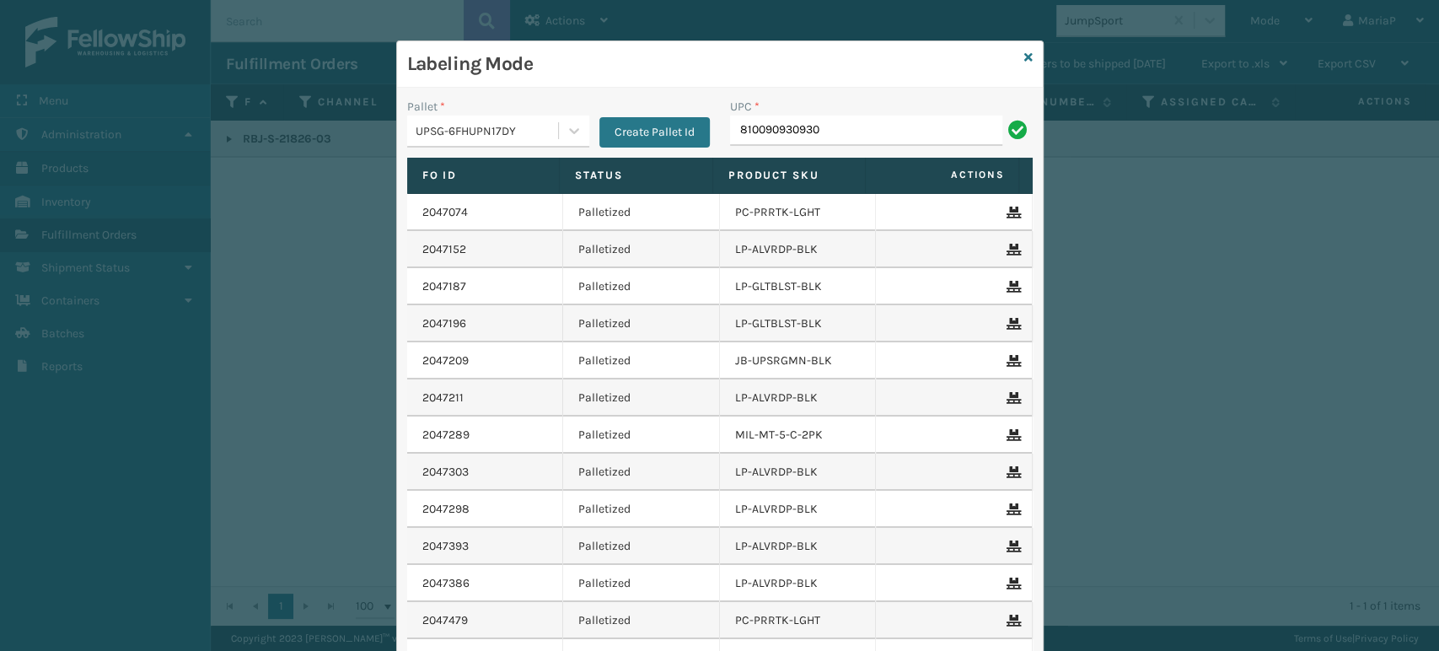
type input "810090930930"
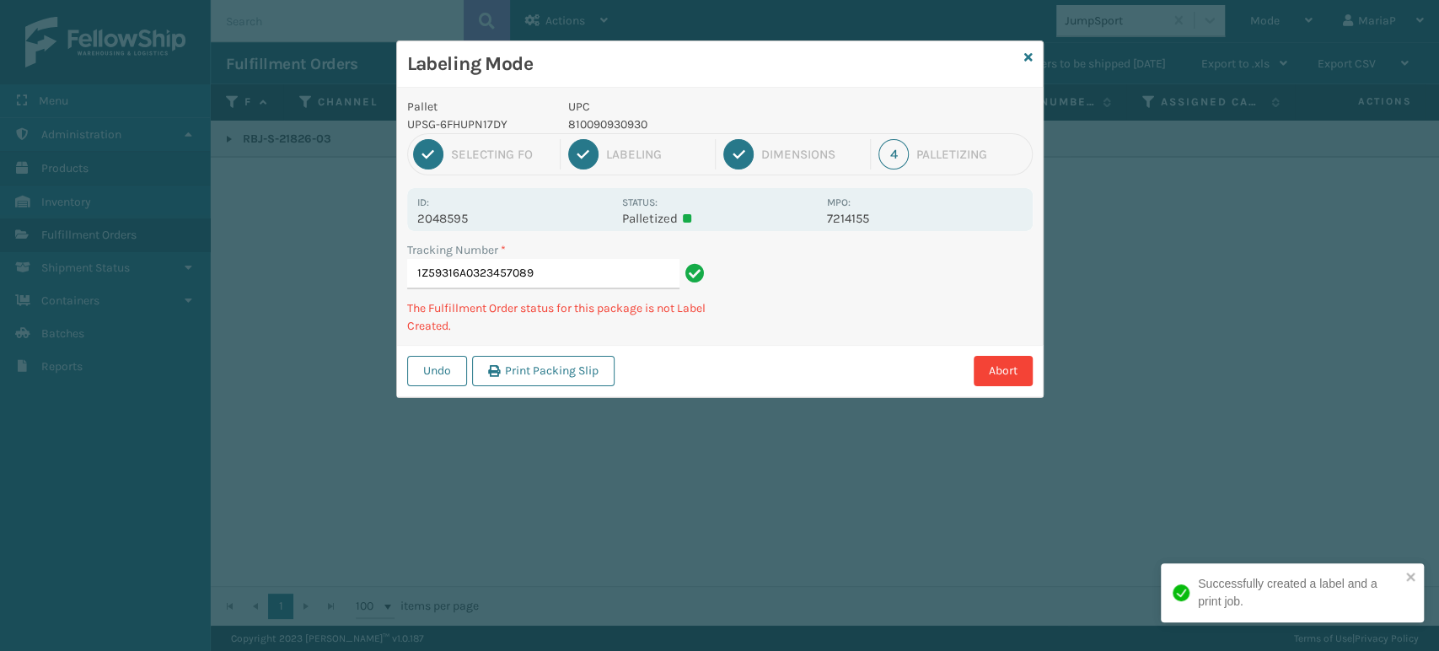
type input "1Z59316A0323457089810090930930"
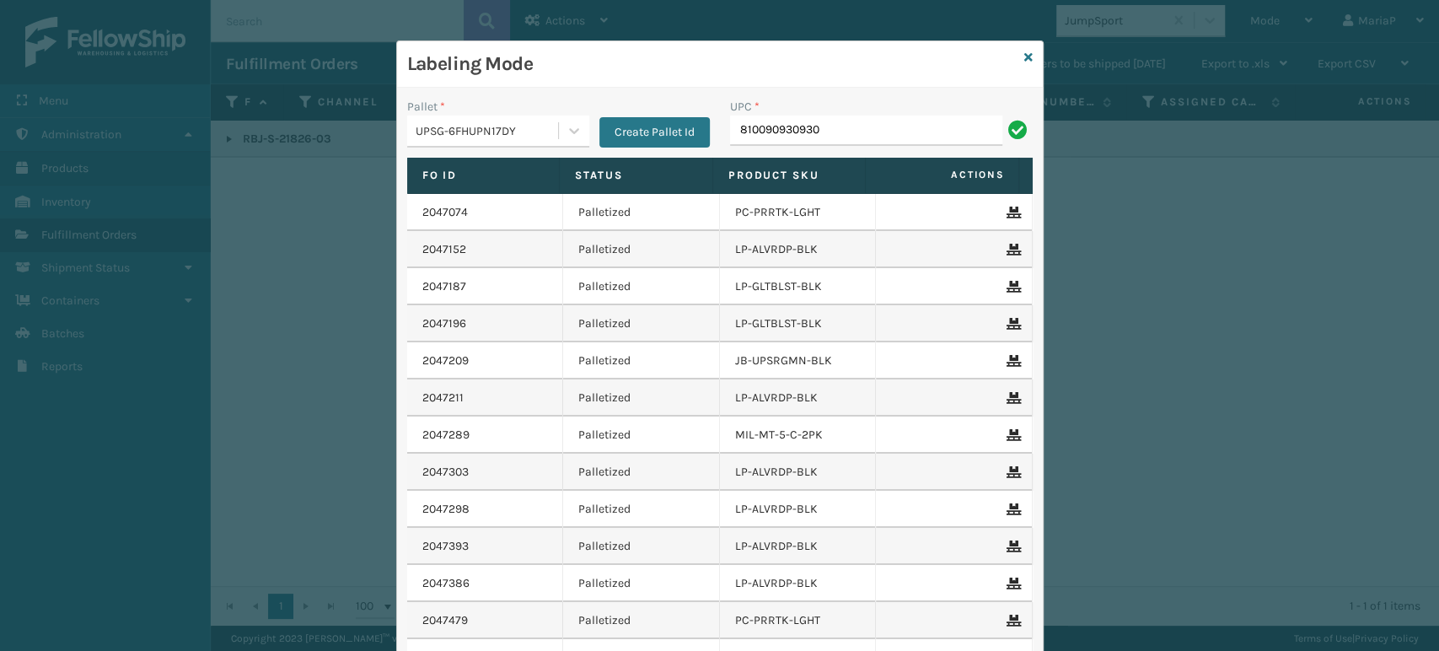
type input "810090930930"
click at [761, 122] on input "UPC *" at bounding box center [881, 130] width 303 height 30
type input "8101613"
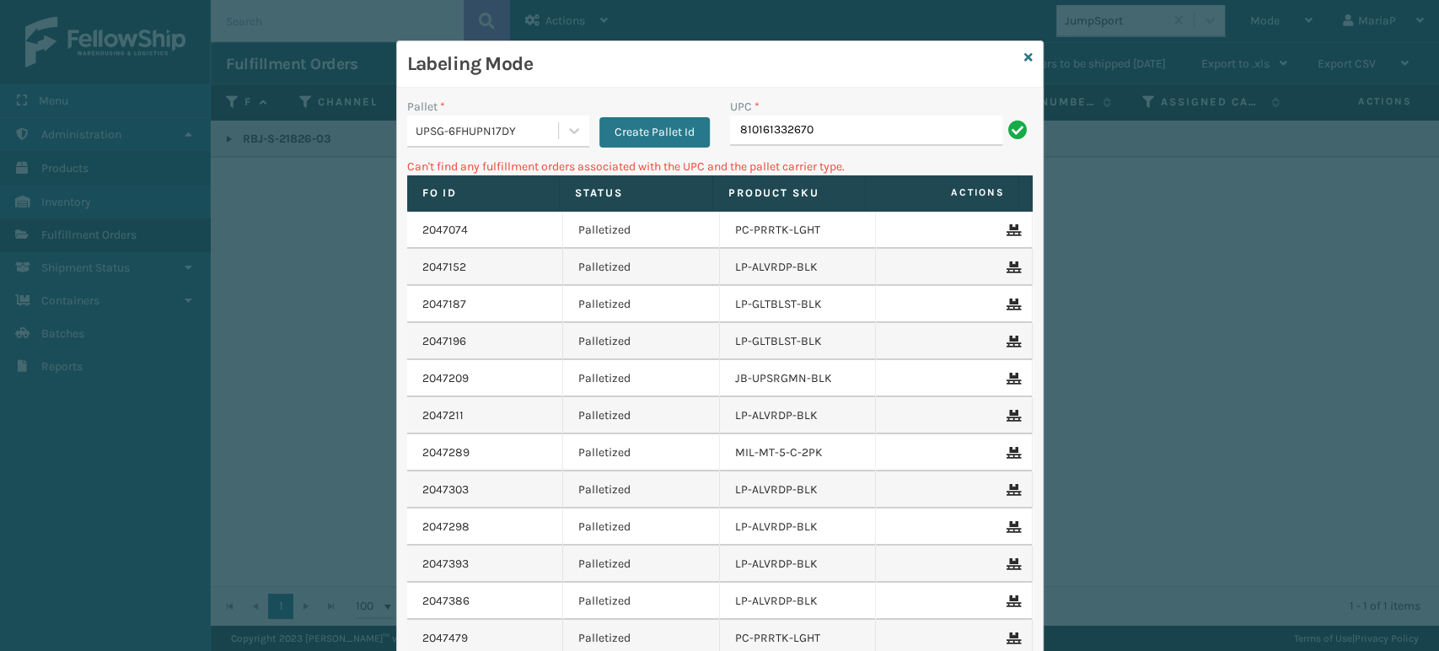
click at [505, 142] on div "UPSG-6FHUPN17DY" at bounding box center [482, 131] width 151 height 28
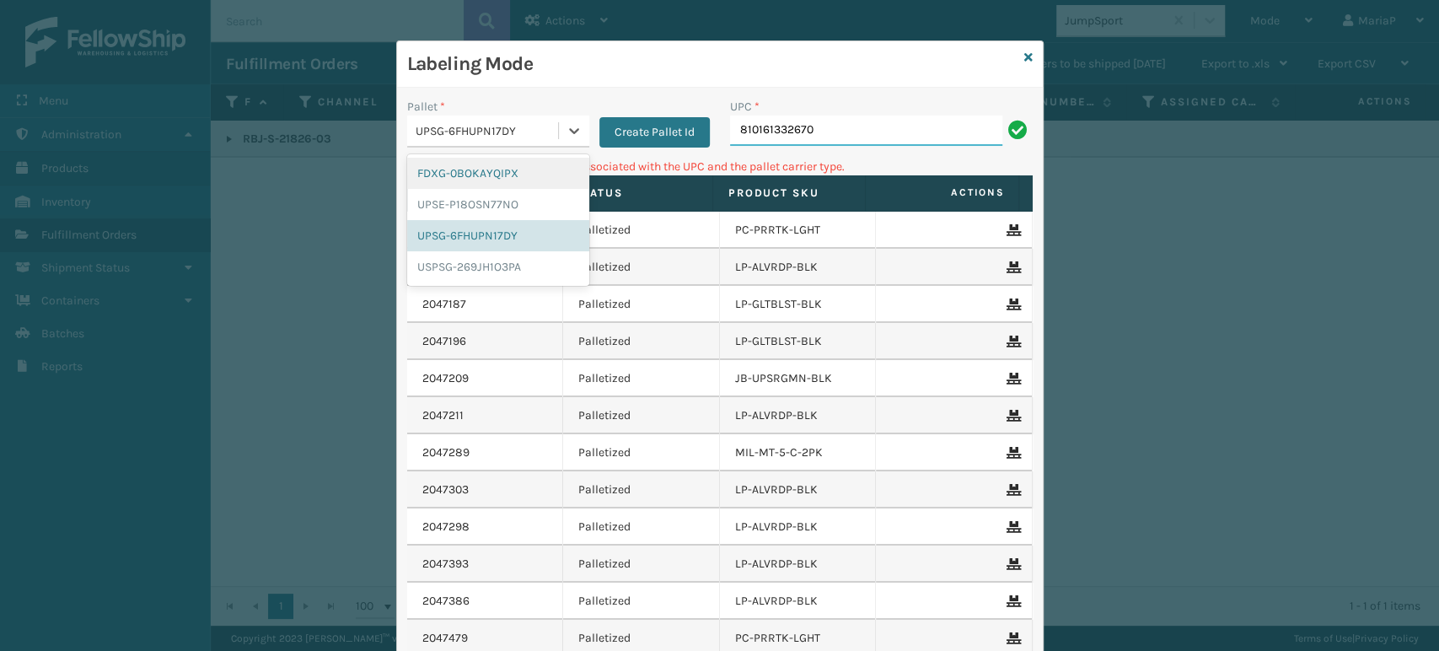
click at [872, 123] on input "810161332670" at bounding box center [866, 130] width 272 height 30
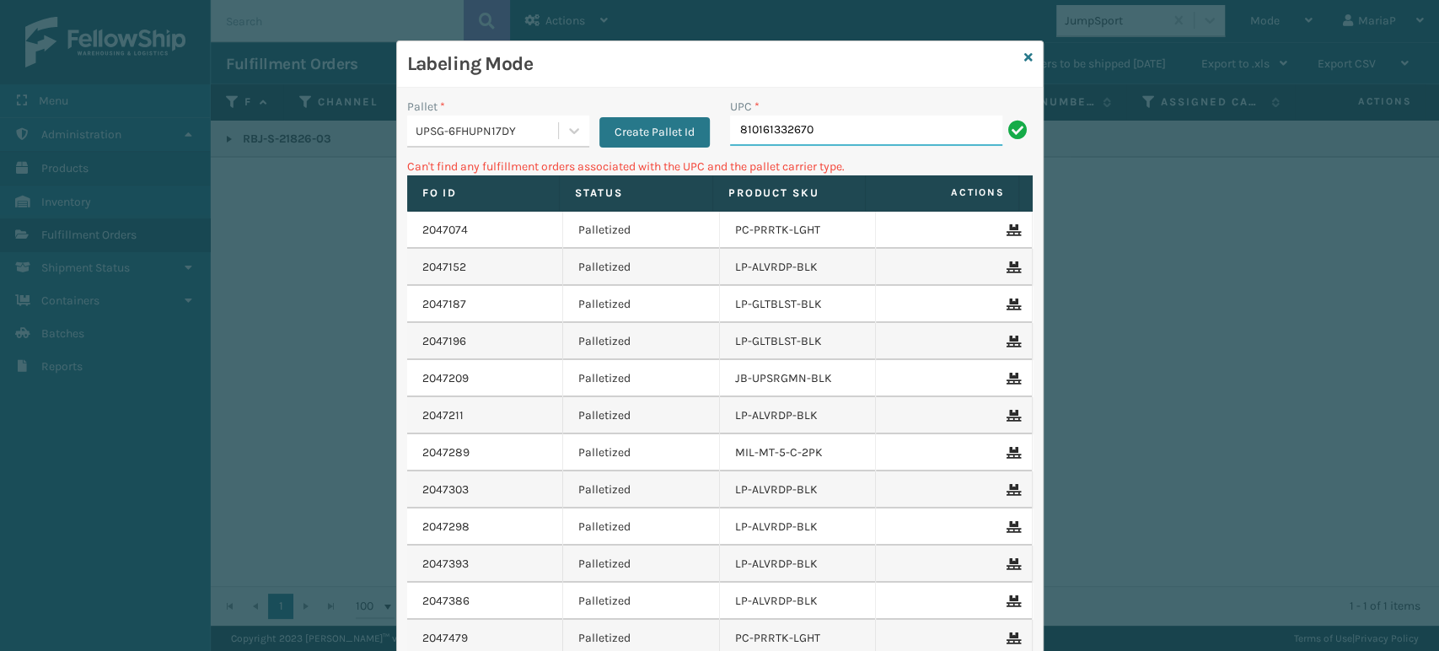
click at [872, 123] on input "810161332670" at bounding box center [866, 130] width 272 height 30
type input "810161332"
click at [514, 136] on div "UPSG-6FHUPN17DY" at bounding box center [488, 131] width 144 height 18
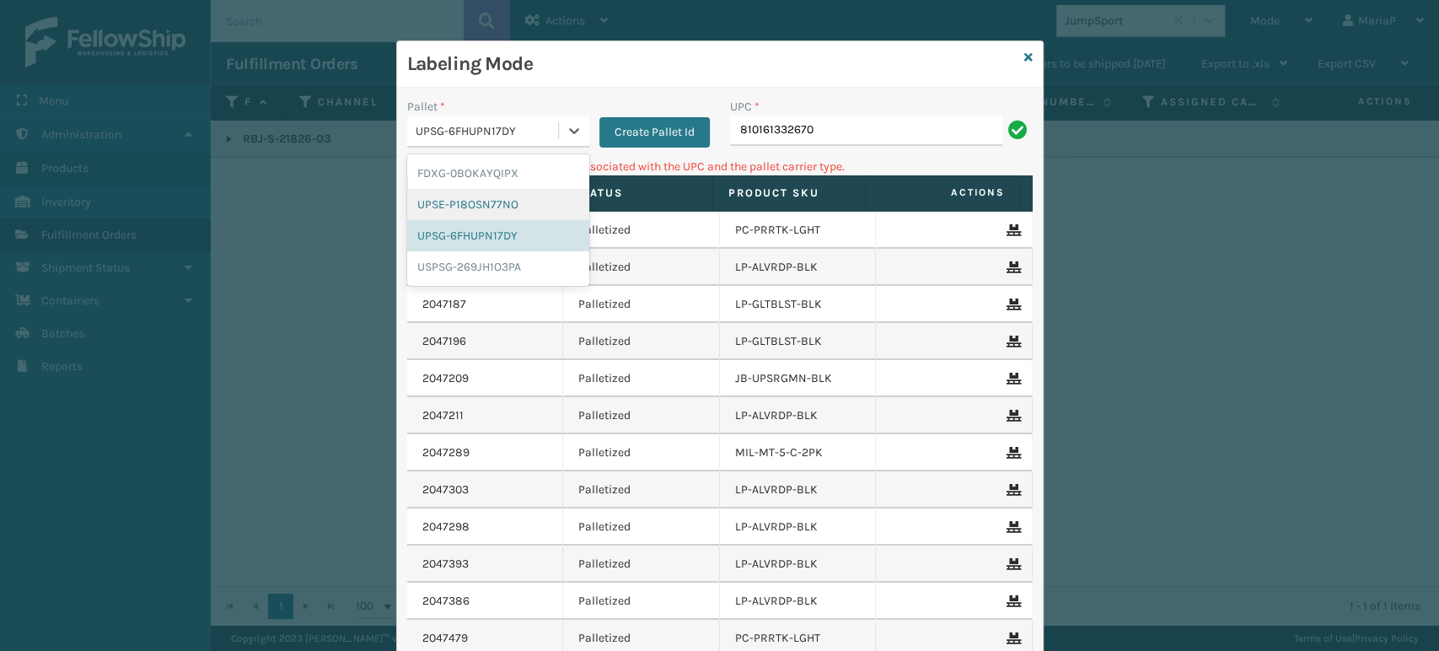
click at [473, 204] on div "UPSE-P18OSN77NO" at bounding box center [498, 204] width 182 height 31
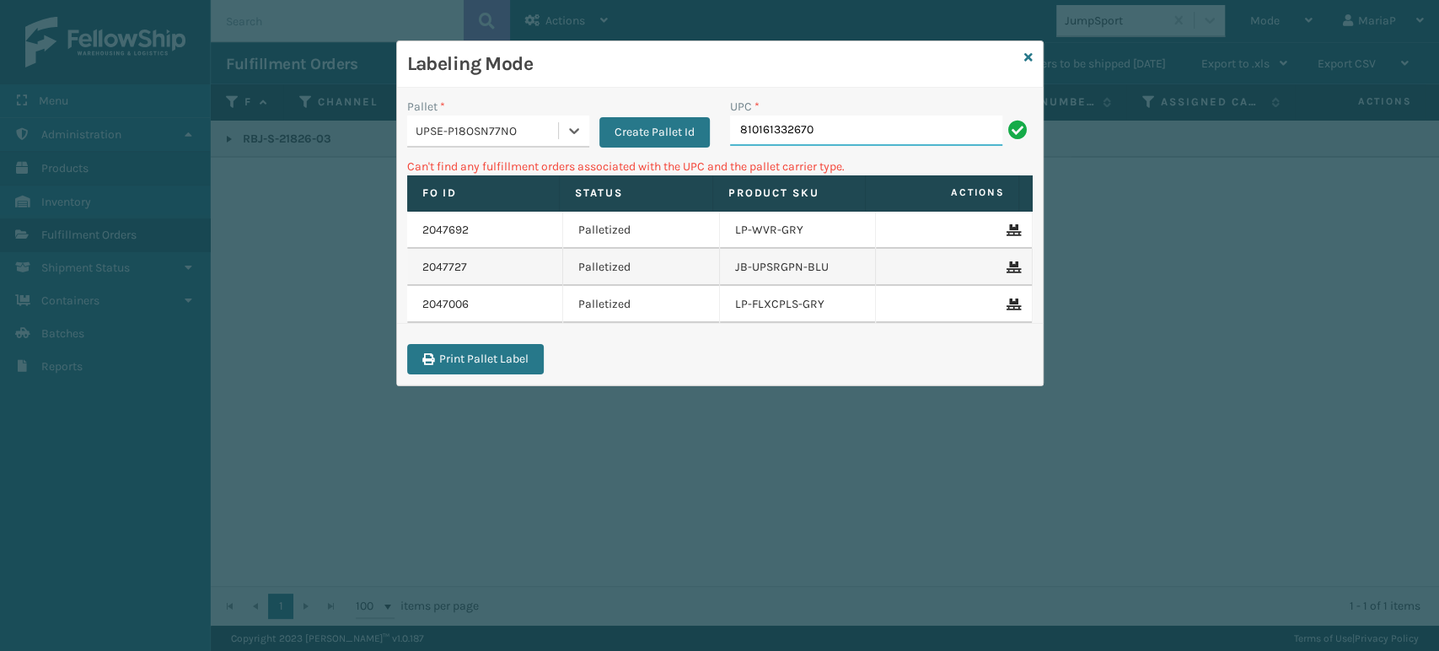
click at [839, 140] on input "810161332670" at bounding box center [866, 130] width 272 height 30
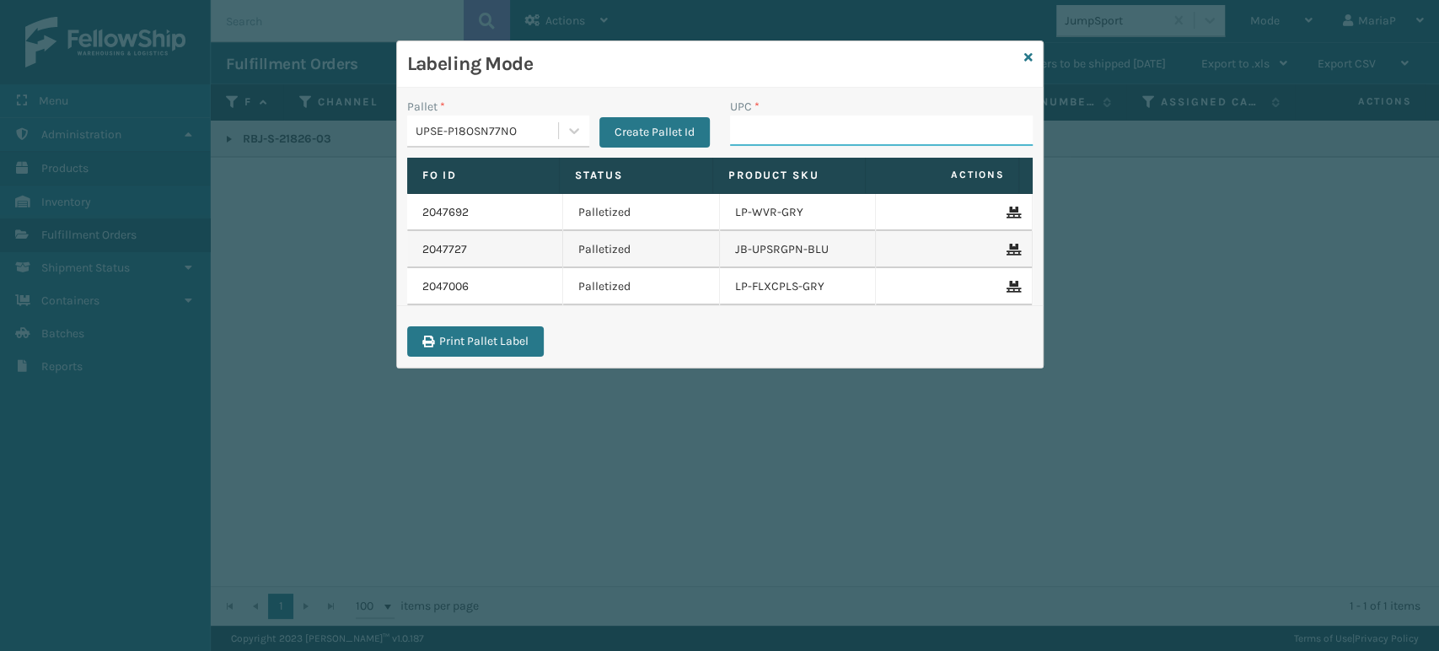
drag, startPoint x: 772, startPoint y: 124, endPoint x: 760, endPoint y: 119, distance: 12.8
click at [771, 124] on input "UPC *" at bounding box center [881, 130] width 303 height 30
paste input "810090932941"
type input "810090932941"
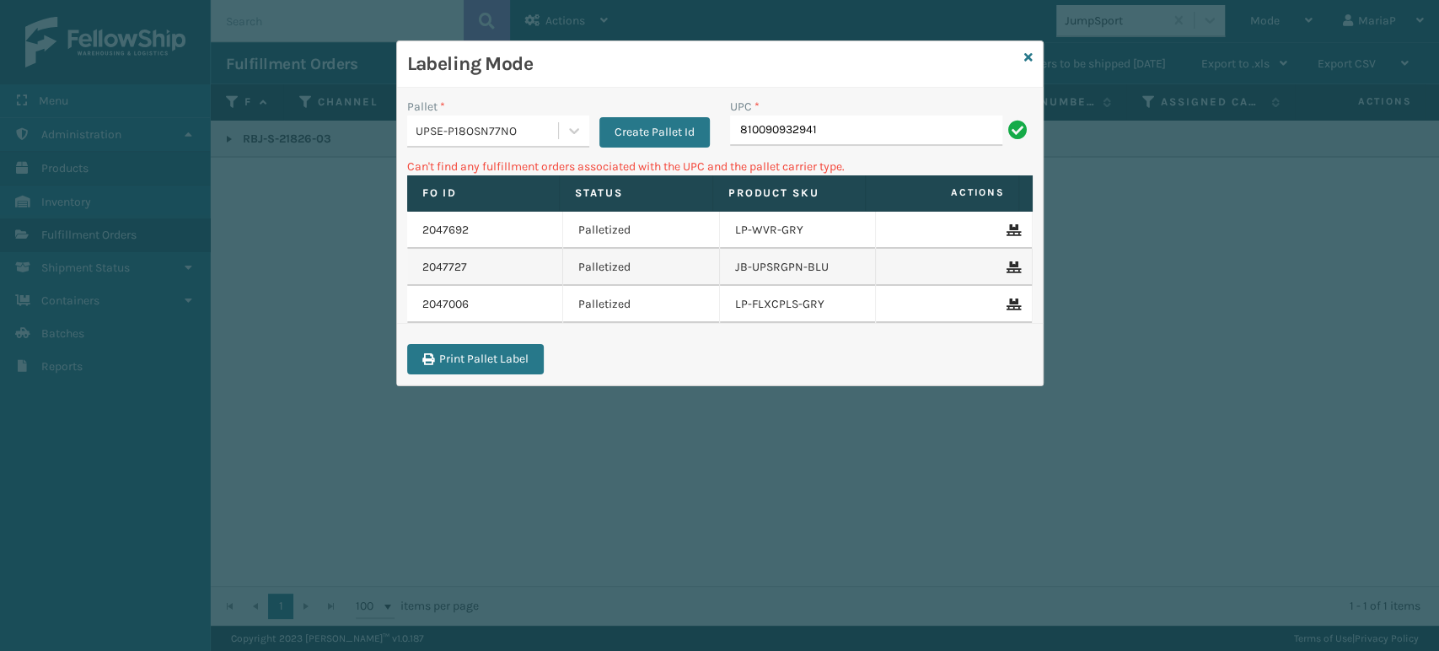
click at [548, 129] on div "UPSE-P18OSN77NO" at bounding box center [488, 131] width 144 height 18
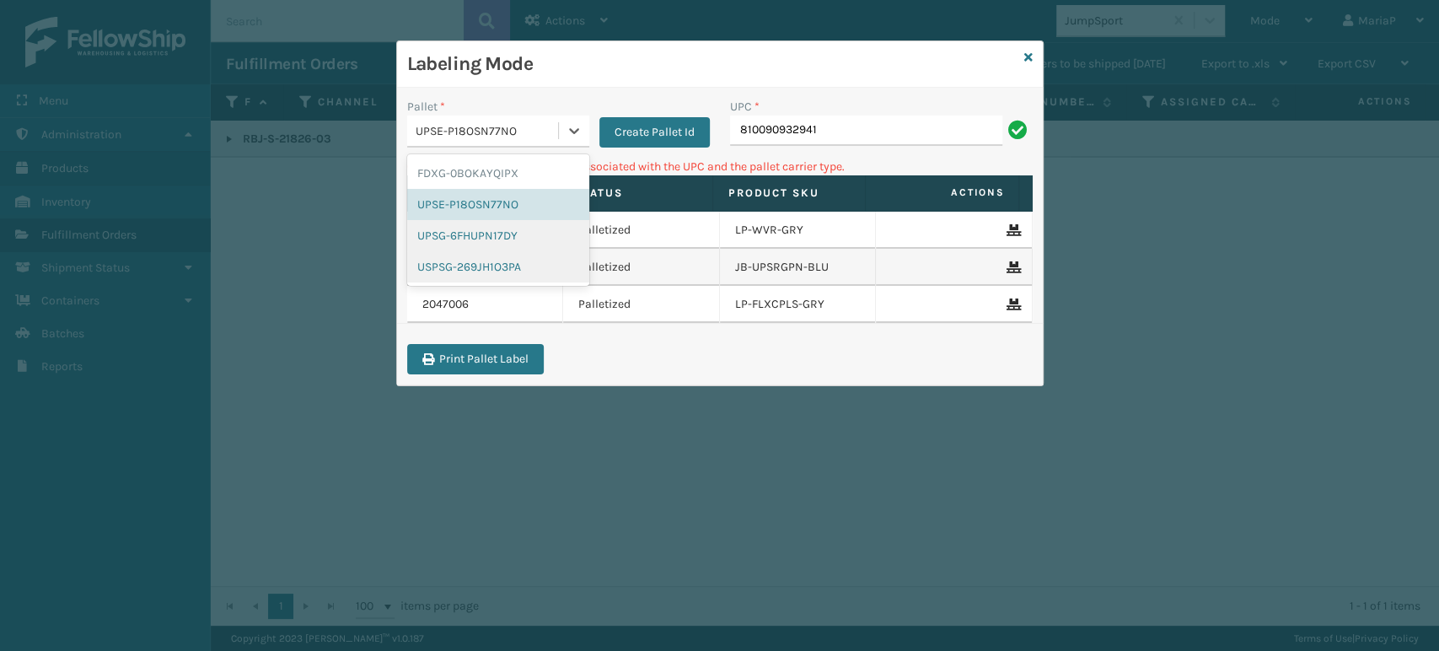
click at [465, 228] on div "UPSG-6FHUPN17DY" at bounding box center [498, 235] width 182 height 31
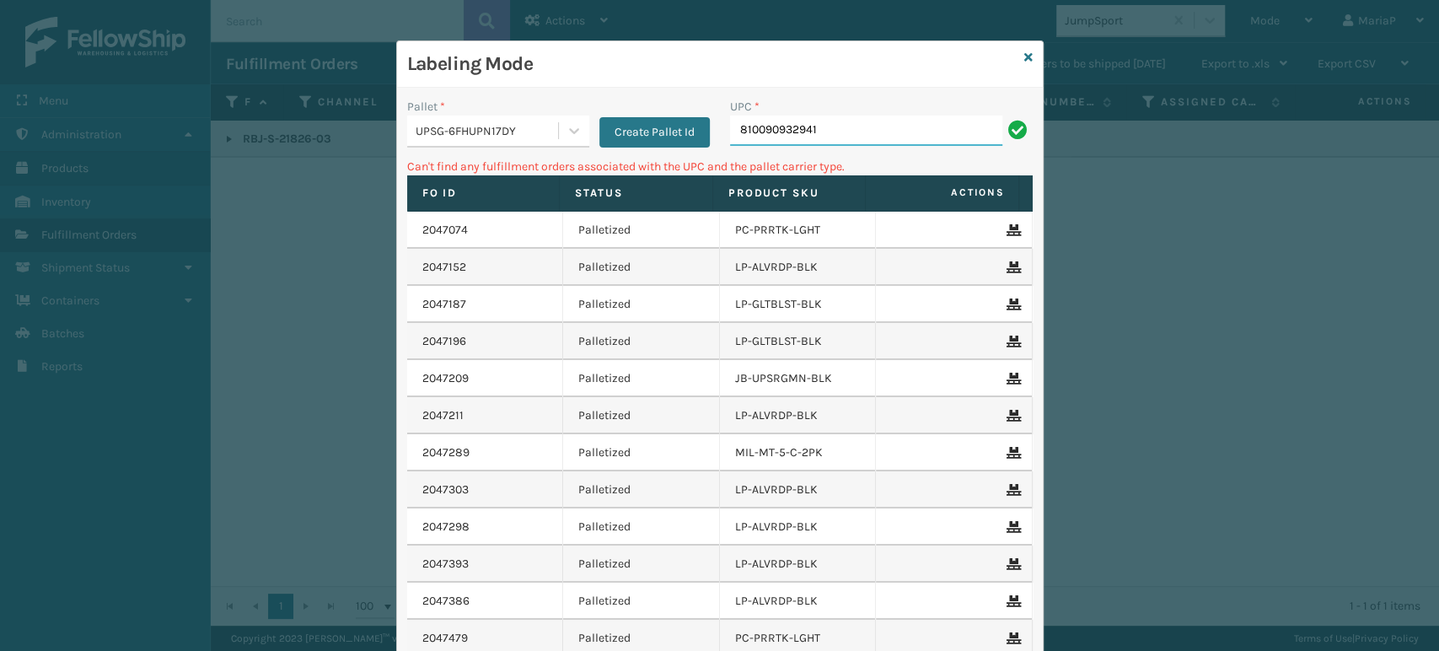
click at [845, 141] on input "810090932941" at bounding box center [866, 130] width 272 height 30
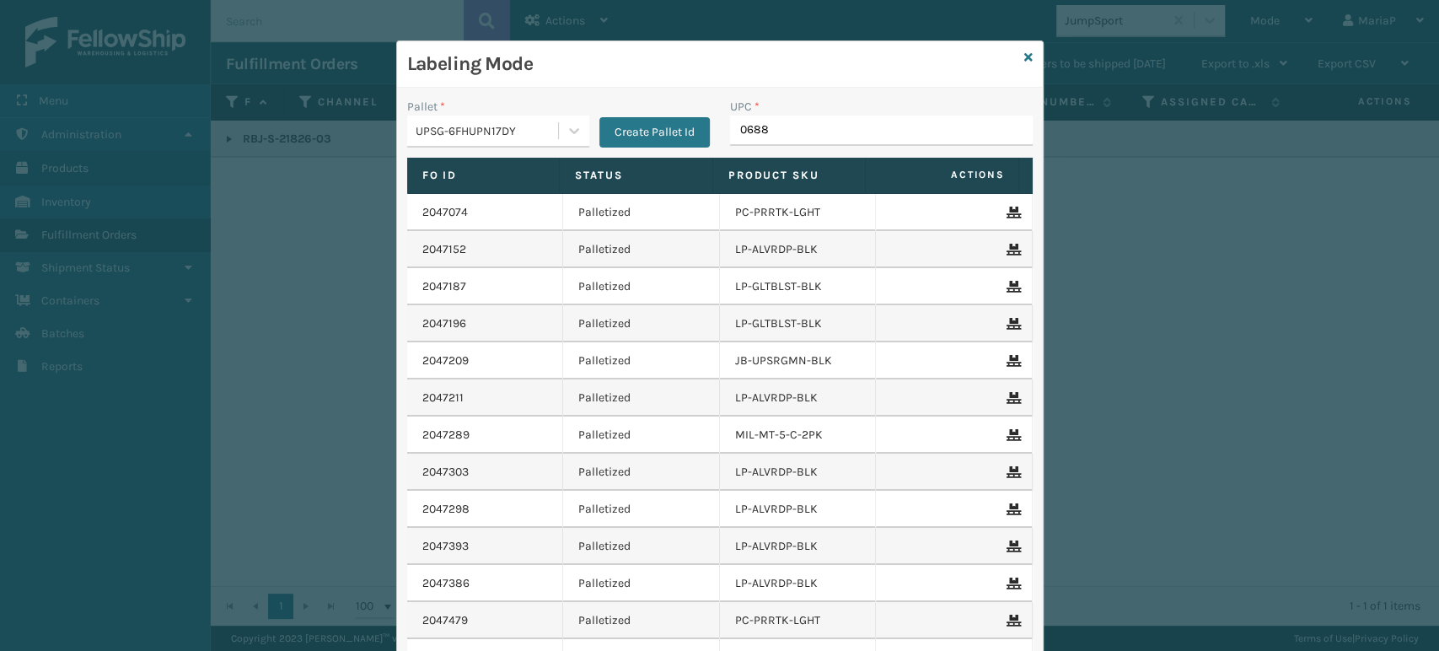
type input "06888"
type input "810"
type input "LP-MSGGUNEXT-BLK"
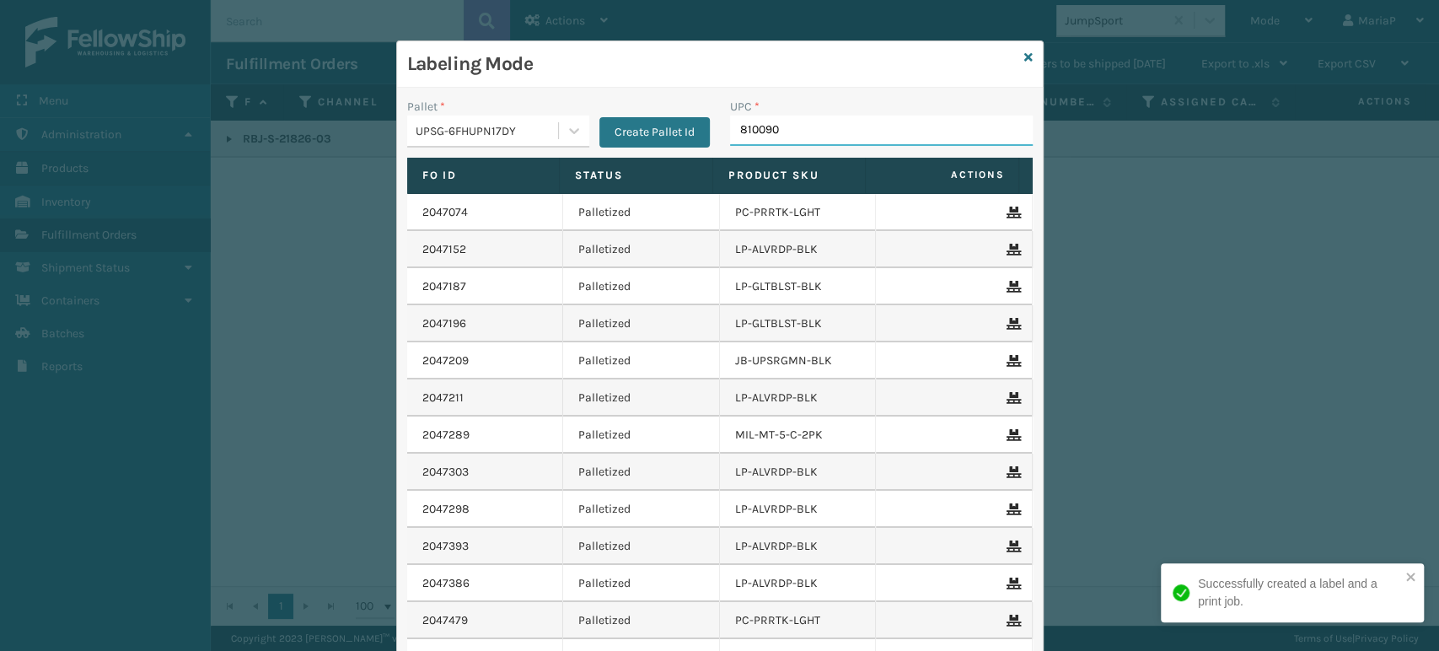
type input "8100909"
type input "810090932"
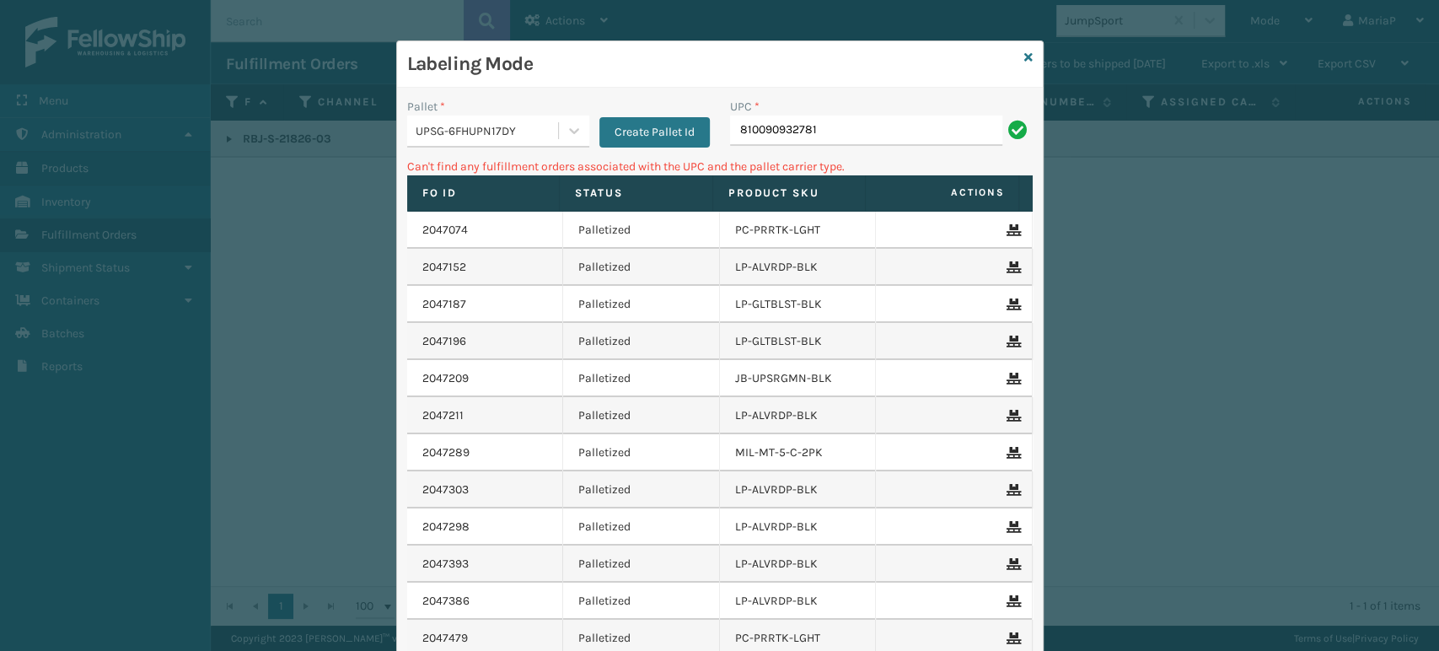
click at [502, 131] on div "UPSG-6FHUPN17DY" at bounding box center [488, 131] width 144 height 18
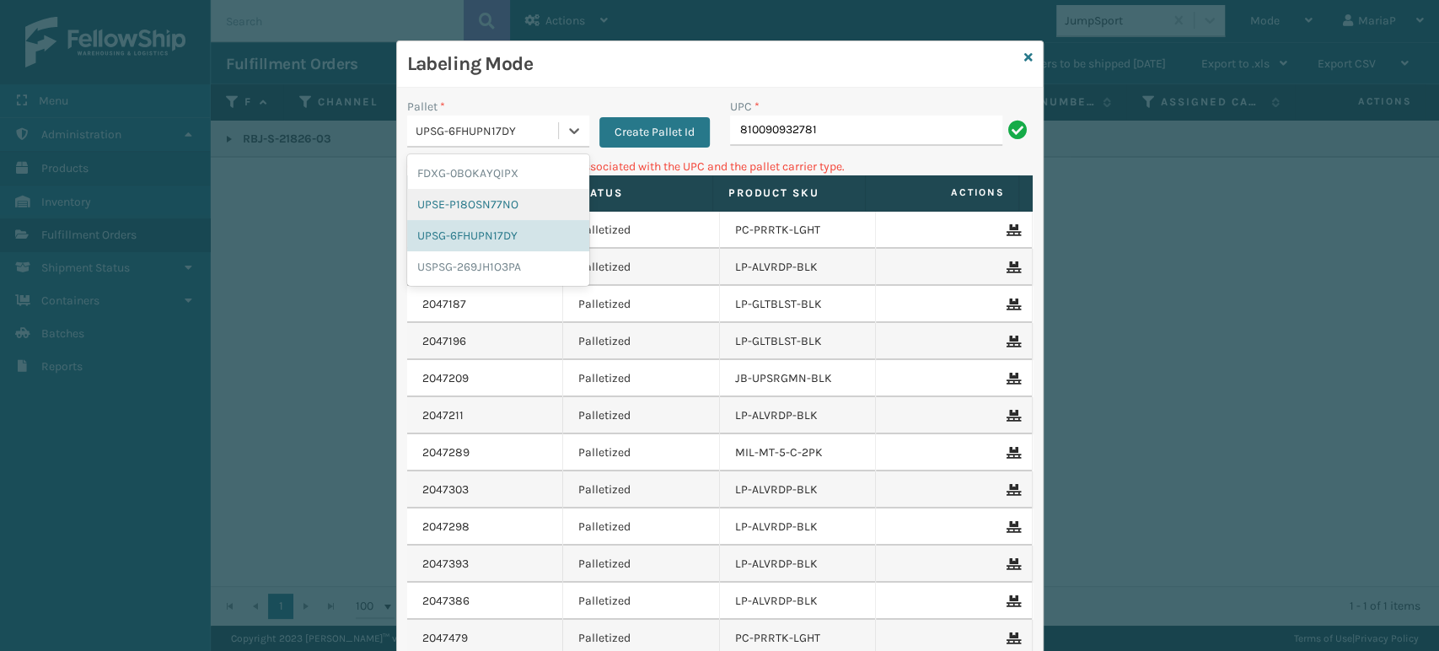
click at [490, 180] on div "FDXG-0BOKAYQIPX" at bounding box center [498, 173] width 182 height 31
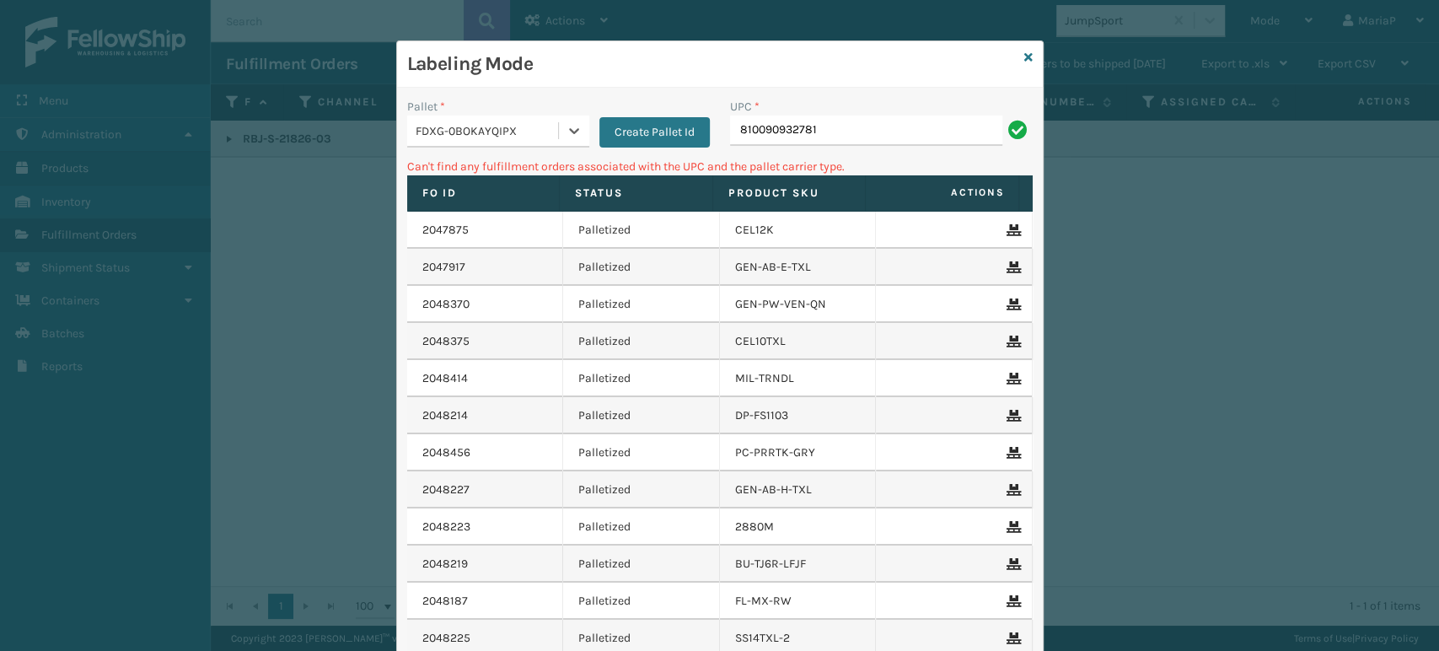
click at [508, 131] on div "FDXG-0BOKAYQIPX" at bounding box center [488, 131] width 144 height 18
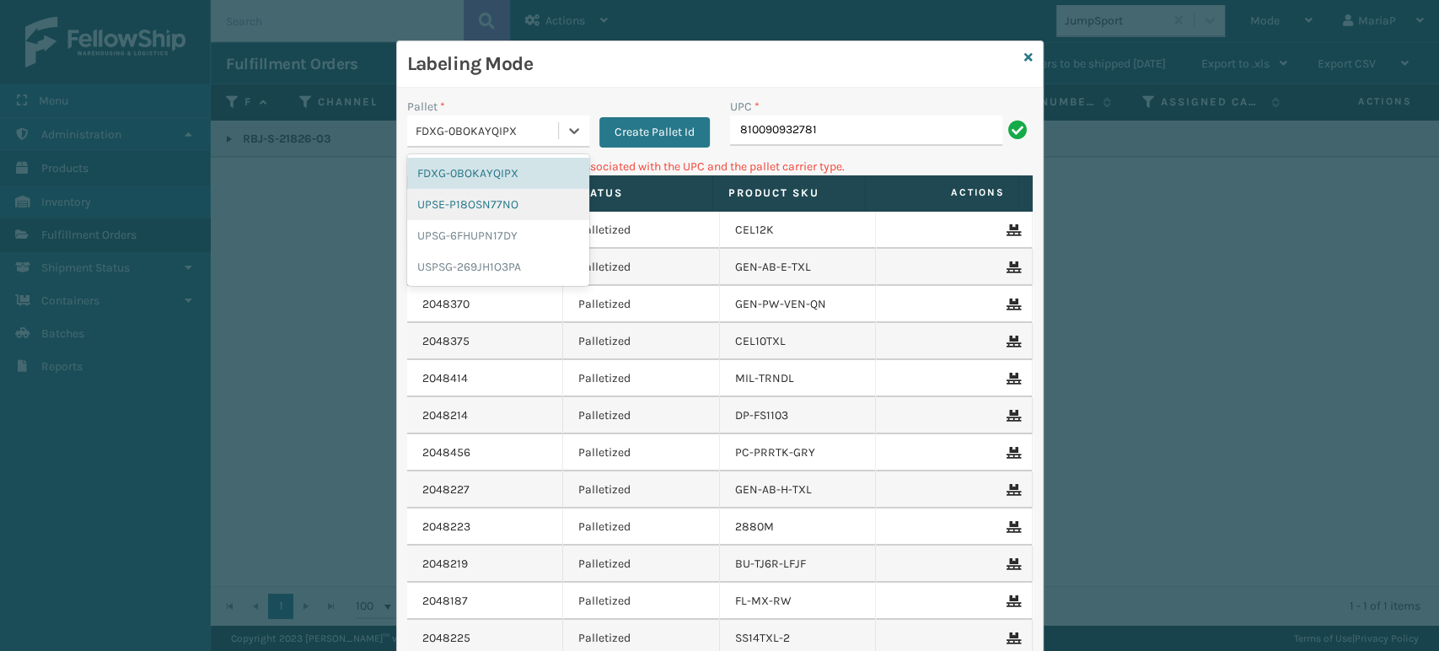
click at [496, 202] on div "UPSE-P18OSN77NO" at bounding box center [498, 204] width 182 height 31
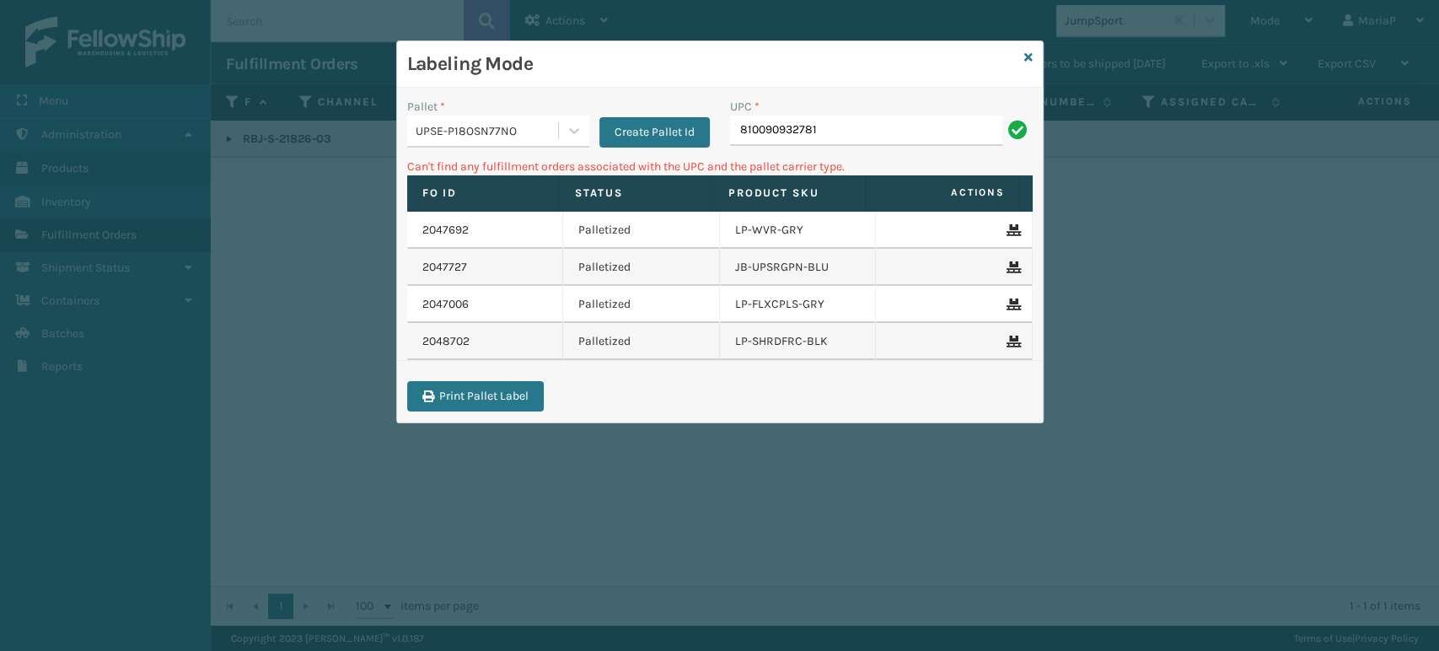
click at [864, 147] on div "UPC * 810090932781" at bounding box center [881, 128] width 323 height 60
click at [859, 134] on input "810090932781" at bounding box center [866, 130] width 272 height 30
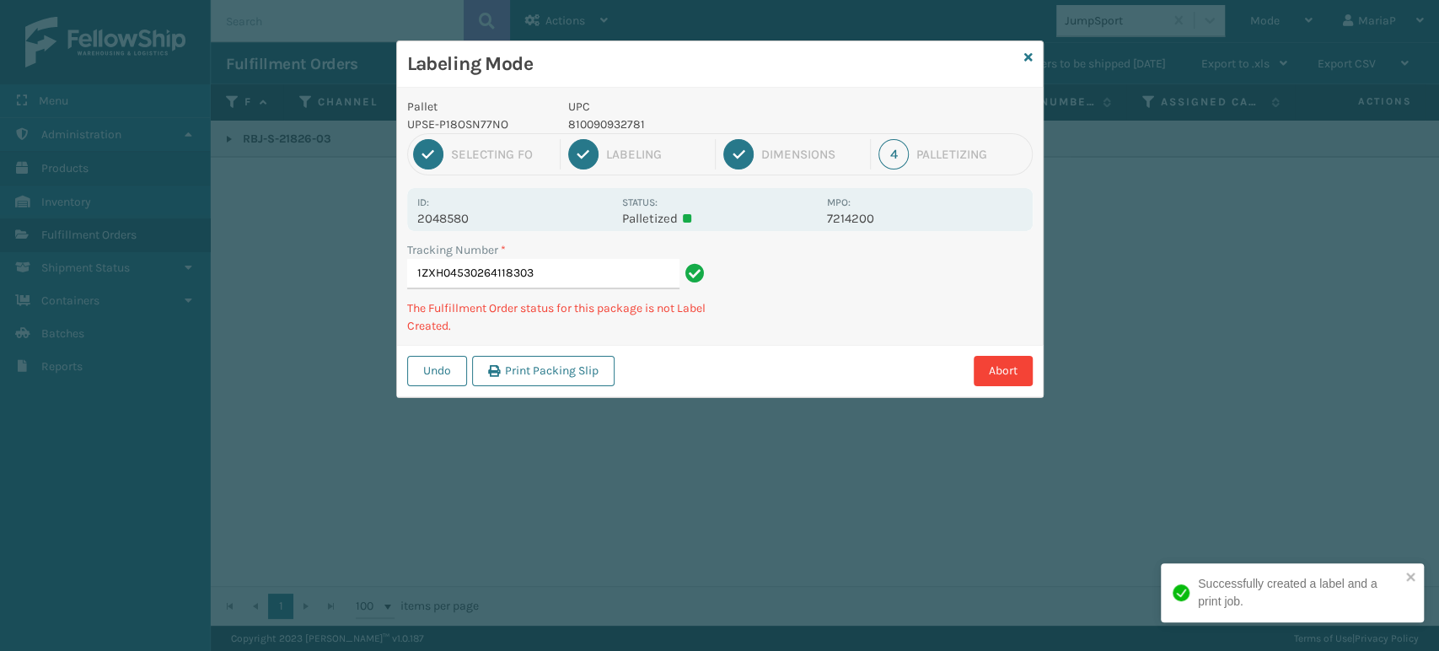
click at [620, 126] on p "810090932781" at bounding box center [692, 124] width 249 height 18
copy p "810090932781"
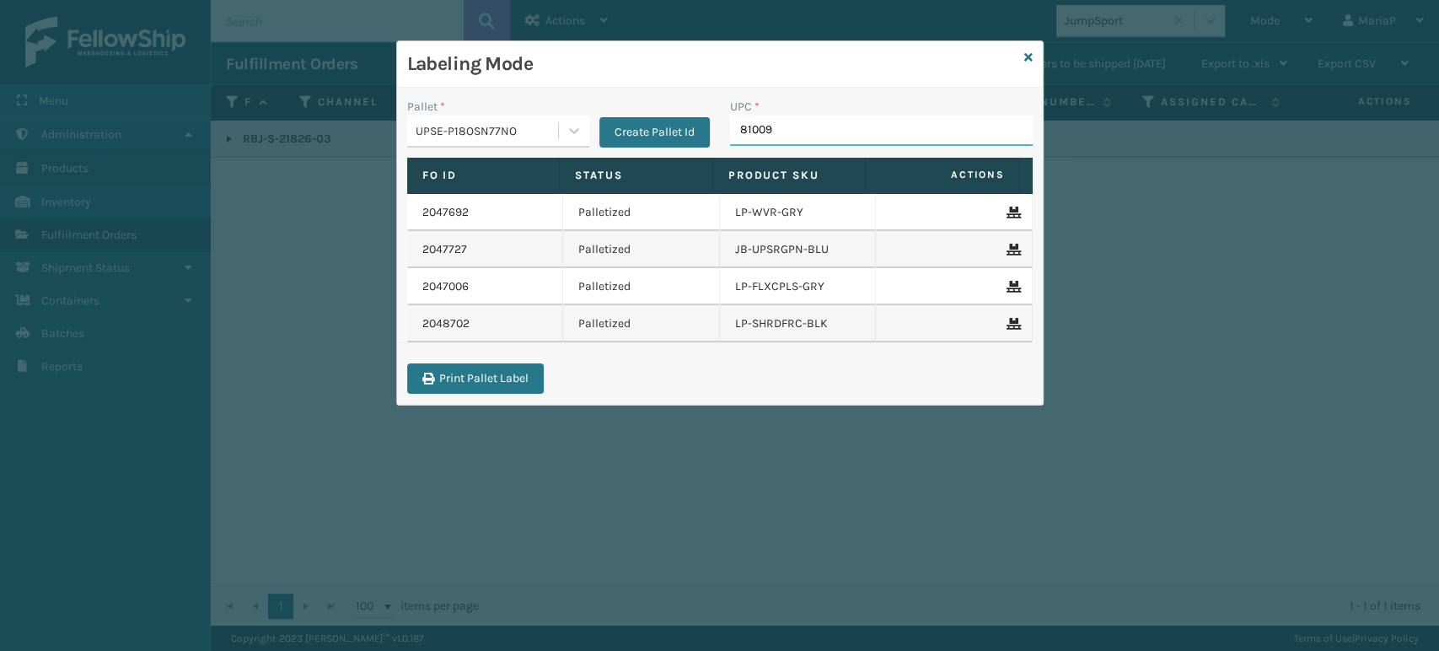
type input "810090"
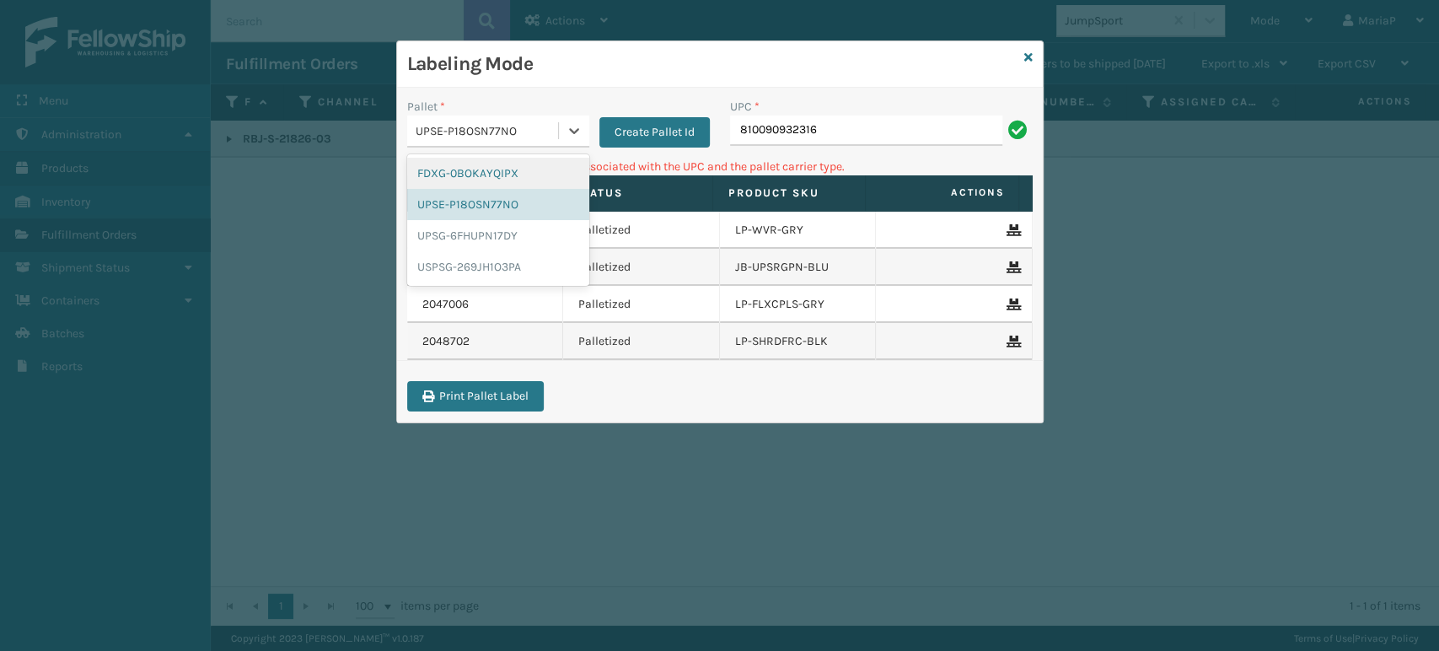
click at [461, 134] on div "UPSE-P18OSN77NO" at bounding box center [488, 131] width 144 height 18
click at [495, 233] on div "UPSG-6FHUPN17DY" at bounding box center [498, 235] width 182 height 31
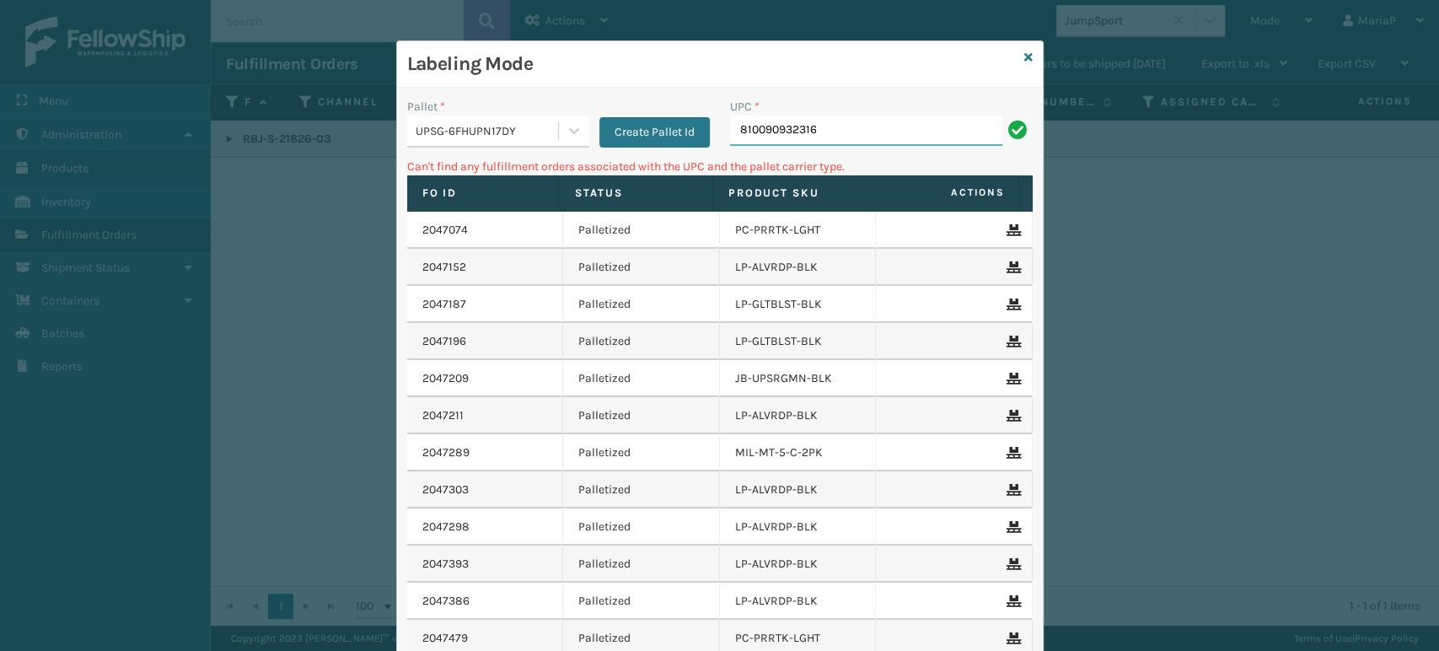
click at [821, 131] on input "810090932316" at bounding box center [866, 130] width 272 height 30
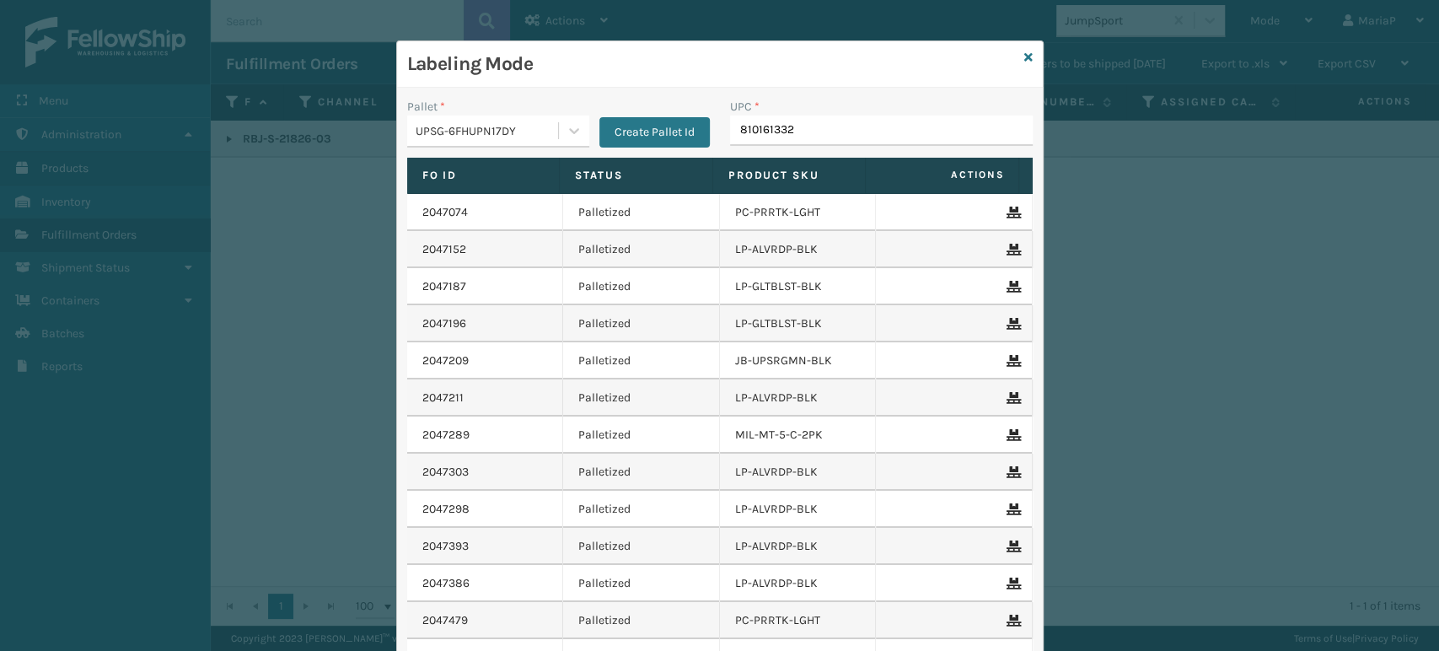
type input "8101613321"
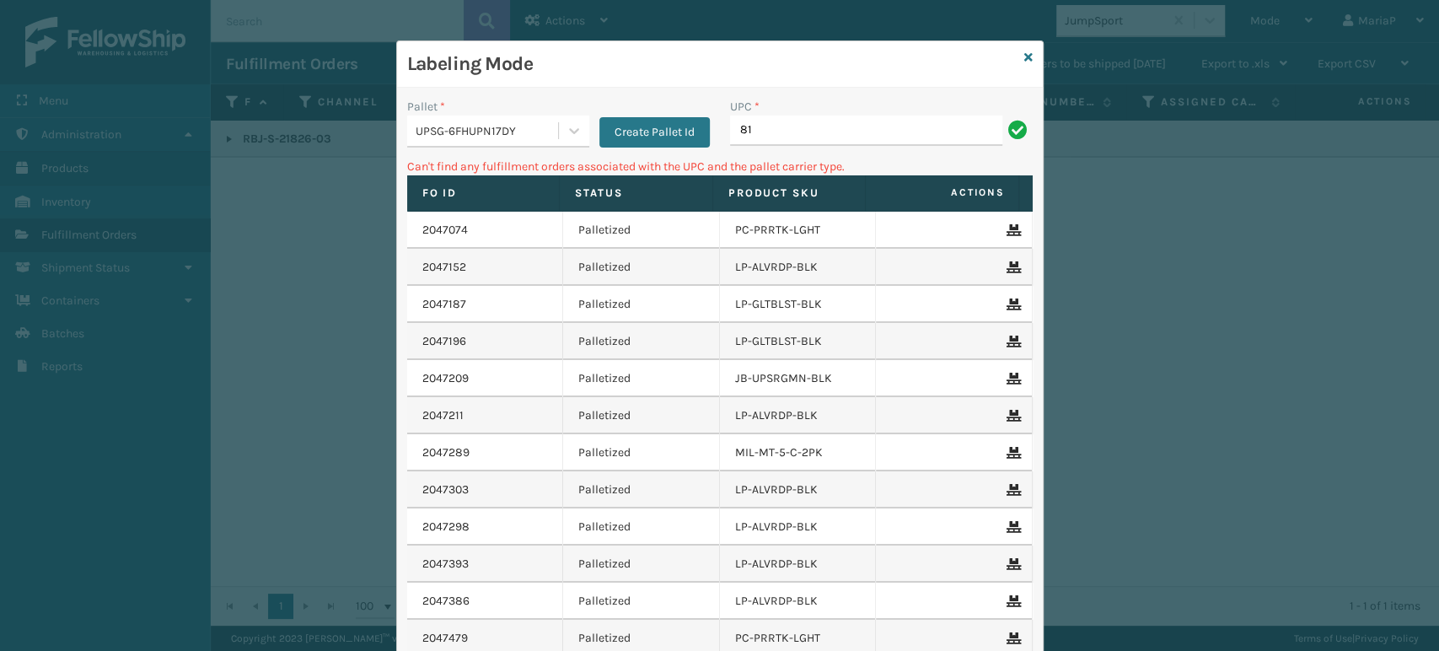
type input "8"
type input "LP-TRIFRMM-BLK"
click at [443, 143] on div "UPSG-6FHUPN17DY" at bounding box center [498, 131] width 182 height 32
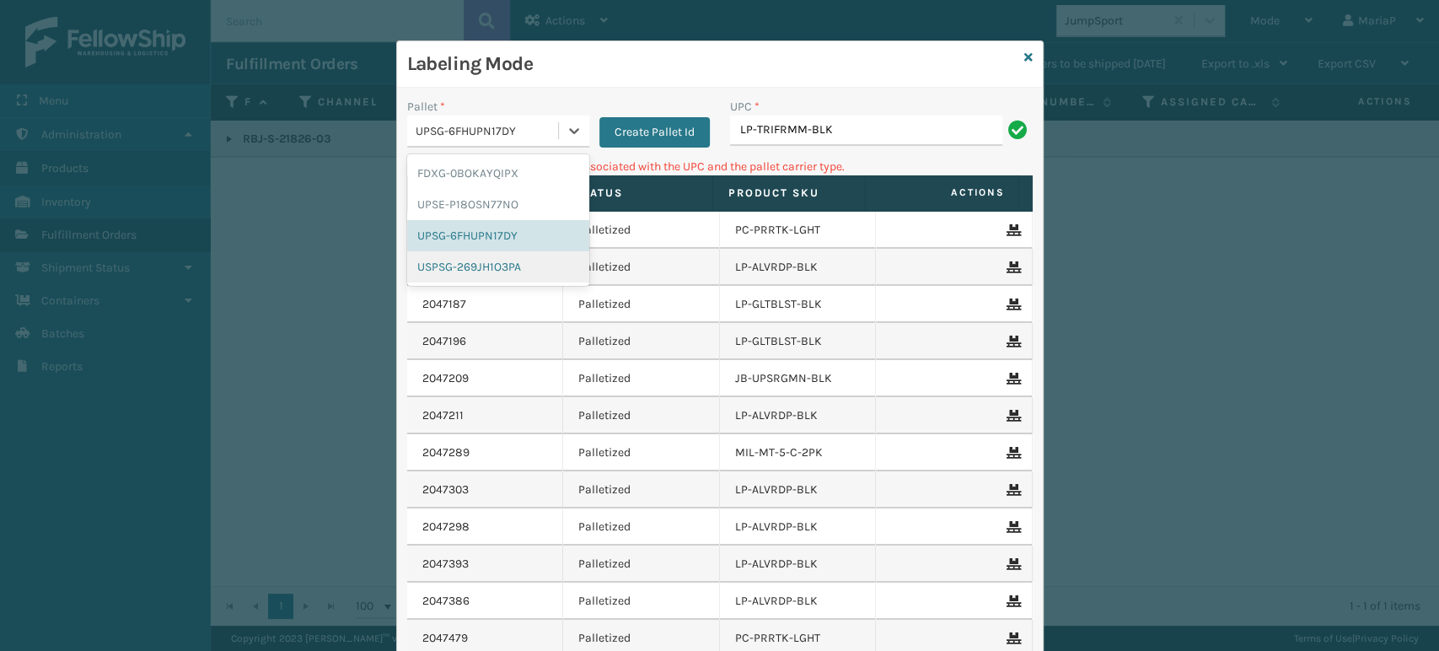
click at [450, 264] on div "USPSG-269JH1O3PA" at bounding box center [498, 266] width 182 height 31
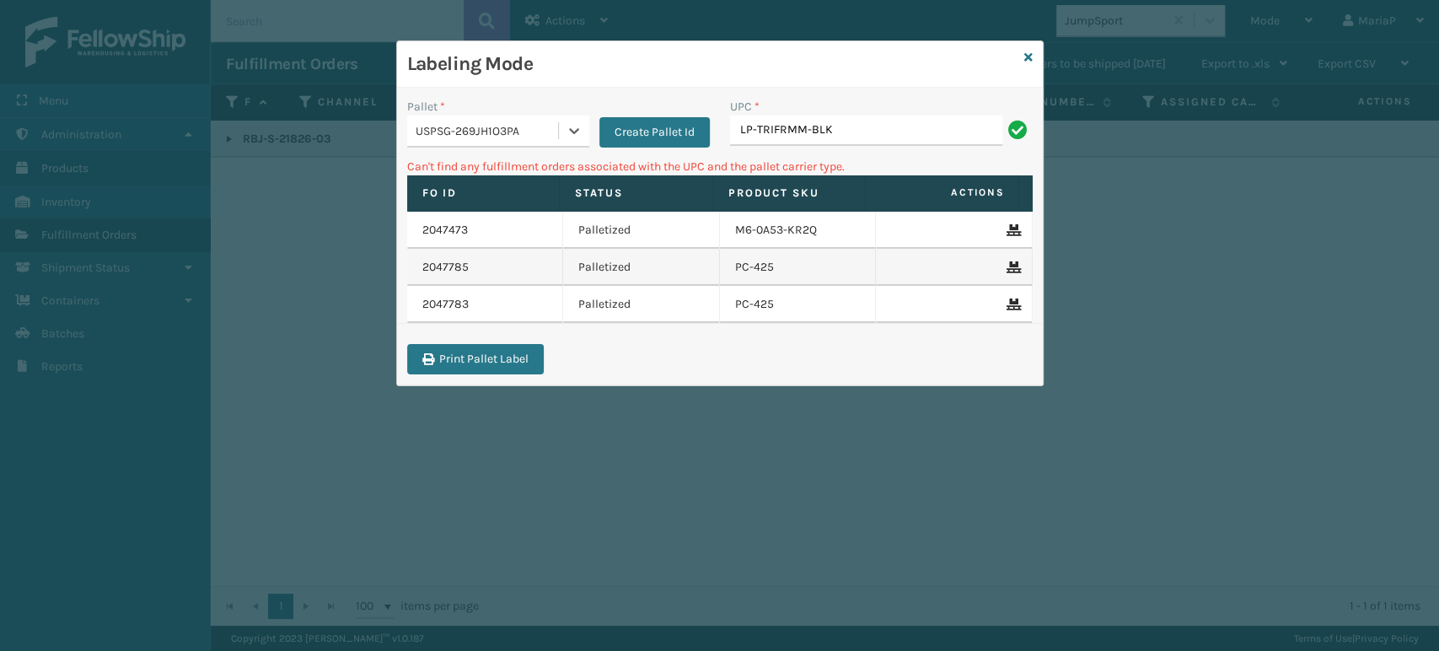
click at [530, 124] on div "USPSG-269JH1O3PA" at bounding box center [488, 131] width 144 height 18
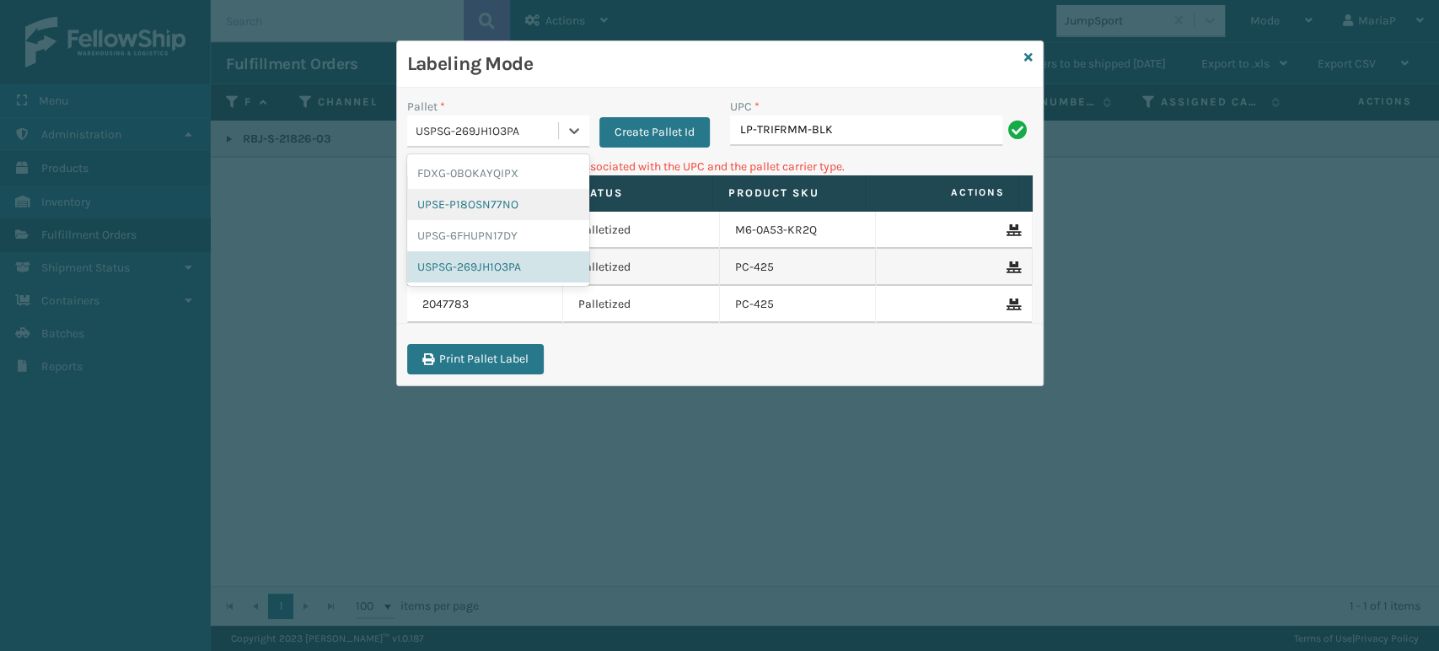
click at [512, 208] on div "UPSE-P18OSN77NO" at bounding box center [498, 204] width 182 height 31
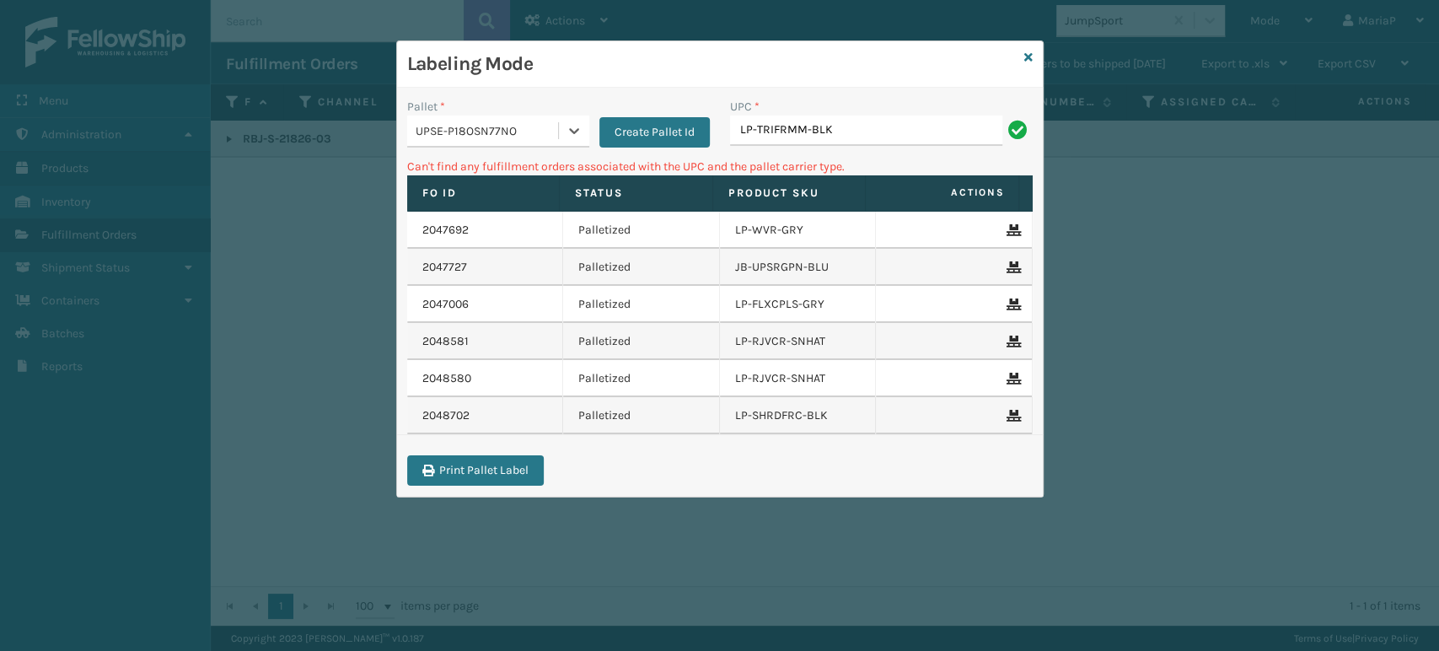
click at [802, 151] on div "UPC * LP-TRIFRMM-BLK" at bounding box center [881, 128] width 323 height 60
click at [807, 131] on input "LP-TRIFRMM-BLK" at bounding box center [866, 130] width 272 height 30
click at [1024, 52] on icon at bounding box center [1028, 57] width 8 height 12
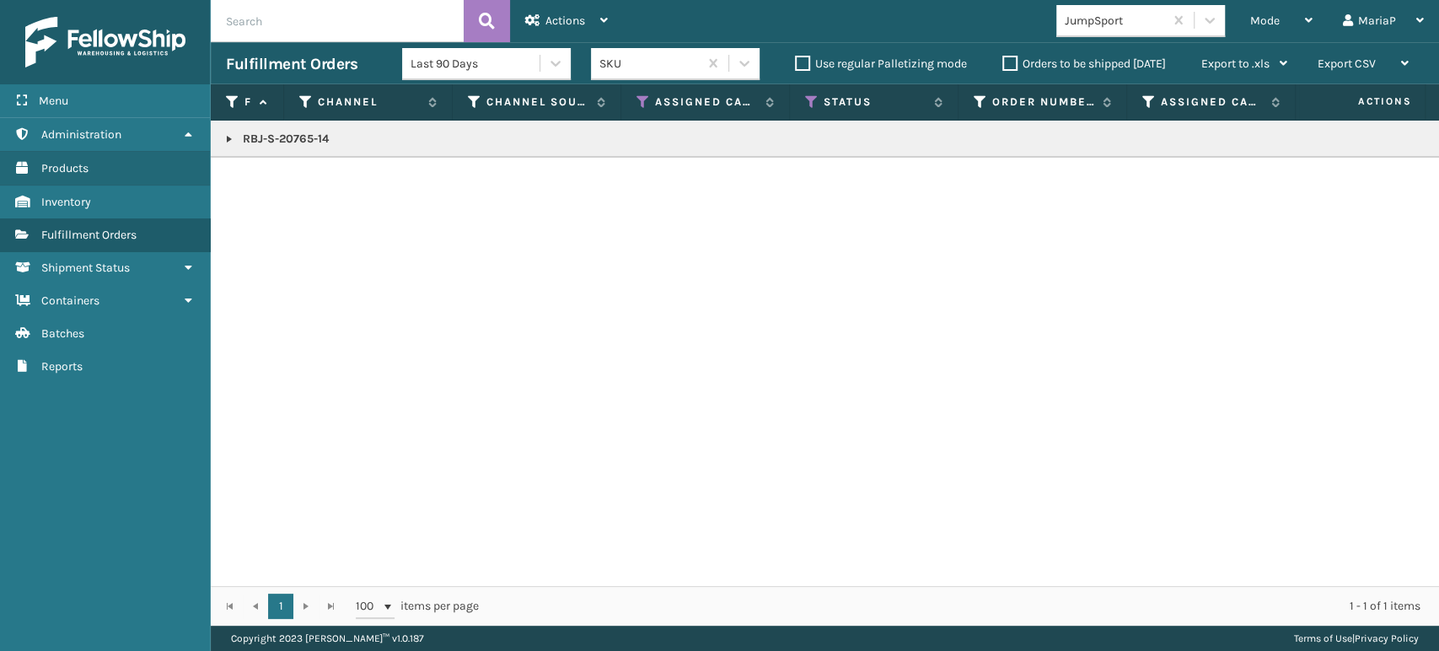
click at [1104, 12] on div "JumpSport" at bounding box center [1115, 21] width 100 height 18
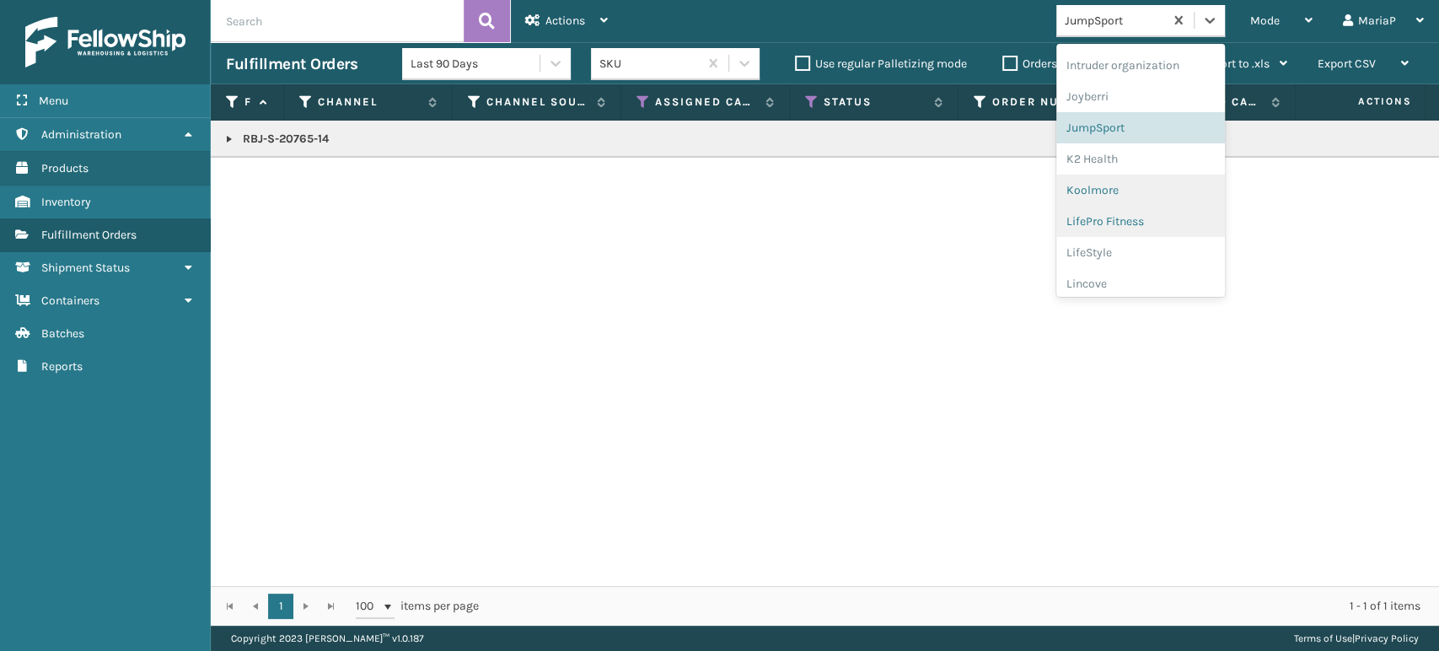
scroll to position [533, 0]
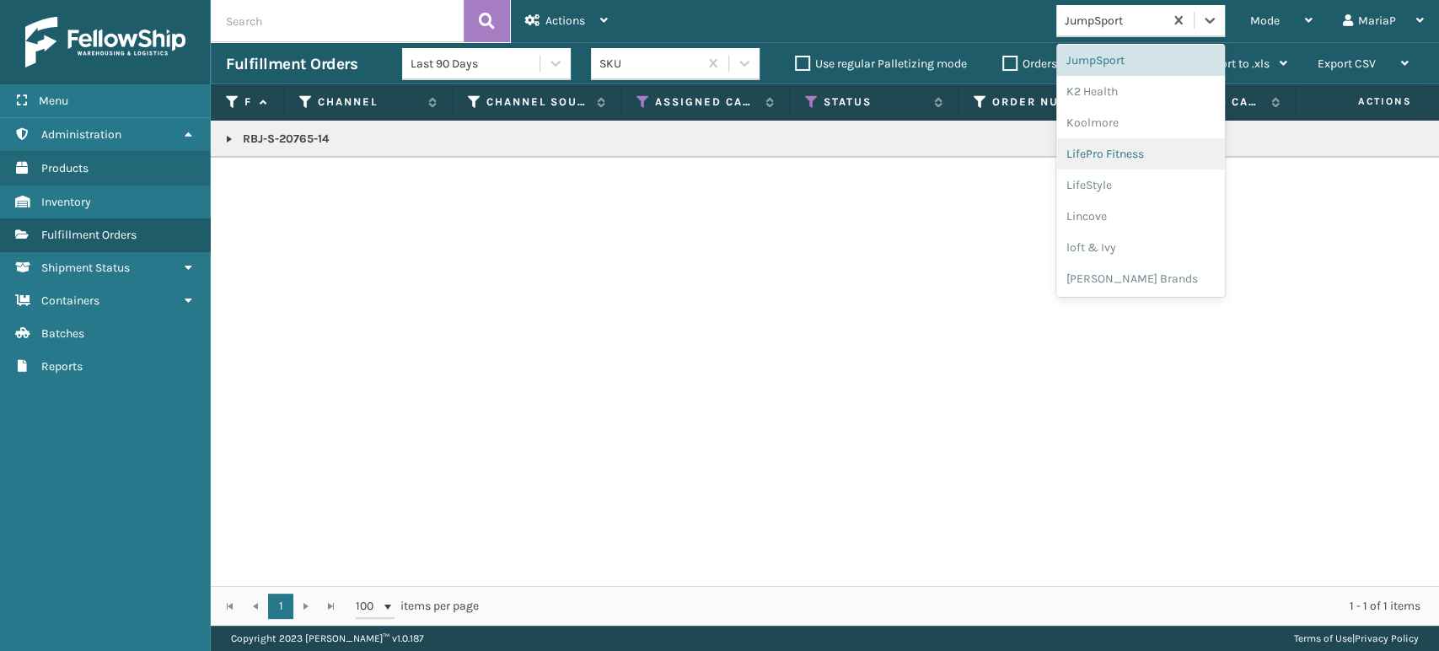
click at [1124, 150] on div "LifePro Fitness" at bounding box center [1140, 153] width 169 height 31
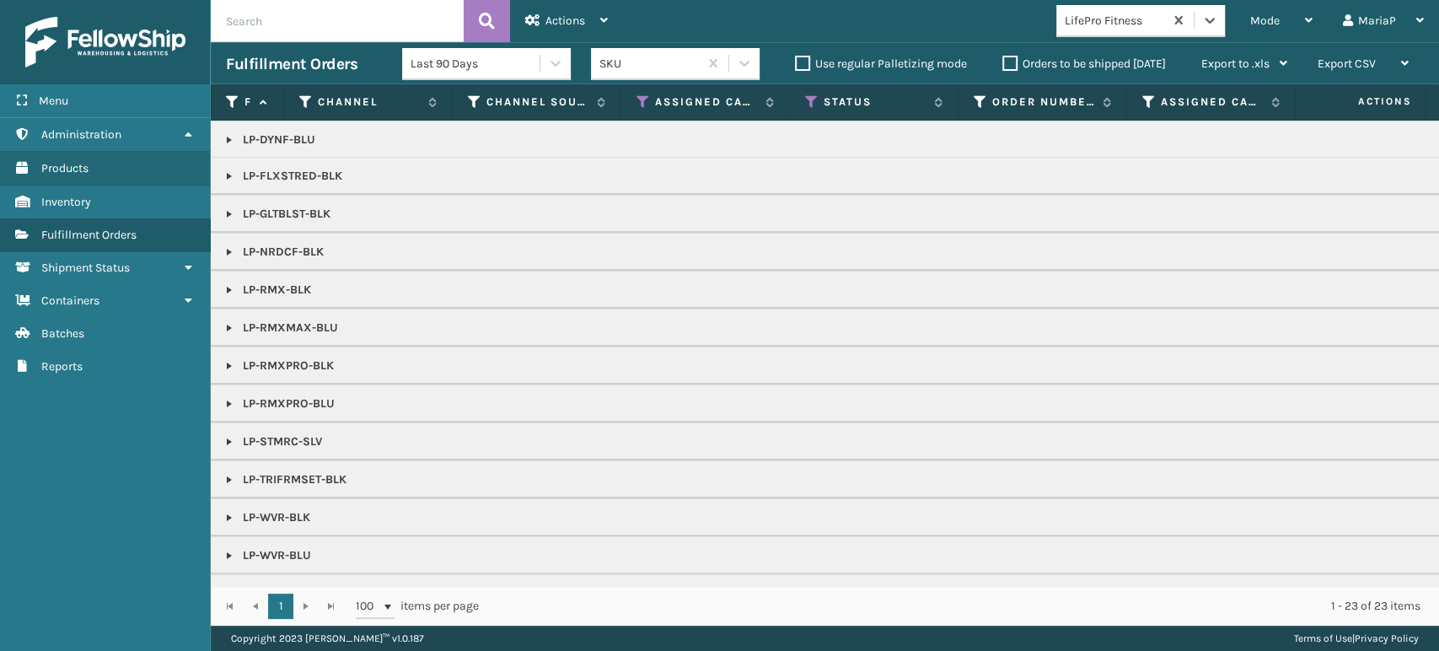
scroll to position [153, 0]
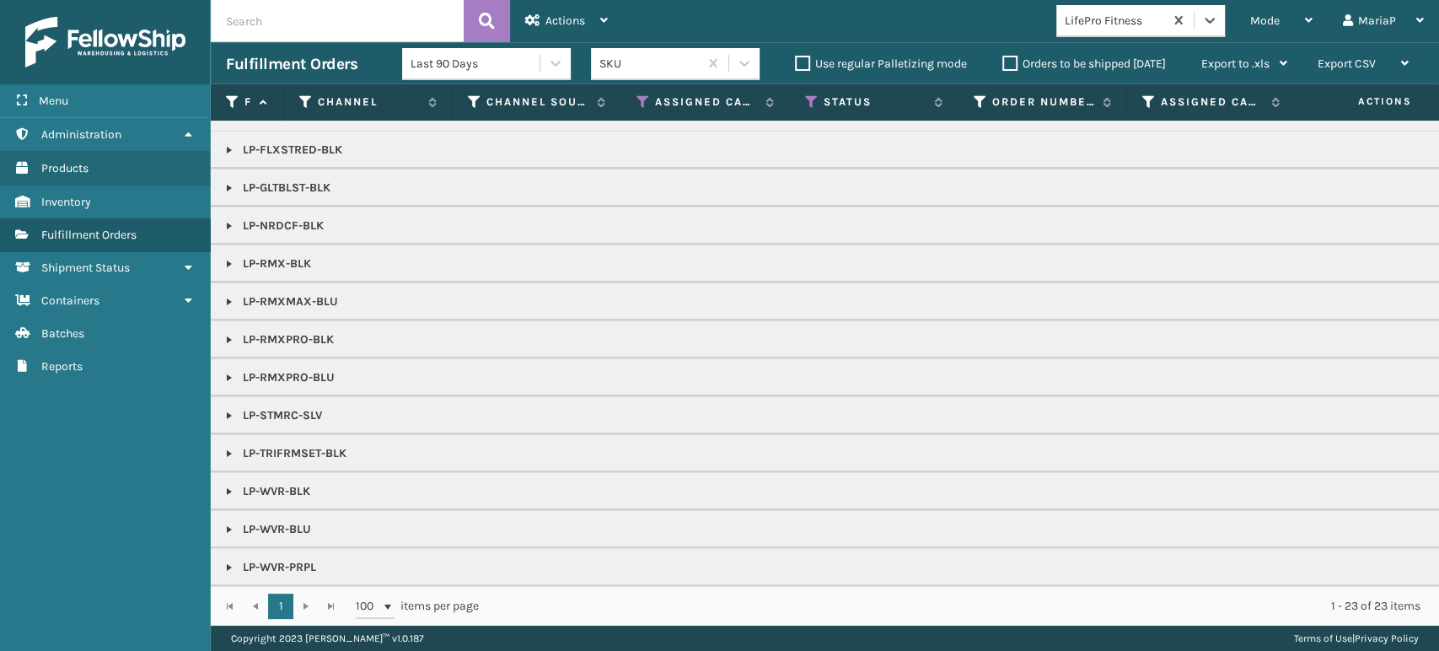
click at [223, 447] on link at bounding box center [229, 453] width 13 height 13
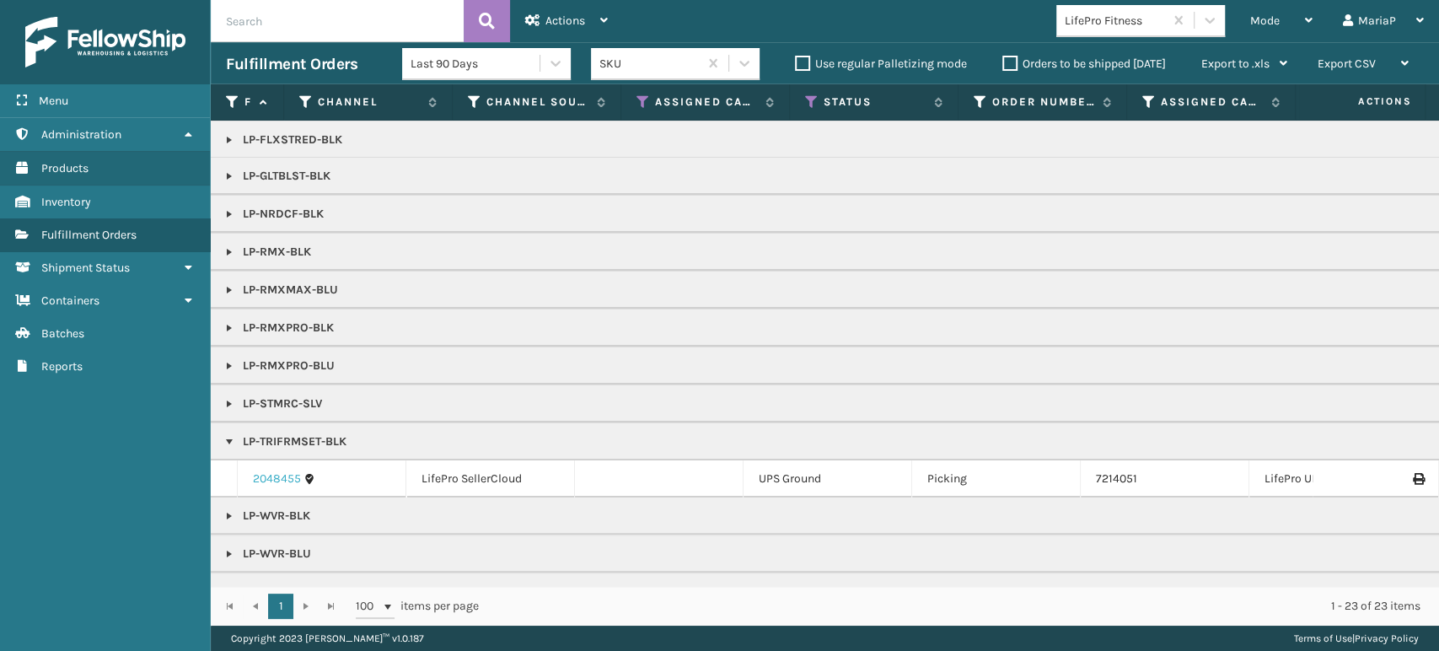
click at [268, 478] on link "2048455" at bounding box center [277, 478] width 48 height 17
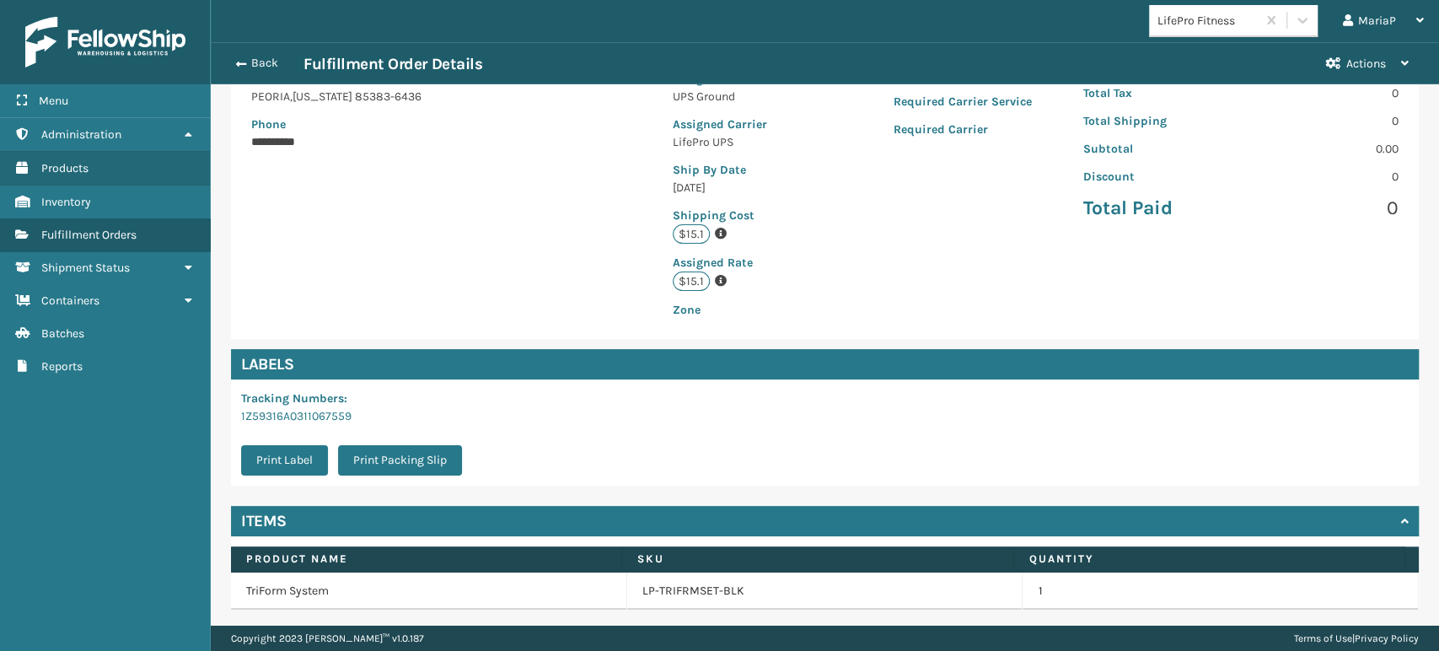
scroll to position [344, 0]
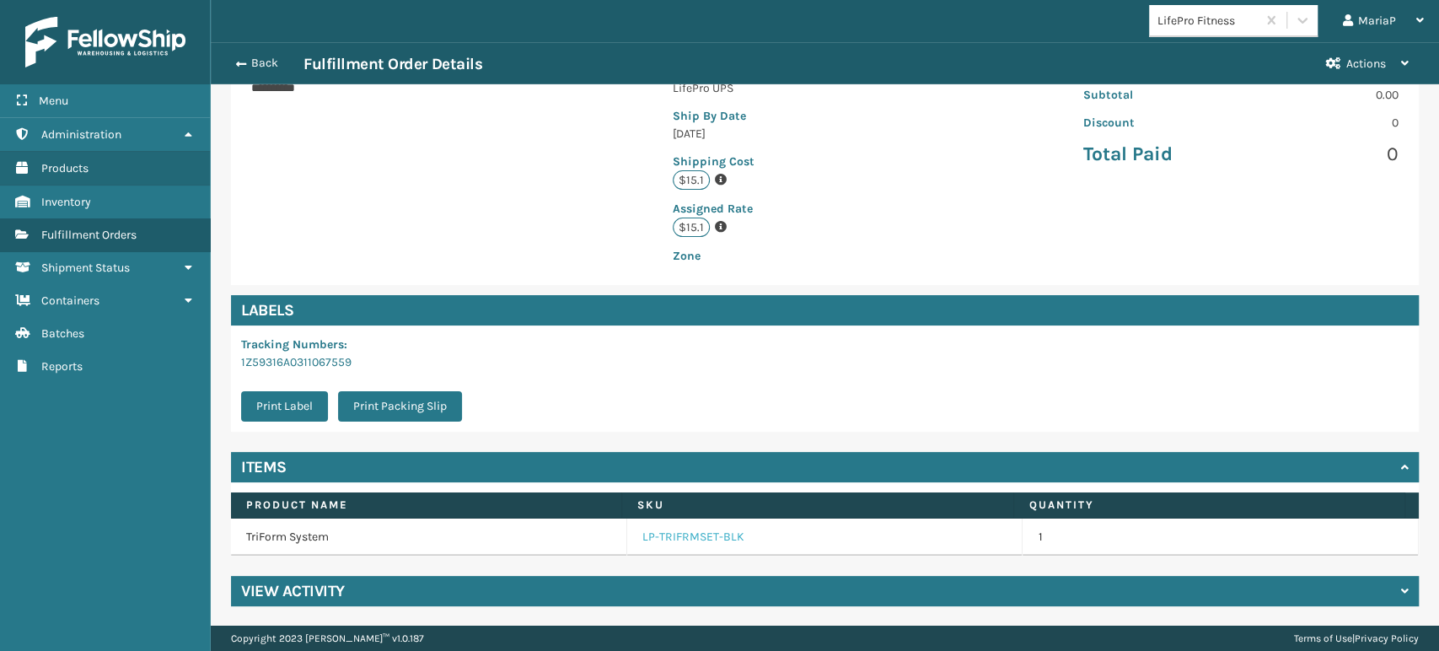
click at [664, 543] on link "LP-TRIFRMSET-BLK" at bounding box center [693, 536] width 102 height 17
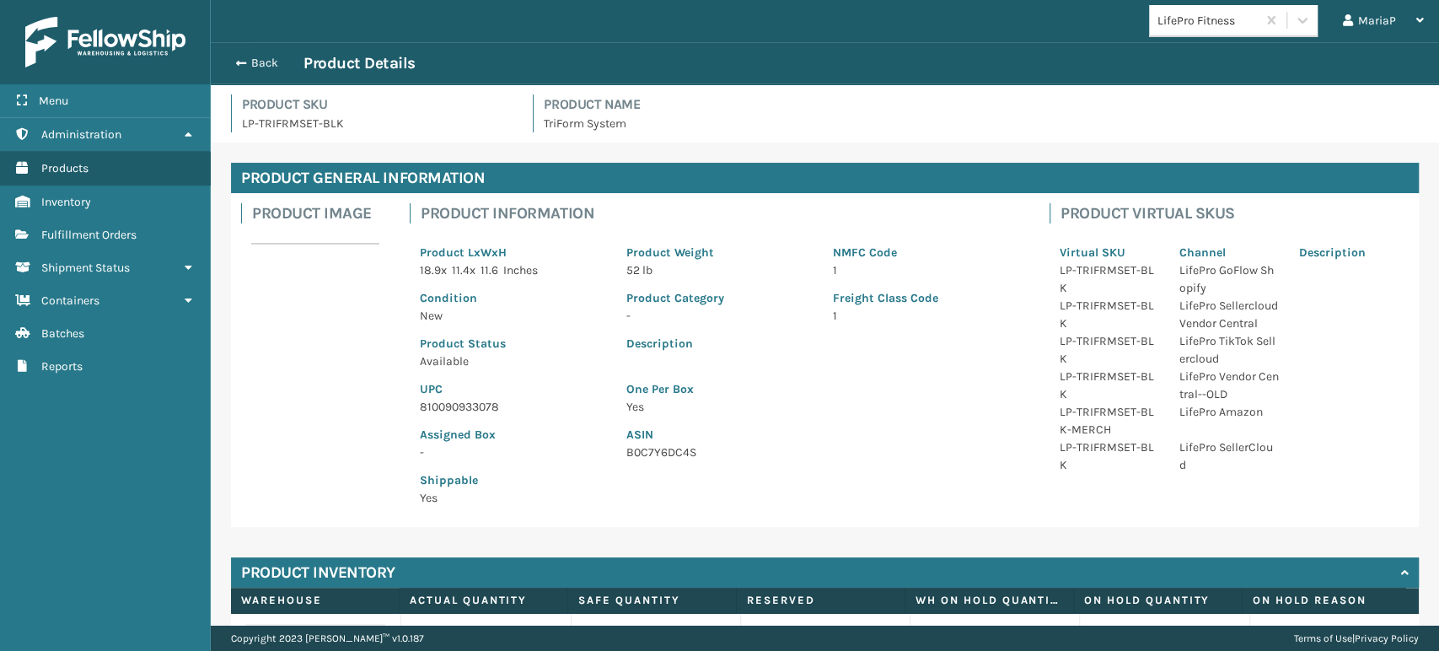
click at [447, 407] on p "810090933078" at bounding box center [513, 407] width 186 height 18
click at [448, 406] on p "810090933078" at bounding box center [513, 407] width 186 height 18
click at [239, 62] on span "button" at bounding box center [238, 63] width 10 height 12
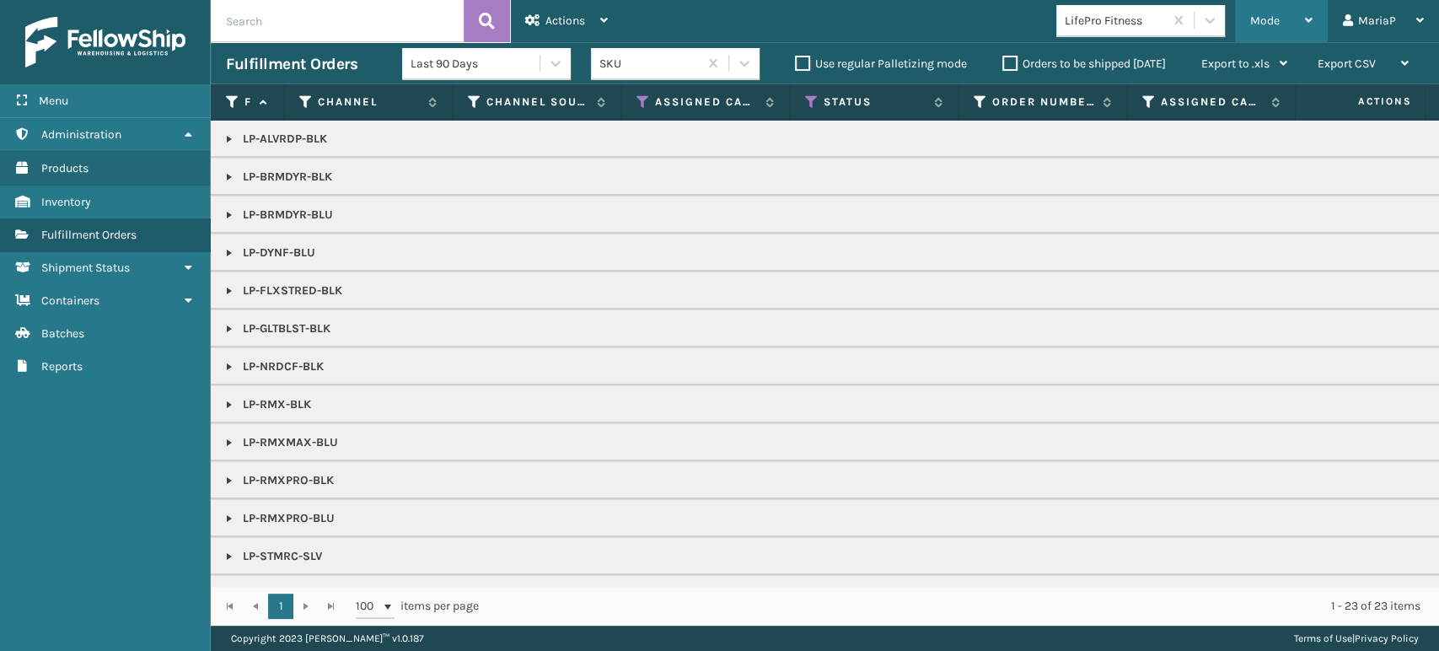
click at [1281, 13] on div "Mode" at bounding box center [1281, 21] width 62 height 42
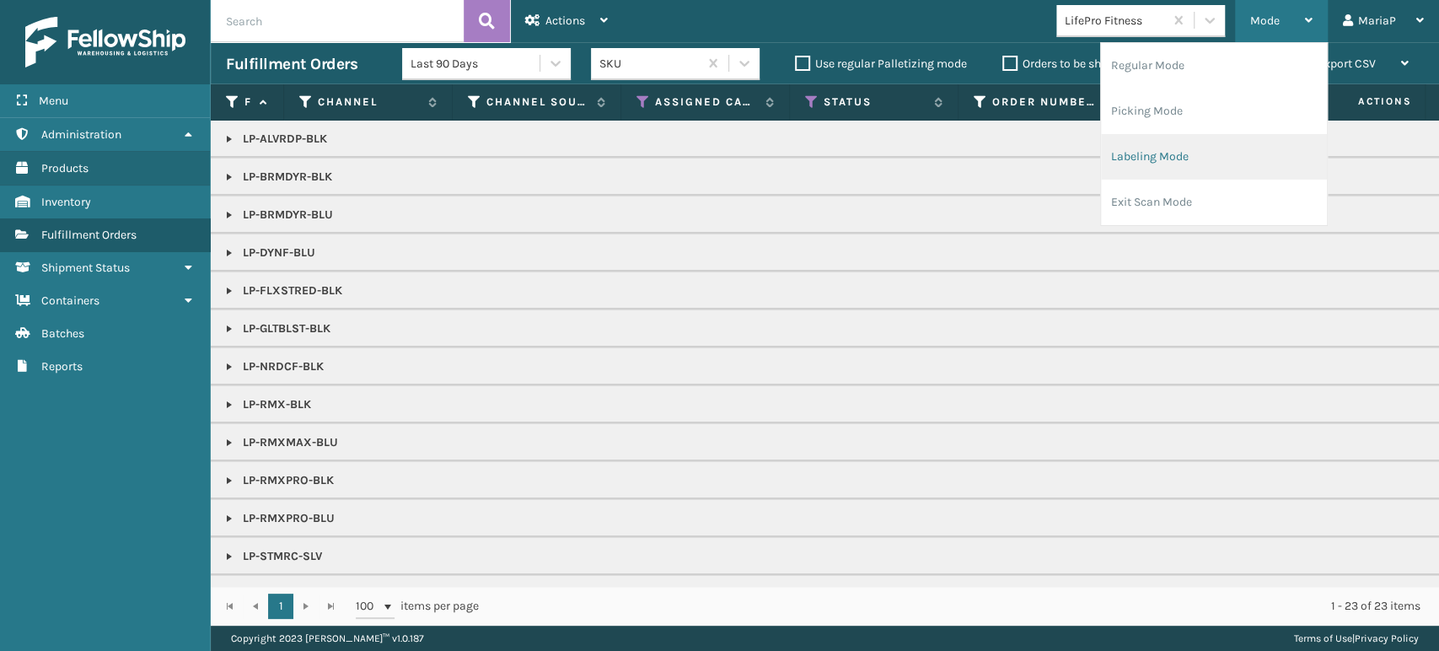
click at [1196, 142] on li "Labeling Mode" at bounding box center [1214, 157] width 226 height 46
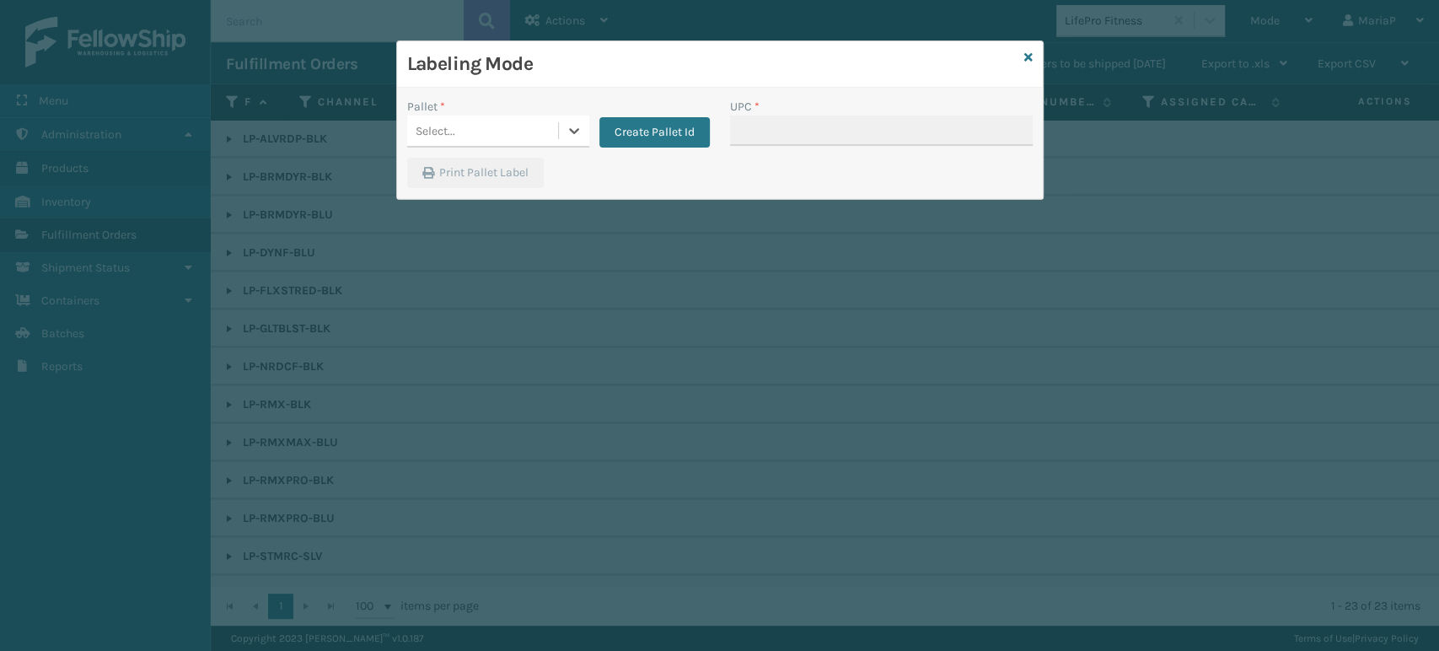
click at [497, 145] on div "Select..." at bounding box center [498, 131] width 182 height 32
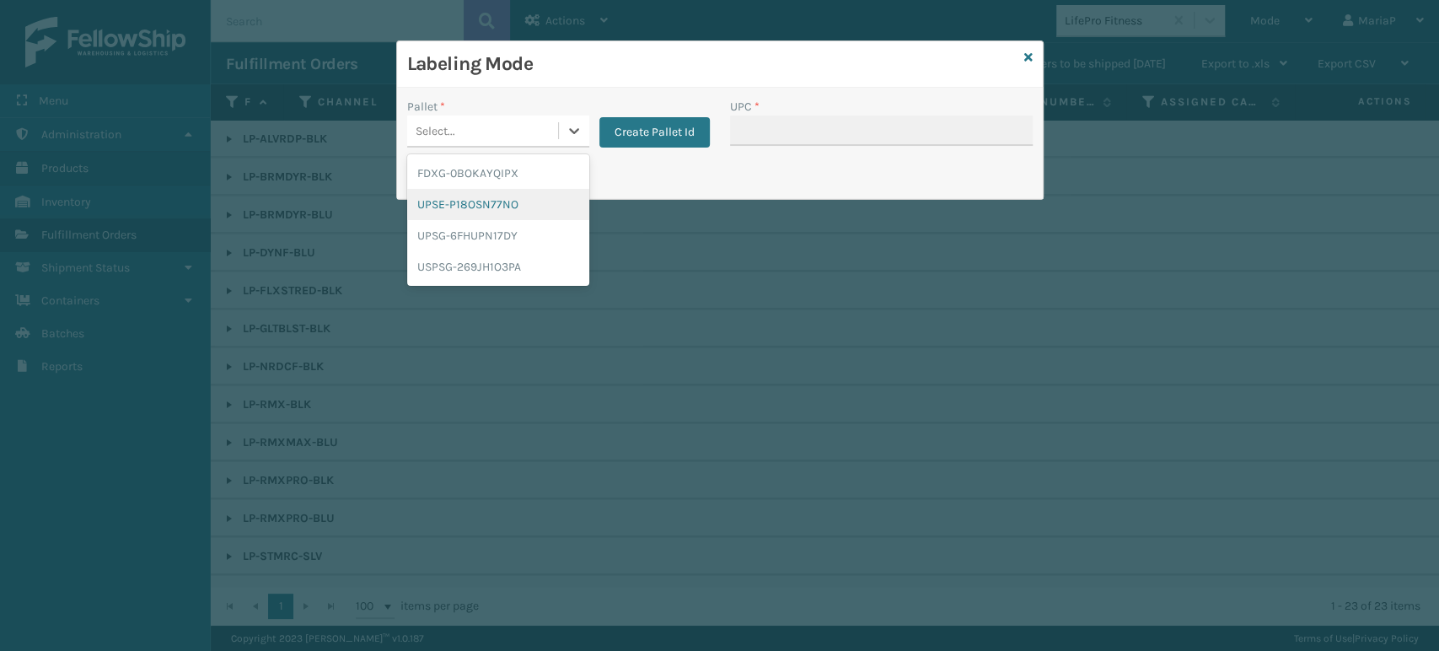
click at [533, 205] on div "UPSE-P18OSN77NO" at bounding box center [498, 204] width 182 height 31
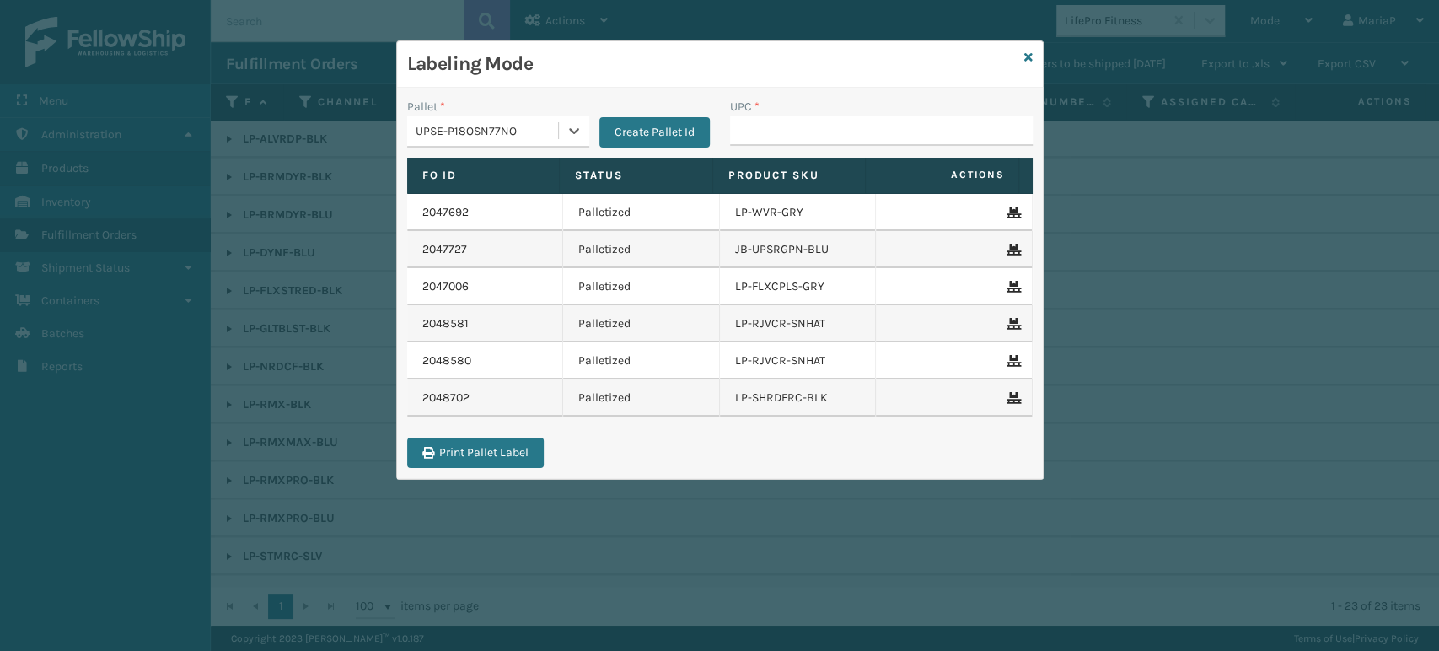
click at [555, 143] on div "UPSE-P18OSN77NO" at bounding box center [482, 131] width 151 height 28
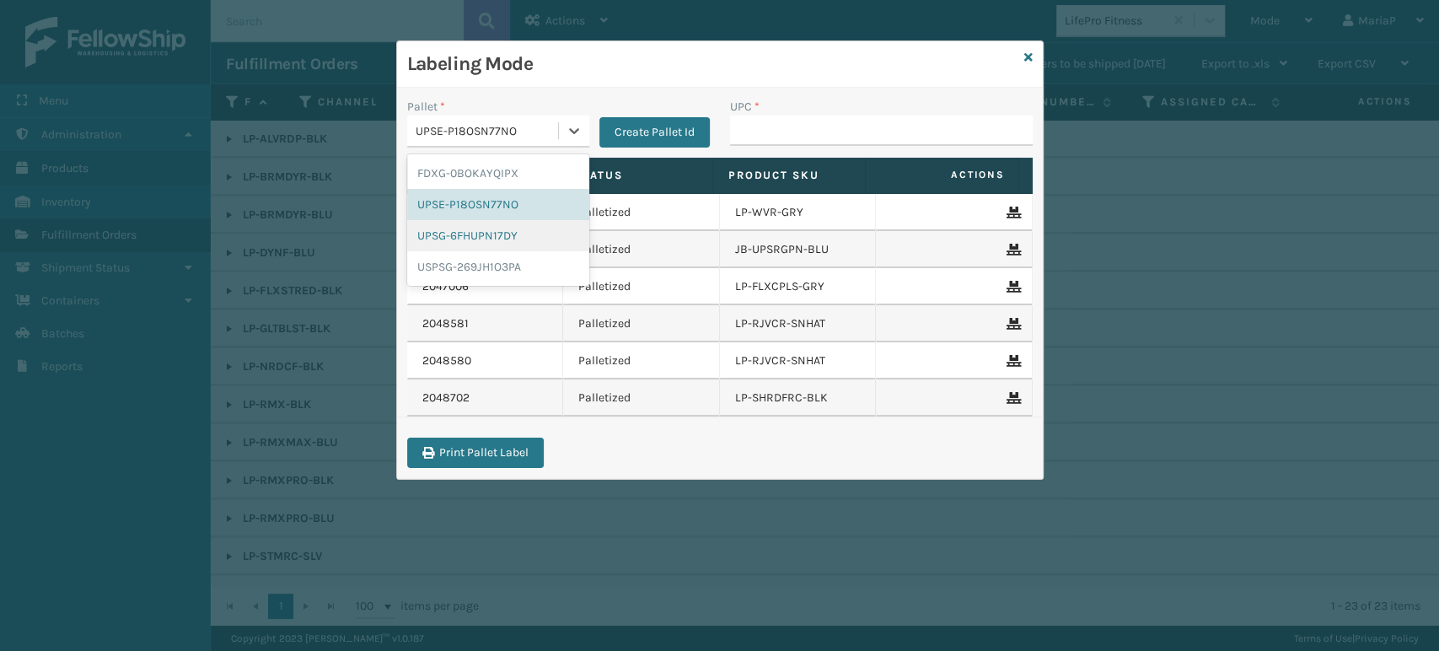
click at [539, 237] on div "UPSG-6FHUPN17DY" at bounding box center [498, 235] width 182 height 31
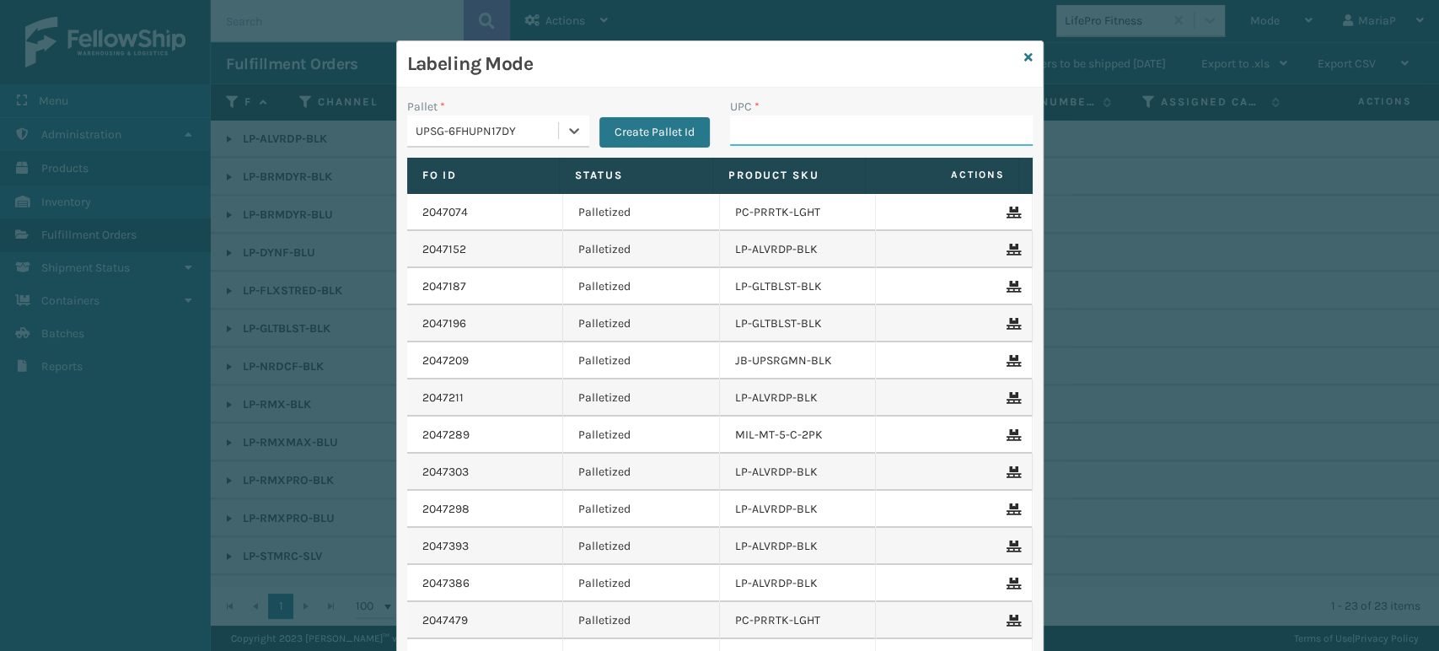
drag, startPoint x: 789, startPoint y: 134, endPoint x: 765, endPoint y: 140, distance: 24.3
click at [789, 134] on input "UPC *" at bounding box center [881, 130] width 303 height 30
paste input "810090933078"
type input "810090933078"
type input "06888877"
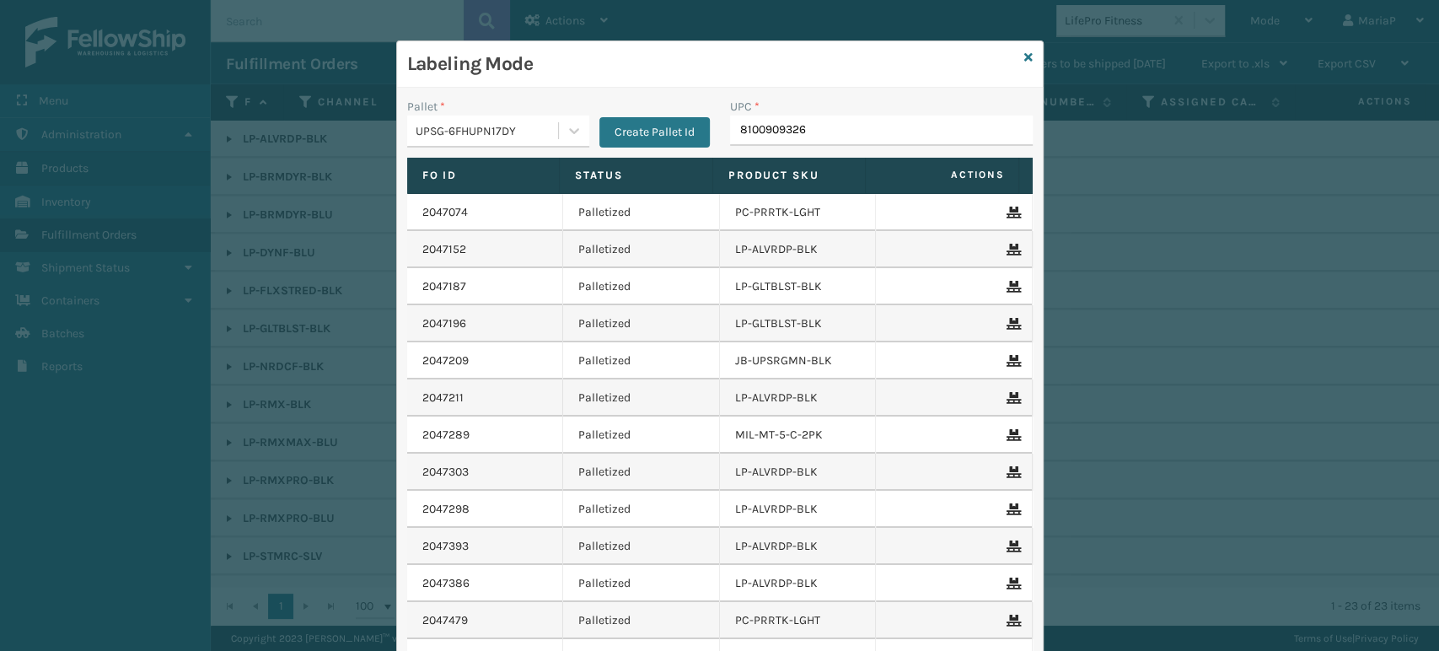
type input "81009093261"
type input "068888027090"
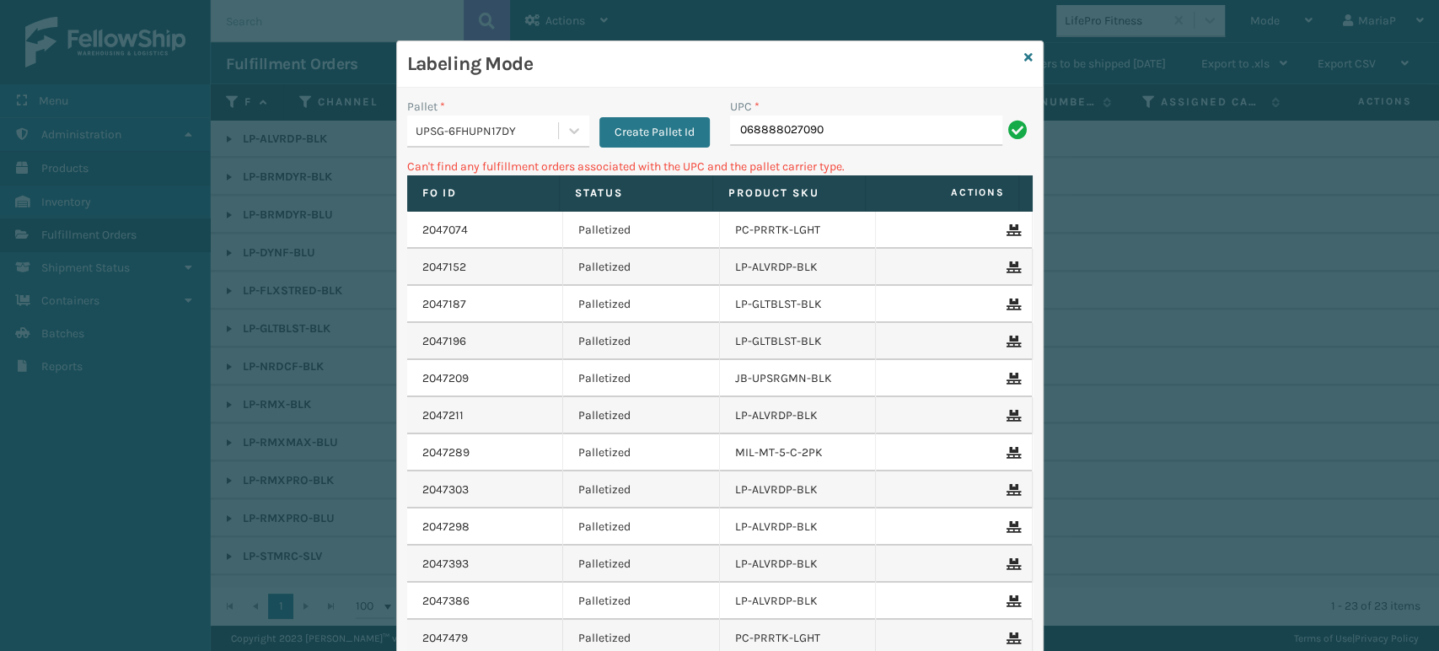
click at [740, 131] on input "068888027090" at bounding box center [866, 130] width 272 height 30
type input "68888027090"
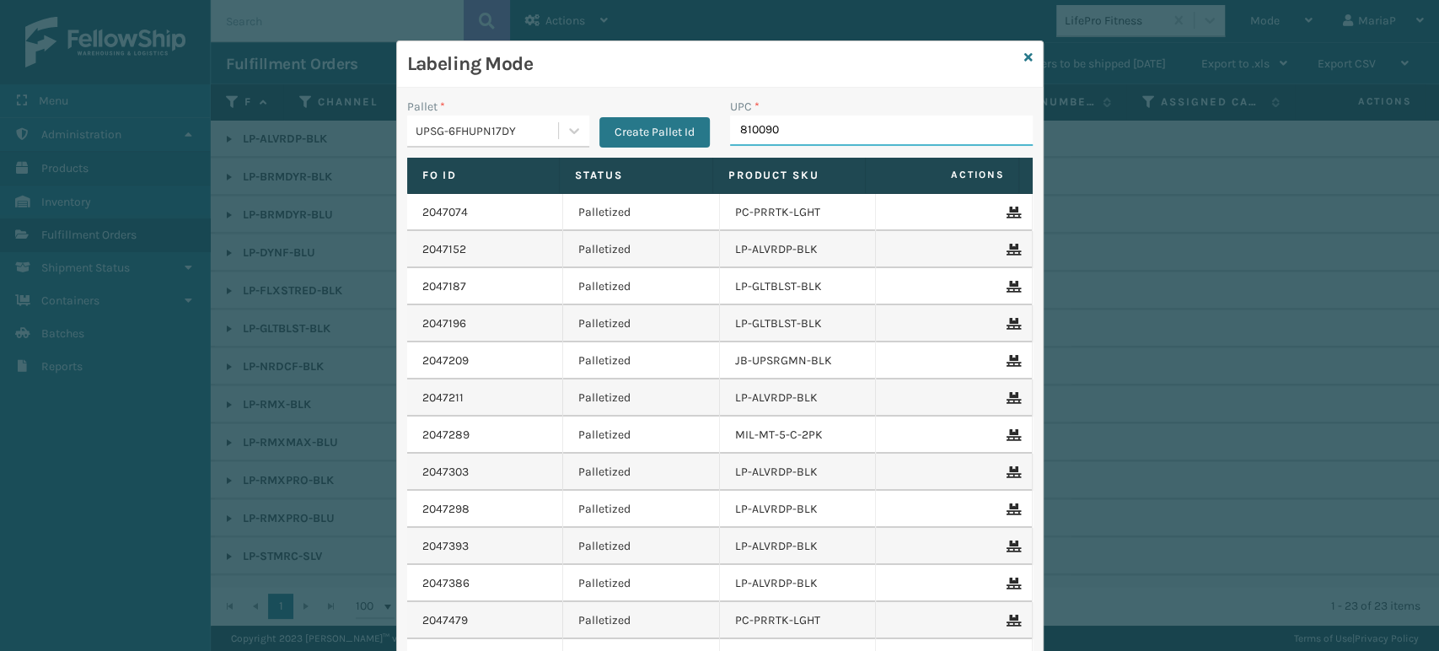
type input "8100909"
type input "0688887"
type input "81016133265"
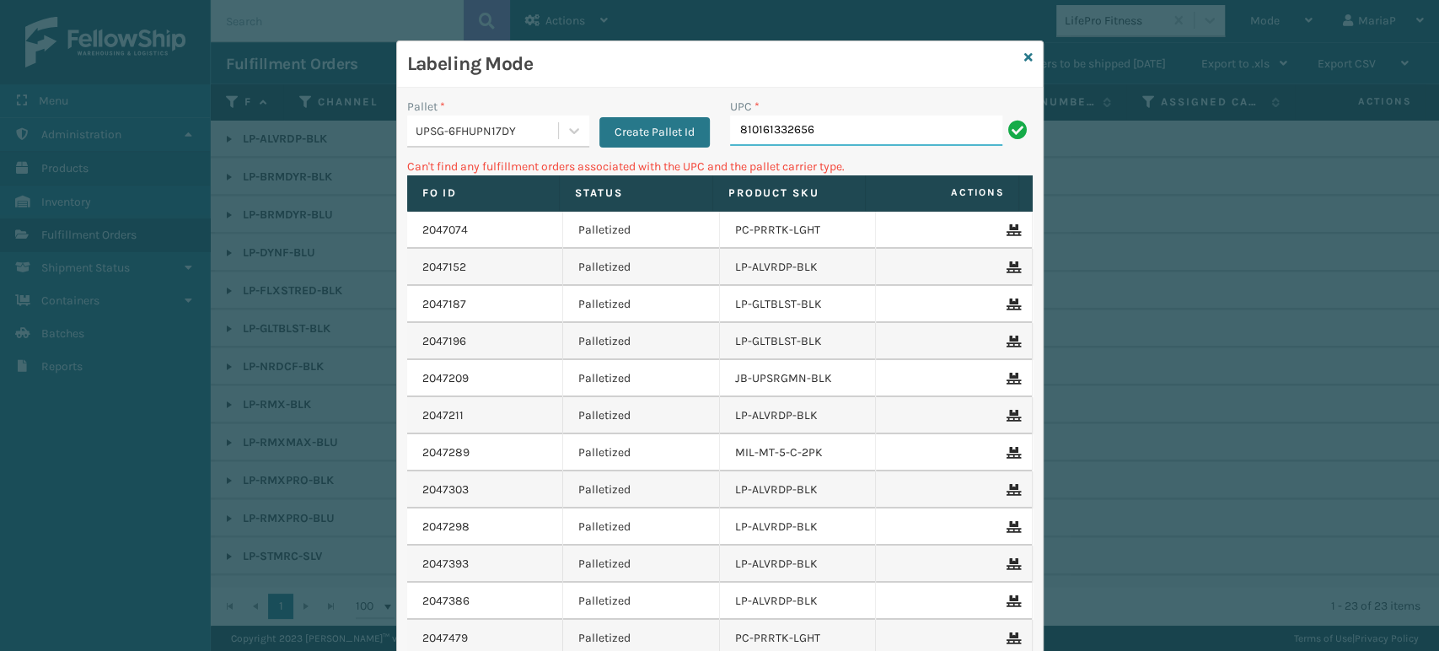
click at [829, 143] on input "810161332656" at bounding box center [866, 130] width 272 height 30
click at [808, 126] on input "[PERSON_NAME]" at bounding box center [866, 130] width 272 height 30
type input "LP-STMRC-SLV"
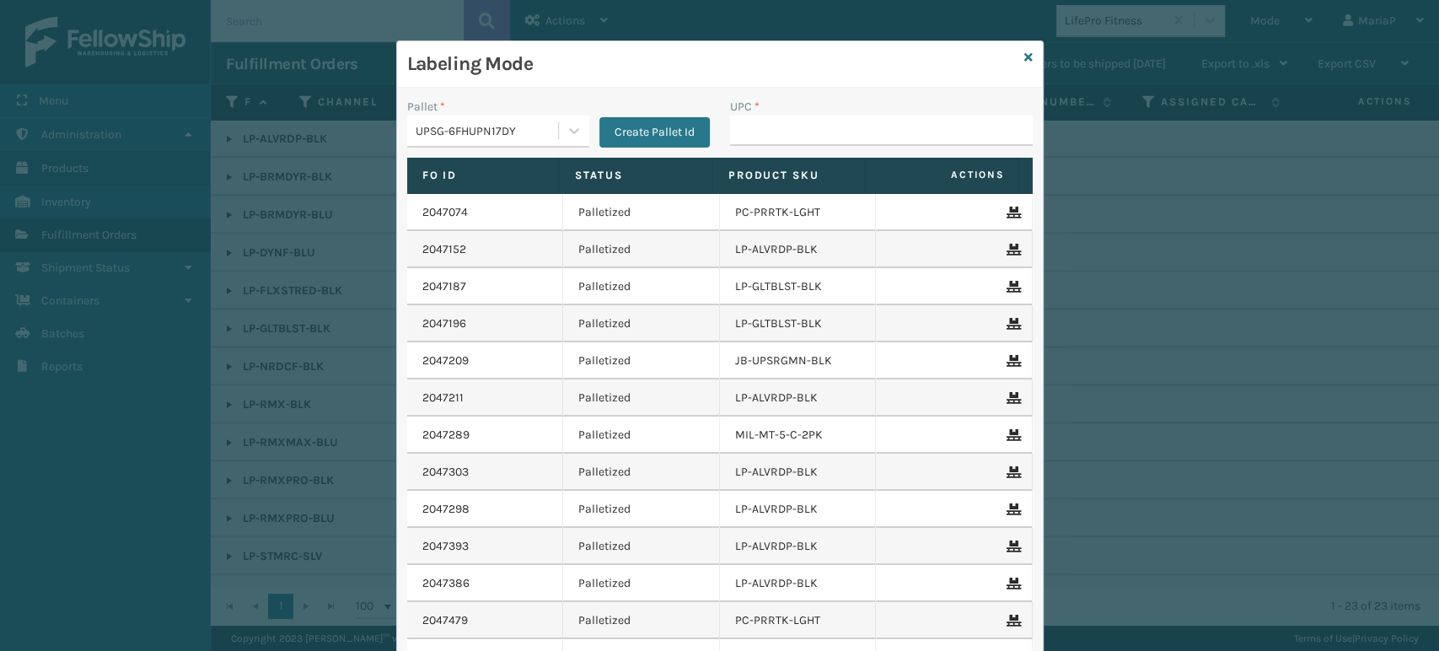
click at [738, 126] on input "UPC *" at bounding box center [881, 130] width 303 height 30
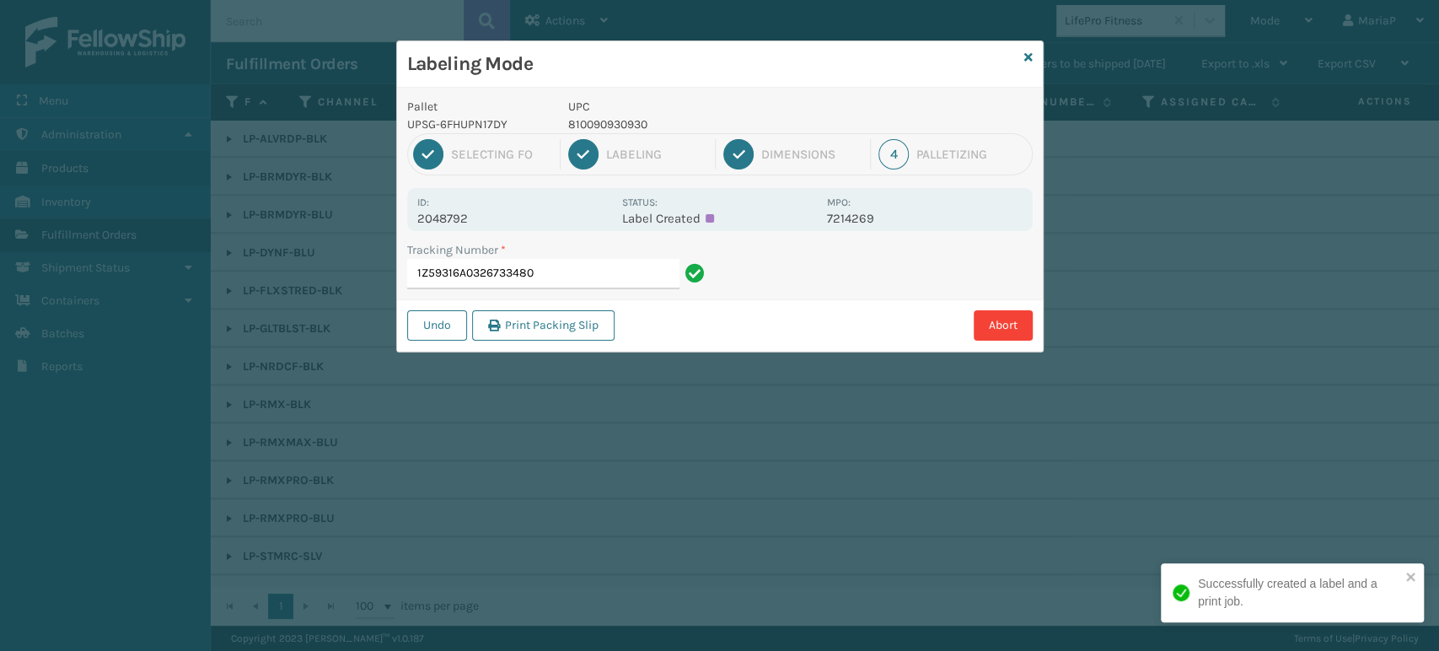
click at [623, 126] on p "810090930930" at bounding box center [692, 124] width 249 height 18
click at [605, 266] on input "1Z59316A0326733480" at bounding box center [543, 274] width 272 height 30
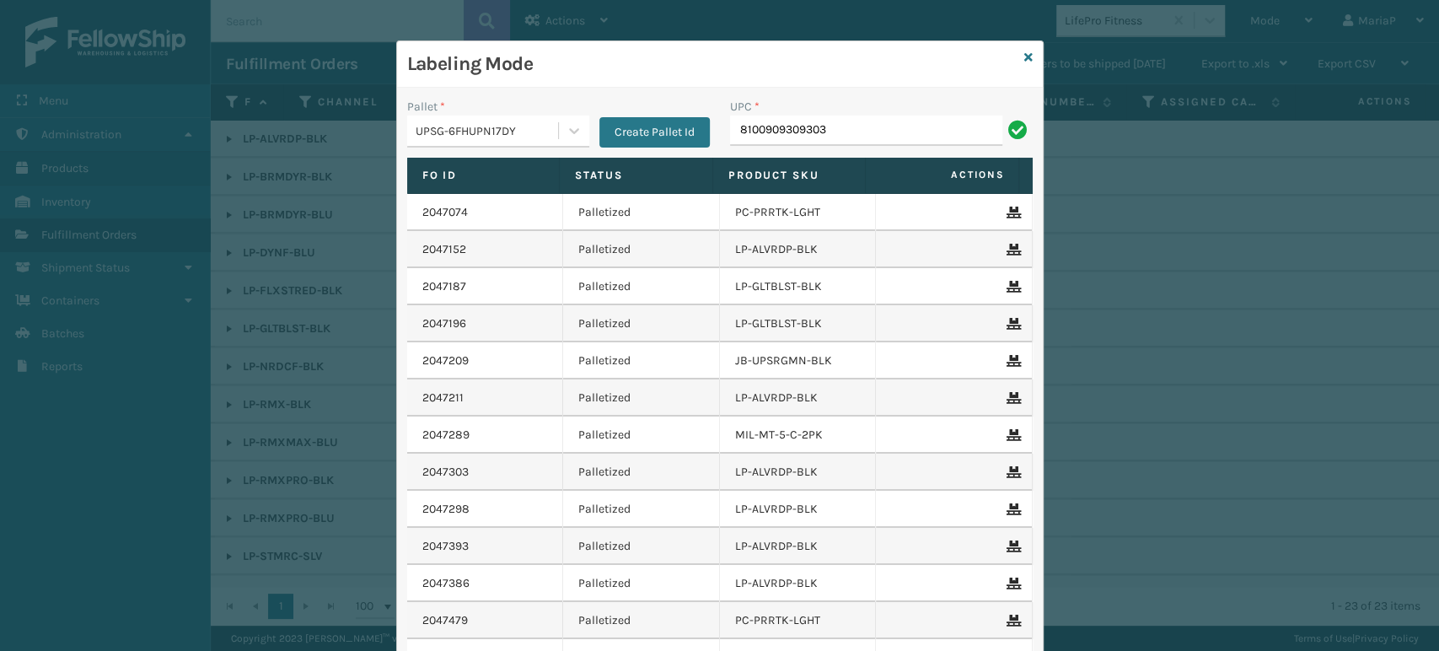
type input "8100909309303"
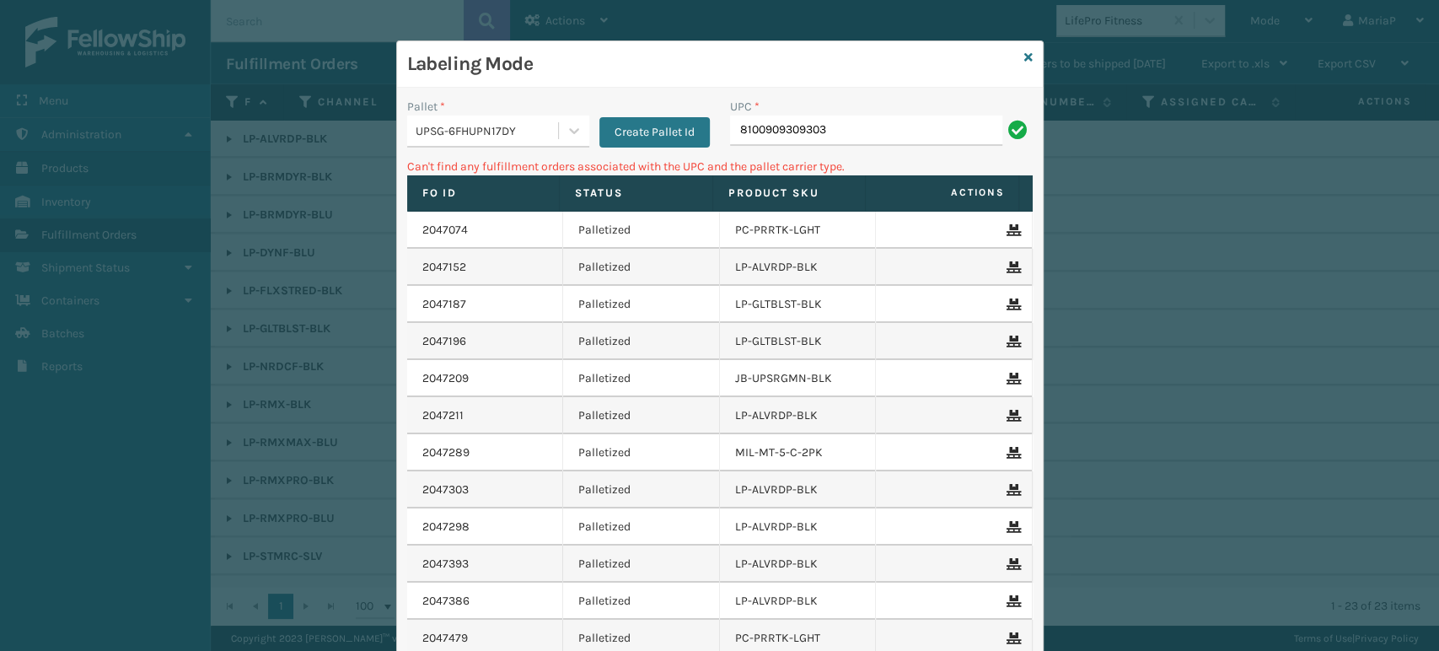
click at [845, 131] on input "8100909309303" at bounding box center [866, 130] width 272 height 30
type input "850012486329"
click at [549, 130] on div "UPSG-6FHUPN17DY" at bounding box center [488, 131] width 144 height 18
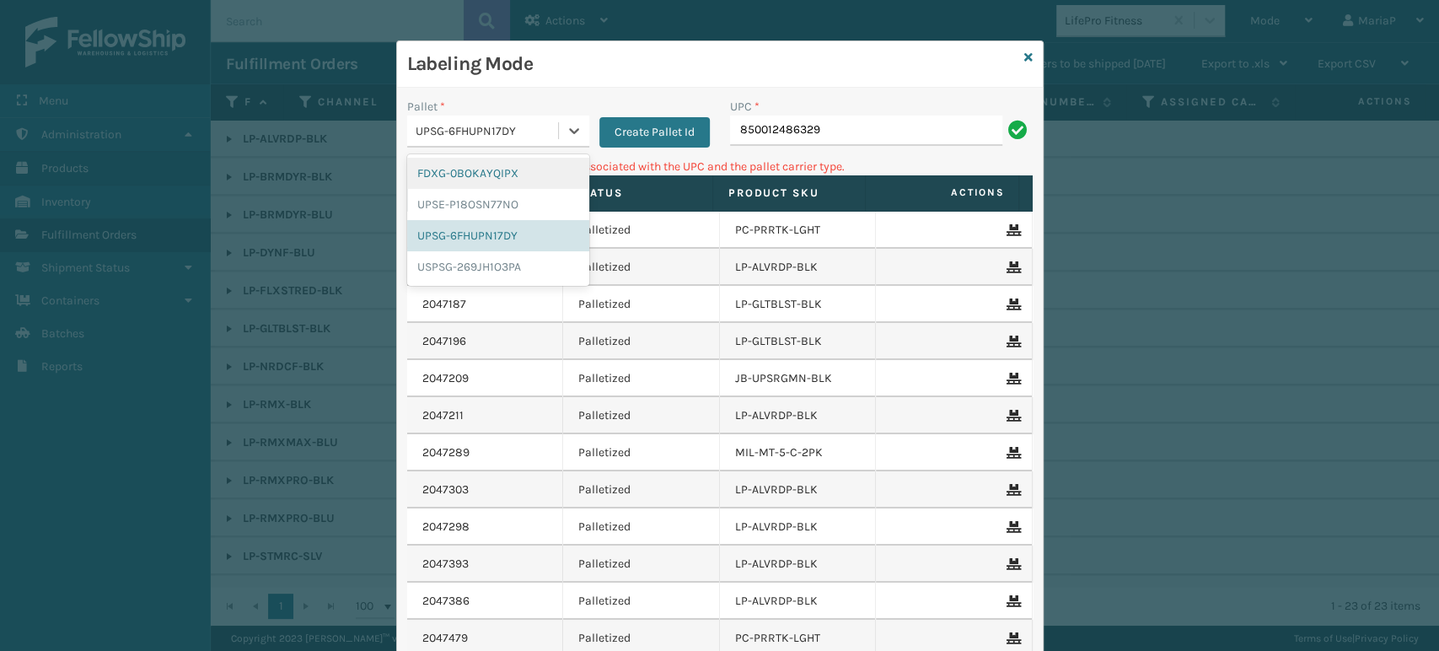
click at [458, 174] on div "FDXG-0BOKAYQIPX" at bounding box center [498, 173] width 182 height 31
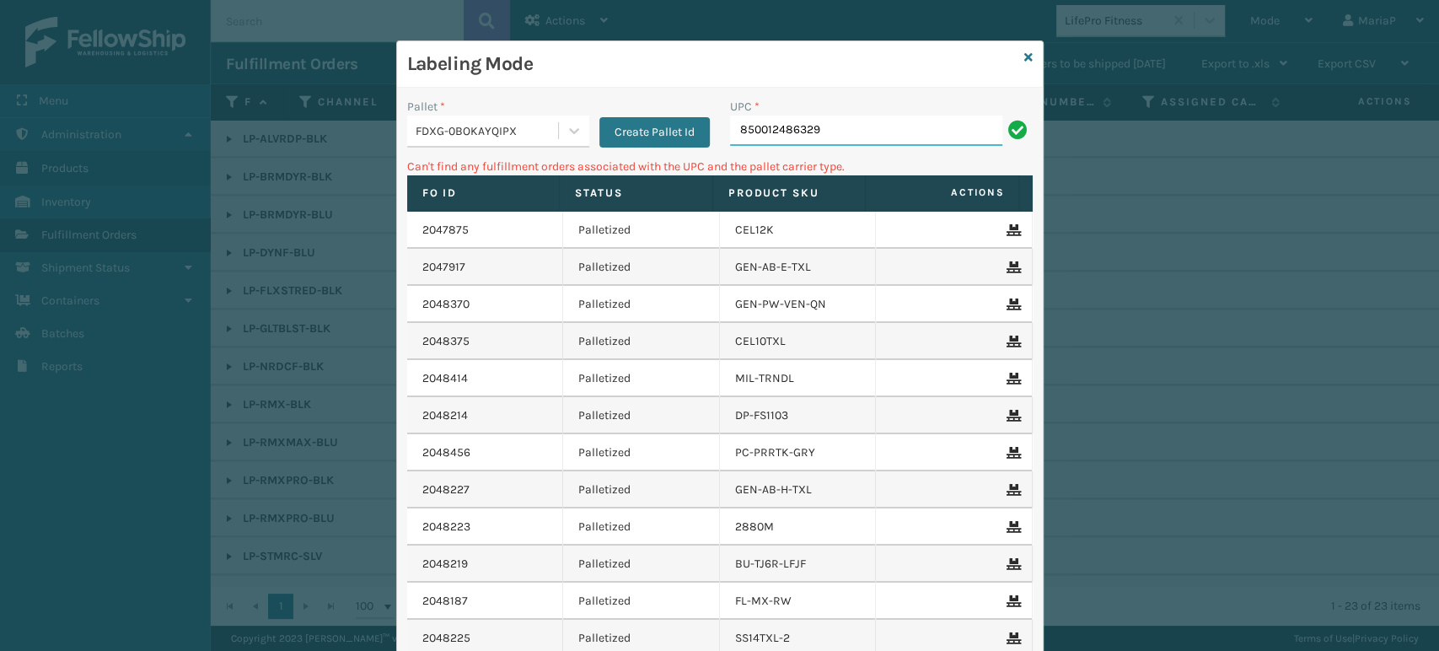
click at [801, 130] on input "850012486329" at bounding box center [866, 130] width 272 height 30
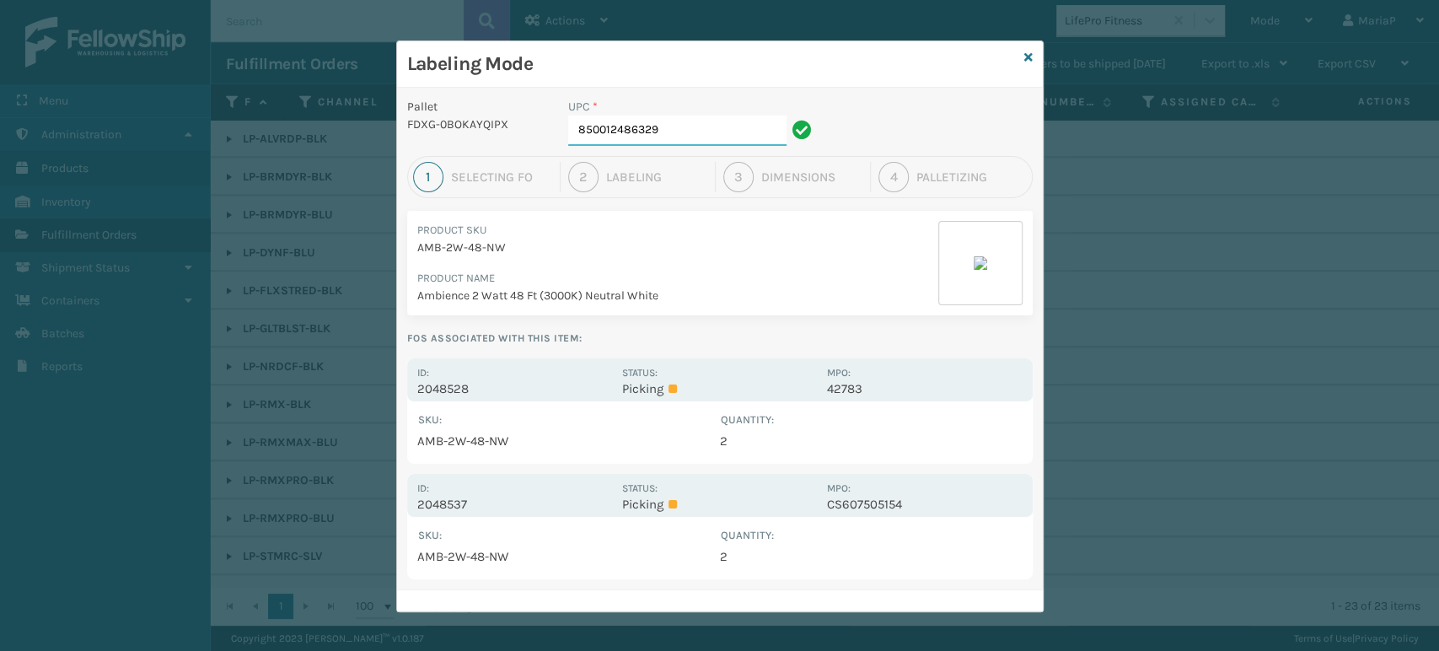
click at [640, 133] on input "850012486329" at bounding box center [677, 130] width 218 height 30
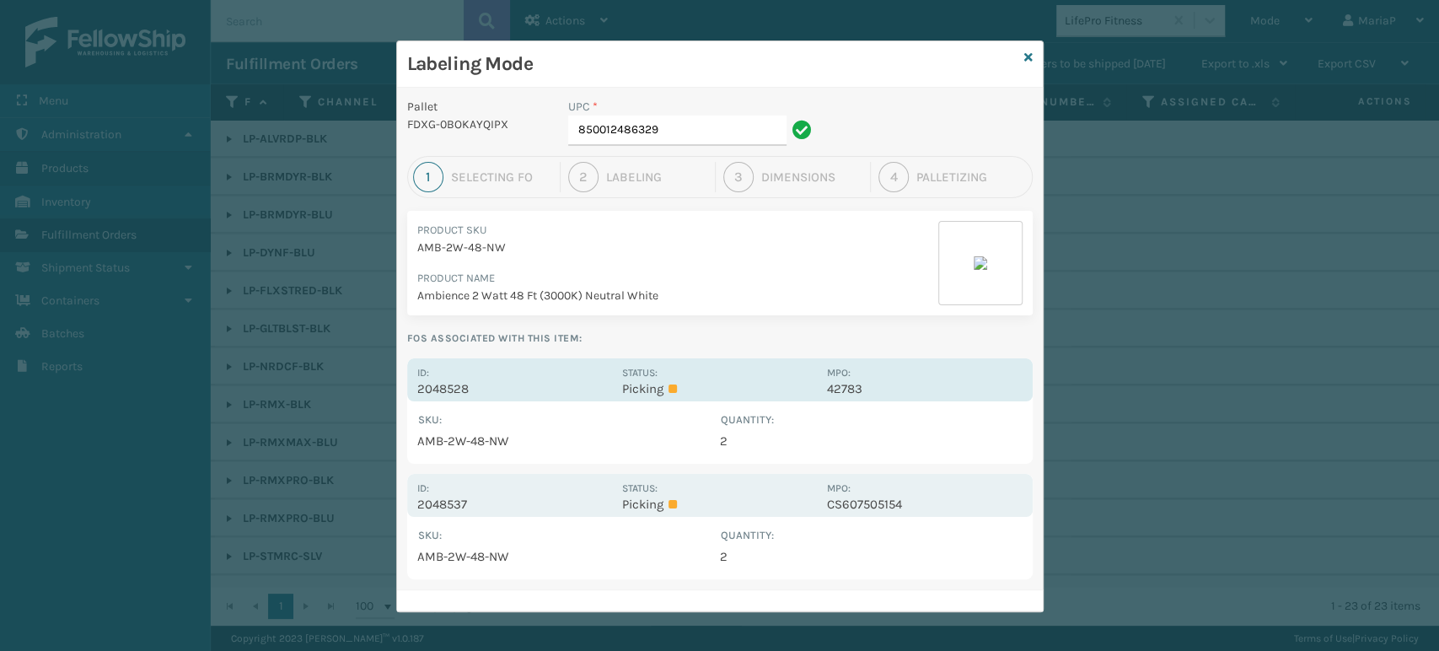
click at [433, 385] on p "2048528" at bounding box center [514, 388] width 195 height 15
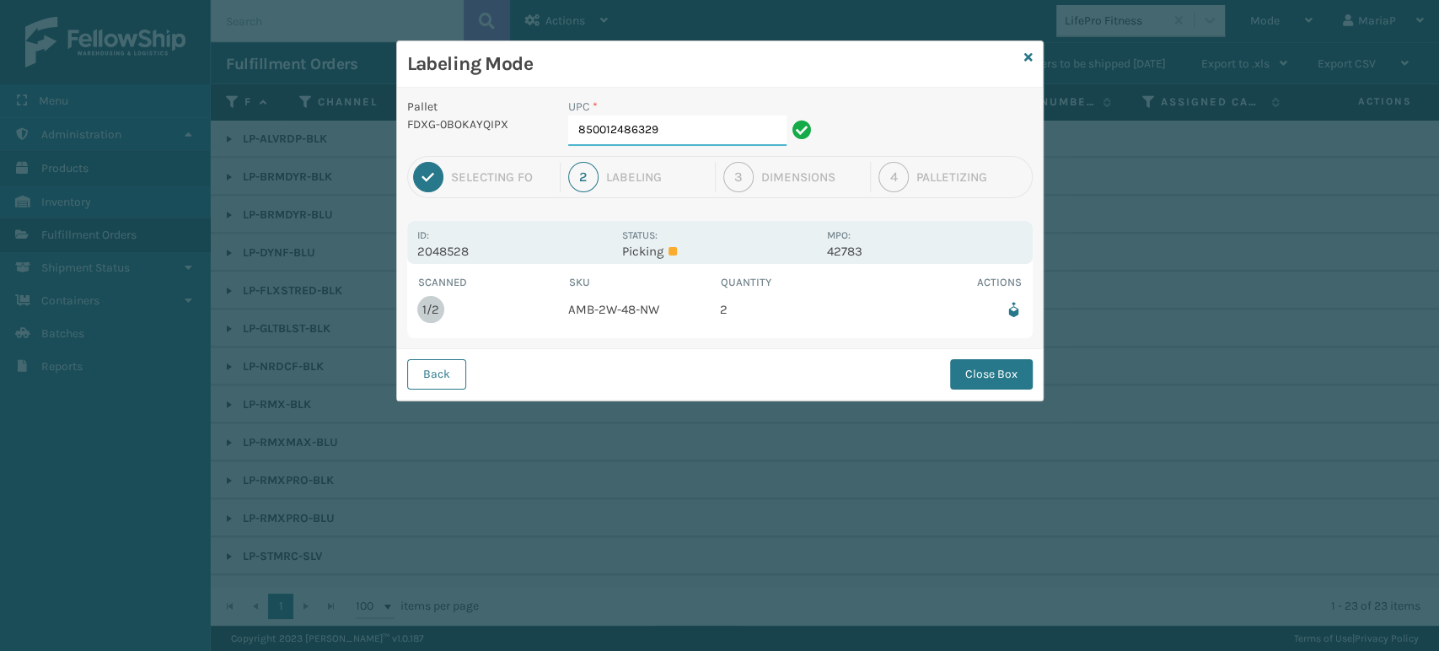
click at [715, 121] on input "850012486329" at bounding box center [677, 130] width 218 height 30
click at [714, 124] on input "850012486329" at bounding box center [677, 130] width 218 height 30
click at [1012, 378] on button "Close Box" at bounding box center [991, 374] width 83 height 30
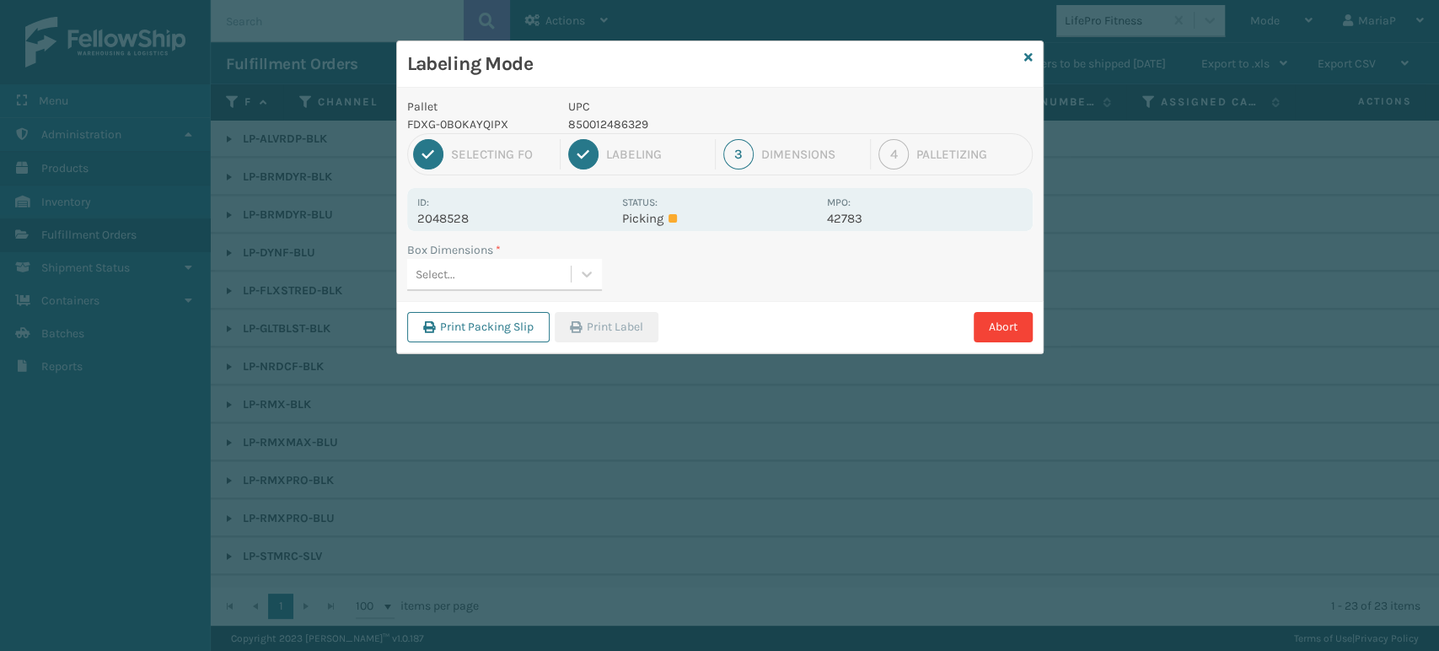
click at [496, 274] on div "Select..." at bounding box center [489, 274] width 164 height 28
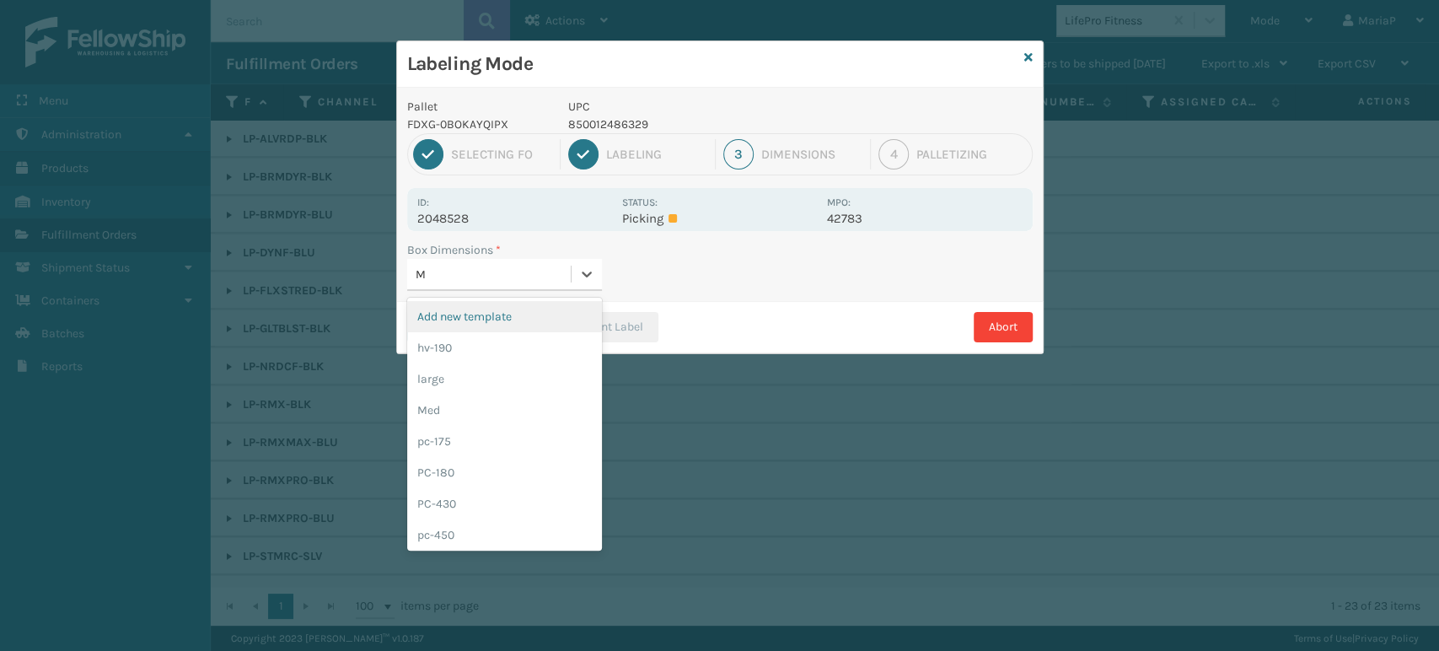
type input "MD"
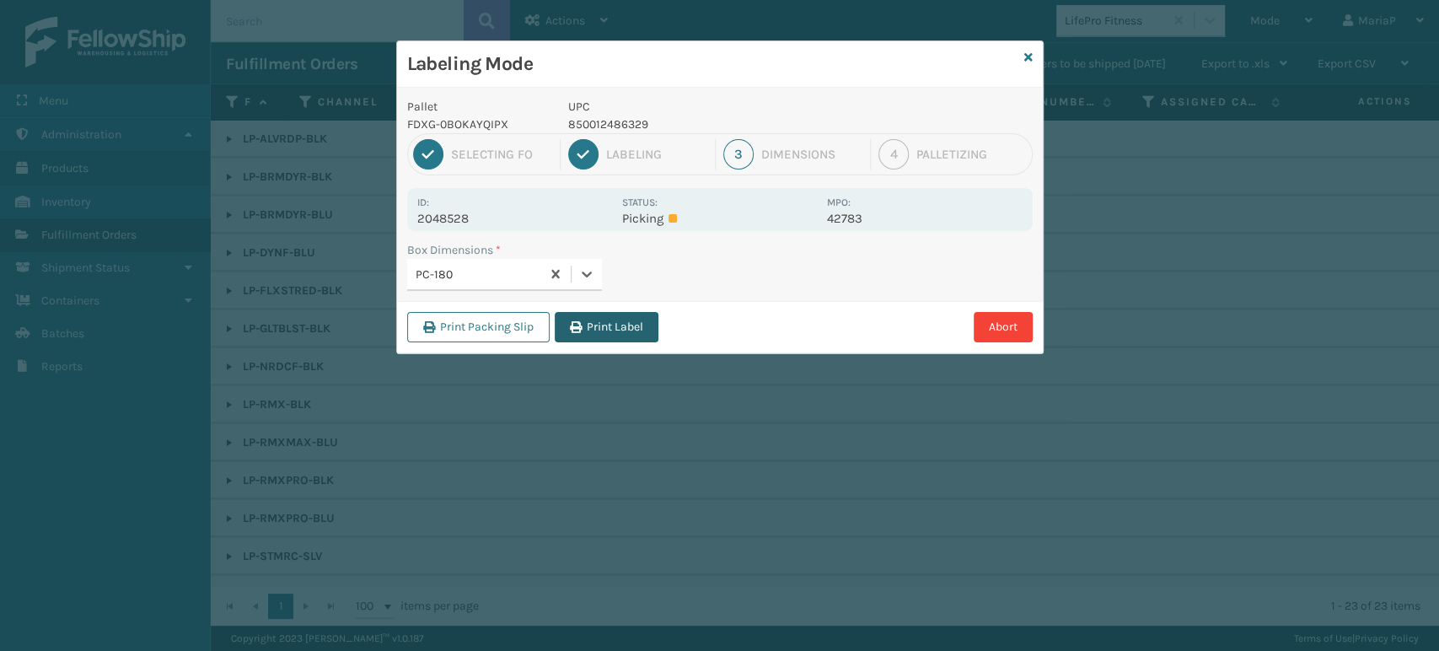
click at [609, 324] on button "Print Label" at bounding box center [607, 327] width 104 height 30
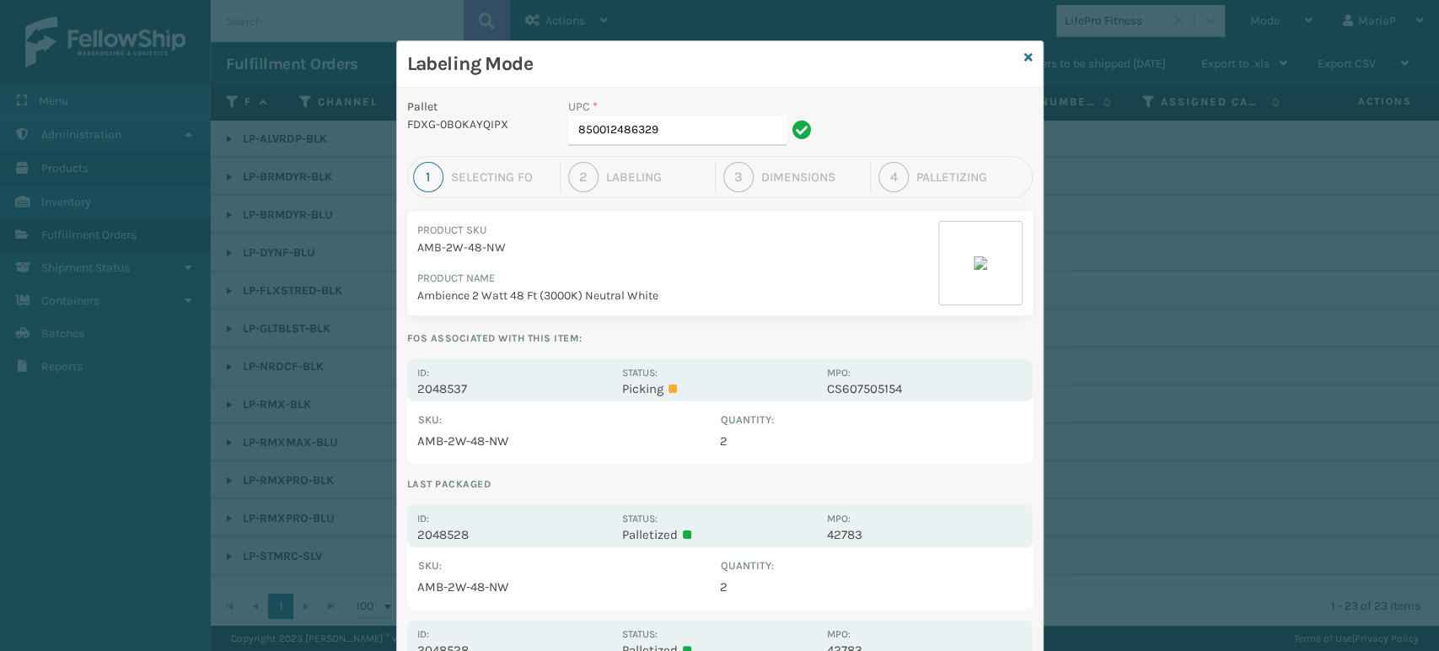
drag, startPoint x: 443, startPoint y: 388, endPoint x: 491, endPoint y: 347, distance: 62.2
click at [443, 389] on p "2048537" at bounding box center [514, 388] width 195 height 15
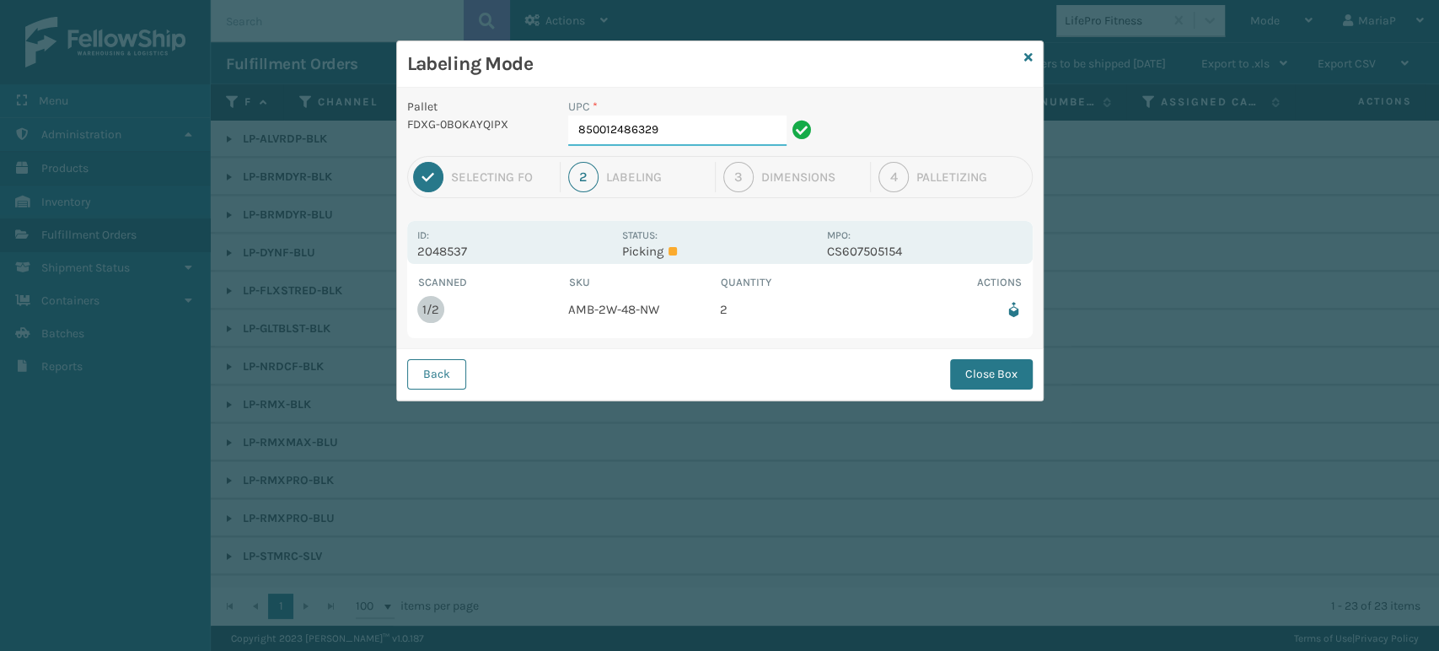
click at [698, 135] on input "850012486329" at bounding box center [677, 130] width 218 height 30
click at [993, 370] on button "Close Box" at bounding box center [991, 374] width 83 height 30
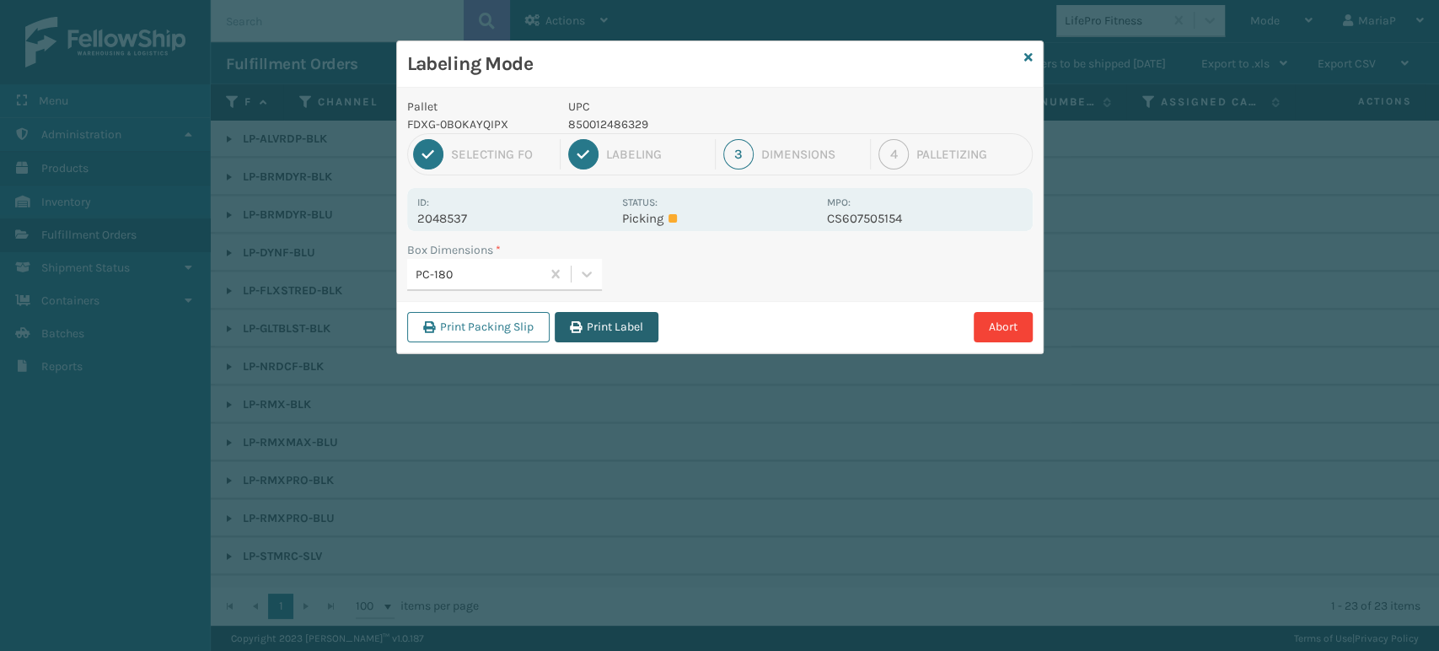
click at [620, 323] on button "Print Label" at bounding box center [607, 327] width 104 height 30
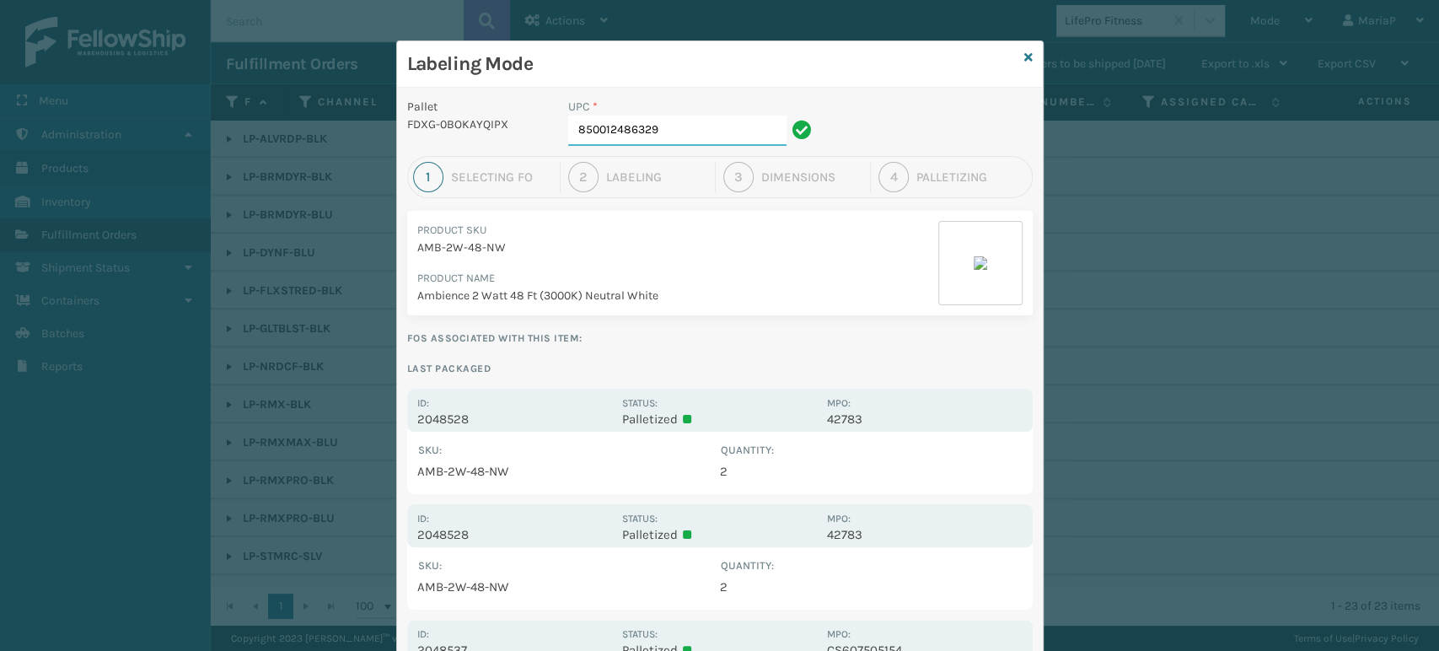
click at [661, 130] on input "850012486329" at bounding box center [677, 130] width 218 height 30
type input "8500406"
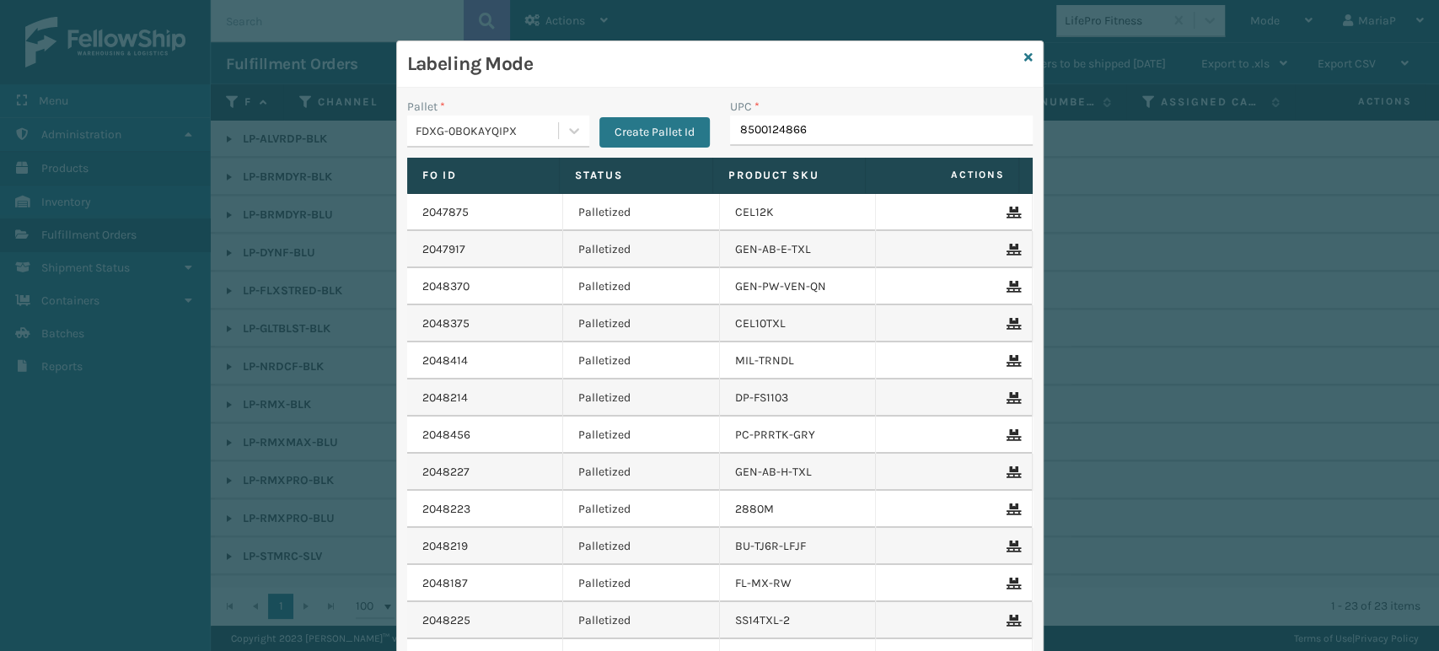
type input "85001248664"
type input "85006831111115307"
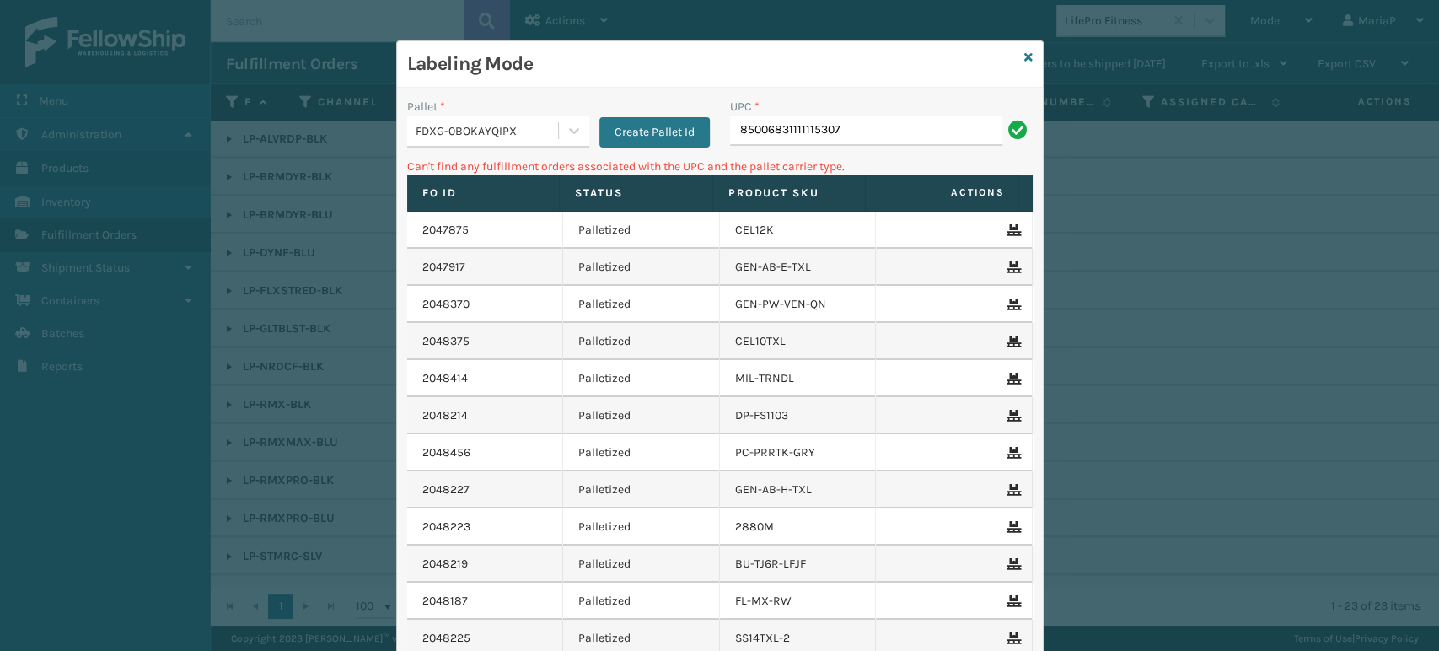
drag, startPoint x: 804, startPoint y: 134, endPoint x: 781, endPoint y: 139, distance: 23.3
click at [781, 139] on input "85006831111115307" at bounding box center [866, 130] width 272 height 30
type input "850068315307"
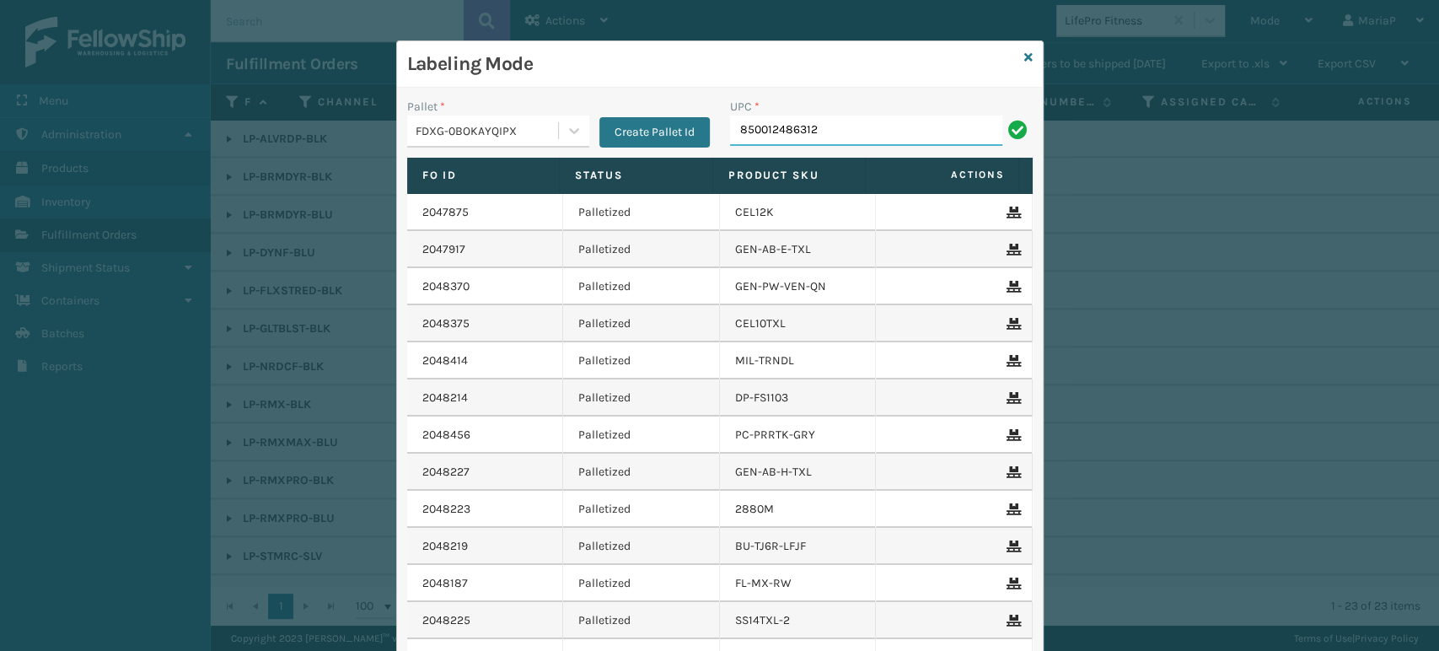
type input "850012486312"
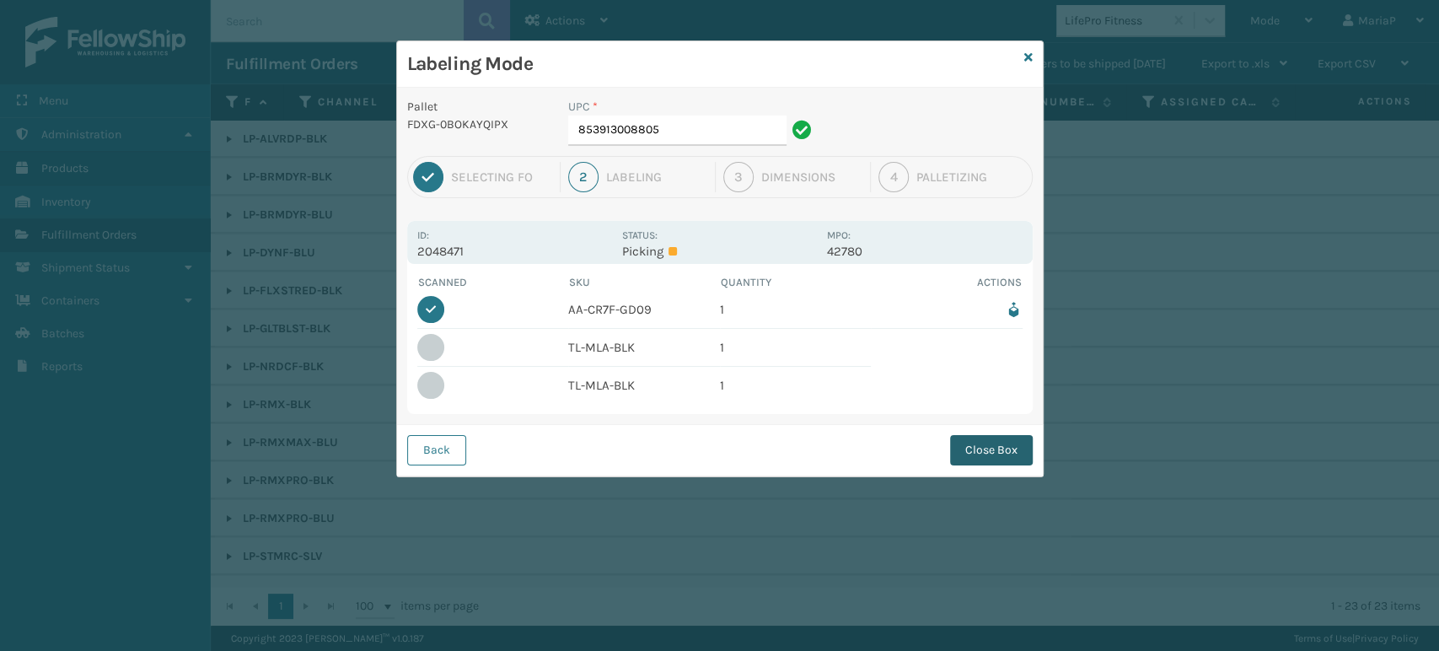
click at [1007, 455] on button "Close Box" at bounding box center [991, 450] width 83 height 30
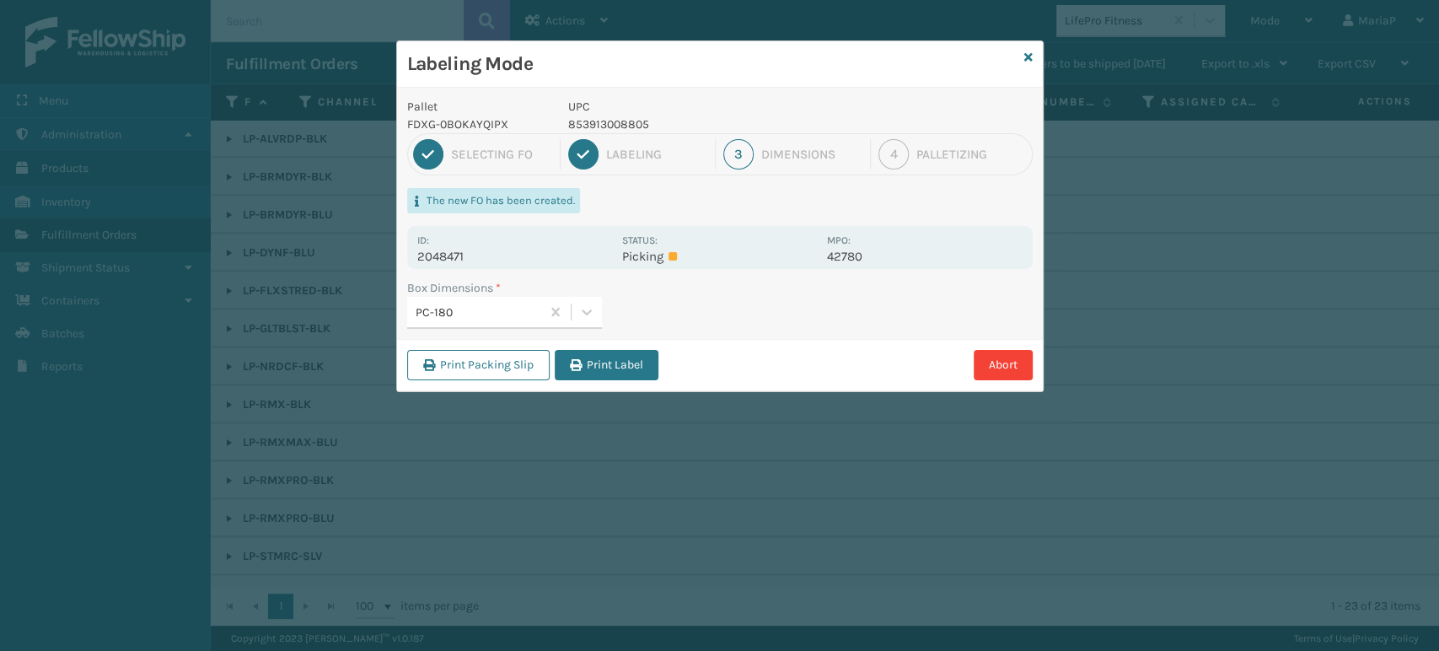
click at [612, 369] on button "Print Label" at bounding box center [607, 365] width 104 height 30
click at [612, 369] on div "Labeling Mode Pallet FDXG-0BOKAYQIPX UPC 853913008805 1 Selecting FO 2 Labeling…" at bounding box center [719, 325] width 1439 height 651
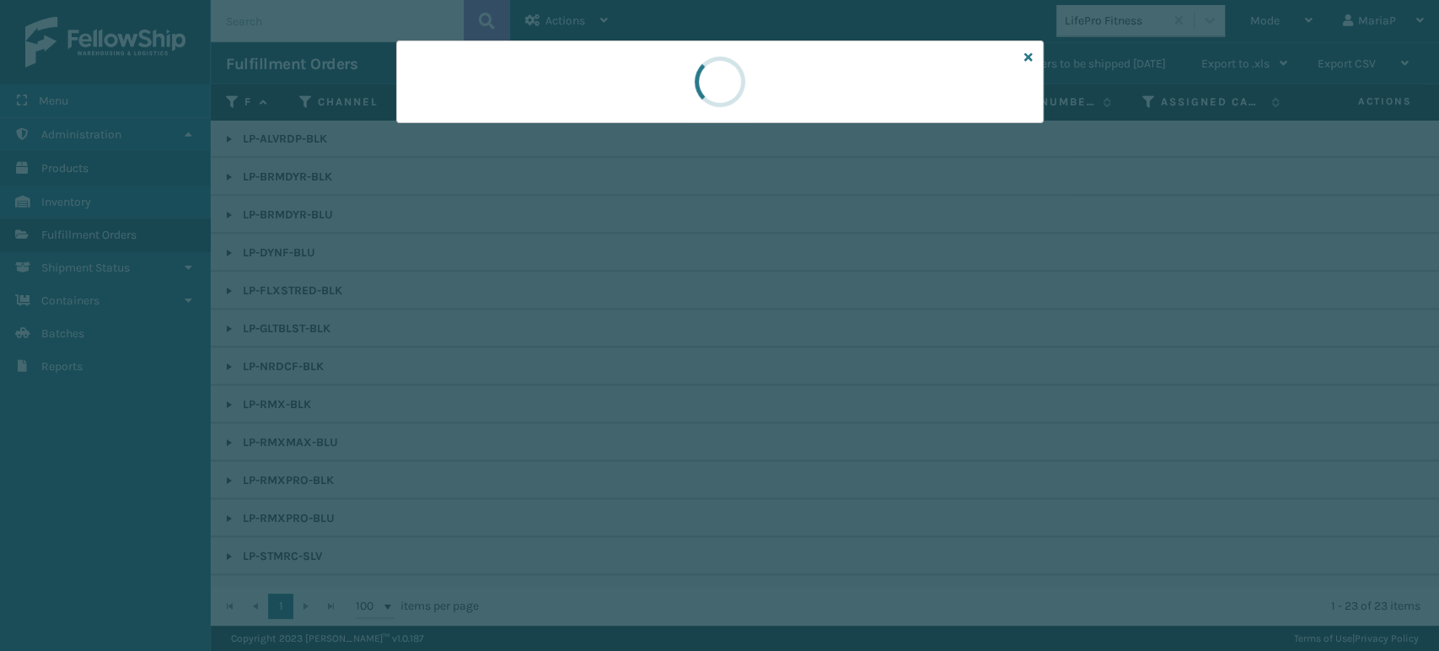
click at [612, 369] on div at bounding box center [719, 325] width 1439 height 651
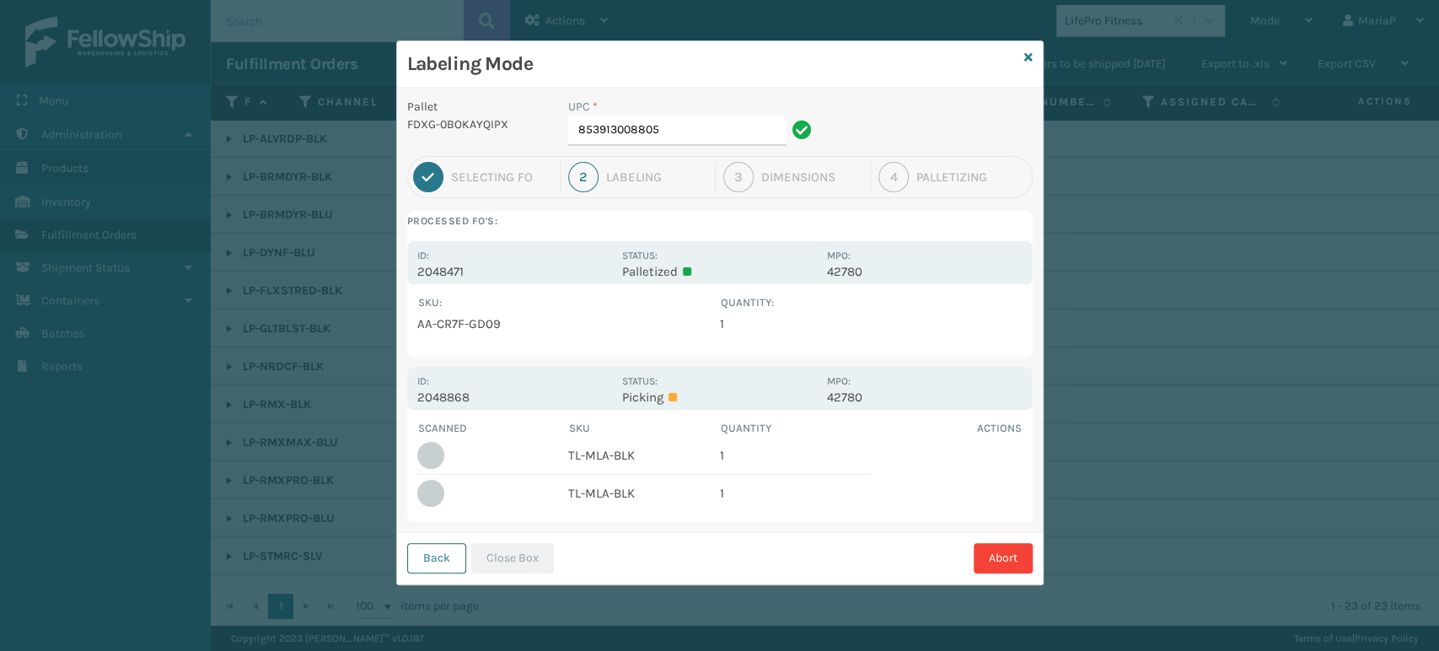
click at [413, 551] on button "Back" at bounding box center [436, 558] width 59 height 30
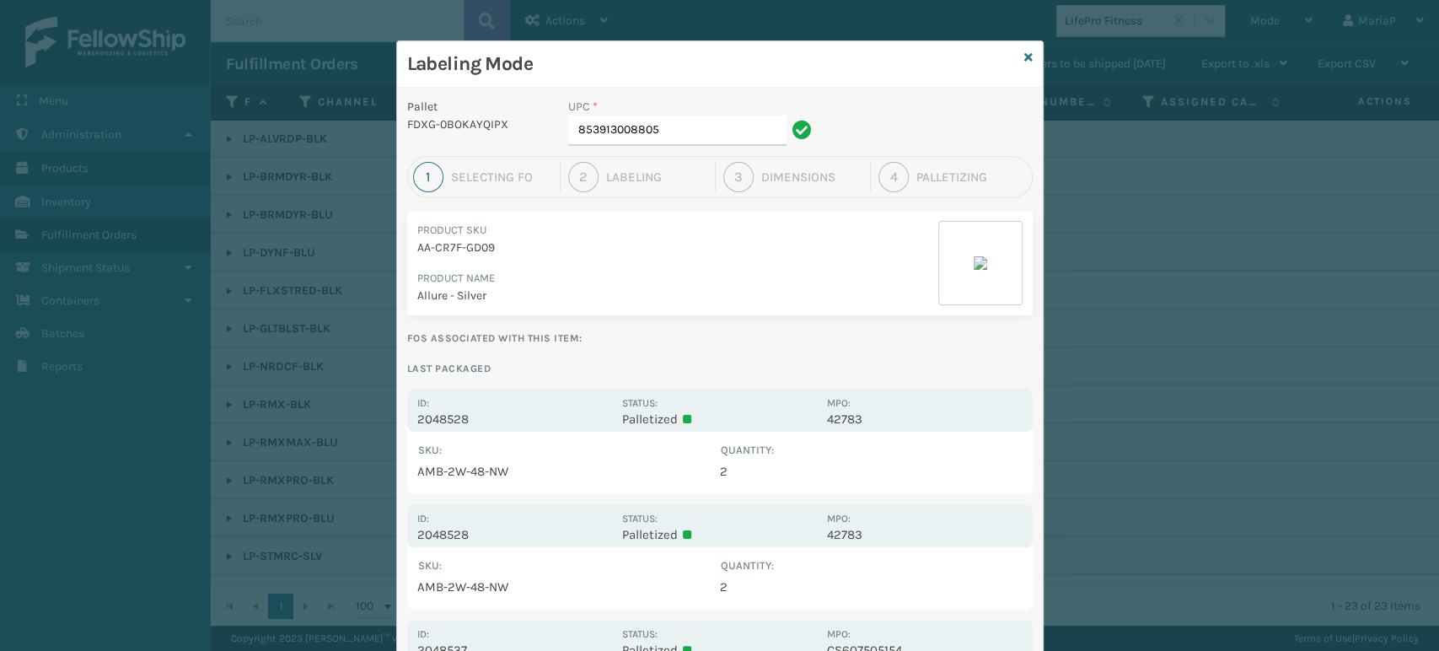
drag, startPoint x: 706, startPoint y: 107, endPoint x: 701, endPoint y: 115, distance: 9.8
click at [701, 115] on div "UPC * 853913008805" at bounding box center [692, 122] width 249 height 48
click at [684, 130] on input "853913008805" at bounding box center [677, 130] width 218 height 30
click at [683, 130] on input "853913008805" at bounding box center [677, 130] width 218 height 30
click at [675, 129] on input "853913008805" at bounding box center [677, 130] width 218 height 30
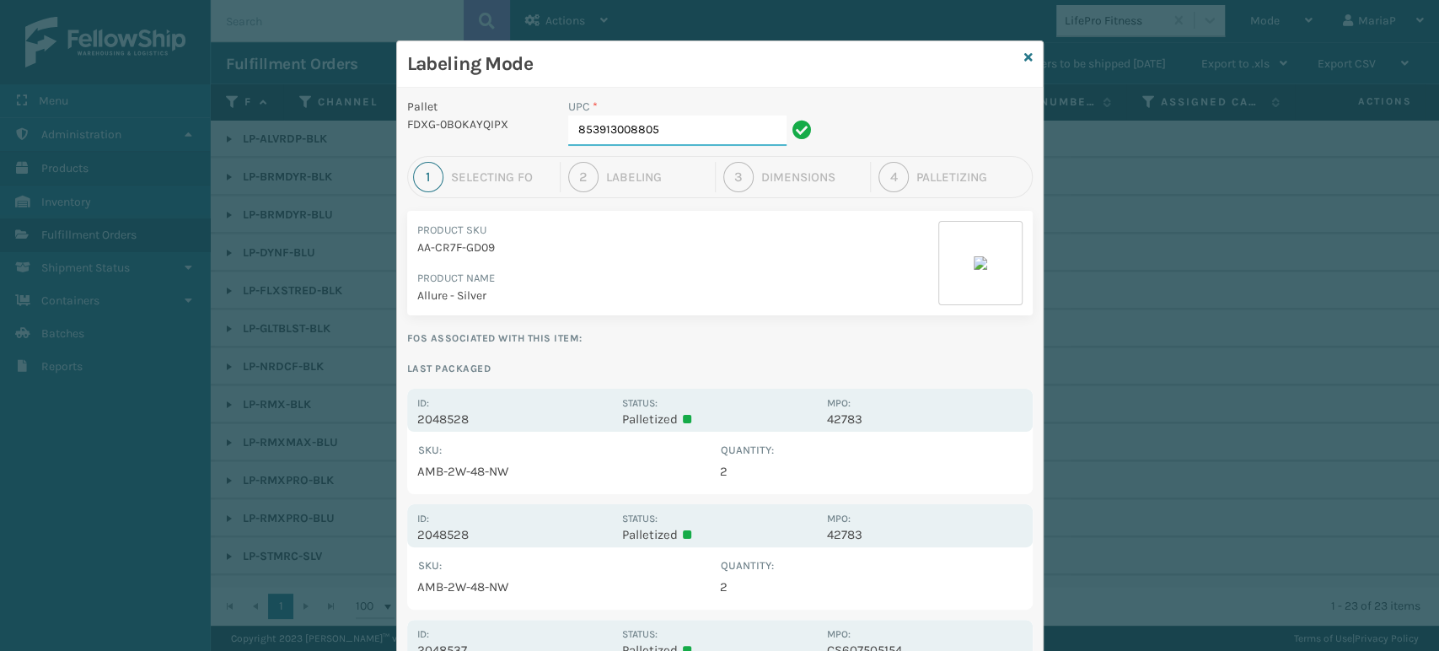
click at [667, 129] on input "853913008805" at bounding box center [677, 130] width 218 height 30
type input "8581000"
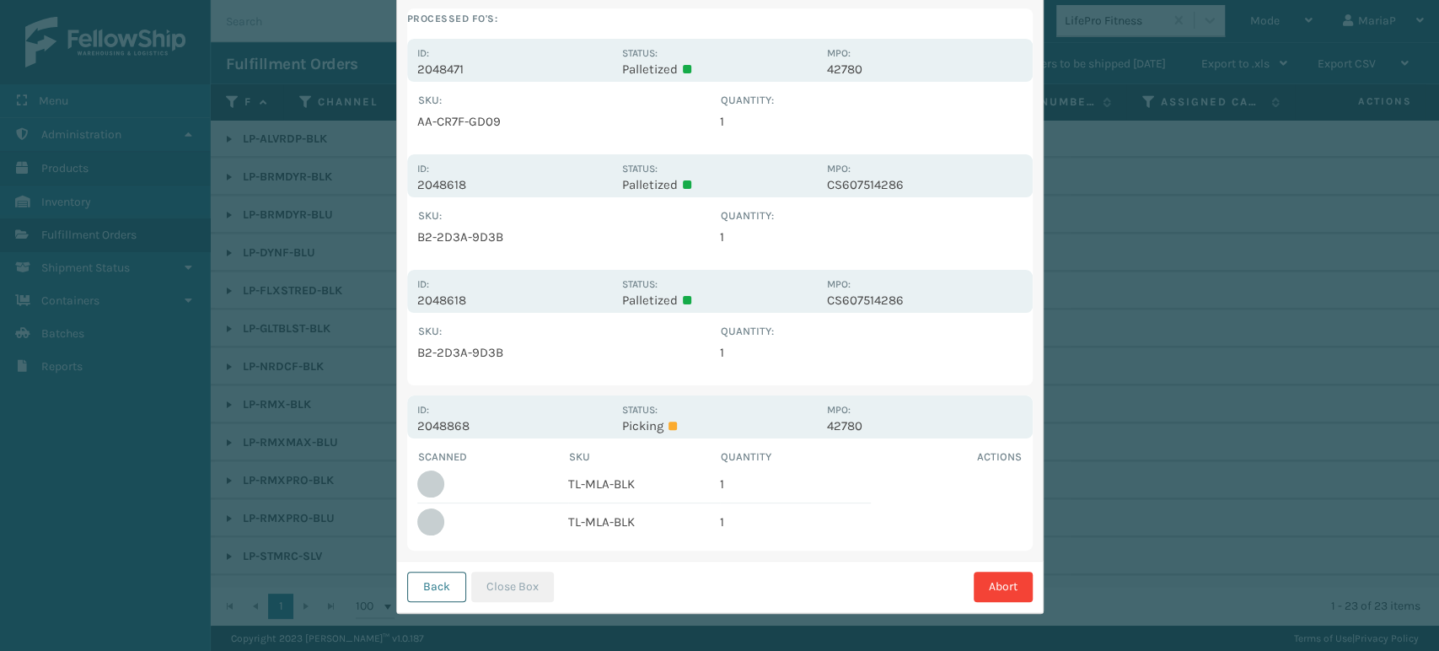
scroll to position [204, 0]
click at [432, 583] on button "Back" at bounding box center [436, 585] width 59 height 30
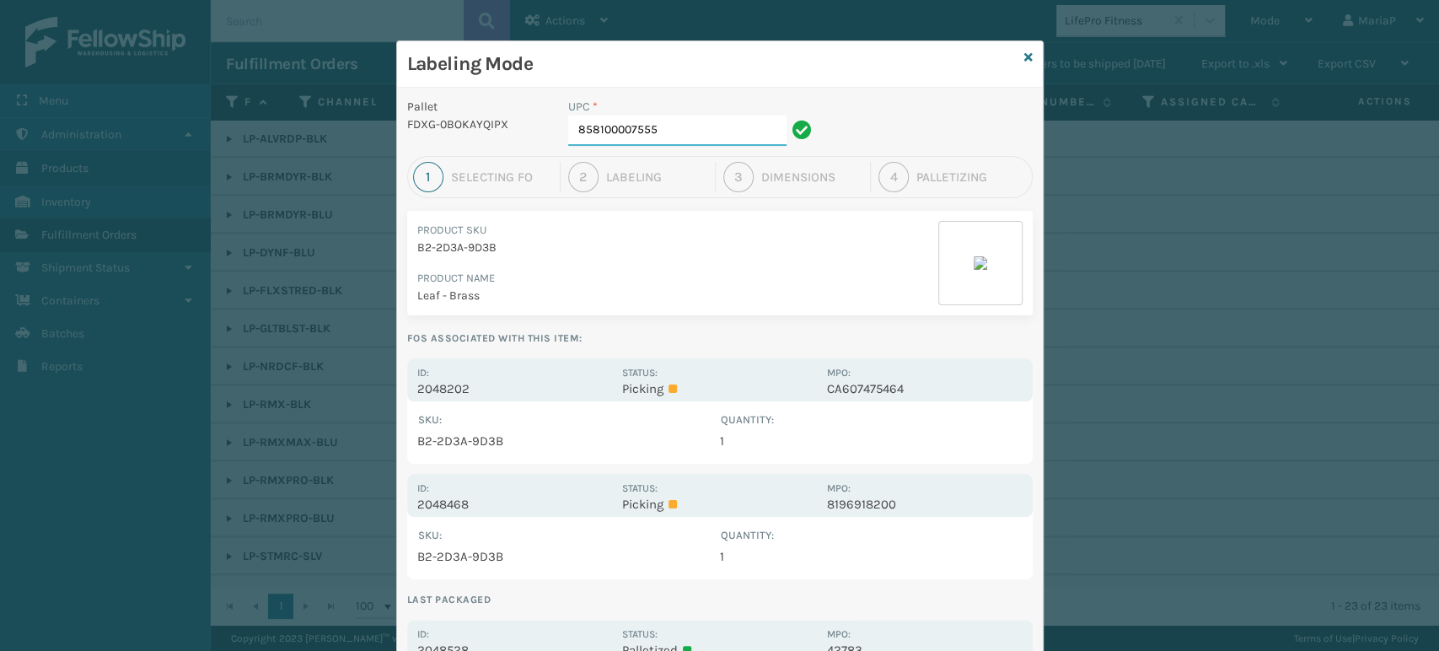
click at [666, 142] on input "858100007555" at bounding box center [677, 130] width 218 height 30
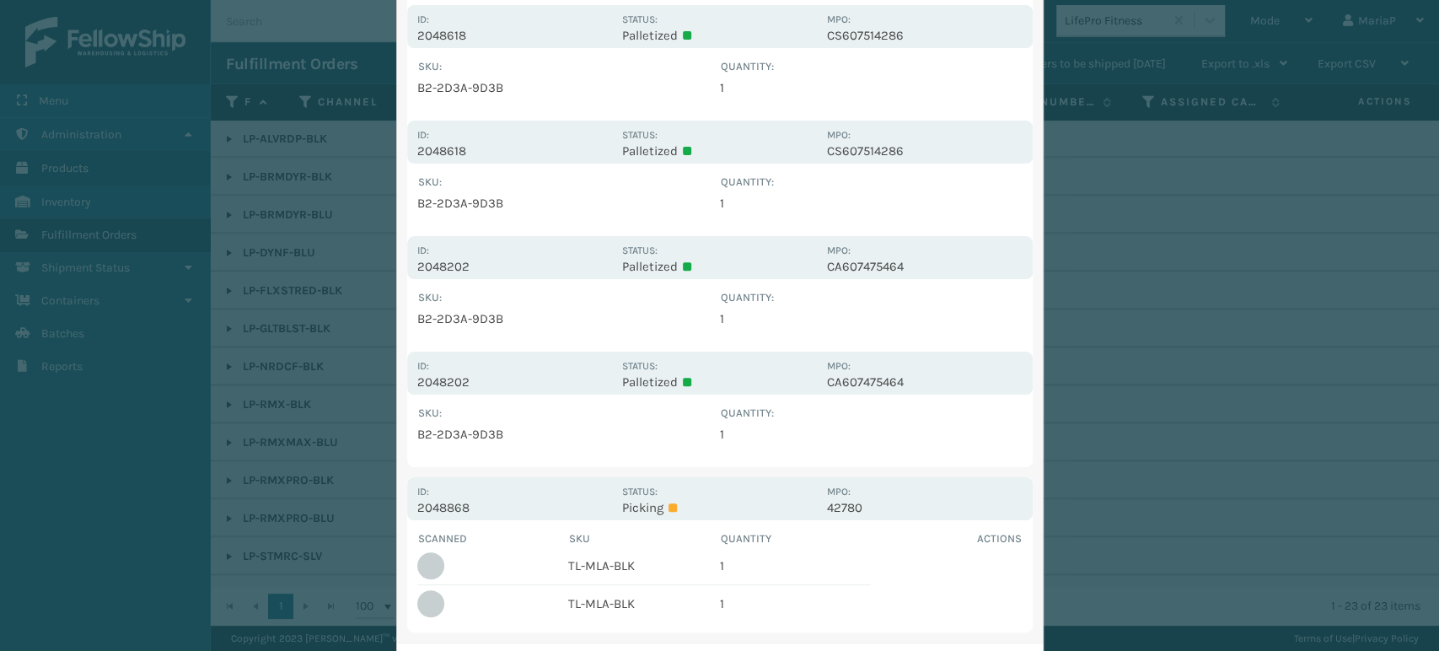
scroll to position [435, 0]
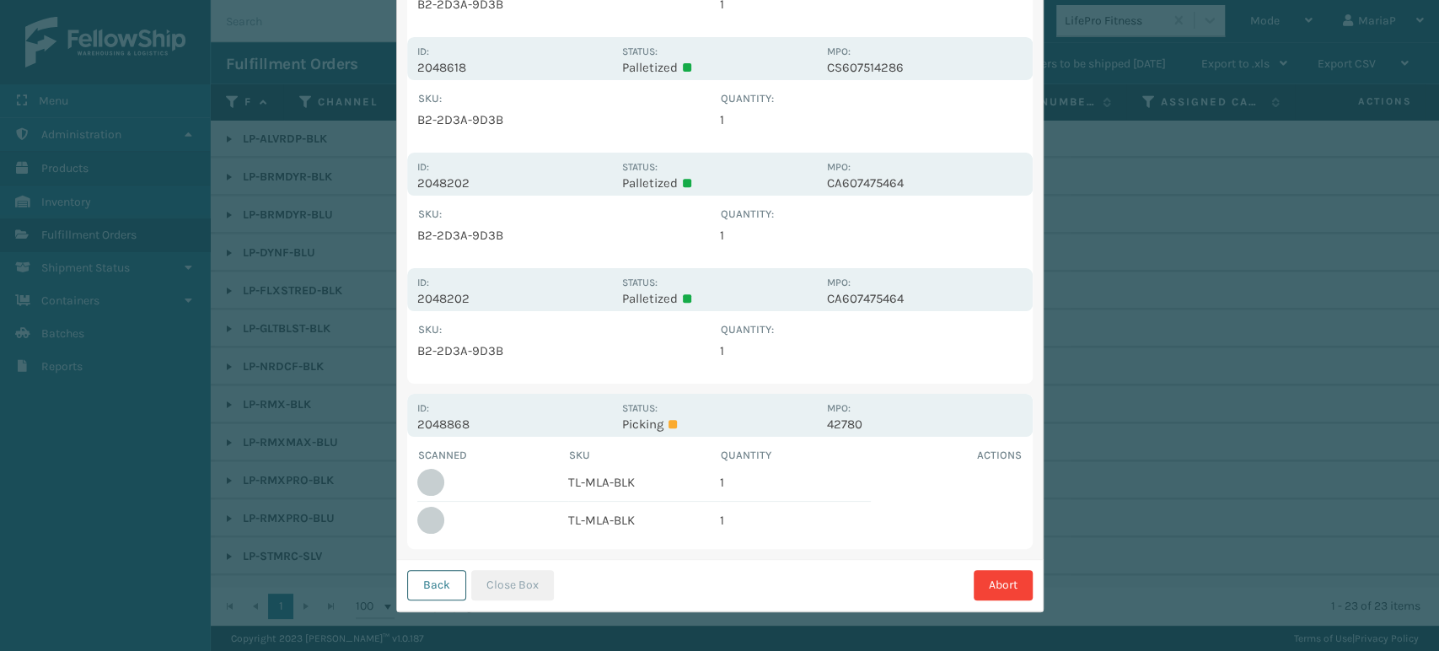
click at [424, 591] on button "Back" at bounding box center [436, 585] width 59 height 30
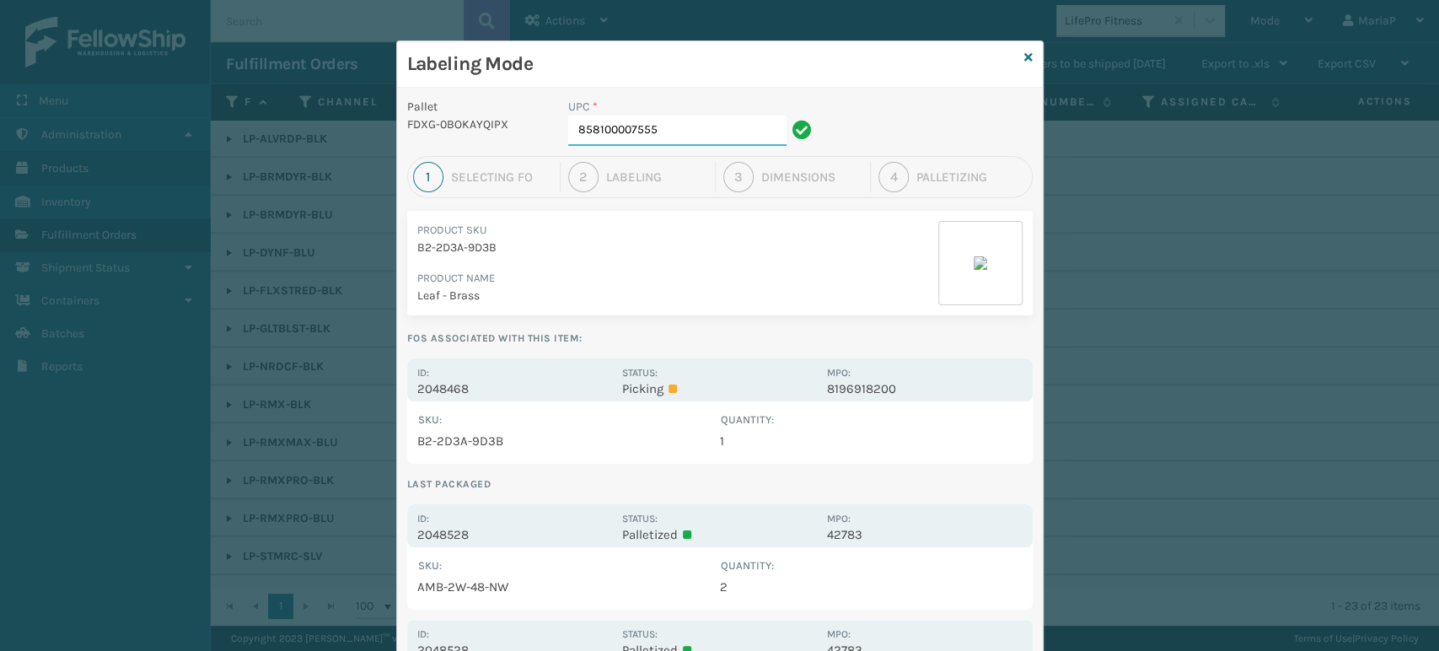
click at [671, 133] on input "858100007555" at bounding box center [677, 130] width 218 height 30
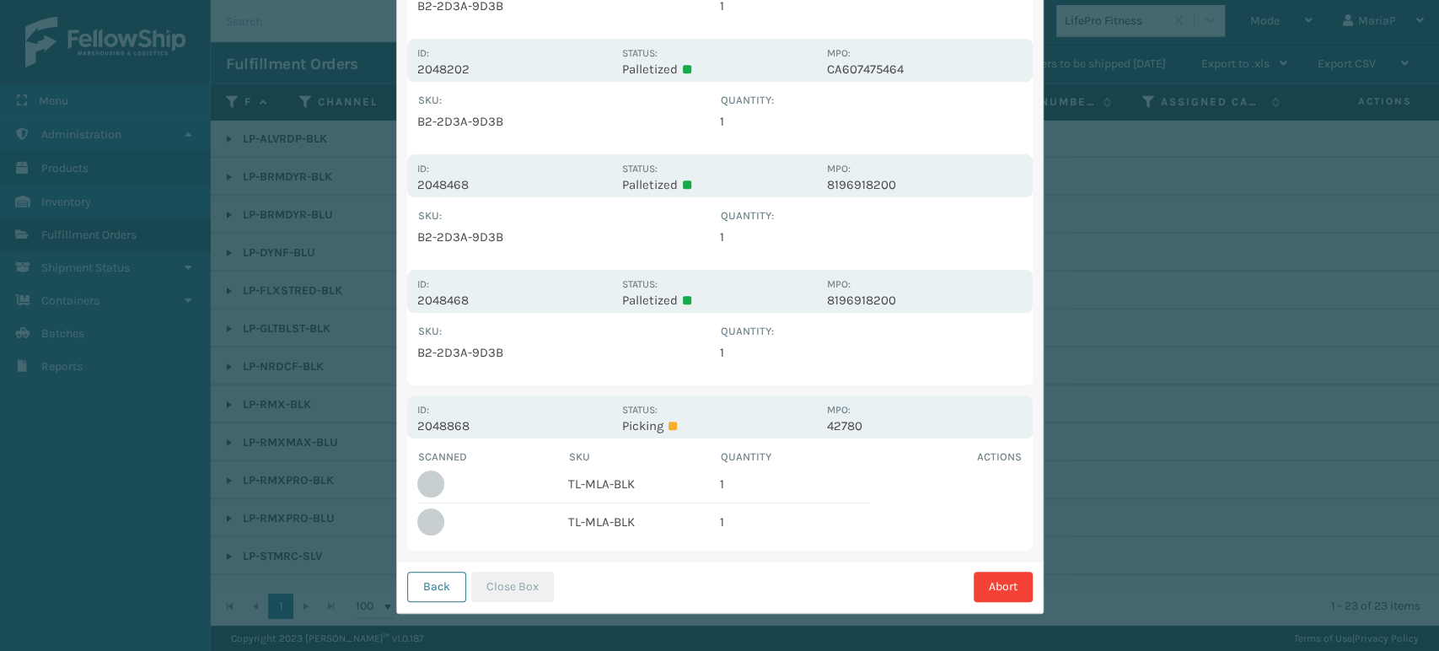
scroll to position [667, 0]
click at [433, 600] on div "Back Close Box Abort" at bounding box center [720, 583] width 646 height 51
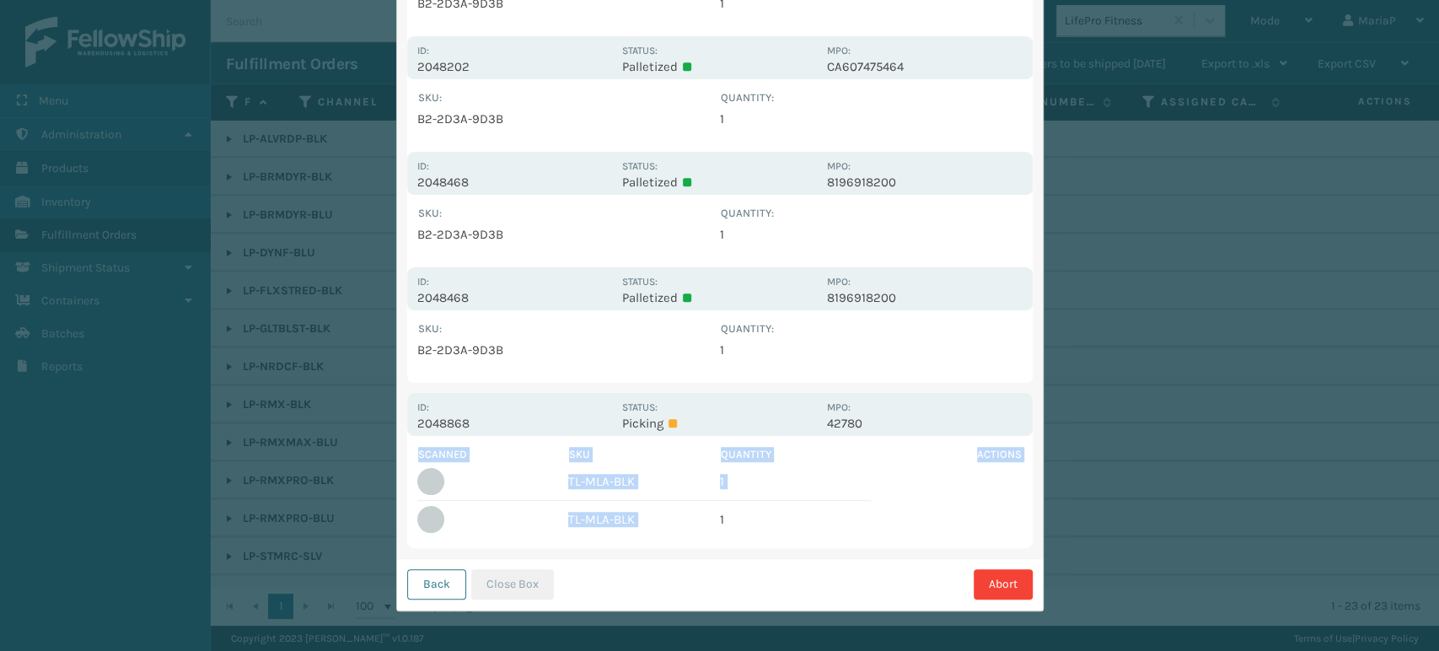
click at [433, 600] on div "Back Close Box Abort" at bounding box center [720, 583] width 646 height 51
click at [427, 579] on button "Back" at bounding box center [436, 584] width 59 height 30
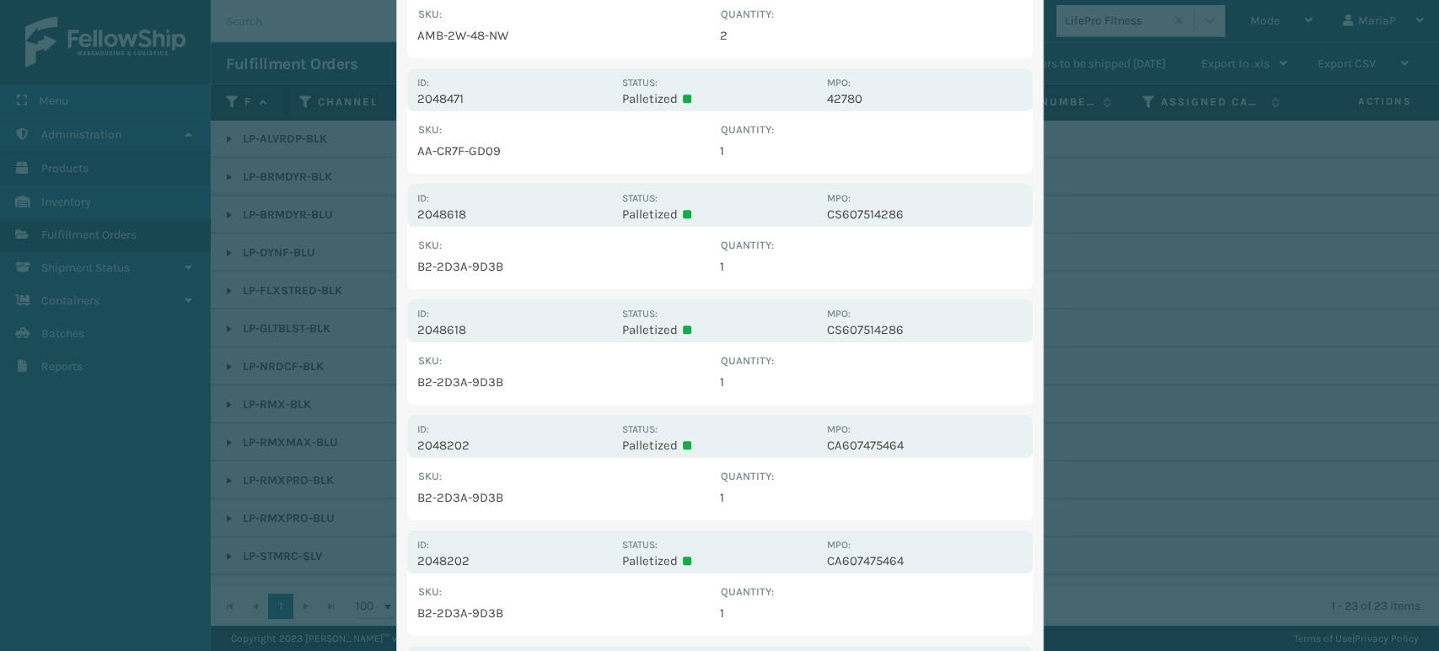
scroll to position [0, 0]
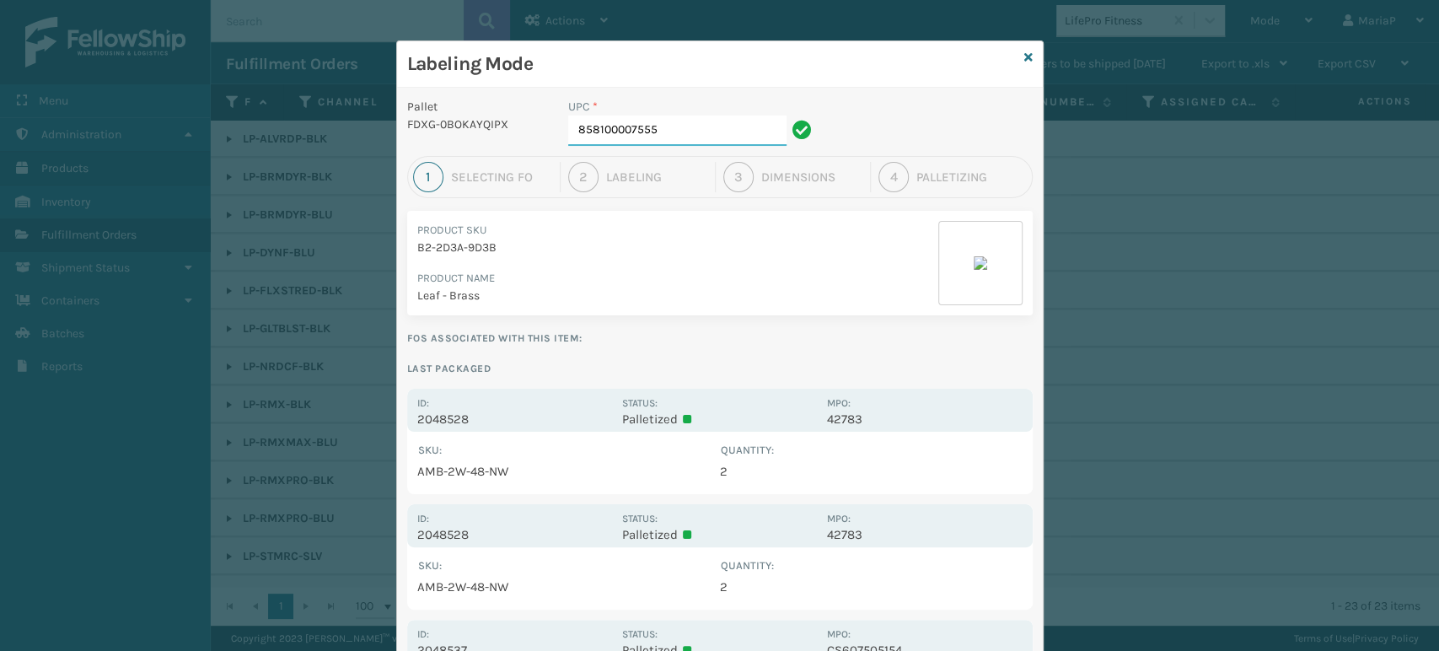
click at [668, 127] on input "858100007555" at bounding box center [677, 130] width 218 height 30
click at [671, 129] on input "858100" at bounding box center [677, 130] width 218 height 30
type input "858100007920"
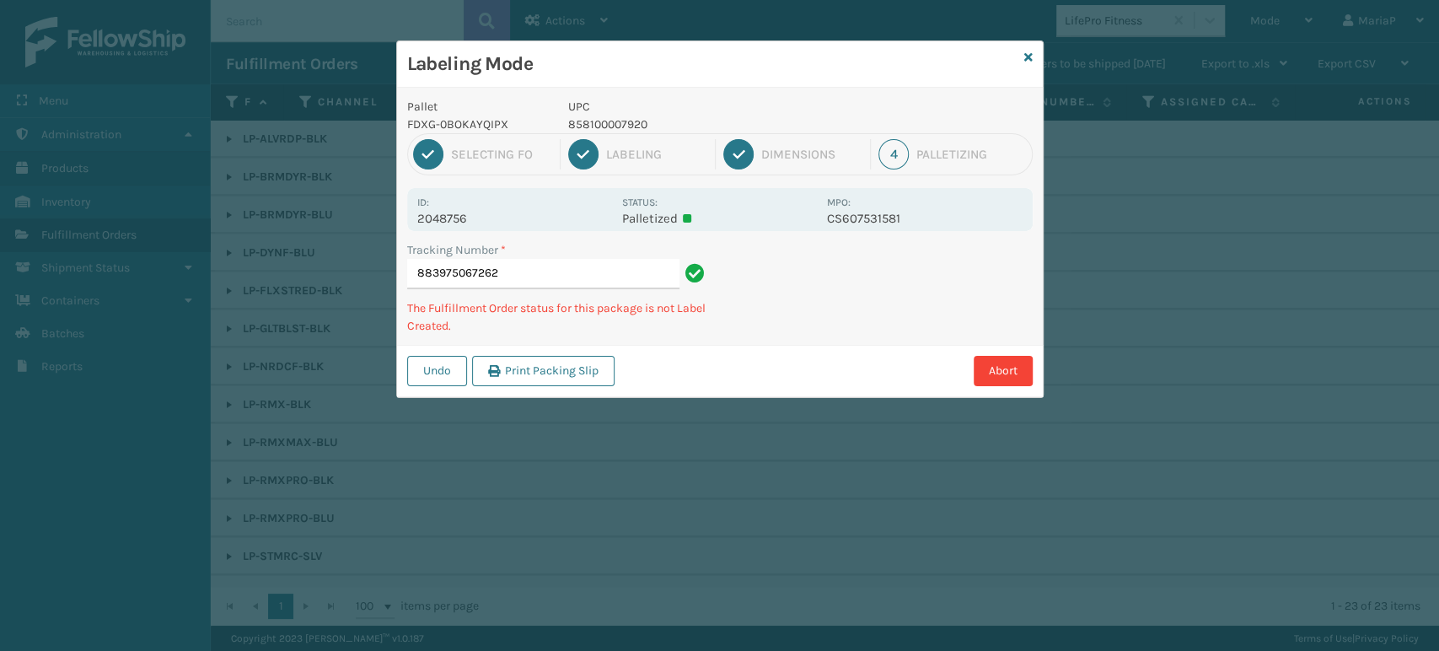
click at [593, 119] on p "858100007920" at bounding box center [692, 124] width 249 height 18
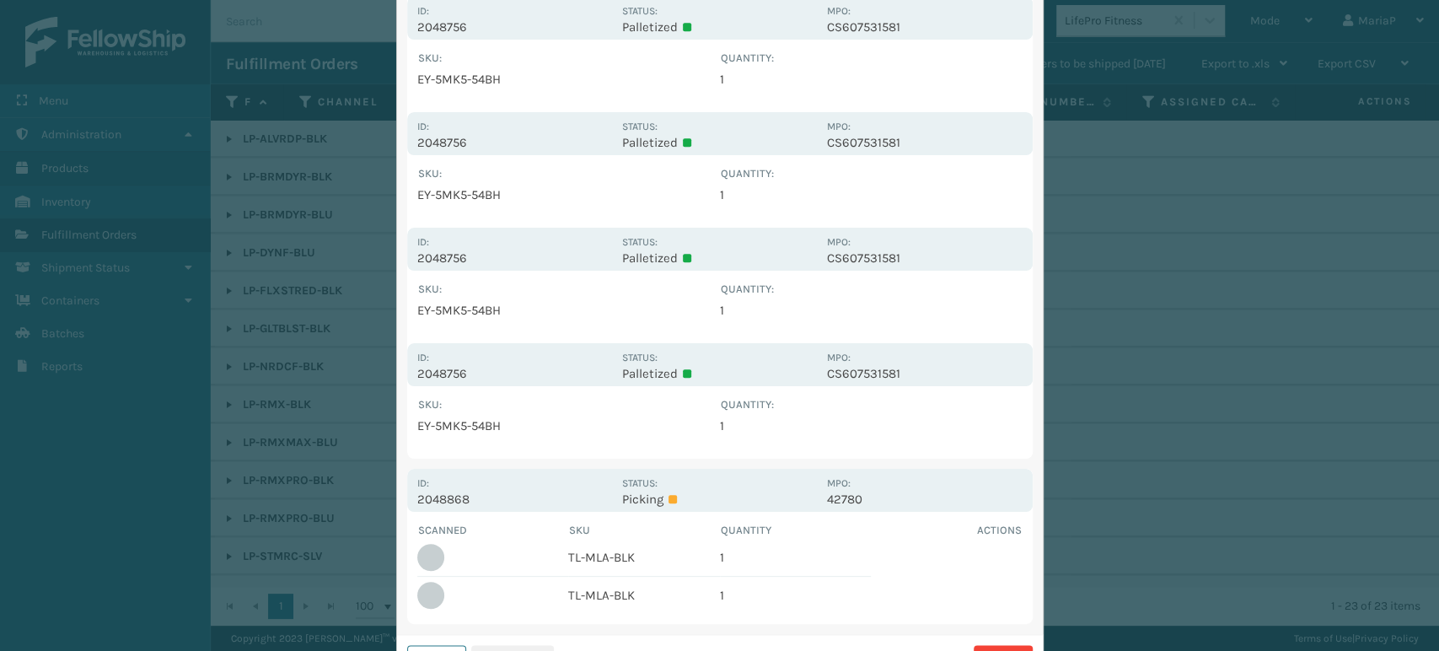
scroll to position [1128, 0]
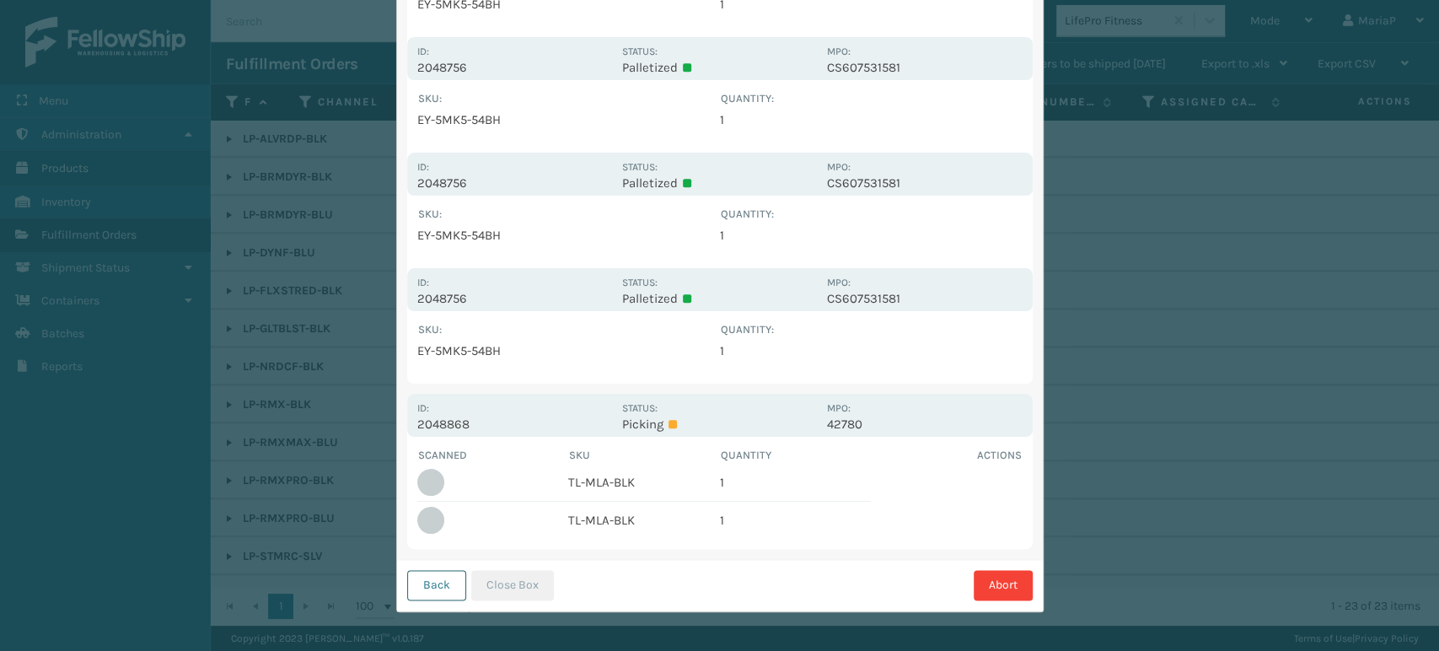
click at [426, 585] on button "Back" at bounding box center [436, 585] width 59 height 30
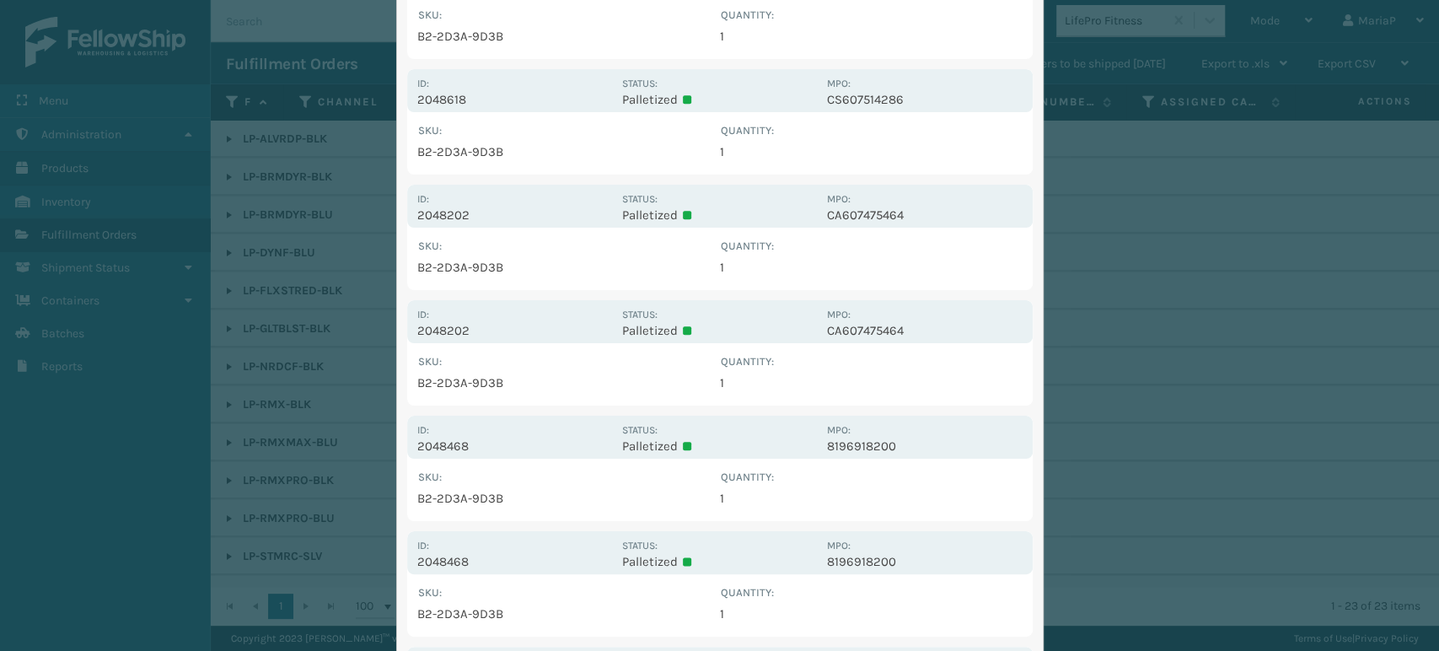
scroll to position [0, 0]
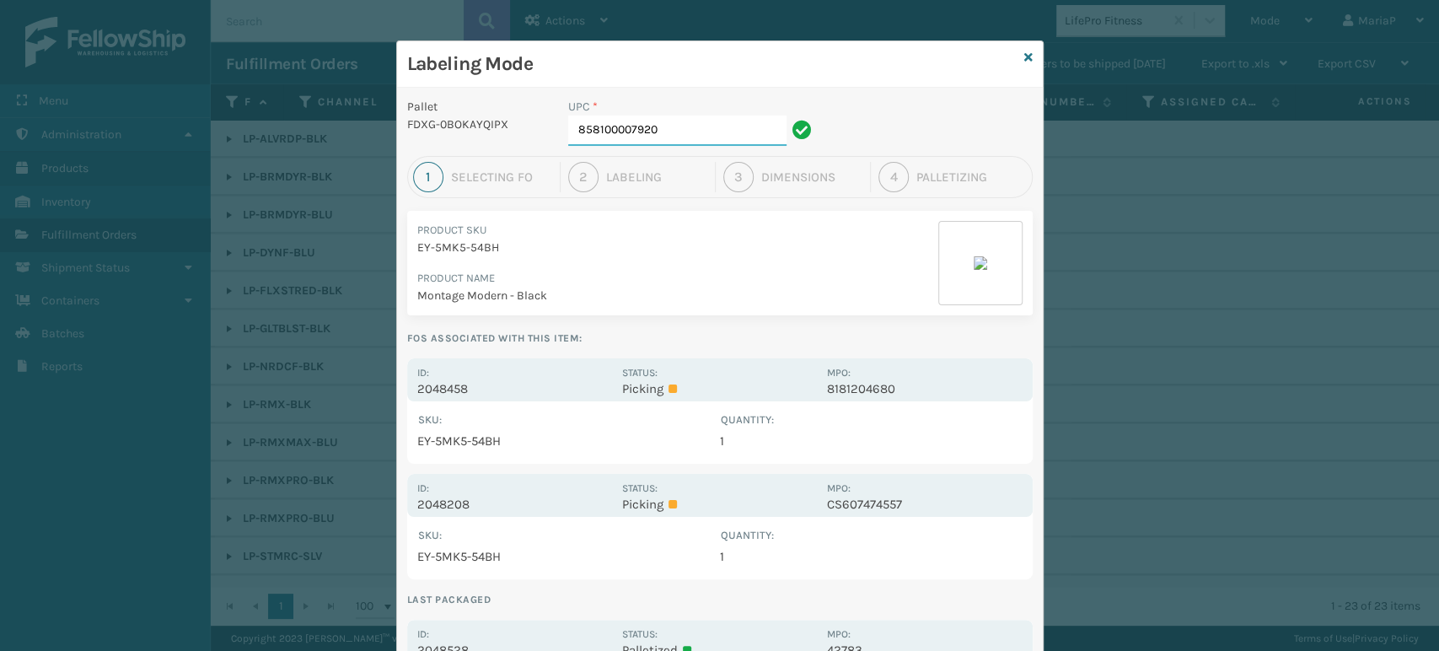
click at [675, 144] on input "858100007920" at bounding box center [677, 130] width 218 height 30
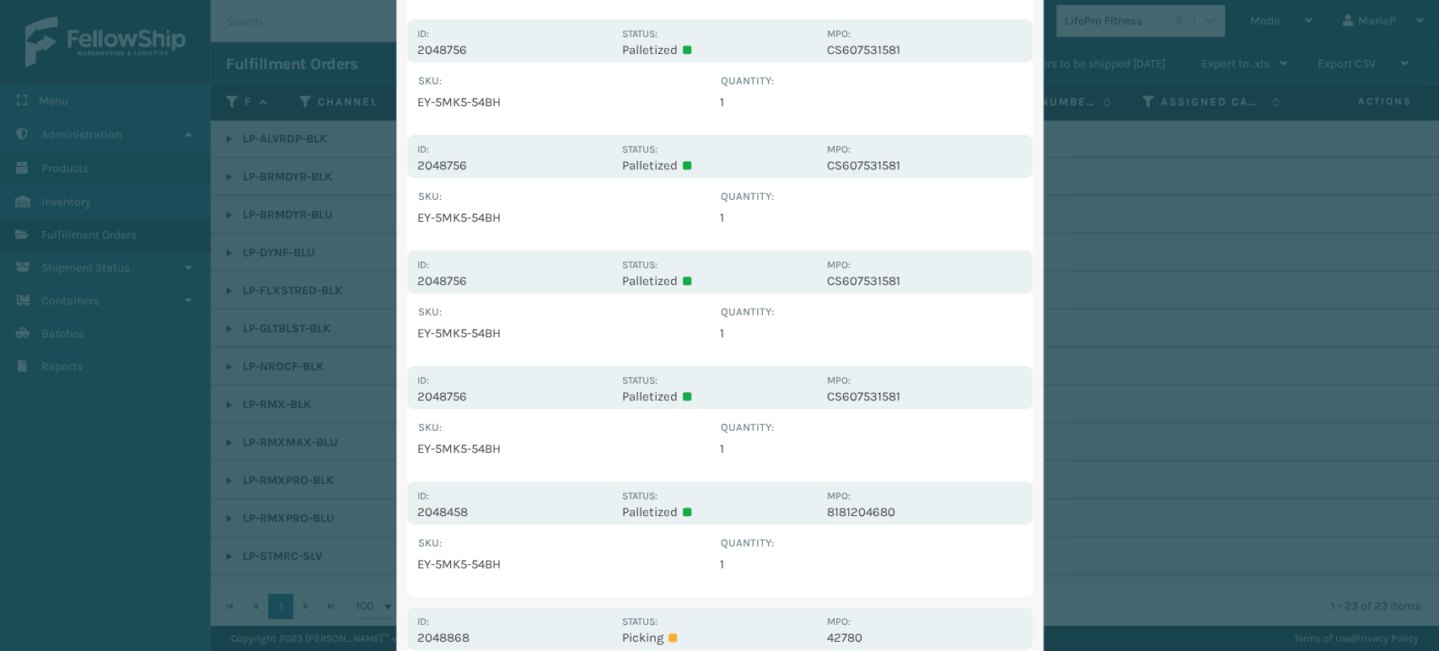
scroll to position [1243, 0]
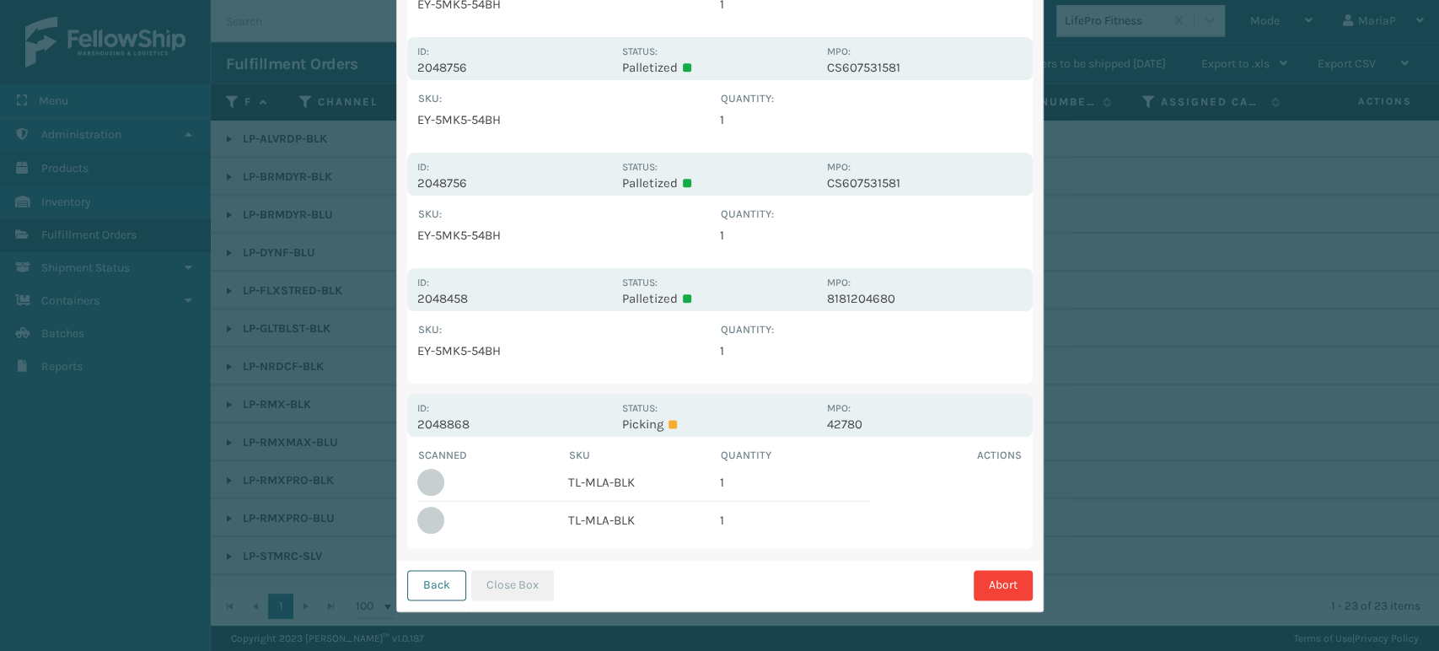
click at [436, 588] on button "Back" at bounding box center [436, 585] width 59 height 30
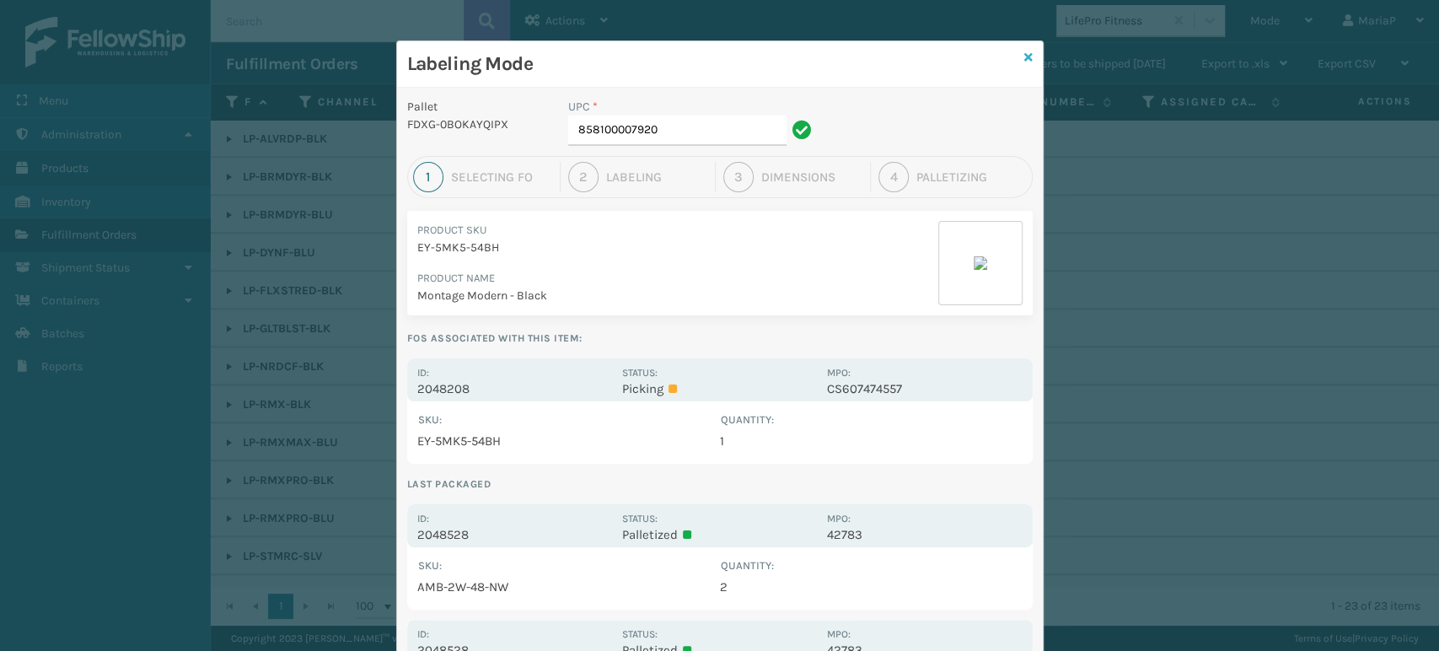
click at [1024, 54] on icon at bounding box center [1028, 57] width 8 height 12
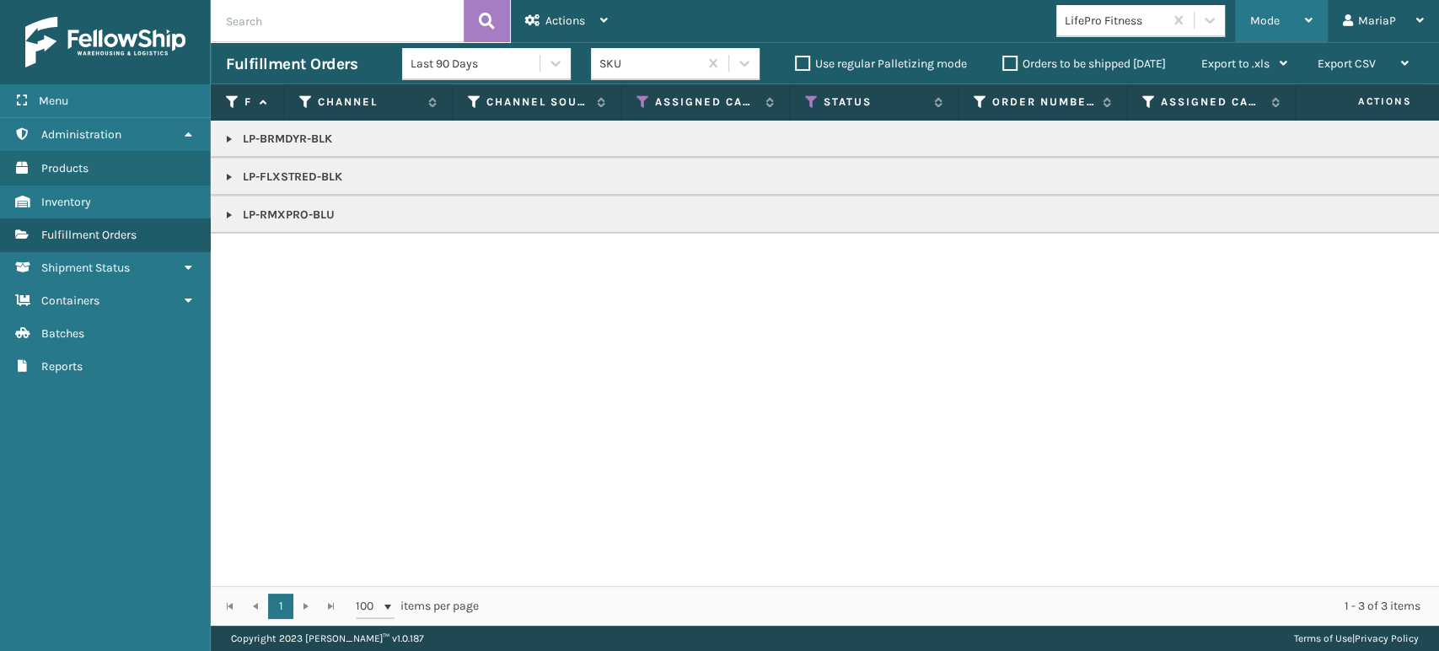
click at [1275, 22] on span "Mode" at bounding box center [1265, 20] width 30 height 14
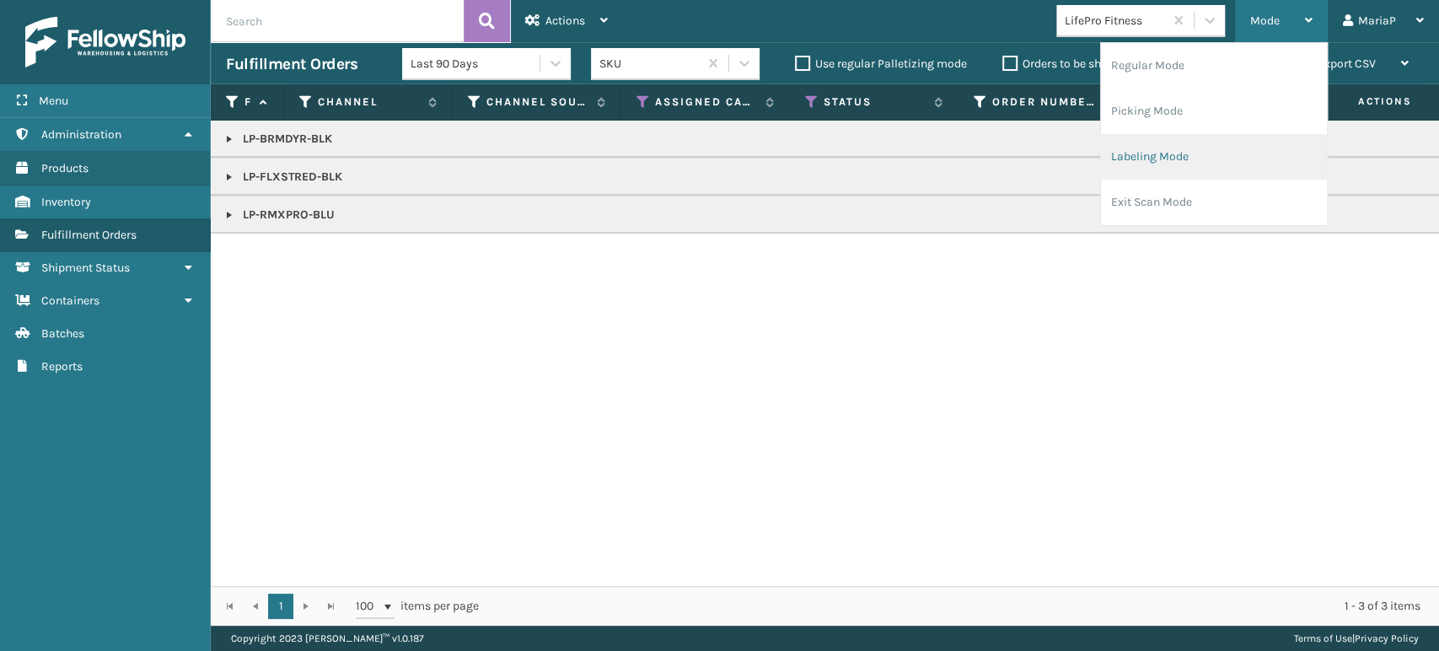
click at [1188, 155] on li "Labeling Mode" at bounding box center [1214, 157] width 226 height 46
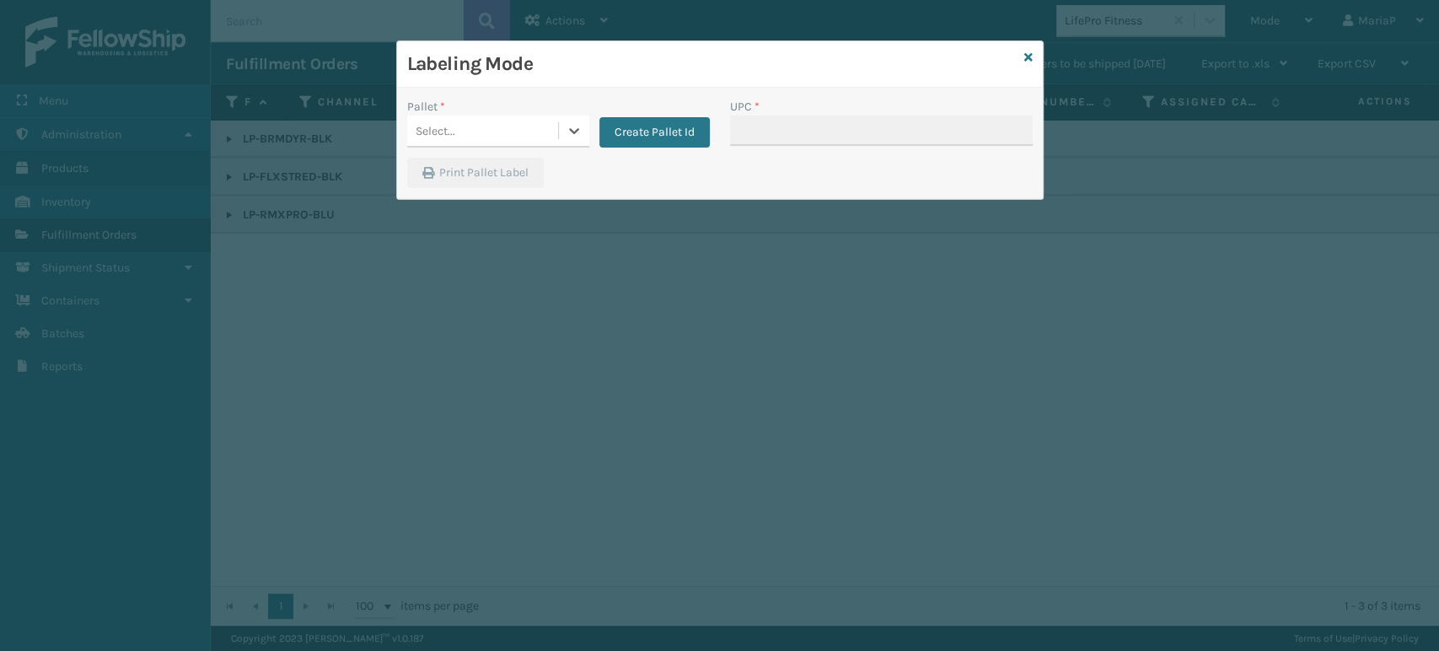
click at [465, 148] on div "Pallet * 0 results available. Select is focused ,type to refine list, press Dow…" at bounding box center [558, 128] width 323 height 60
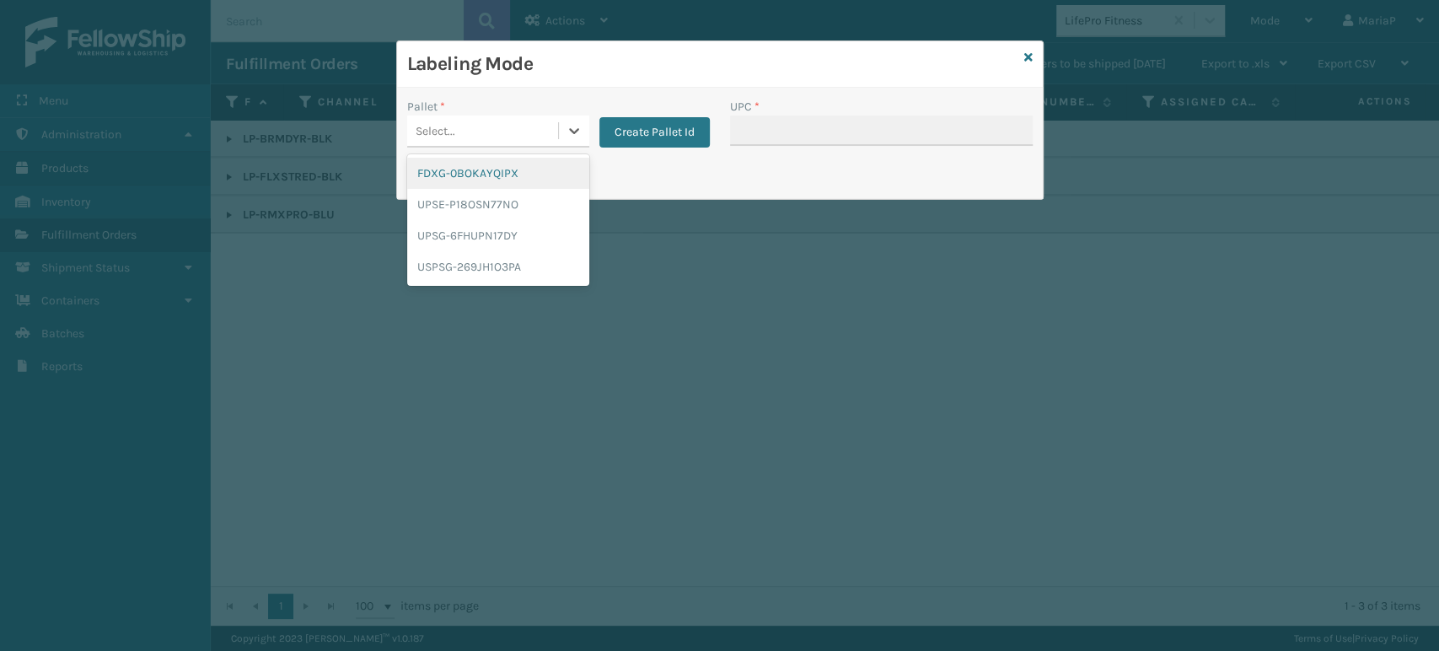
click at [481, 126] on div "Select..." at bounding box center [482, 131] width 151 height 28
click at [491, 180] on div "FDXG-0BOKAYQIPX" at bounding box center [498, 173] width 182 height 31
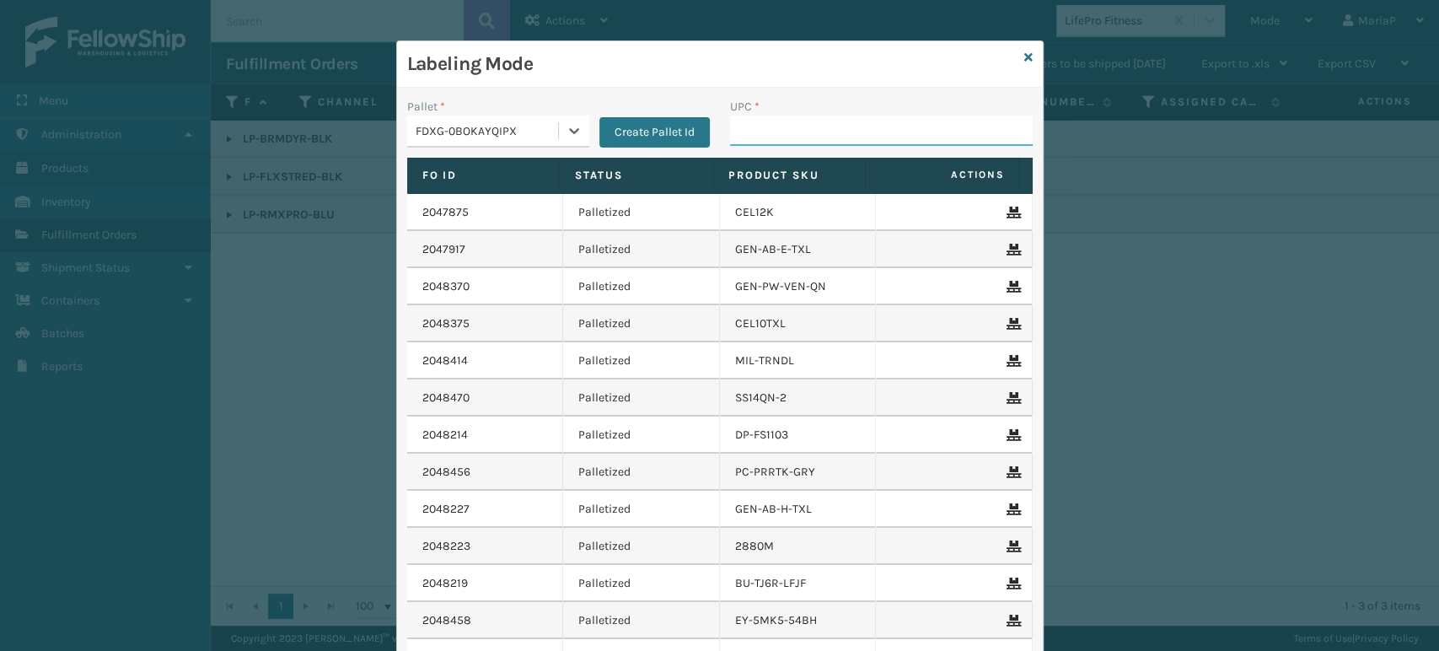
click at [748, 131] on input "UPC *" at bounding box center [881, 130] width 303 height 30
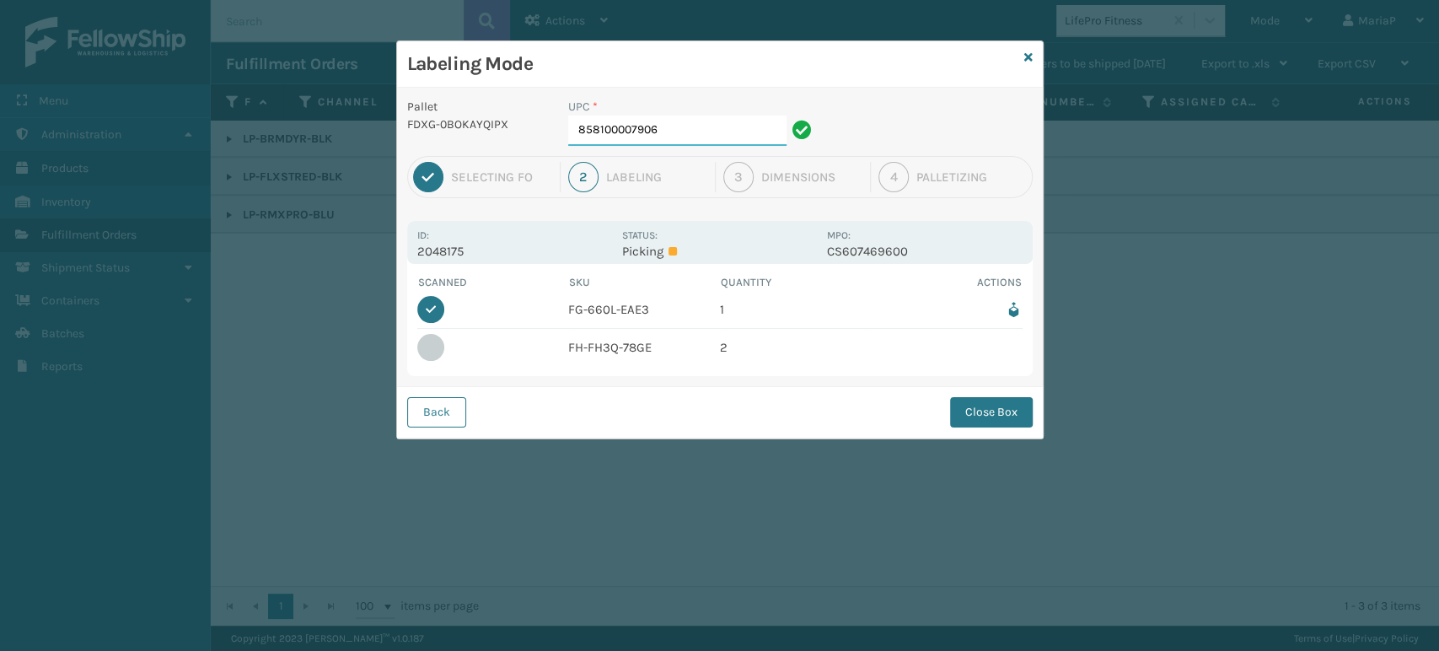
click at [751, 131] on input "858100007906" at bounding box center [677, 130] width 218 height 30
click at [750, 131] on input "858100007906" at bounding box center [677, 130] width 218 height 30
type input "858100007531"
click at [750, 131] on input "858100007531" at bounding box center [677, 130] width 218 height 30
click at [989, 416] on button "Close Box" at bounding box center [991, 412] width 83 height 30
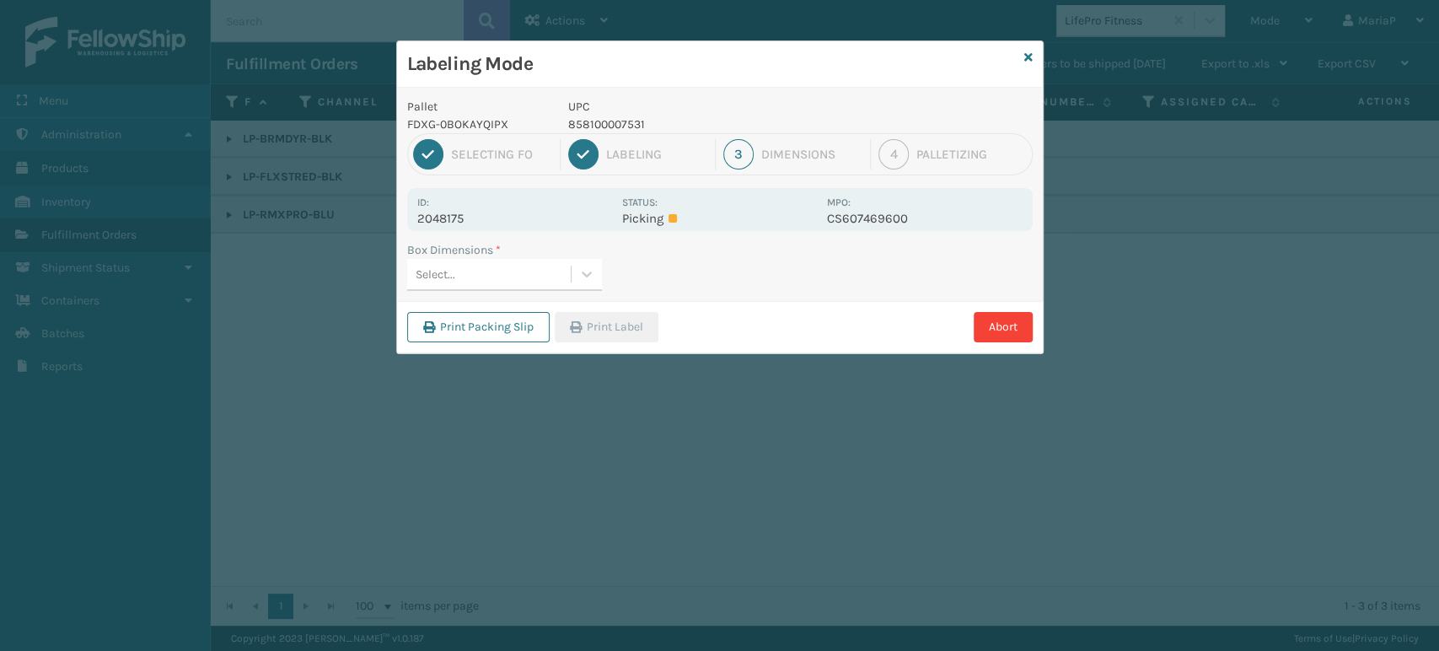
click at [528, 270] on div "Select..." at bounding box center [489, 274] width 164 height 28
type input "MED"
click at [445, 318] on div "Med" at bounding box center [504, 316] width 195 height 31
click at [680, 314] on div "Abort" at bounding box center [847, 327] width 369 height 30
click at [641, 335] on button "Print Label" at bounding box center [607, 327] width 104 height 30
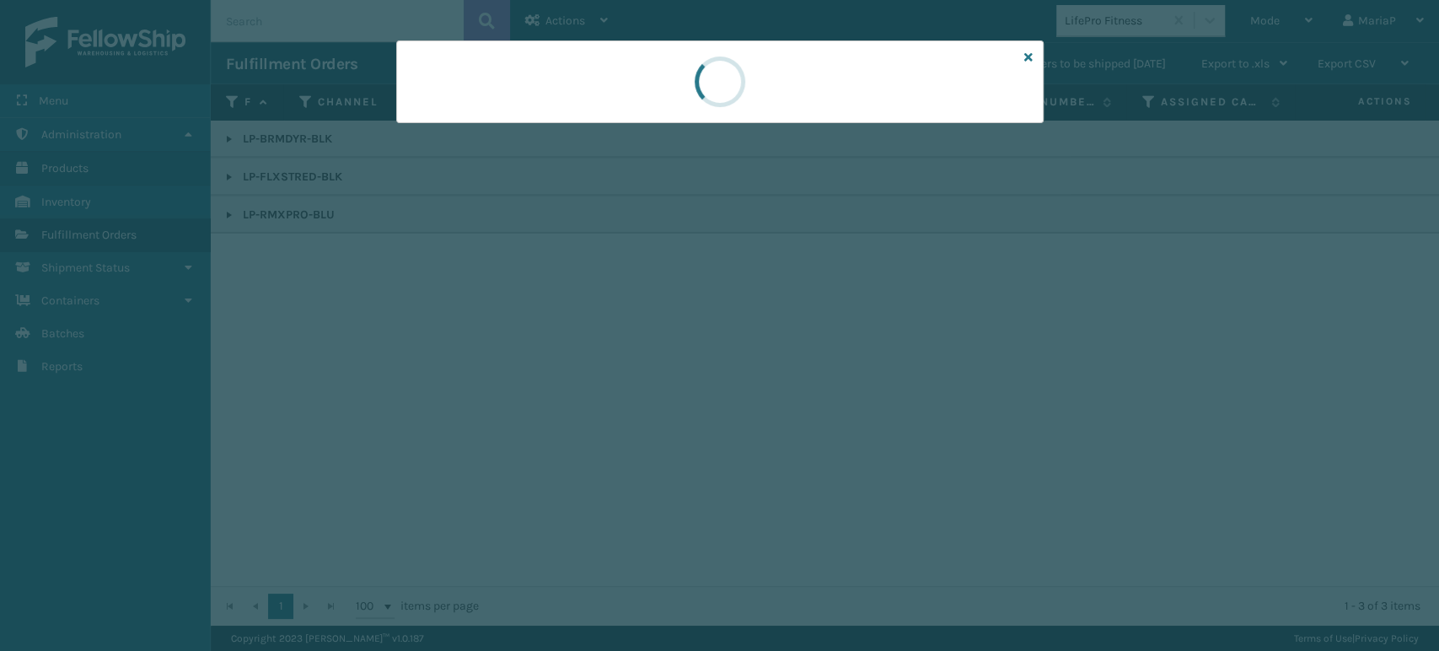
click at [641, 335] on div at bounding box center [719, 325] width 1439 height 651
click at [641, 333] on div at bounding box center [719, 325] width 1439 height 651
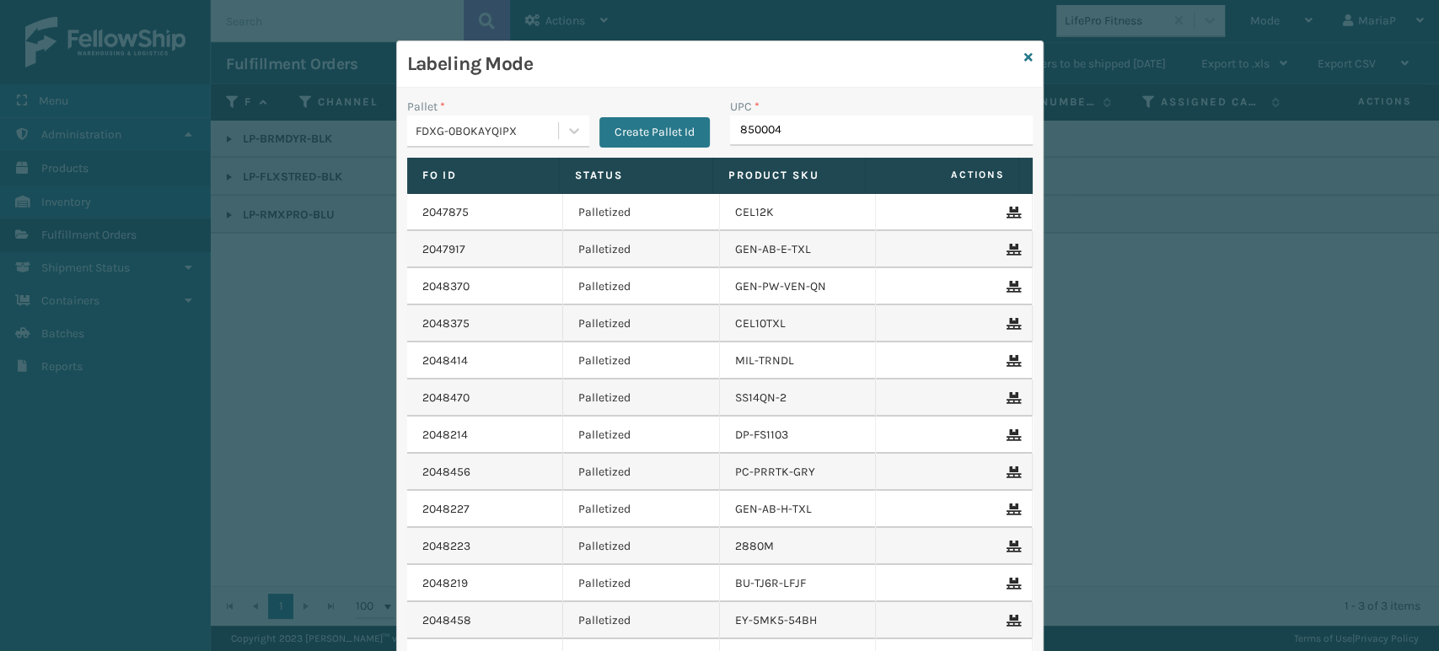
type input "8500044"
type input "85001248"
type input "8500124586817"
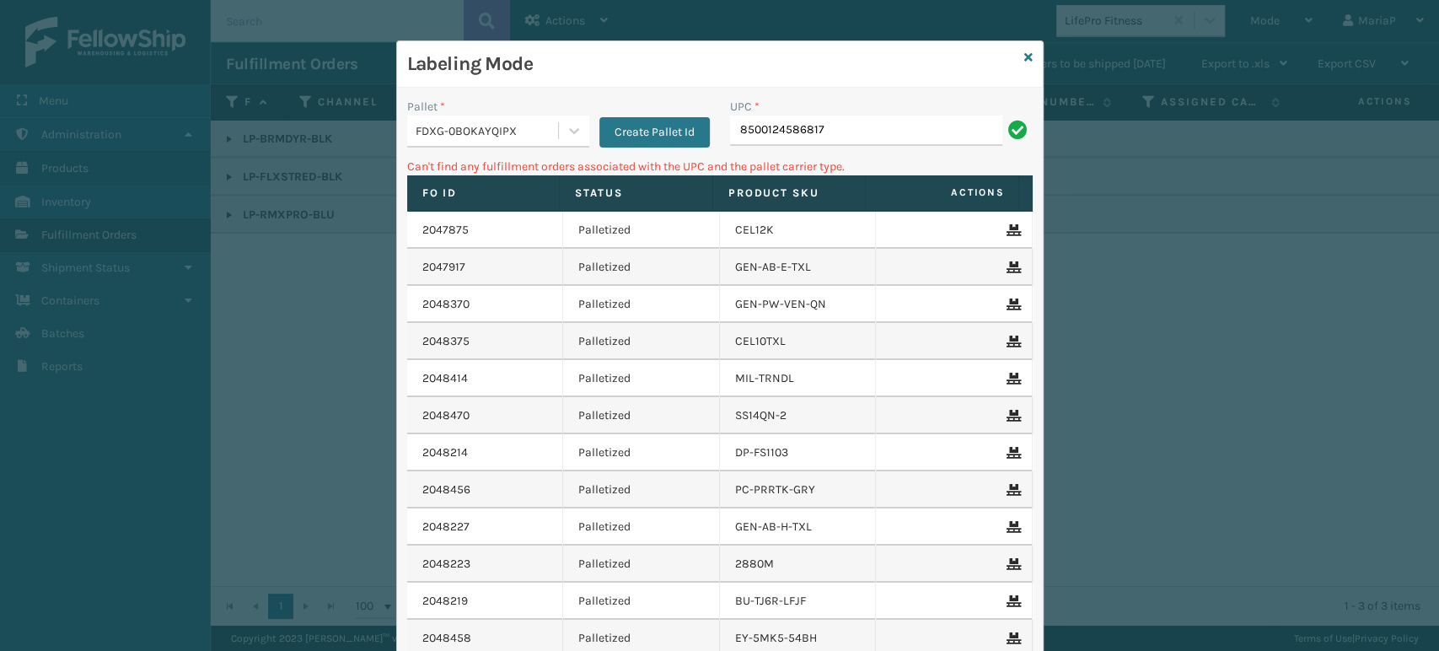
click at [781, 140] on input "8500124586817" at bounding box center [866, 130] width 272 height 30
type input "850012486817"
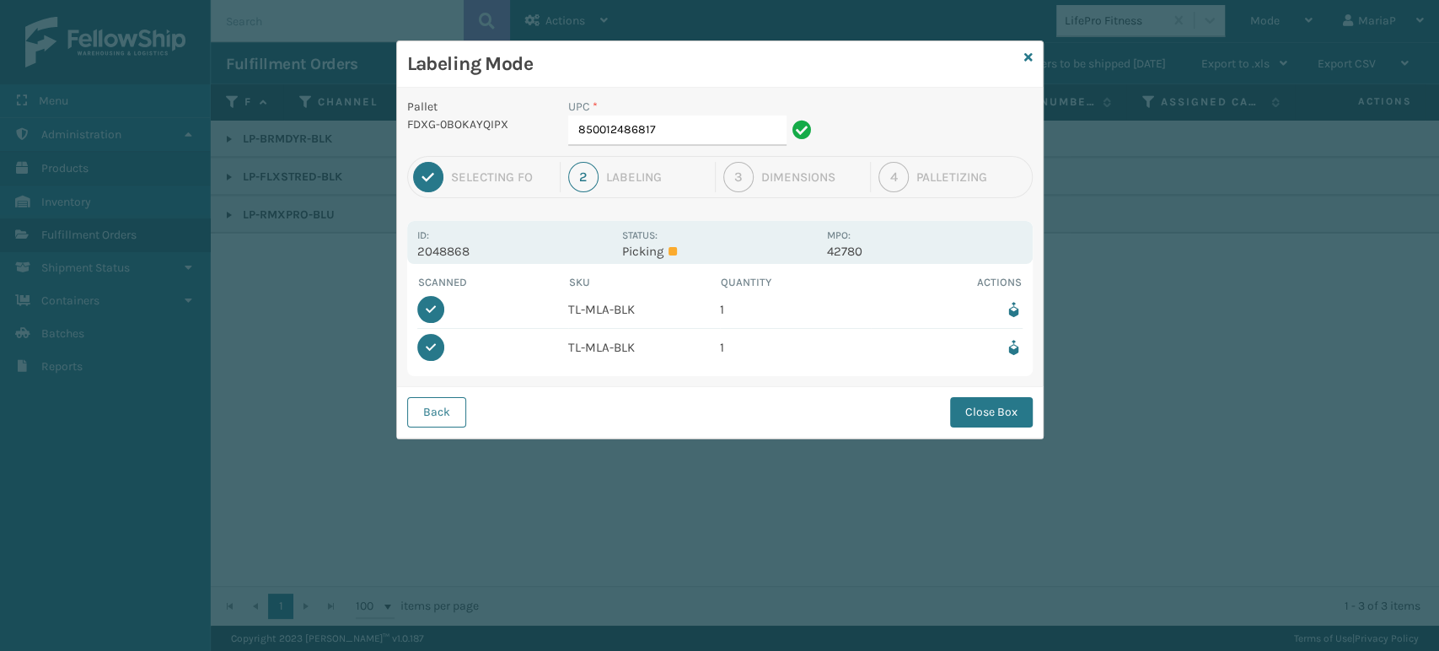
drag, startPoint x: 995, startPoint y: 412, endPoint x: 748, endPoint y: 380, distance: 249.0
click at [995, 411] on button "Close Box" at bounding box center [991, 412] width 83 height 30
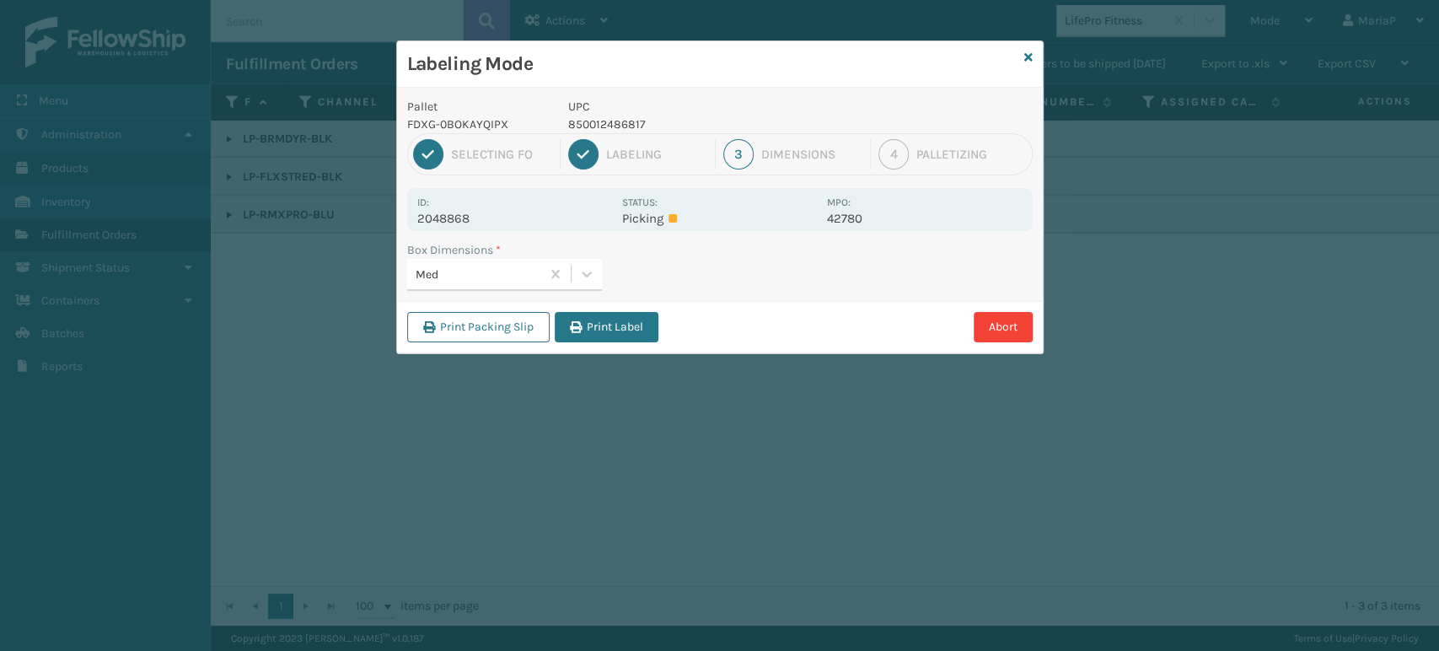
click at [597, 334] on button "Print Label" at bounding box center [607, 327] width 104 height 30
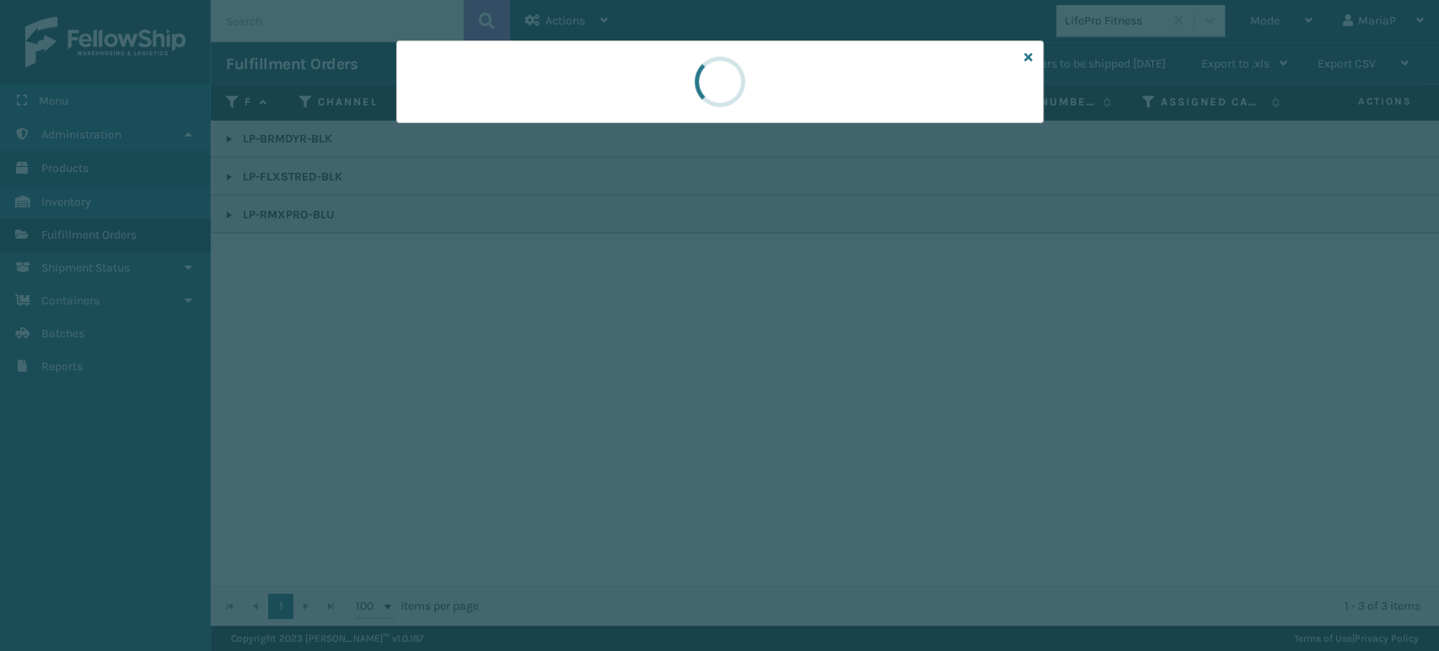
click at [598, 331] on div at bounding box center [719, 325] width 1439 height 651
drag, startPoint x: 598, startPoint y: 331, endPoint x: 602, endPoint y: 274, distance: 57.5
click at [598, 329] on div at bounding box center [719, 325] width 1439 height 651
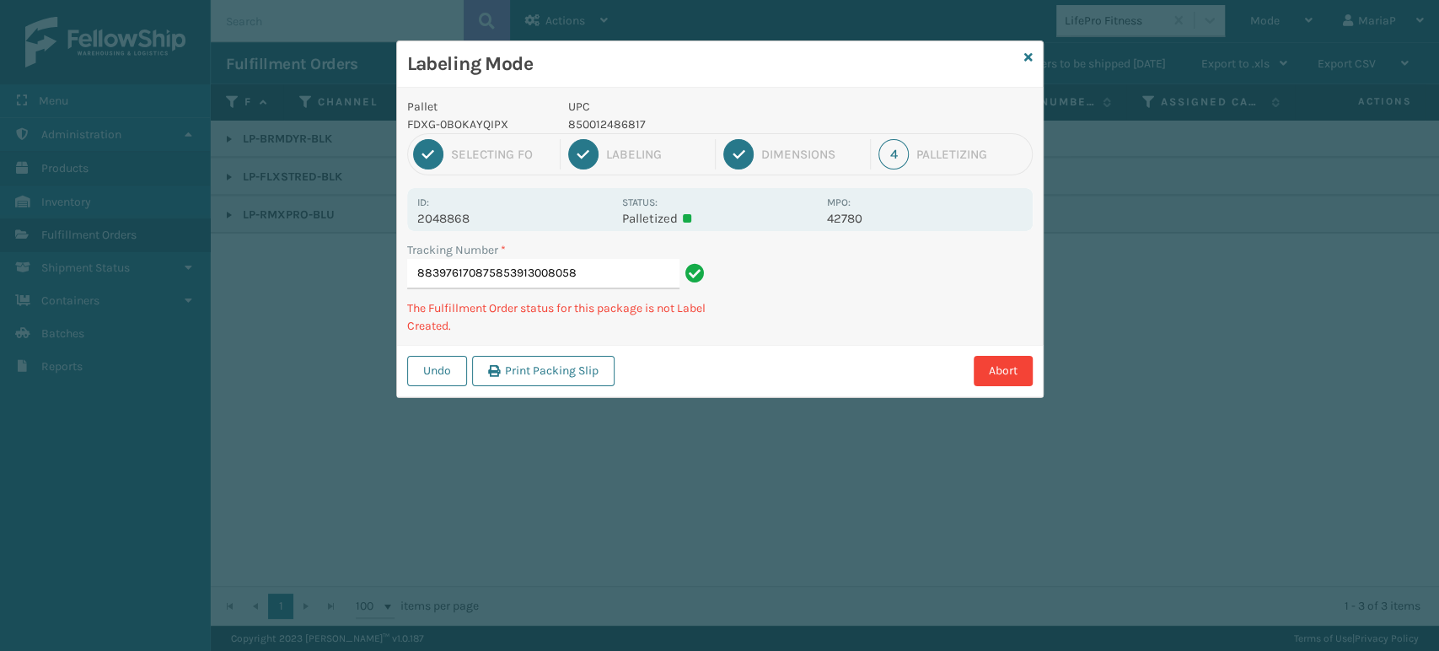
type input "883976170875853913008058"
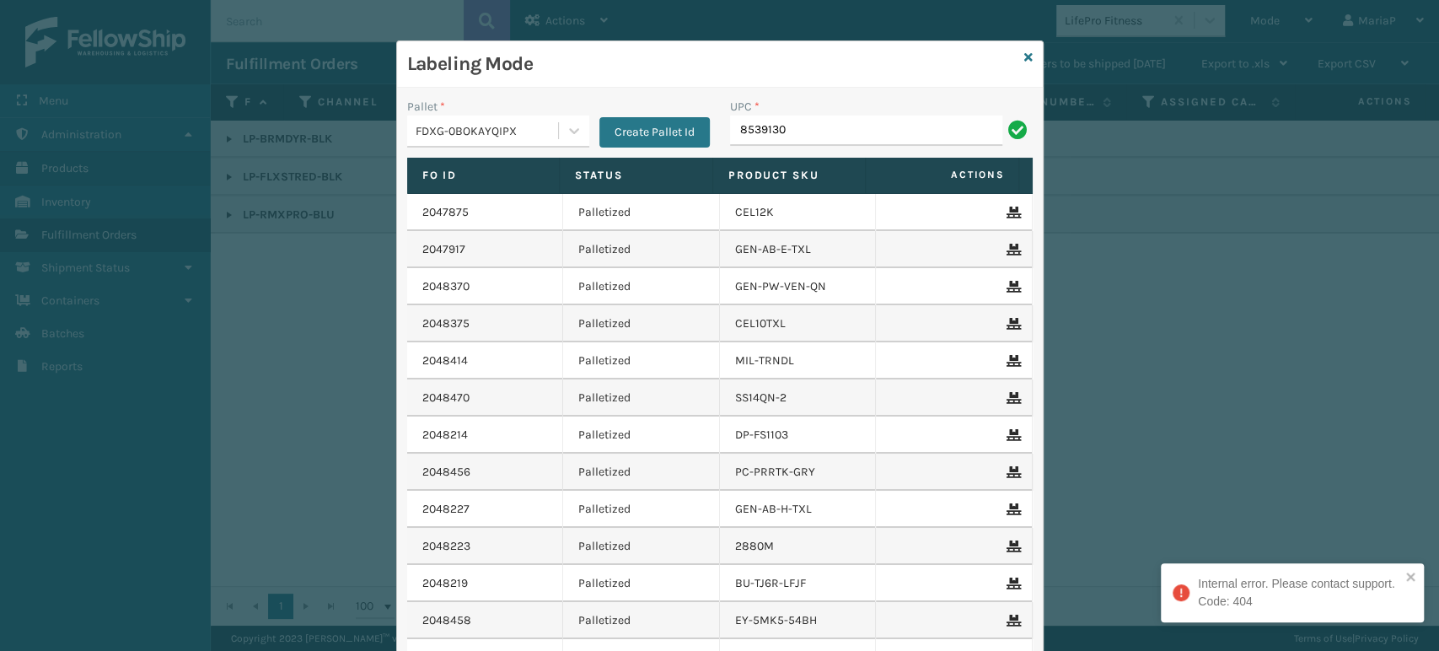
type input "85391300"
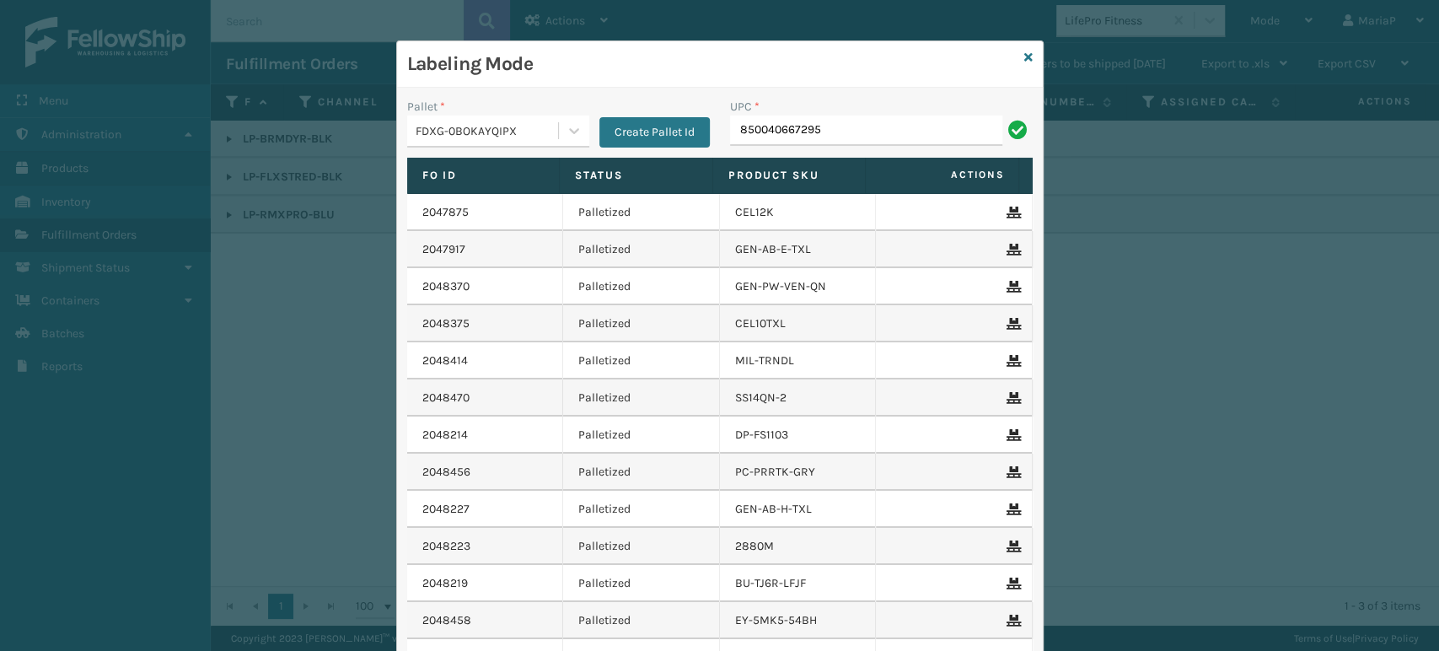
type input "850040667295"
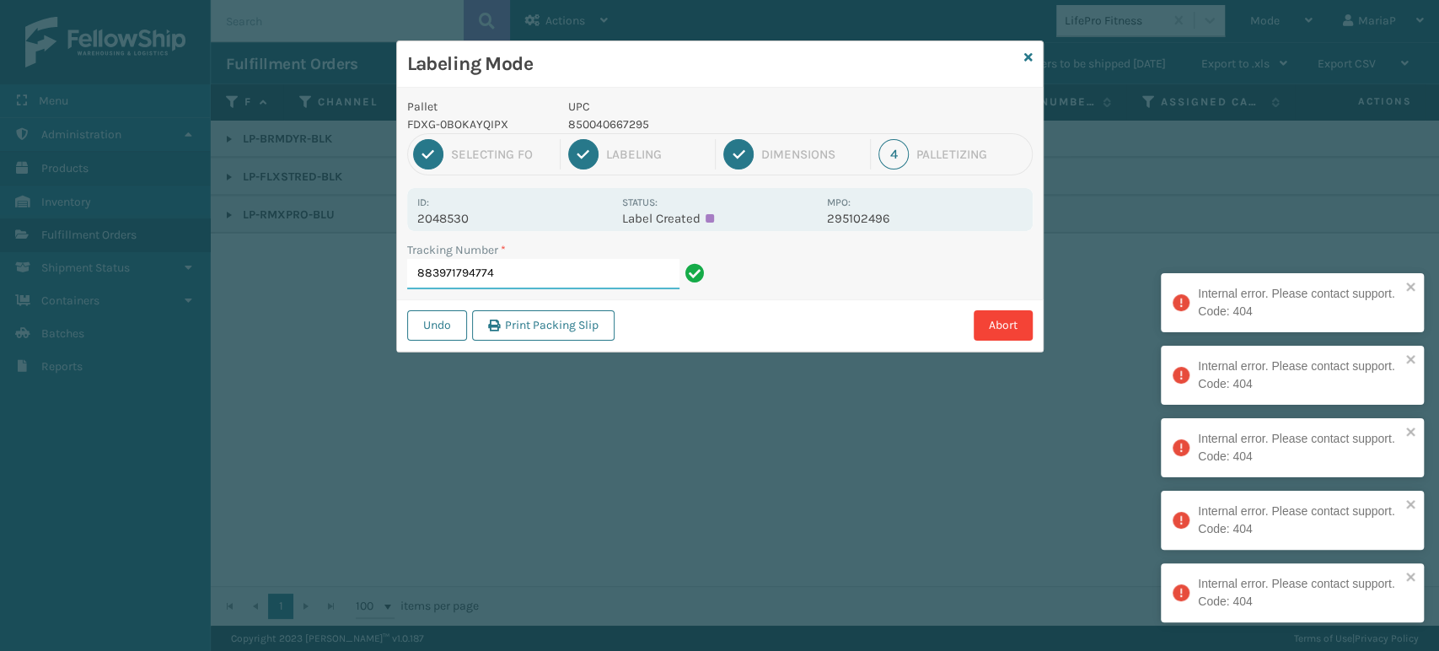
type input "883971794774"
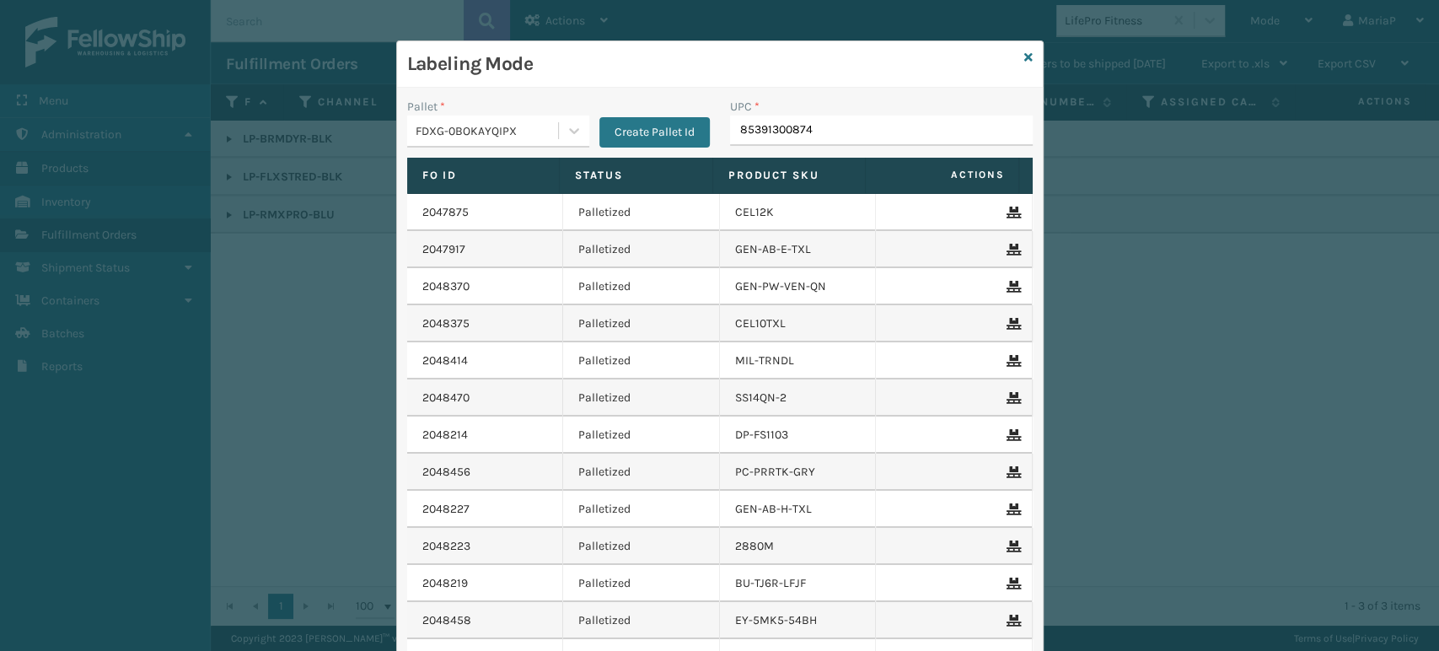
type input "853913008744"
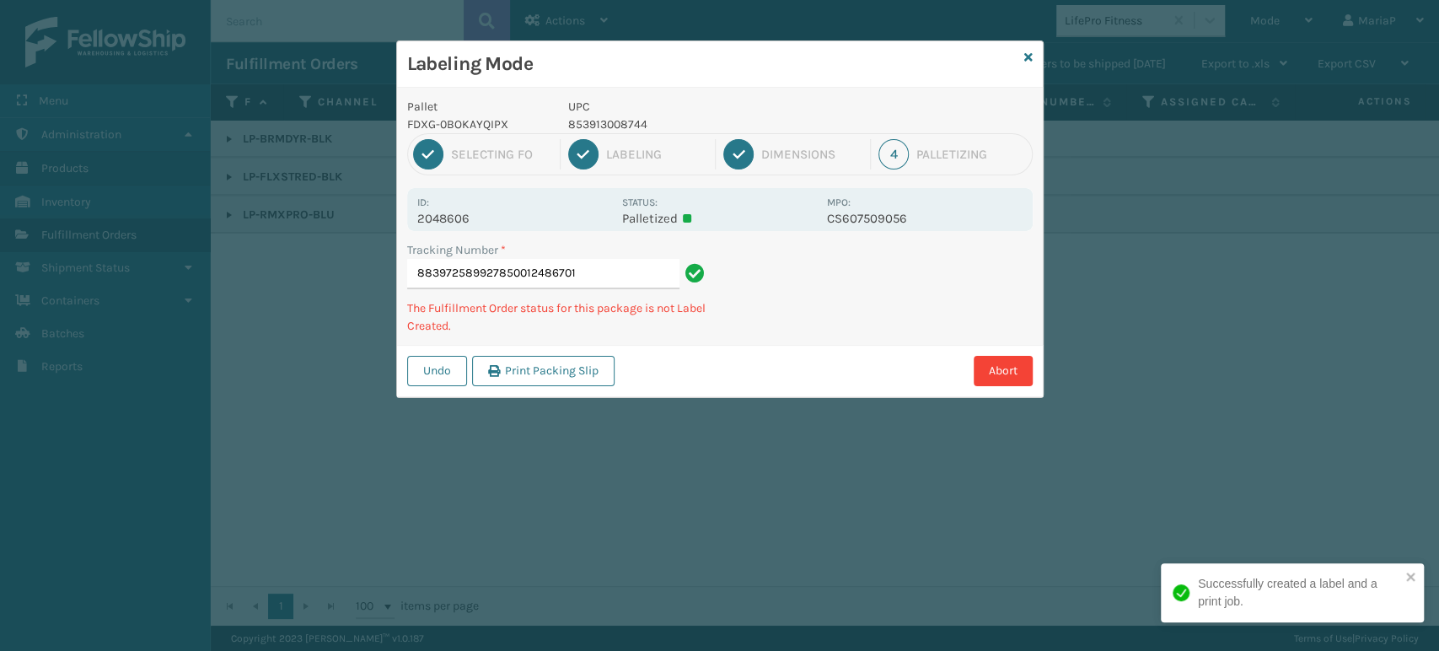
type input "883972589927850012486701"
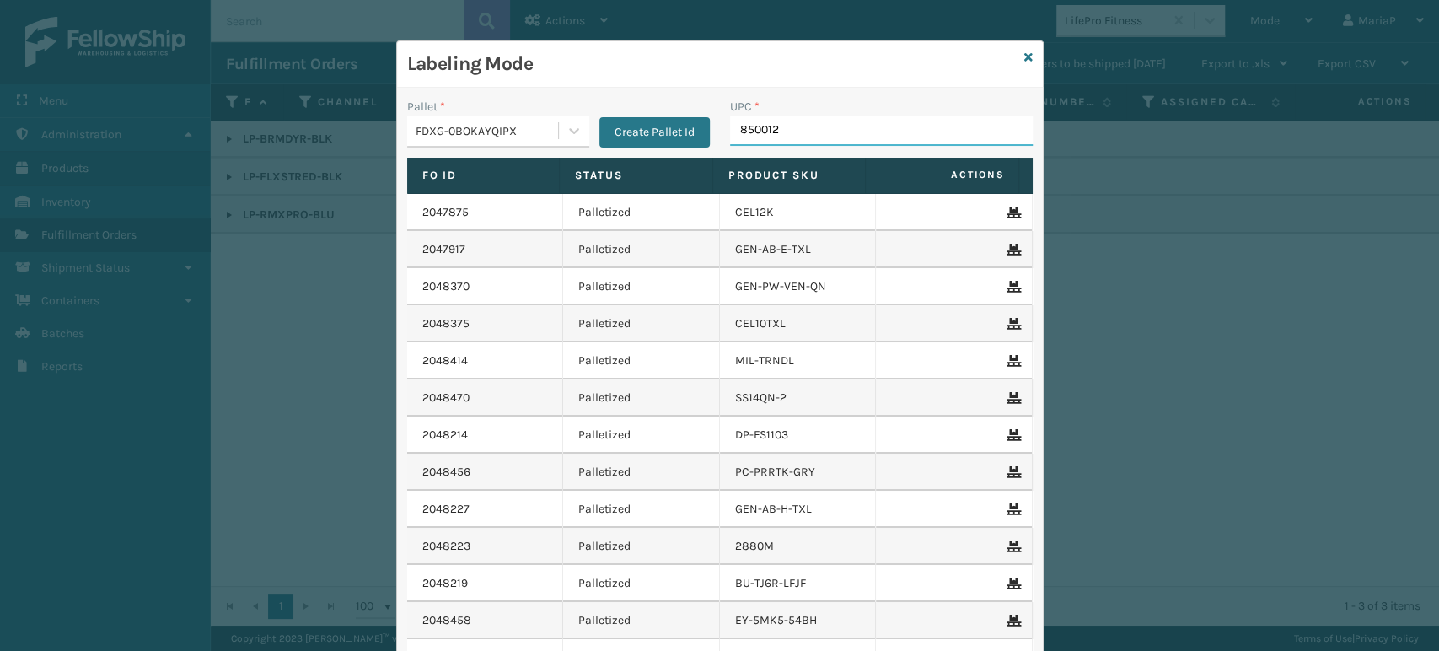
type input "8500124"
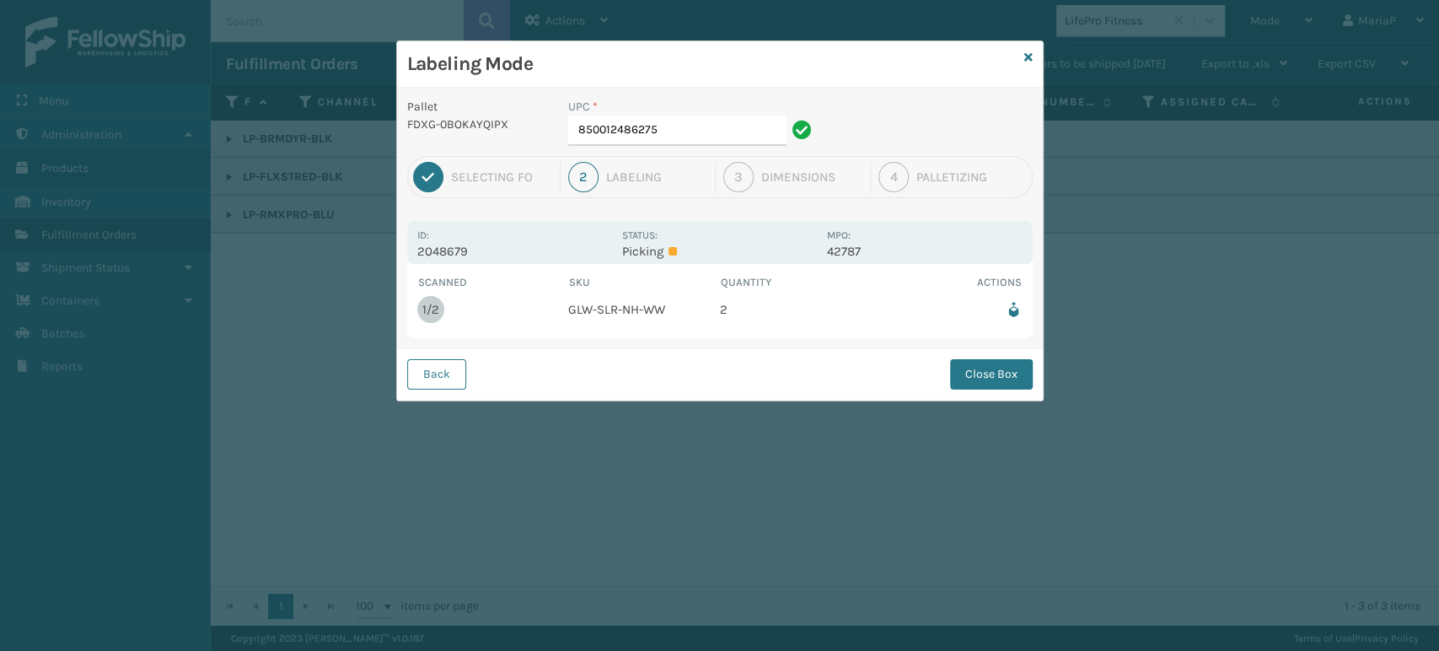
click at [667, 113] on div "UPC *" at bounding box center [692, 107] width 249 height 18
click at [670, 117] on input "850012486275" at bounding box center [677, 130] width 218 height 30
click at [991, 356] on div "Back Close Box" at bounding box center [720, 373] width 646 height 51
click at [990, 359] on button "Close Box" at bounding box center [991, 374] width 83 height 30
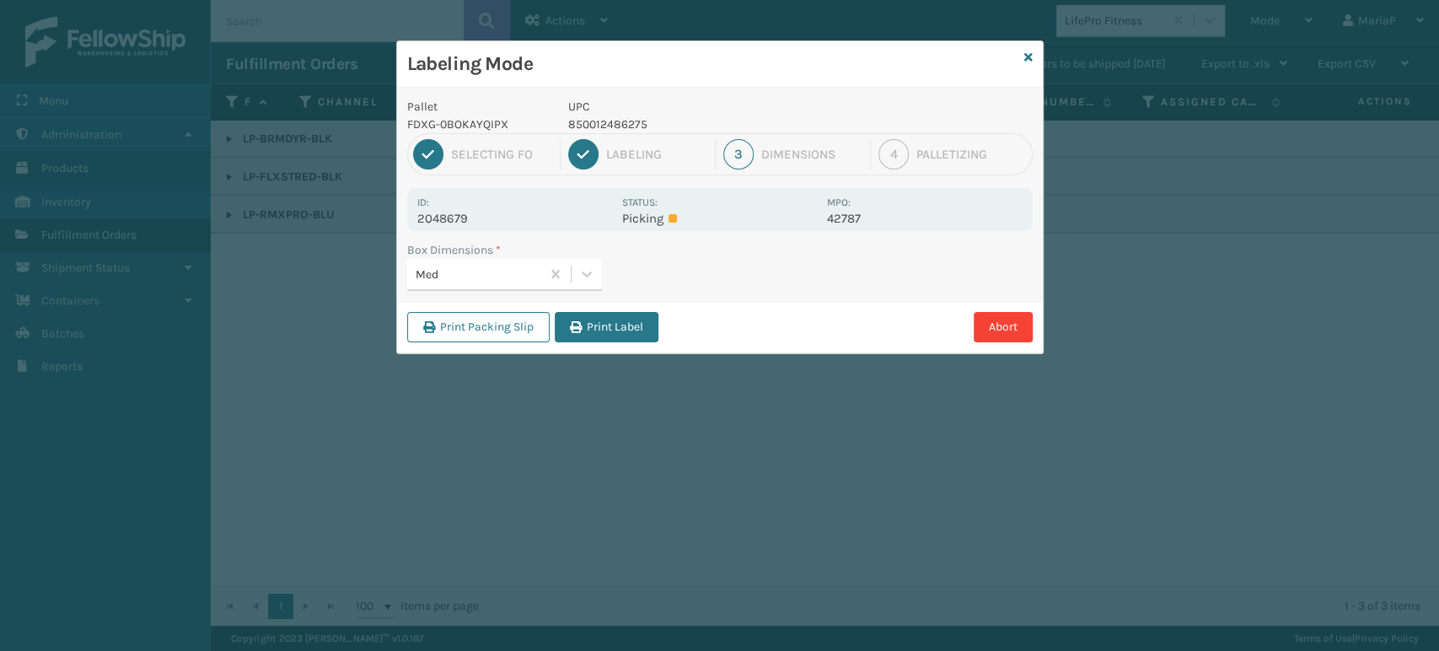
click at [624, 349] on div "Print Packing Slip Print Label Abort" at bounding box center [720, 326] width 646 height 51
click at [620, 329] on button "Print Label" at bounding box center [607, 327] width 104 height 30
click at [620, 328] on div "Labeling Mode Pallet FDXG-0BOKAYQIPX UPC 850012486275 1 Selecting FO 2 Labeling…" at bounding box center [719, 325] width 1439 height 651
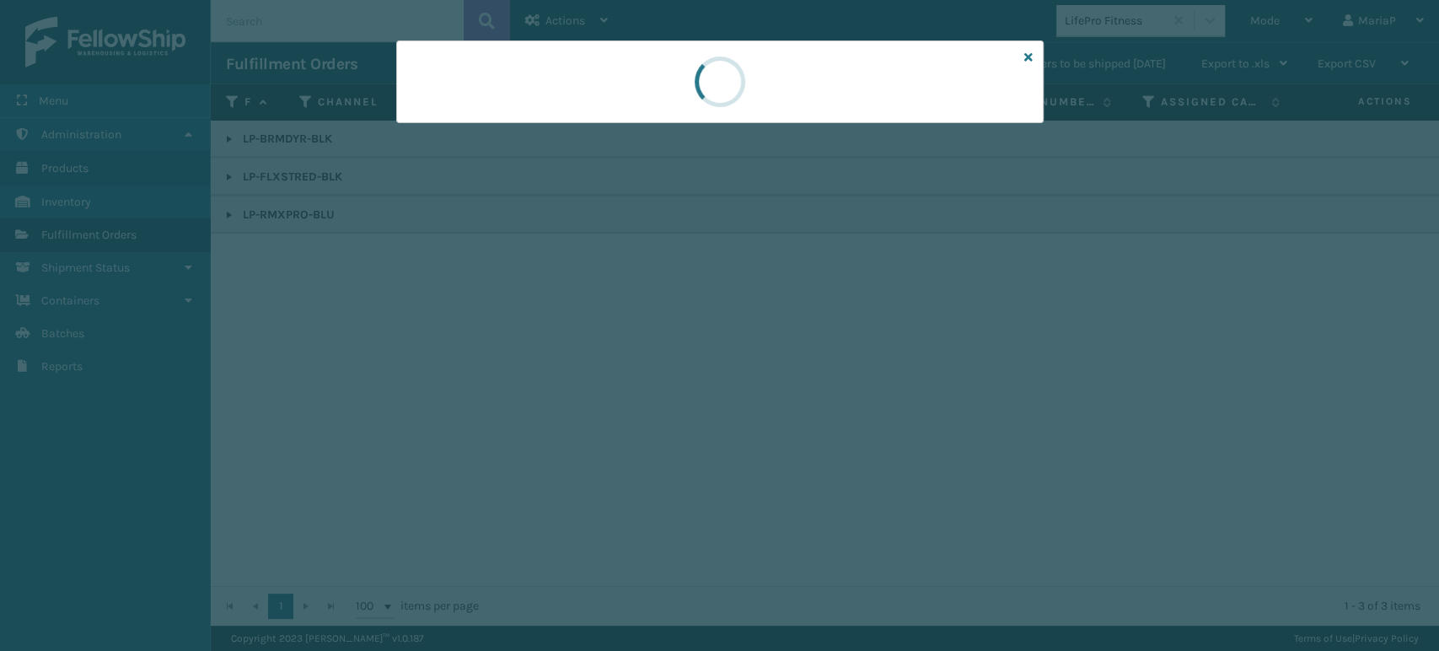
click at [620, 328] on div at bounding box center [719, 325] width 1439 height 651
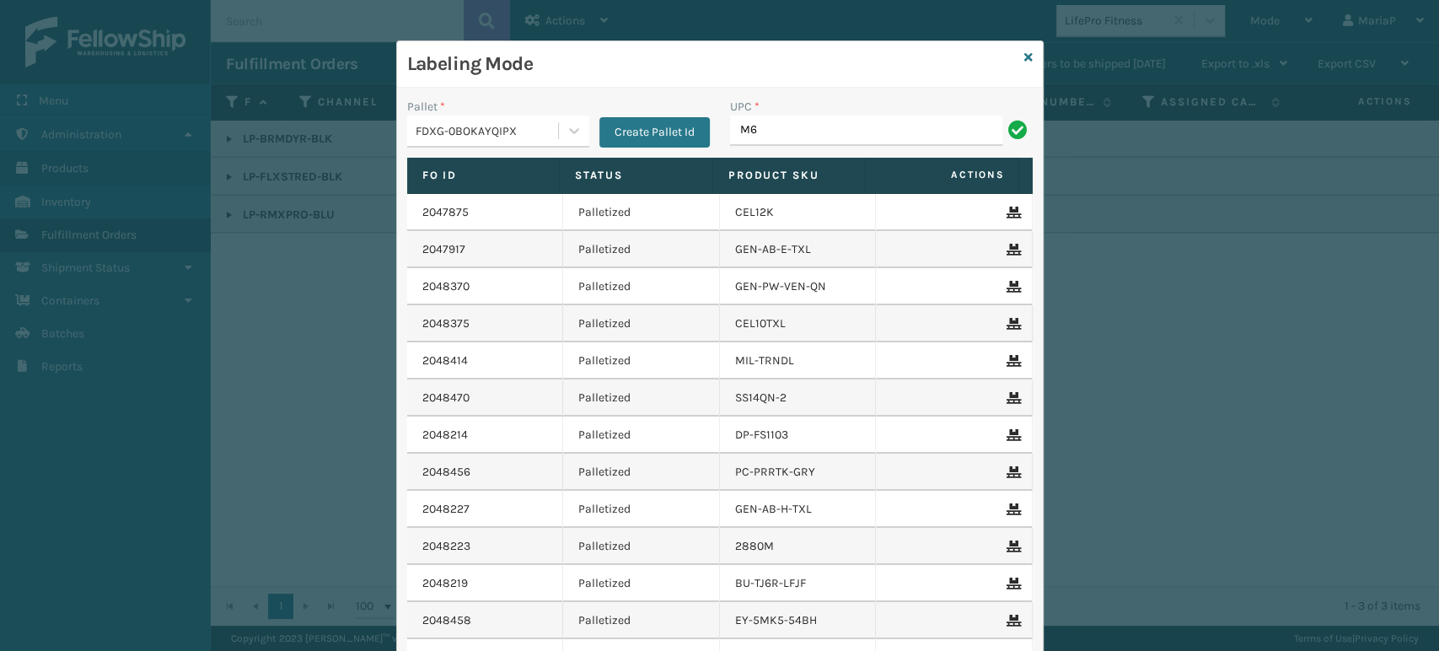
type input "M6-0A53-KR2Q"
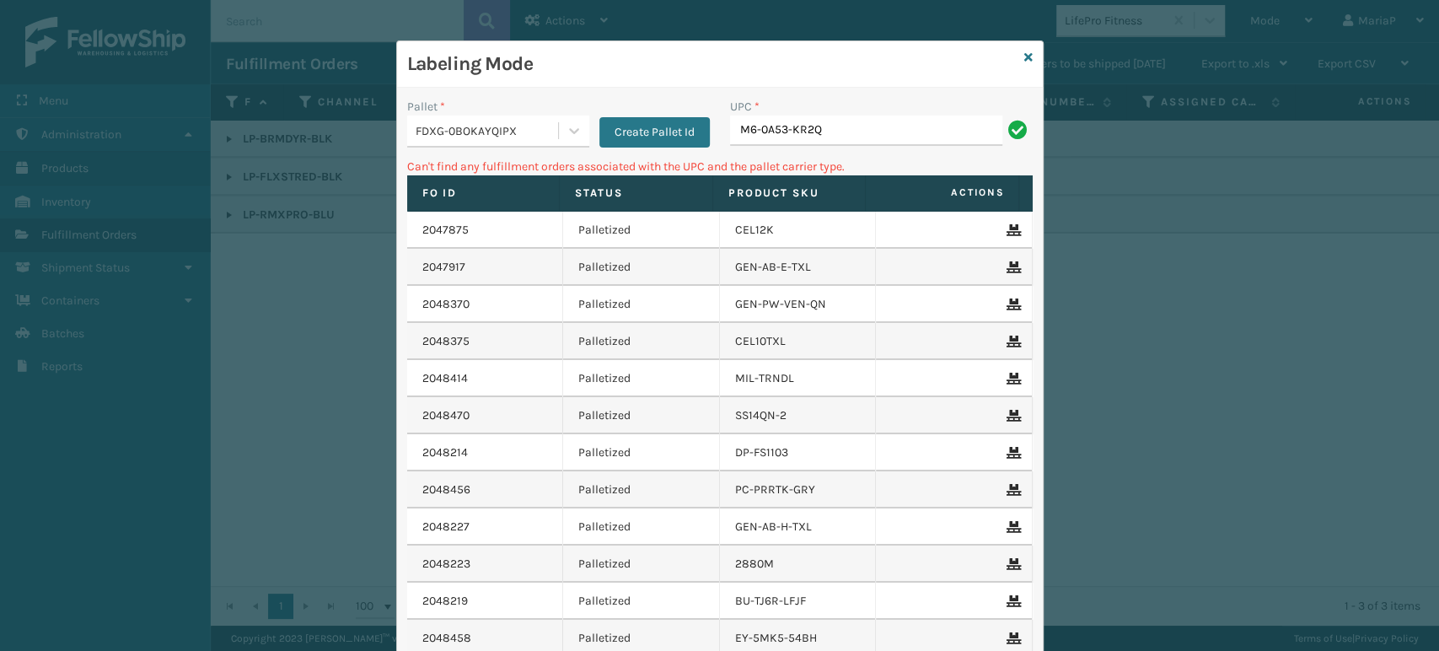
click at [458, 137] on div "FDXG-0BOKAYQIPX" at bounding box center [488, 131] width 144 height 18
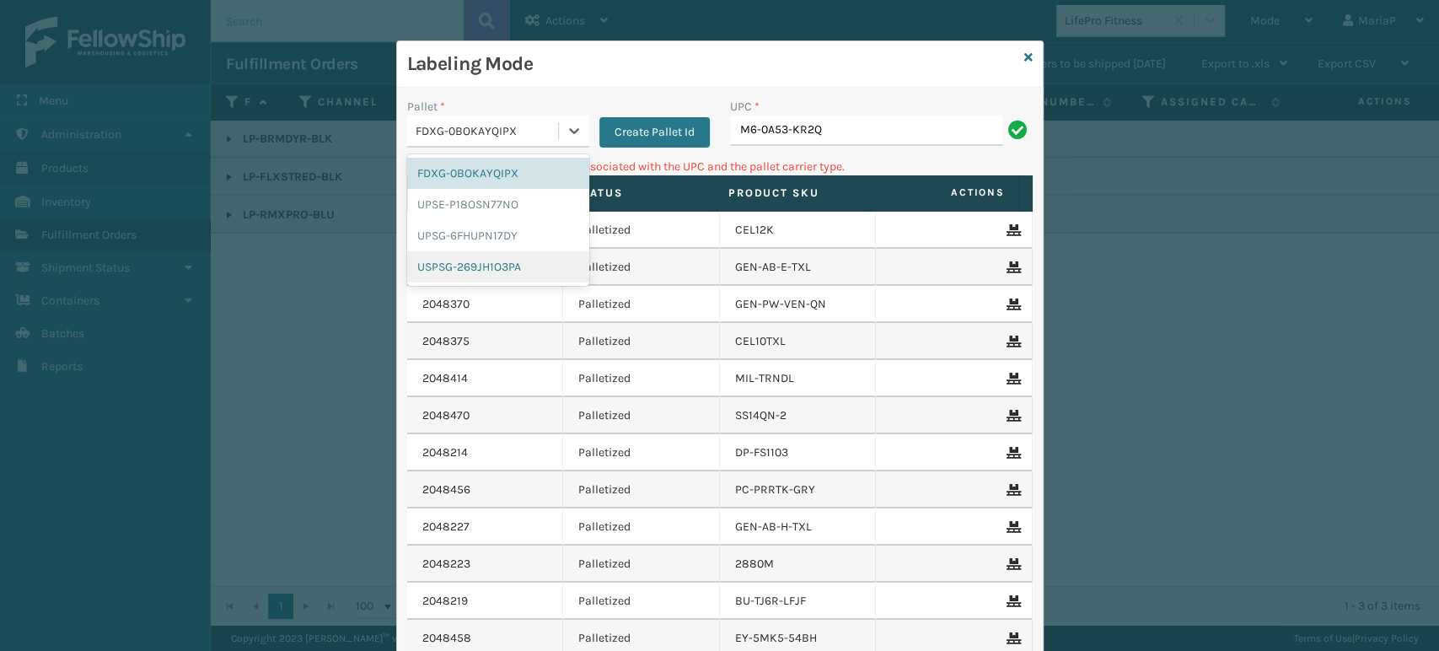
click at [479, 261] on div "USPSG-269JH1O3PA" at bounding box center [498, 266] width 182 height 31
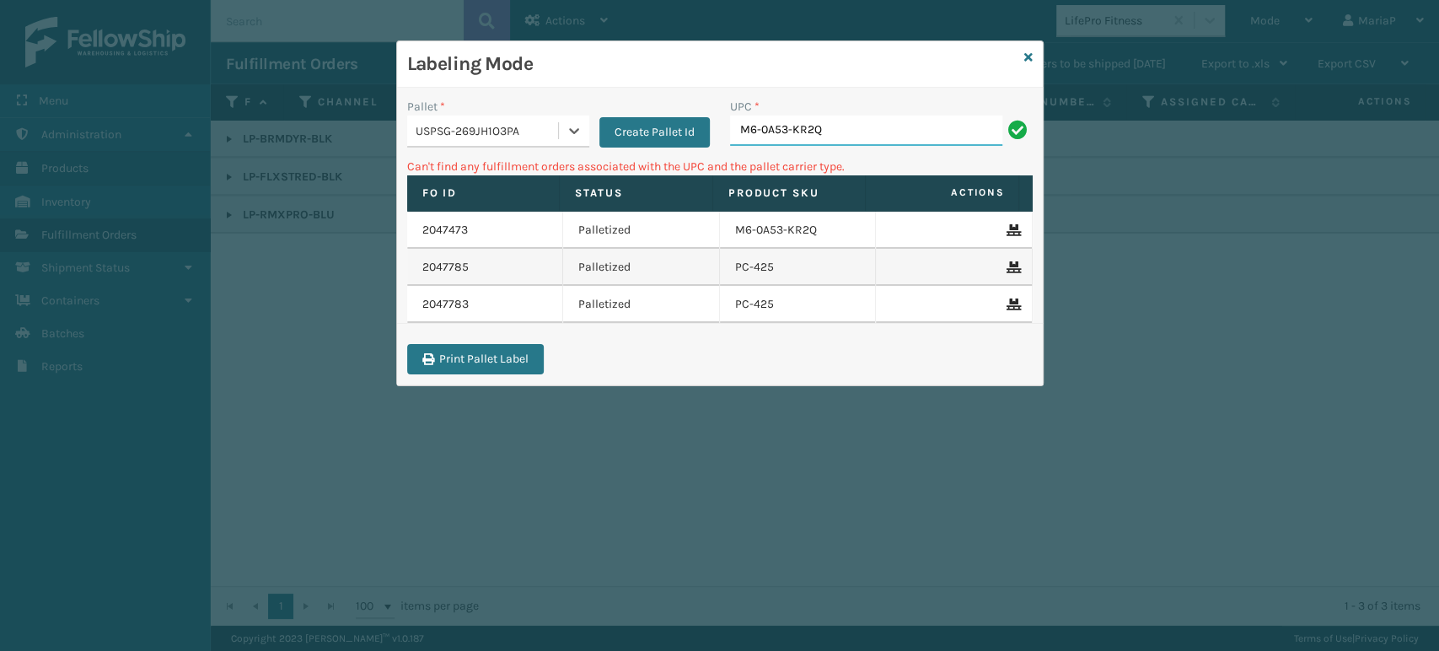
click at [829, 122] on input "M6-0A53-KR2Q" at bounding box center [866, 130] width 272 height 30
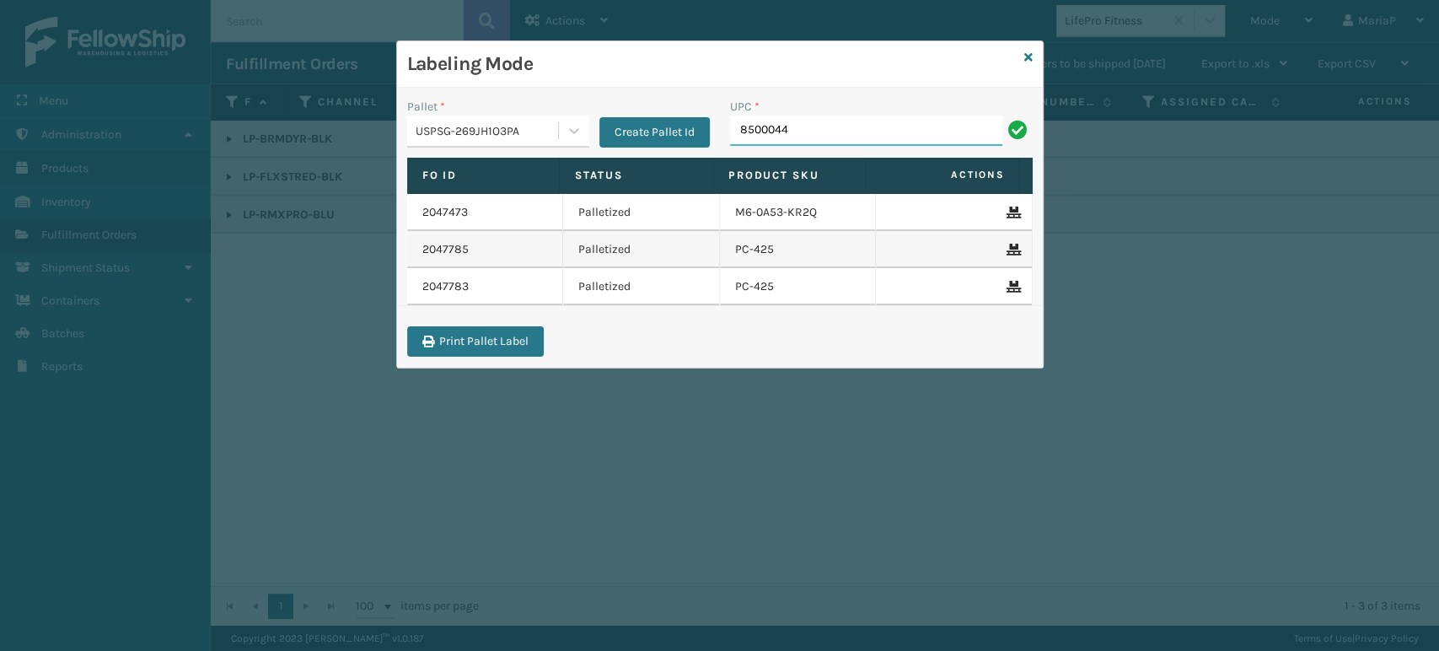
type input "85000445"
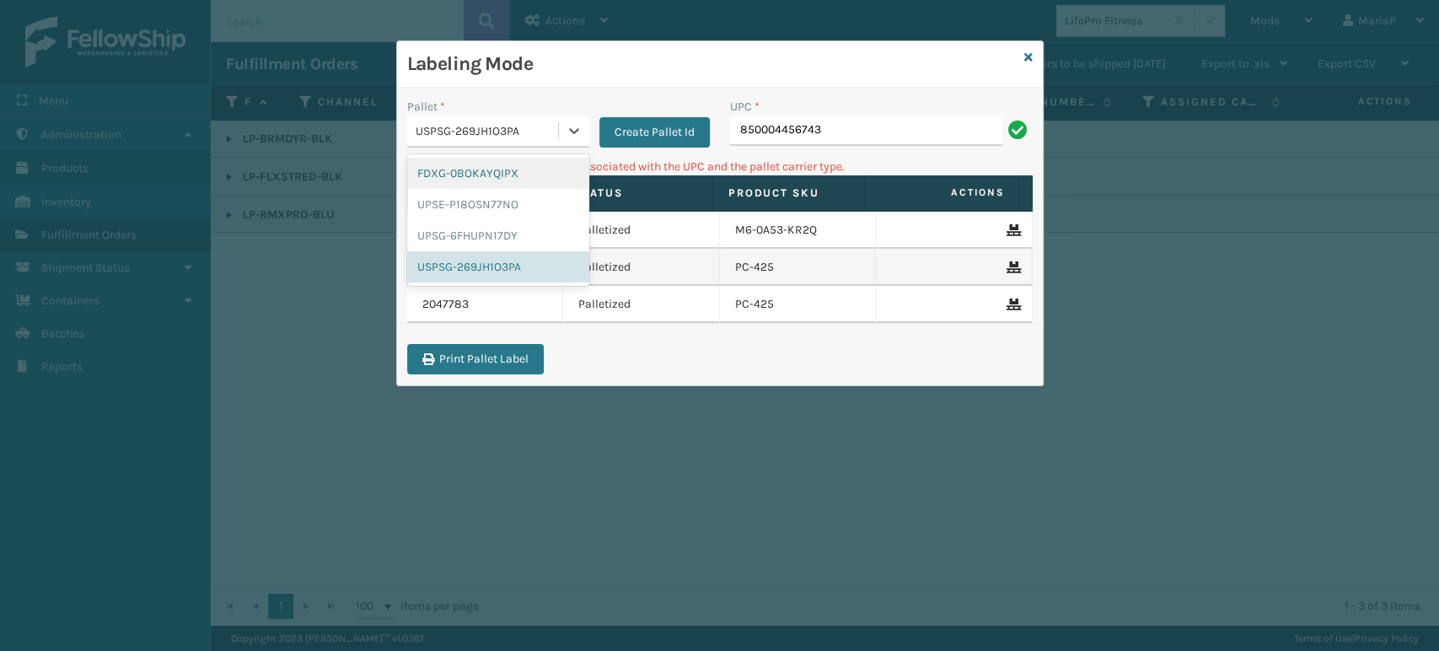
click at [523, 122] on div "USPSG-269JH1O3PA" at bounding box center [488, 131] width 144 height 18
click at [506, 234] on div "UPSG-6FHUPN17DY" at bounding box center [498, 235] width 182 height 31
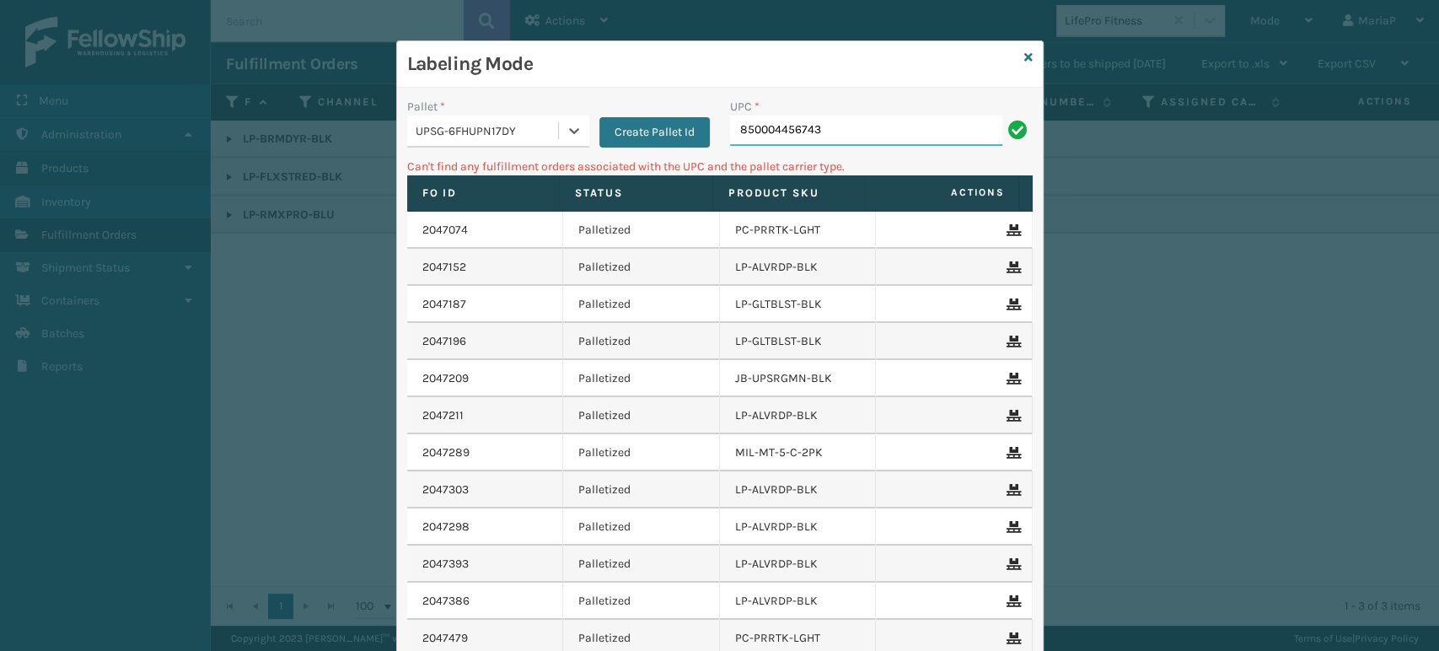
click at [833, 128] on input "850004456743" at bounding box center [866, 130] width 272 height 30
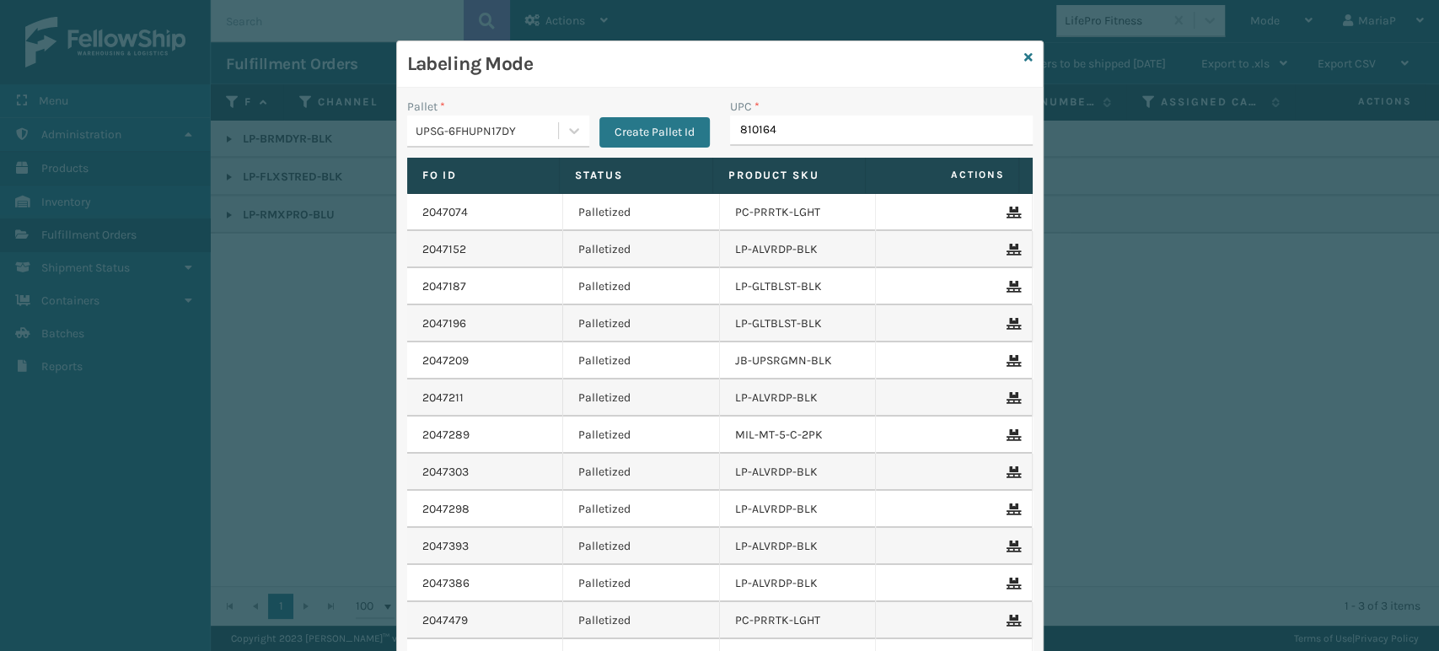
type input "8101645"
type input "810164501035"
type input "0688880"
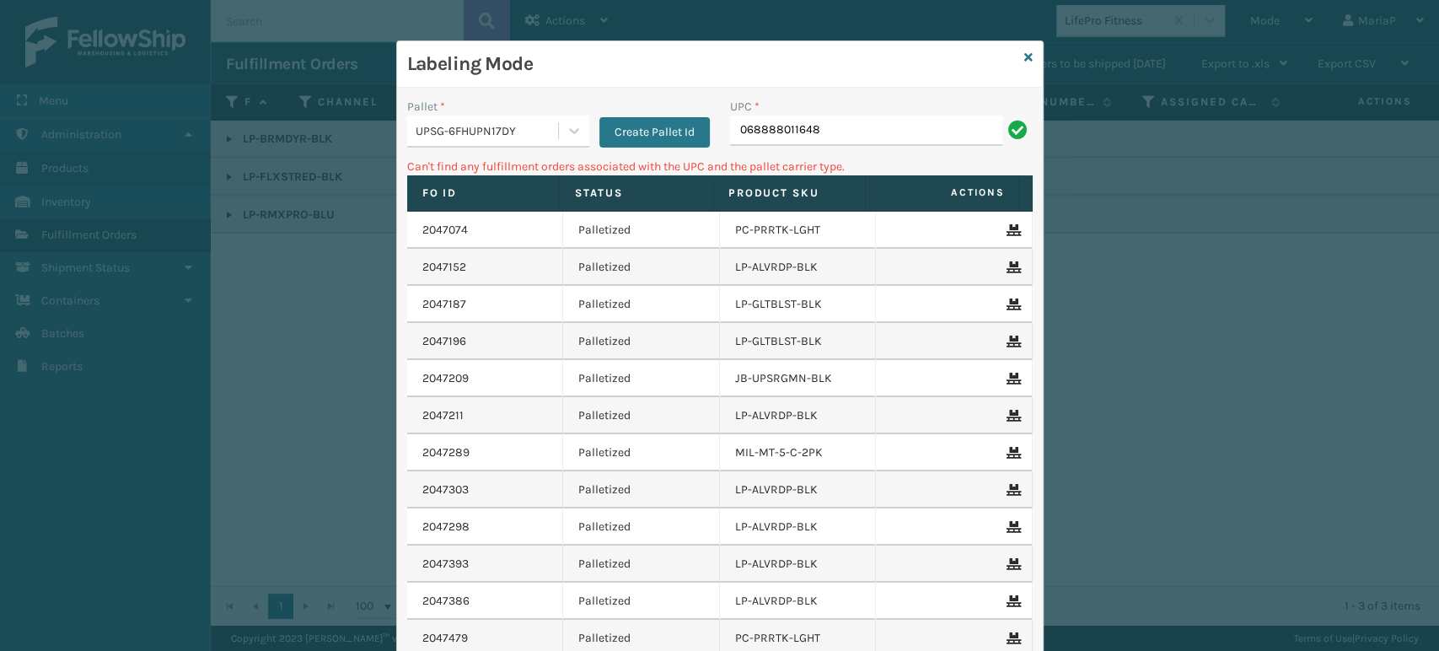
click at [899, 142] on input "068888011648" at bounding box center [866, 130] width 272 height 30
type input "LP-RMXPRO-BLU"
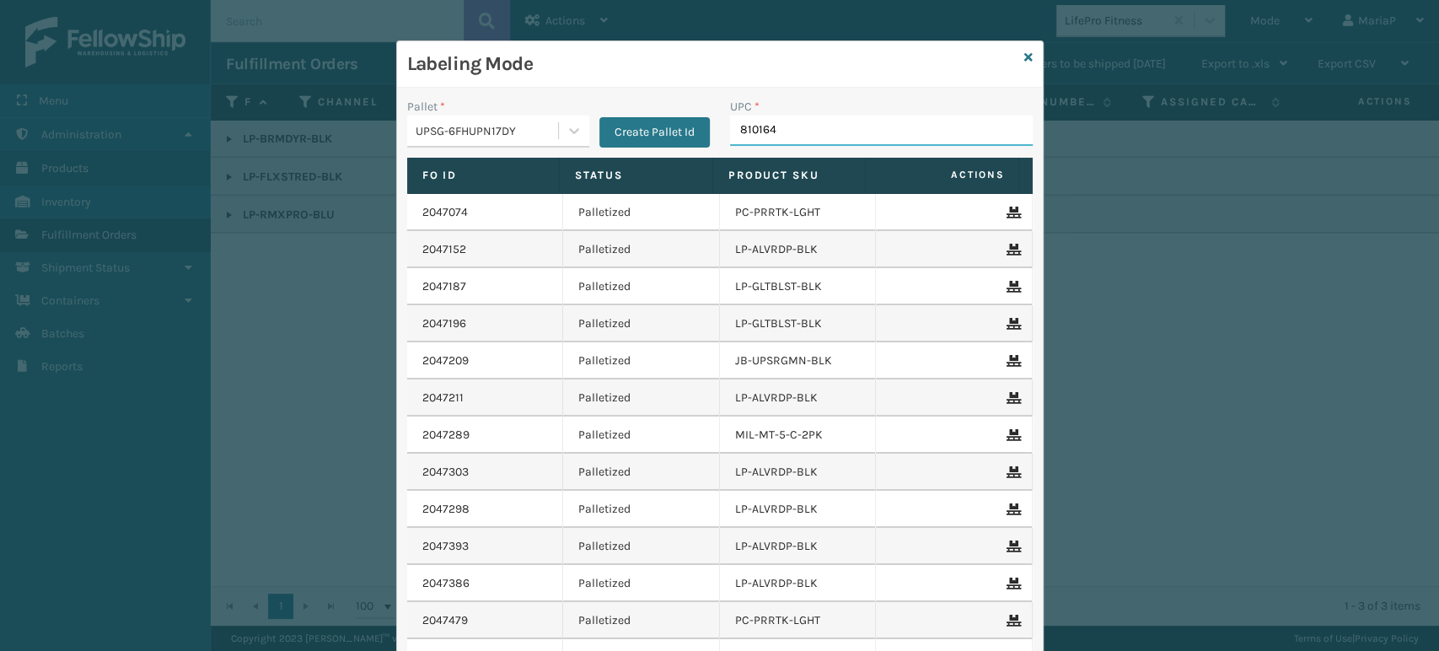
type input "8101645"
type input "810164501"
type input "858100007746"
type input "8500124"
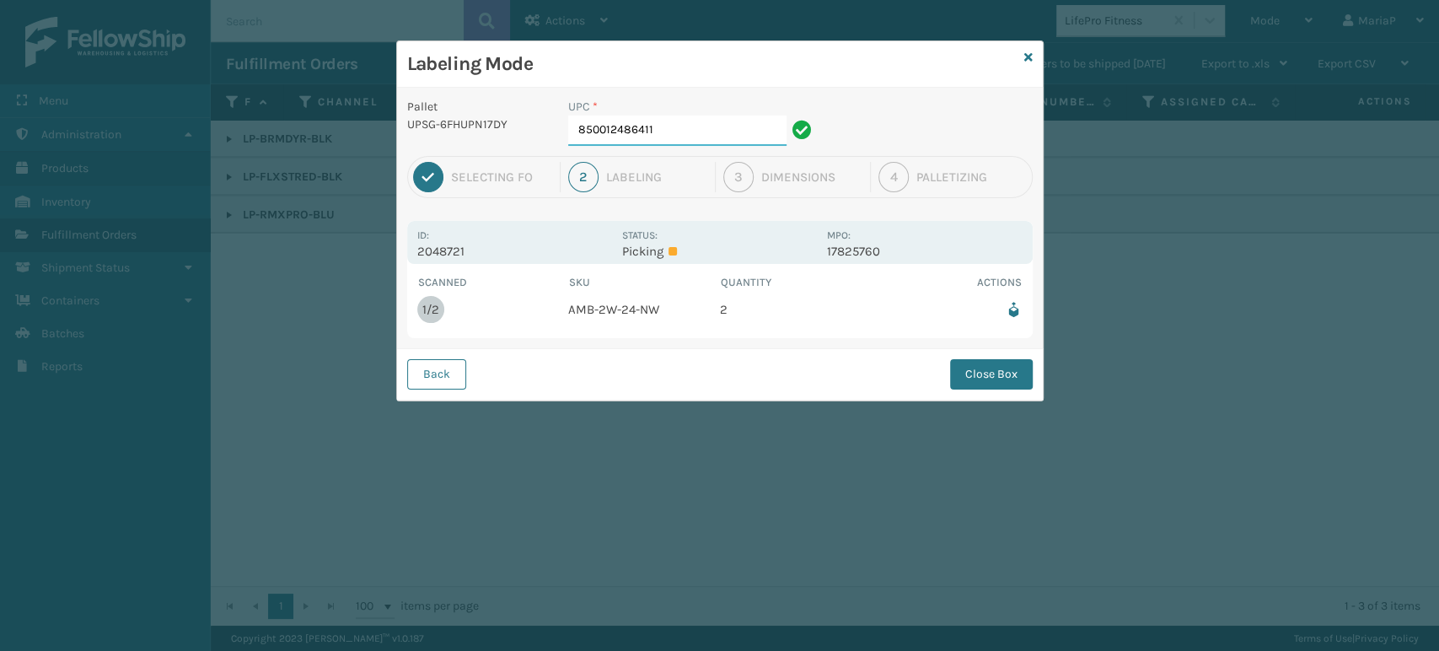
click at [673, 130] on input "850012486411" at bounding box center [677, 130] width 218 height 30
click at [1011, 383] on button "Close Box" at bounding box center [991, 374] width 83 height 30
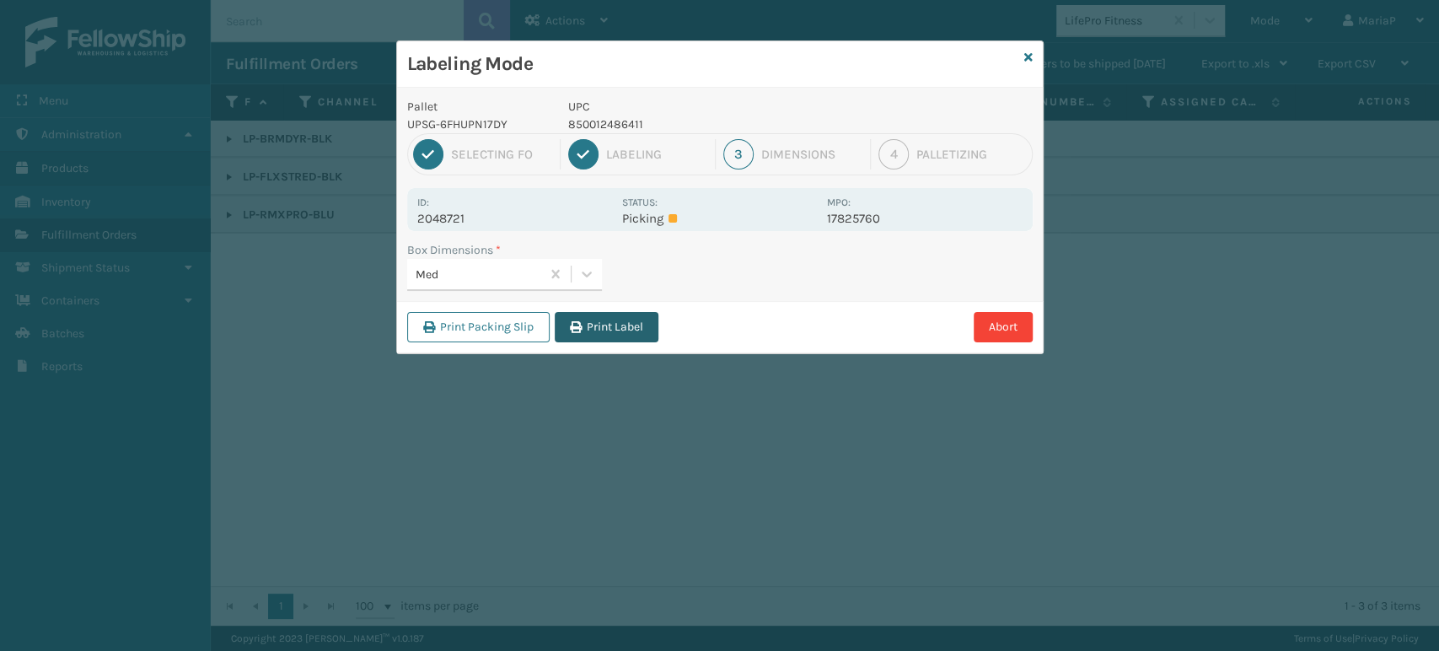
click at [594, 327] on button "Print Label" at bounding box center [607, 327] width 104 height 30
click at [594, 327] on div "Labeling Mode Pallet UPSG-6FHUPN17DY UPC 850012486411 1 Selecting FO 2 Labeling…" at bounding box center [719, 325] width 1439 height 651
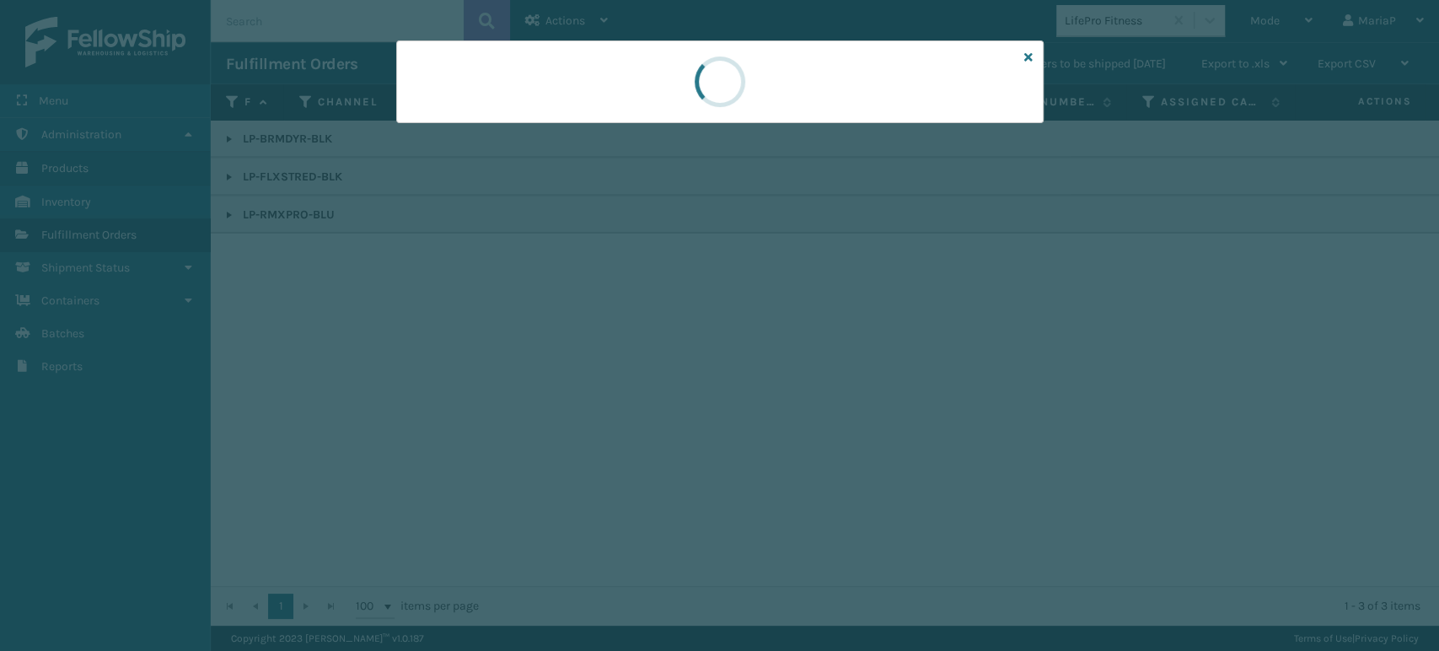
click at [594, 327] on div at bounding box center [719, 325] width 1439 height 651
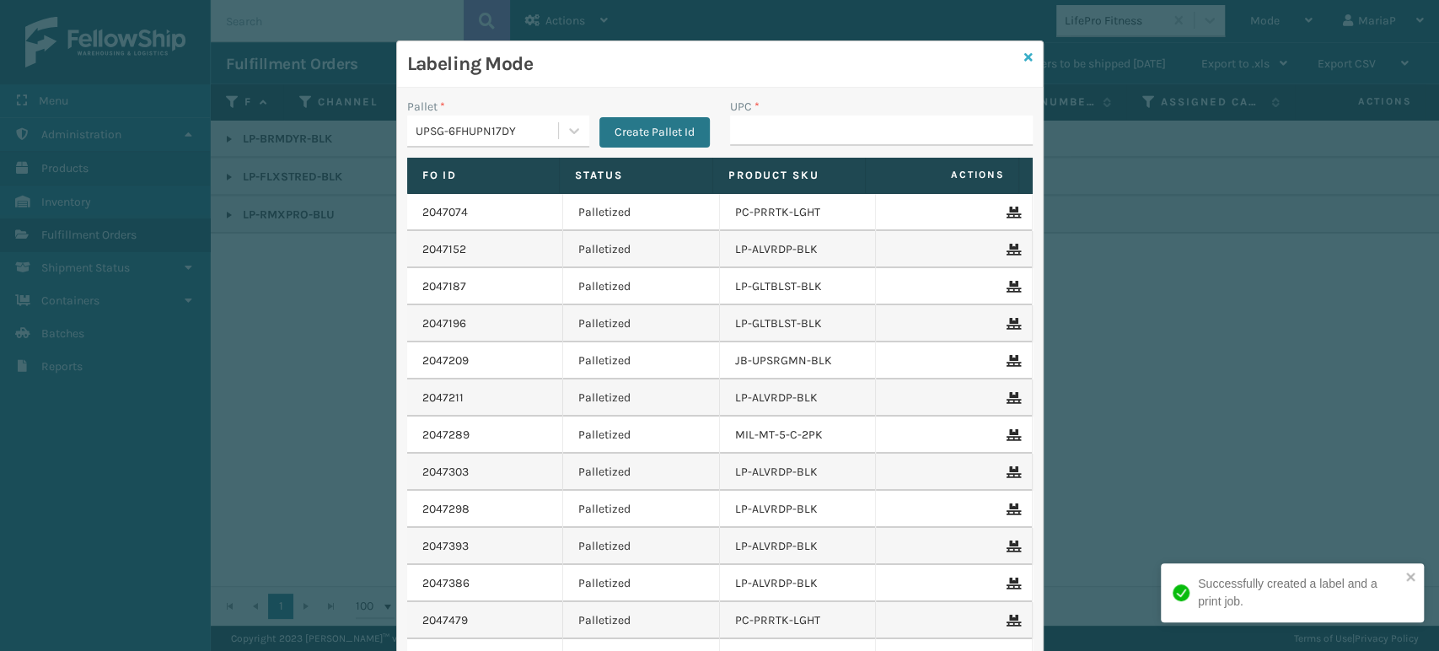
click at [1024, 55] on icon at bounding box center [1028, 57] width 8 height 12
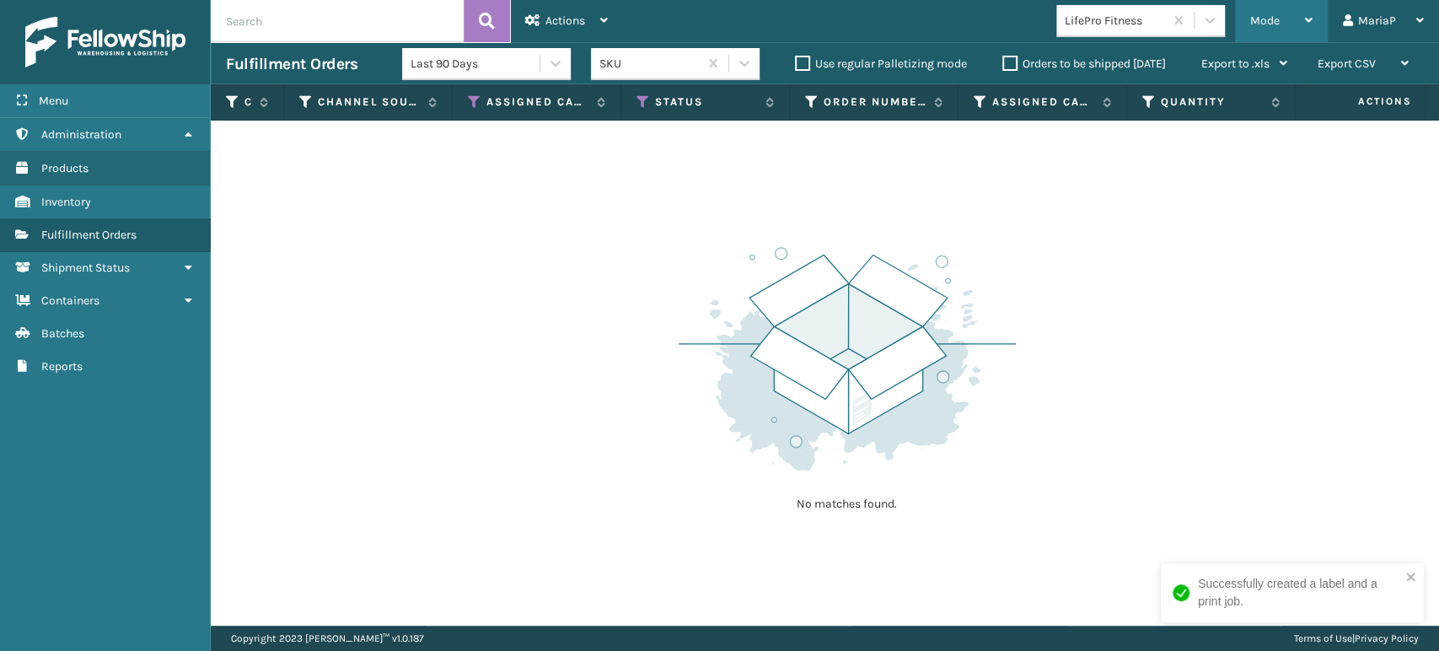
click at [1268, 24] on span "Mode" at bounding box center [1265, 20] width 30 height 14
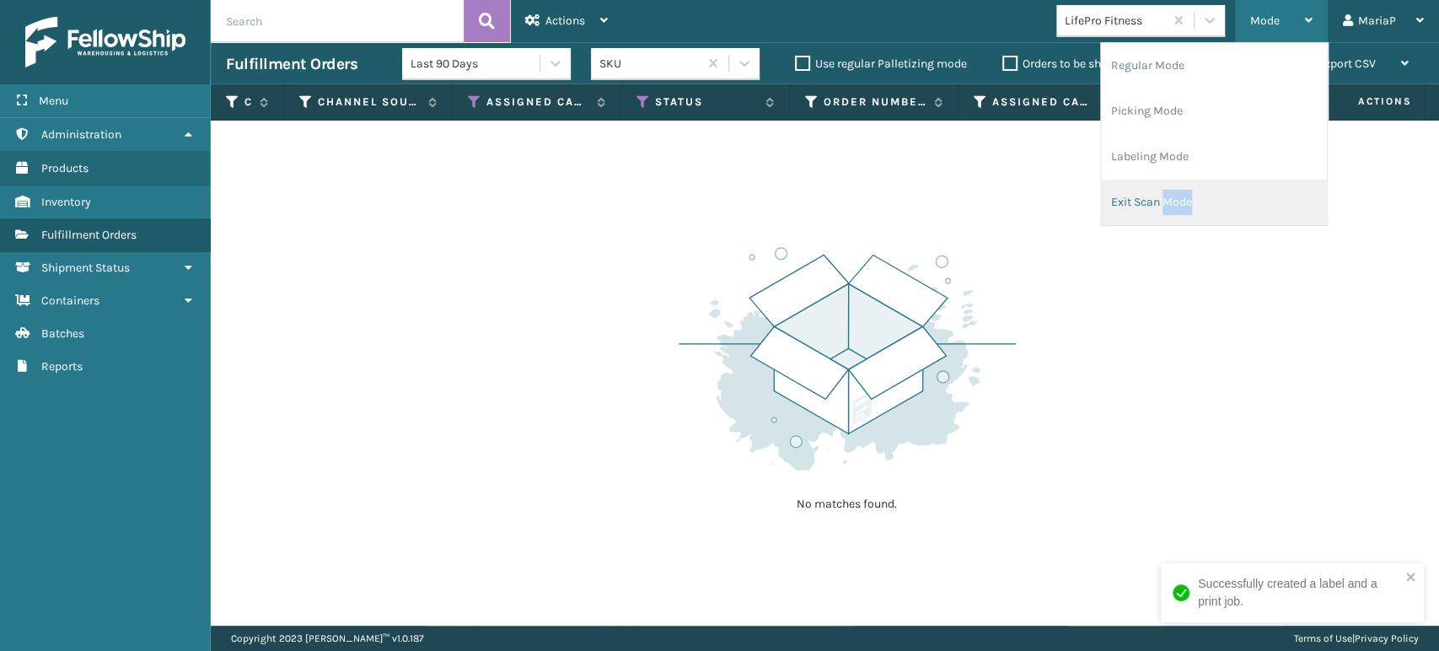
drag, startPoint x: 1188, startPoint y: 201, endPoint x: 1160, endPoint y: 200, distance: 27.8
click at [1160, 200] on li "Exit Scan Mode" at bounding box center [1214, 203] width 226 height 46
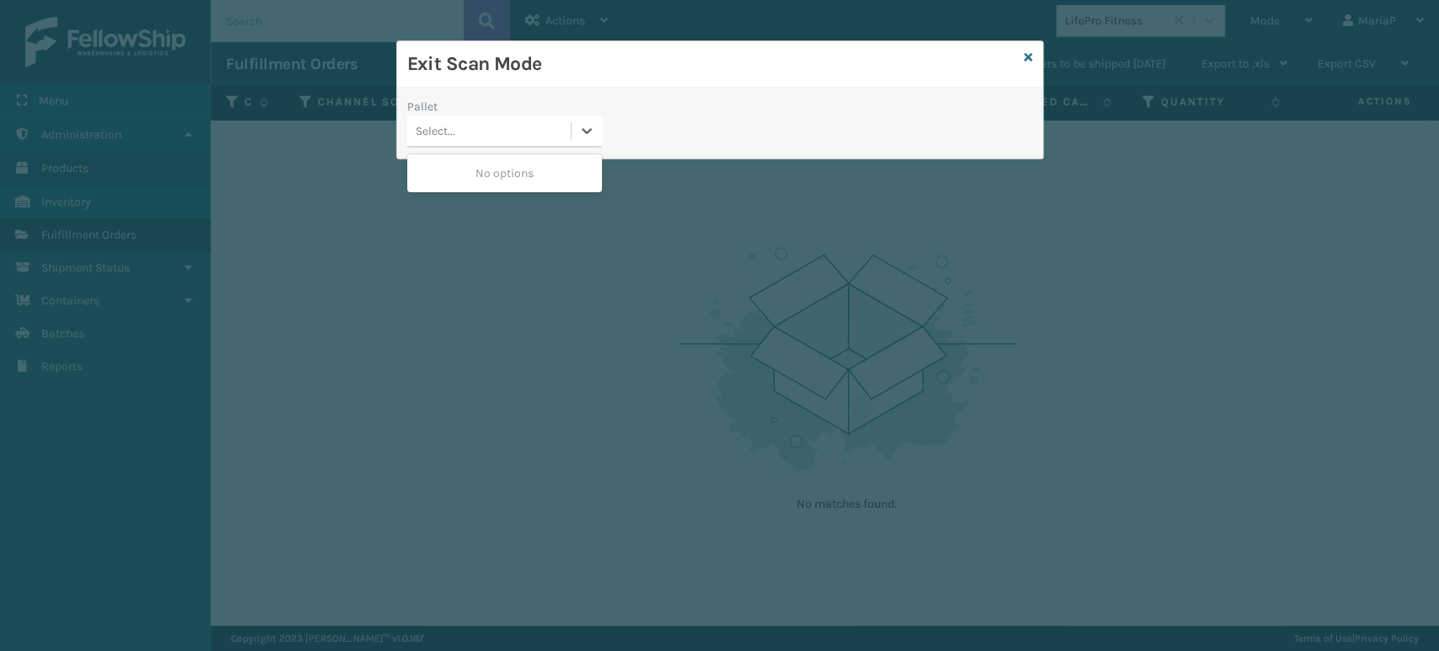
click at [522, 134] on div "Select..." at bounding box center [489, 131] width 164 height 28
click at [1028, 56] on icon at bounding box center [1028, 57] width 8 height 12
